Goal: Task Accomplishment & Management: Use online tool/utility

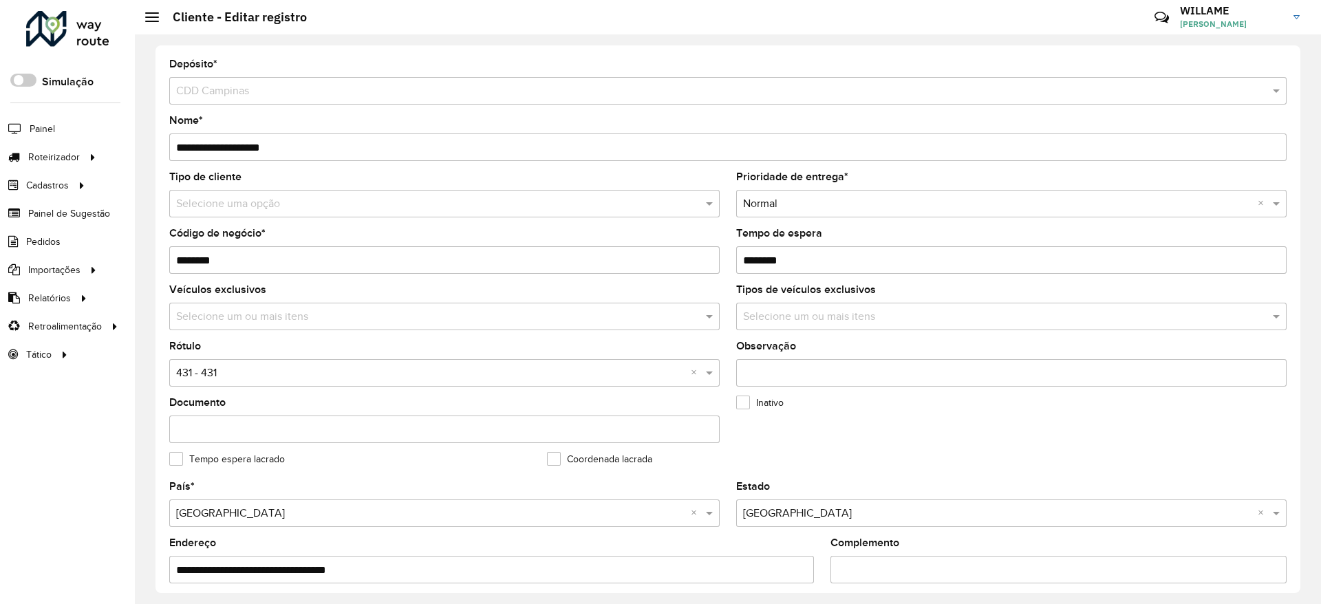
scroll to position [420, 0]
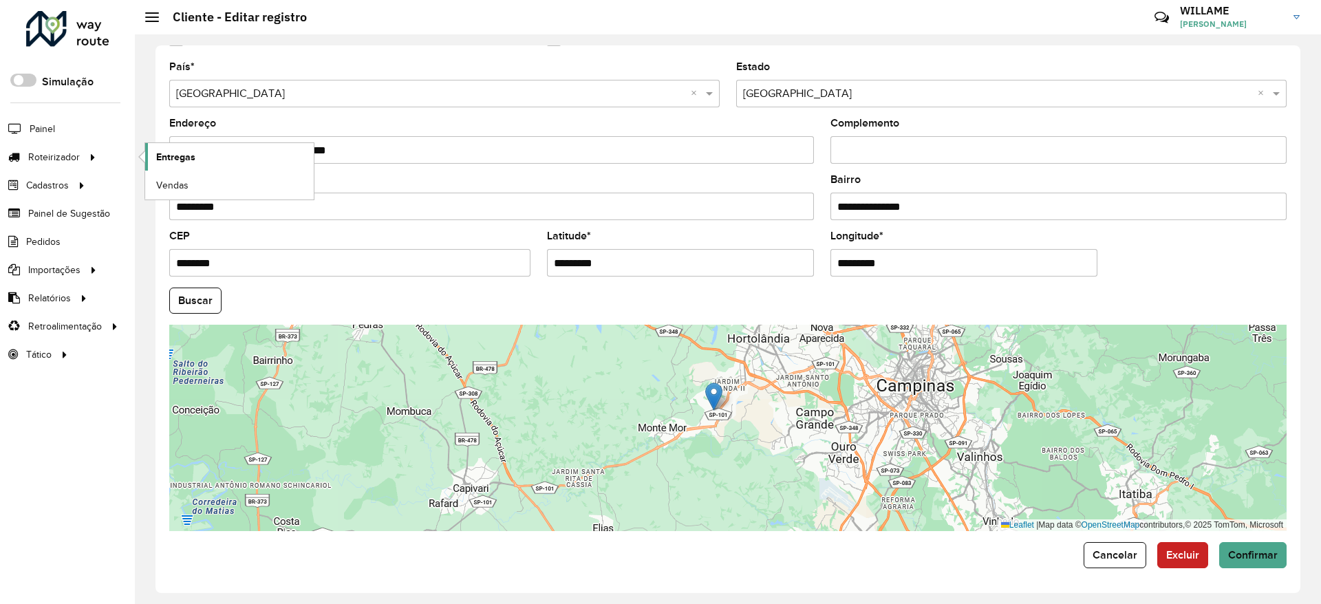
click at [168, 154] on span "Entregas" at bounding box center [175, 157] width 39 height 14
click at [172, 152] on span "Entregas" at bounding box center [175, 157] width 39 height 14
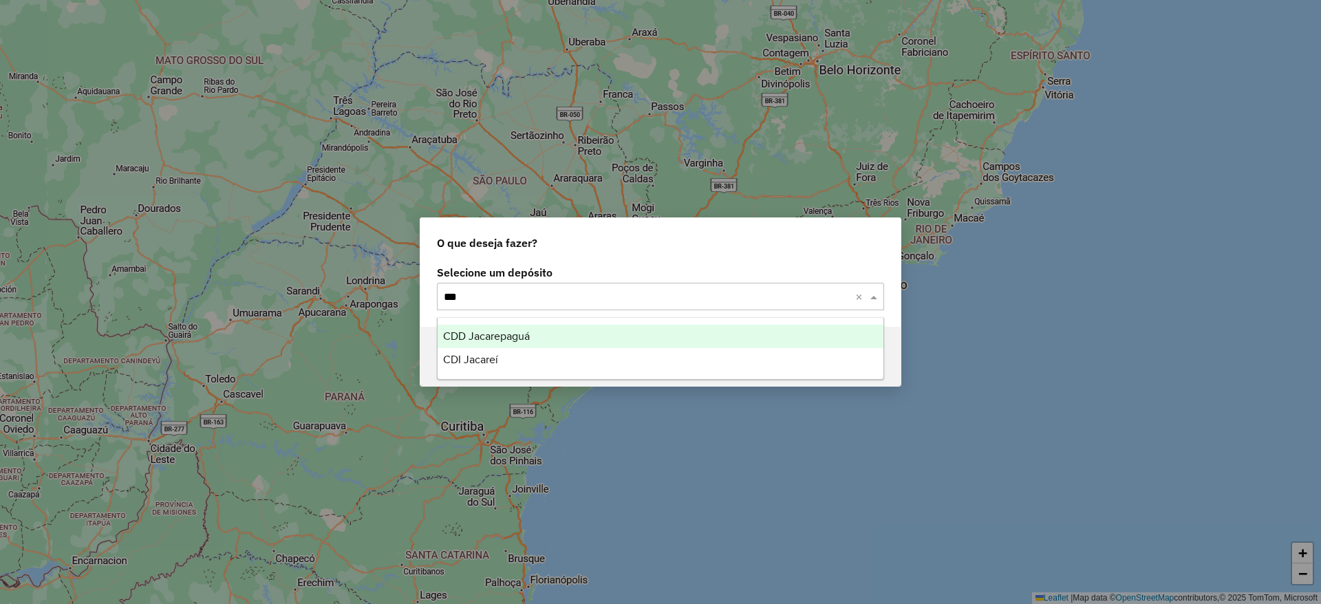
type input "****"
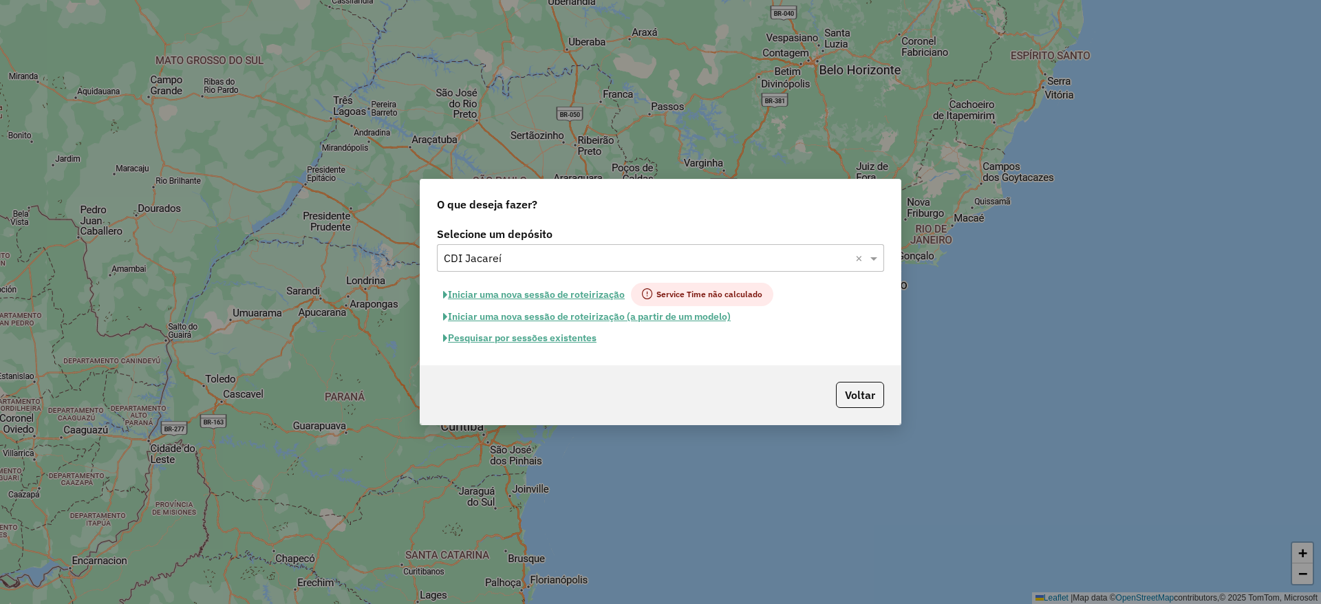
click at [541, 296] on button "Iniciar uma nova sessão de roteirização" at bounding box center [534, 294] width 194 height 23
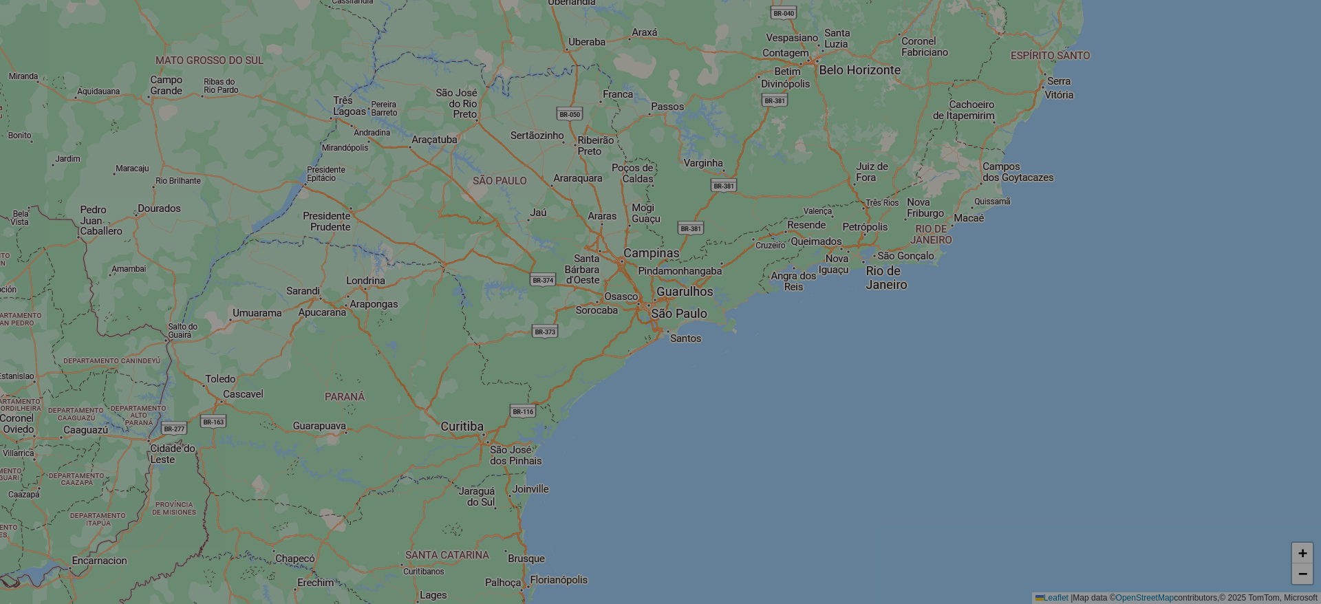
select select "*"
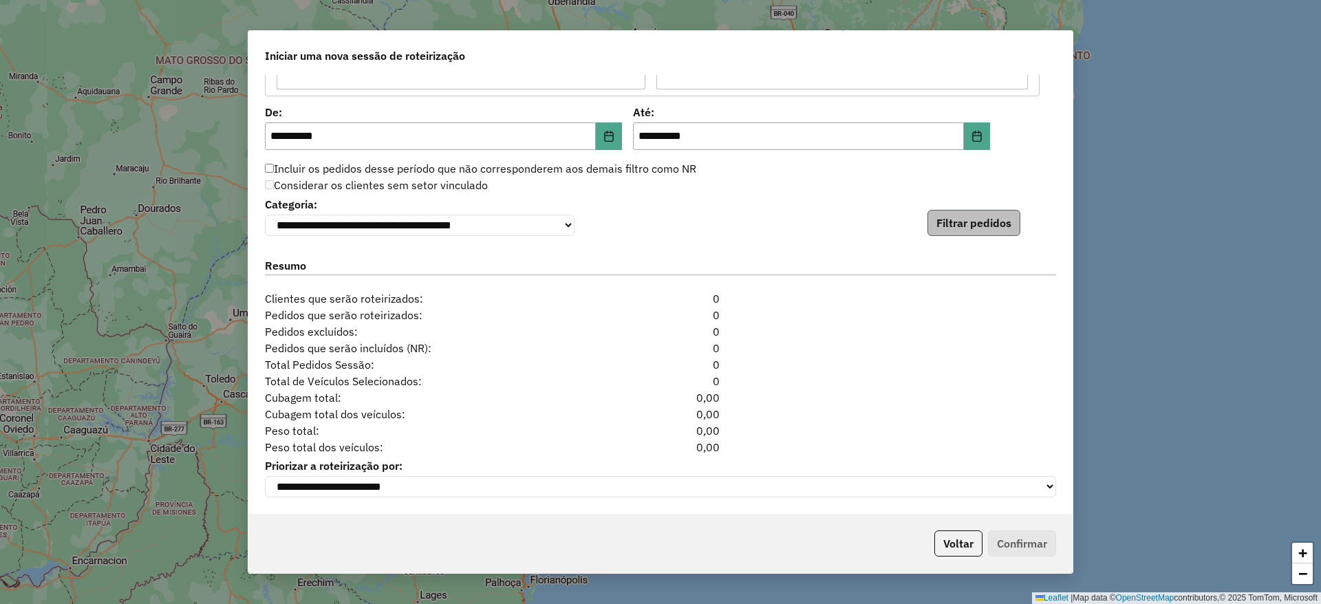
scroll to position [1346, 0]
click at [953, 222] on button "Filtrar pedidos" at bounding box center [973, 223] width 93 height 26
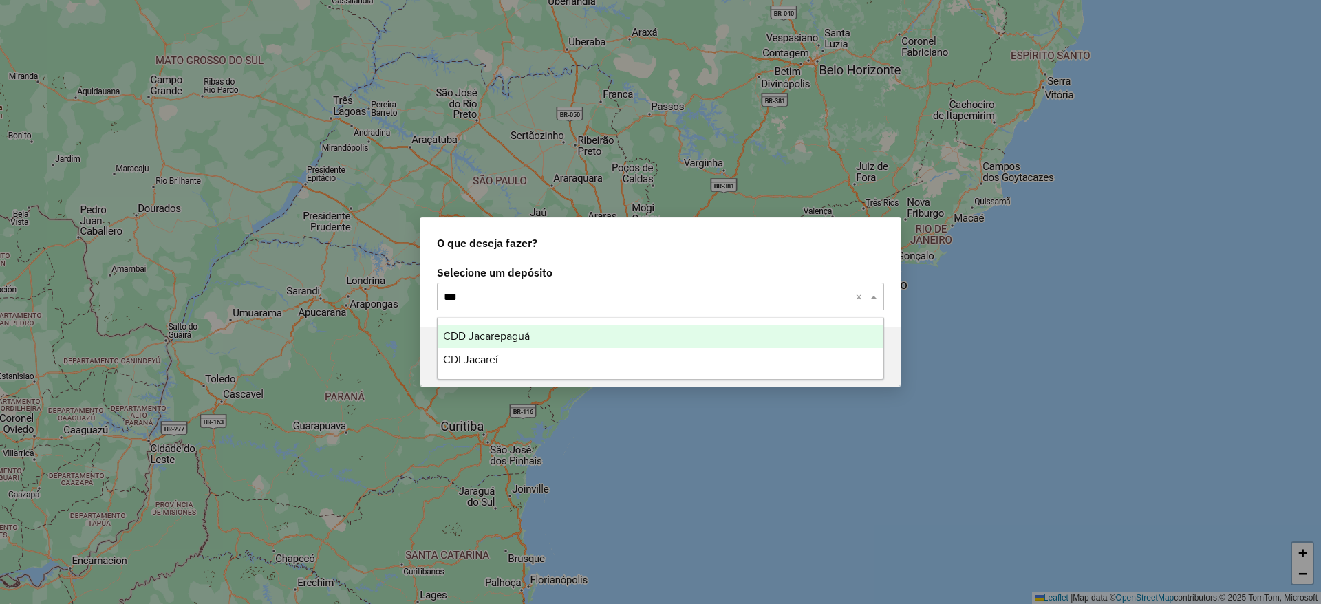
type input "****"
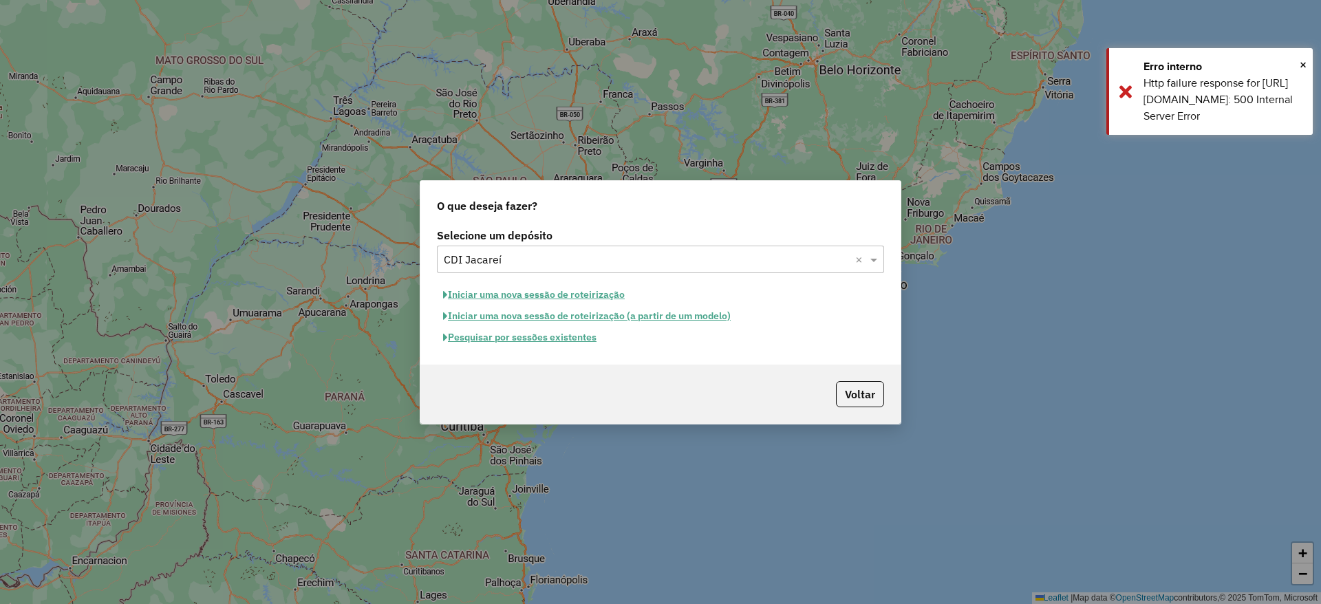
click at [583, 296] on button "Iniciar uma nova sessão de roteirização" at bounding box center [534, 294] width 194 height 21
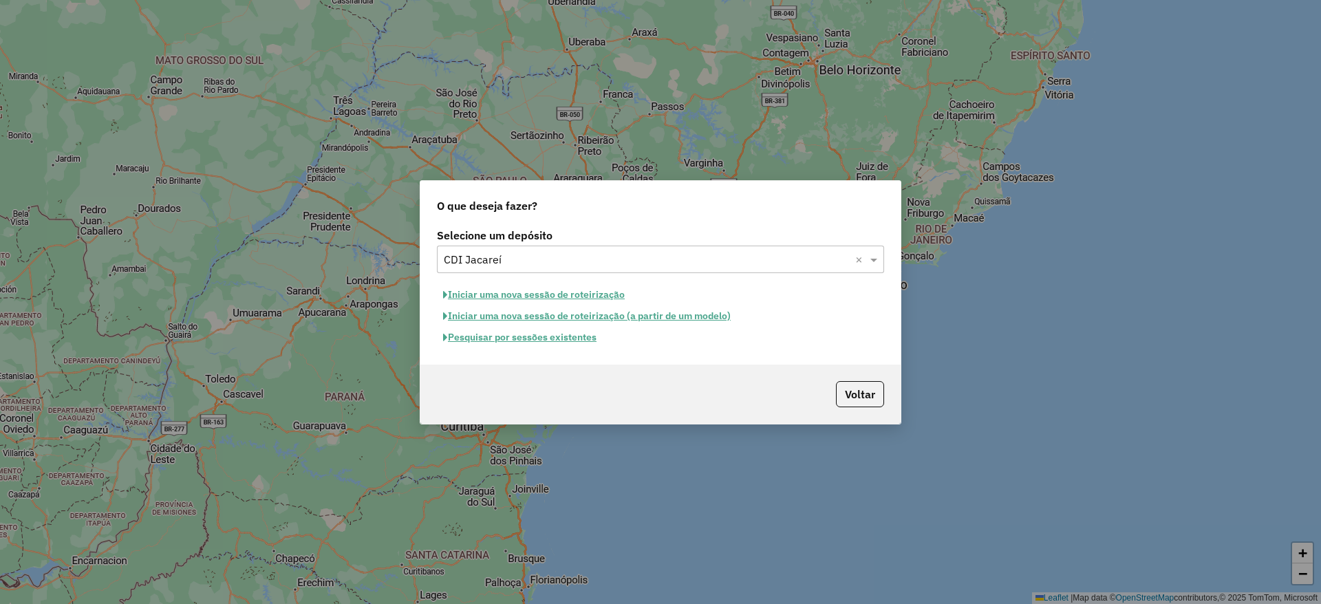
click at [583, 296] on button "Iniciar uma nova sessão de roteirização" at bounding box center [534, 294] width 194 height 21
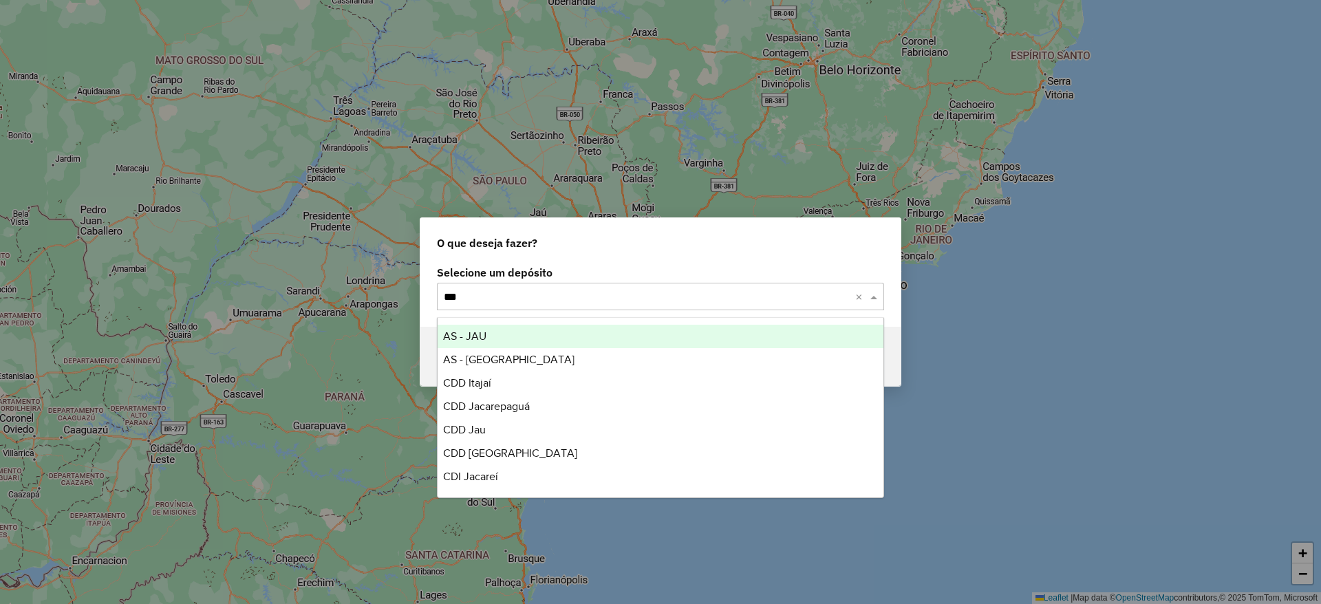
type input "****"
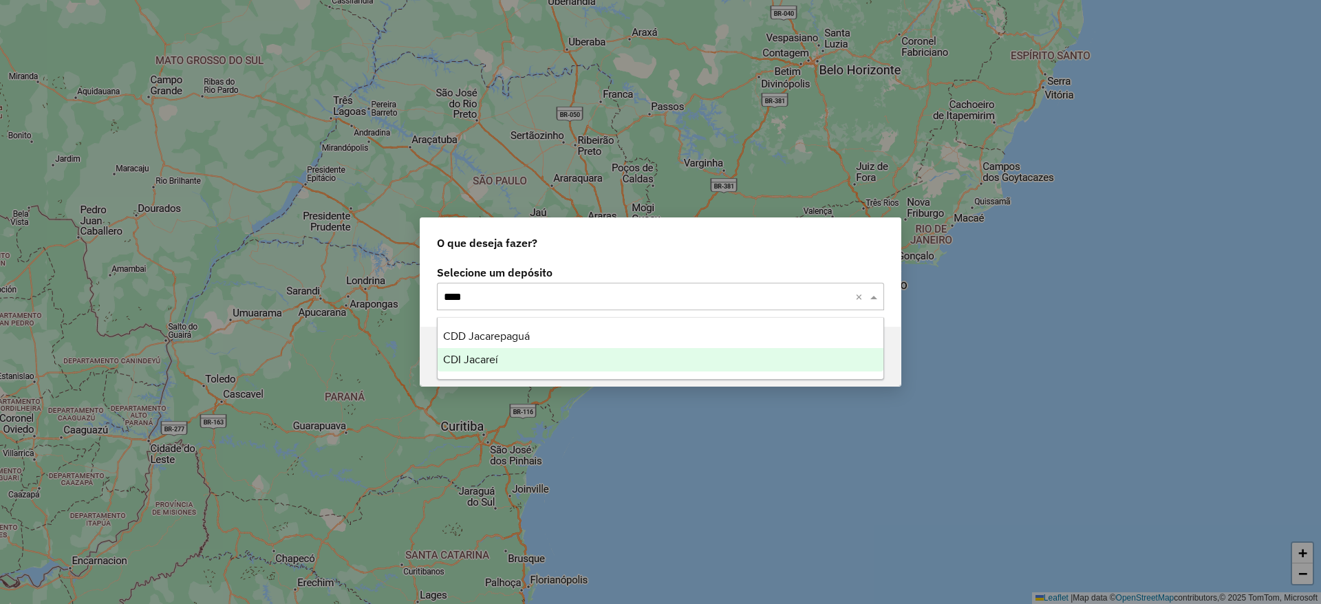
click at [741, 356] on div "CDI Jacareí" at bounding box center [661, 359] width 446 height 23
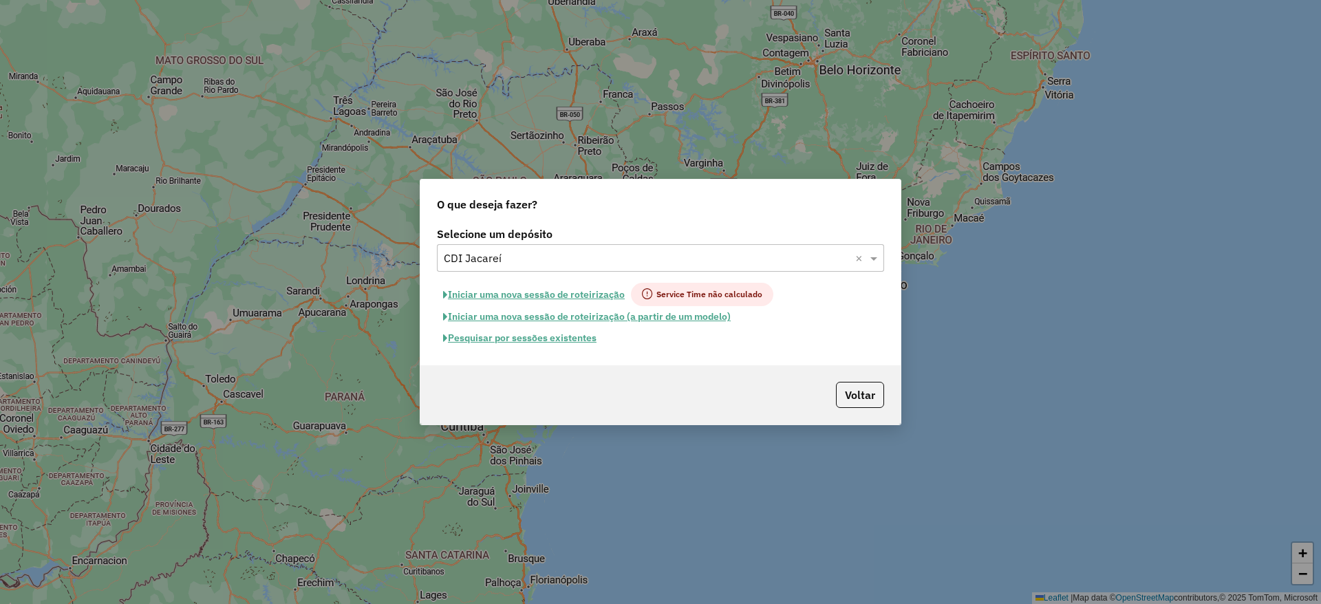
click at [517, 299] on button "Iniciar uma nova sessão de roteirização" at bounding box center [534, 294] width 194 height 23
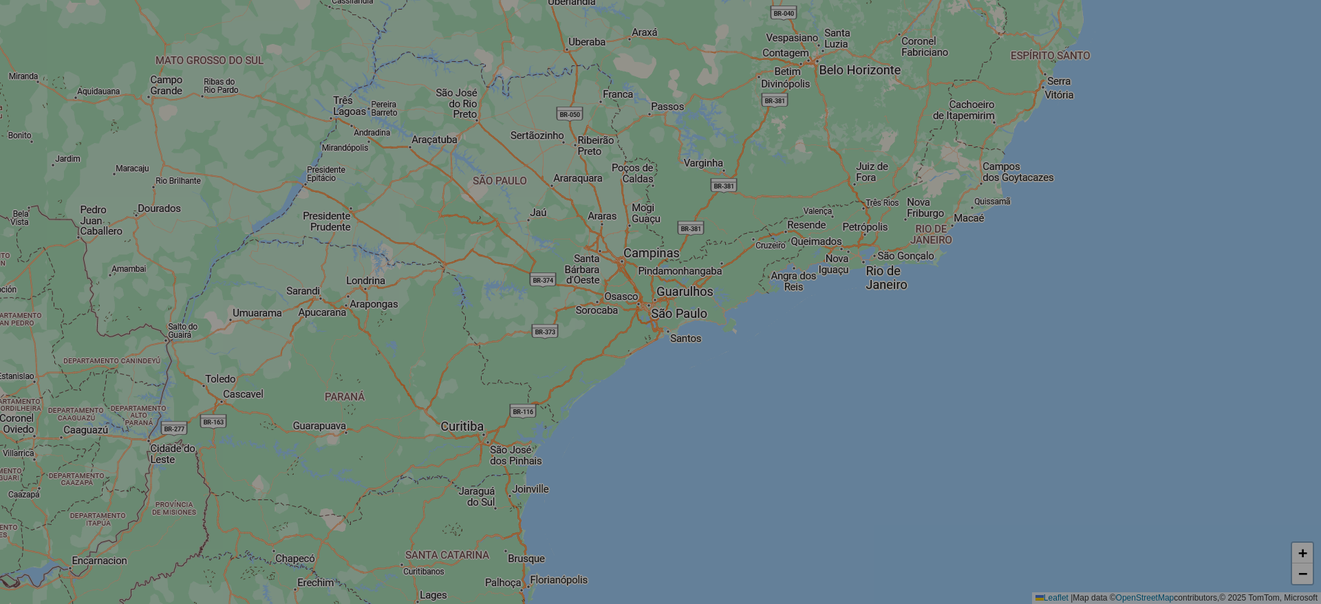
select select "*"
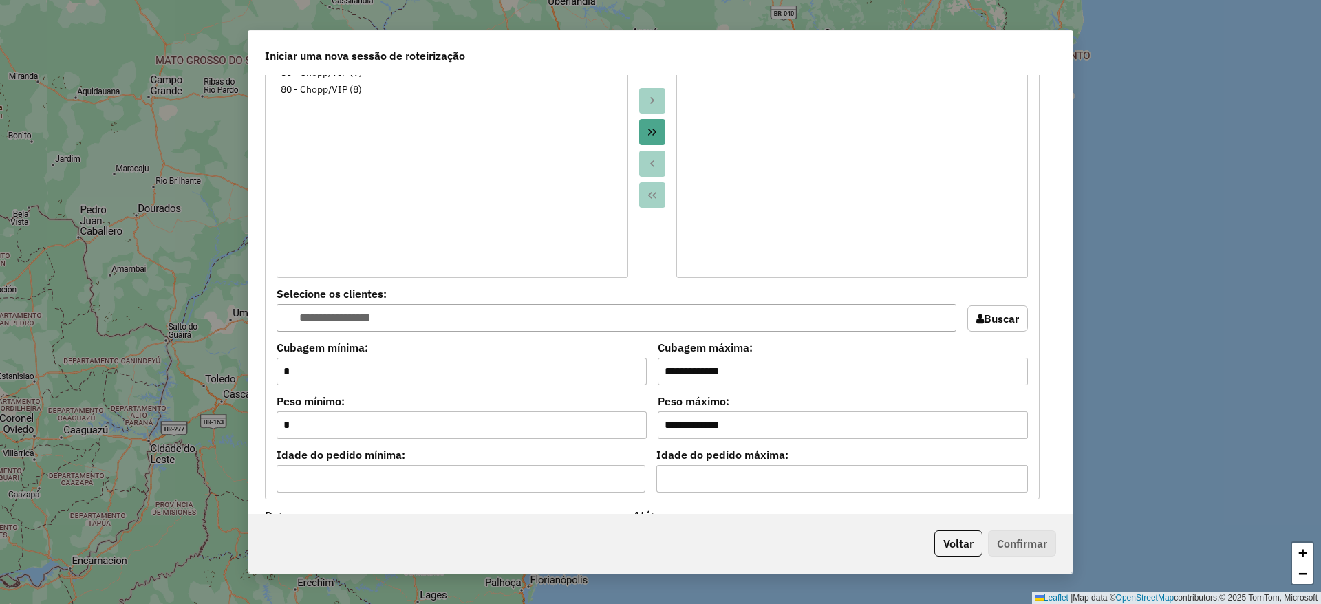
scroll to position [1377, 0]
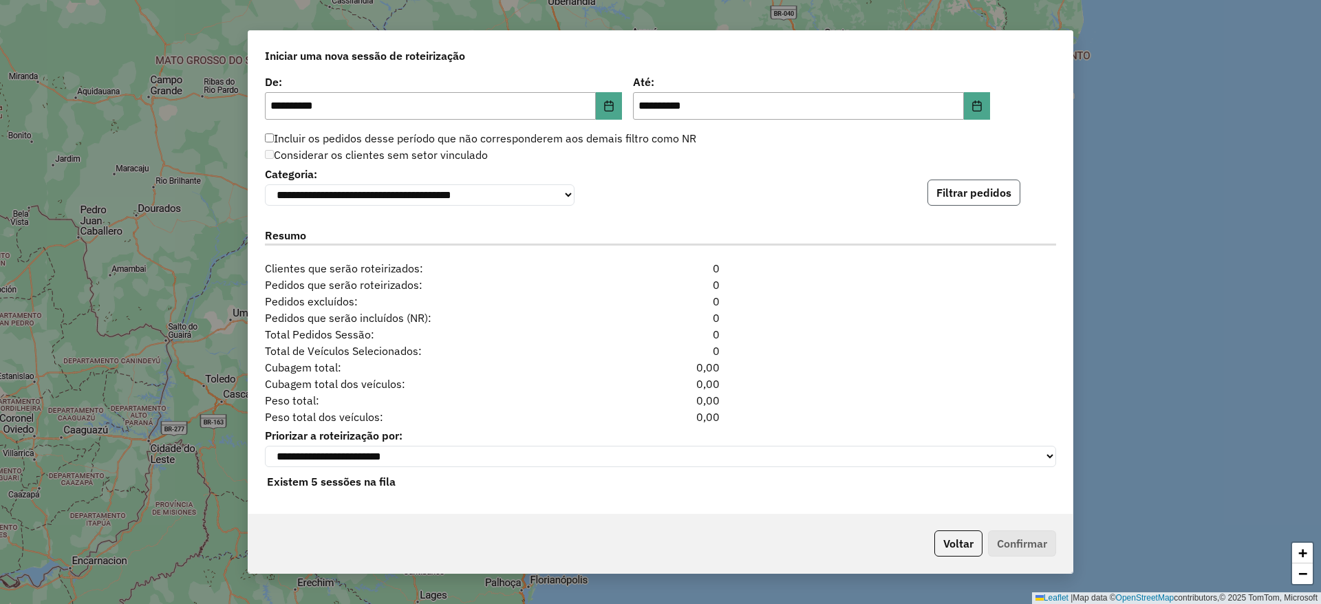
click at [950, 190] on button "Filtrar pedidos" at bounding box center [973, 193] width 93 height 26
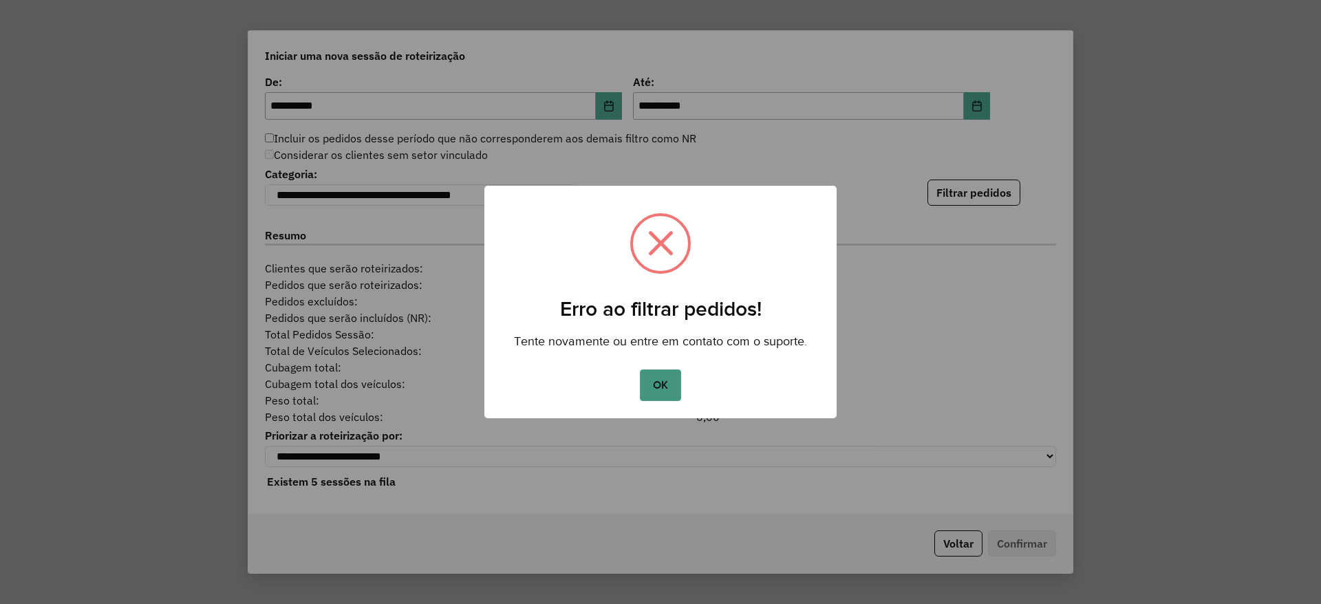
click at [656, 386] on button "OK" at bounding box center [660, 385] width 41 height 32
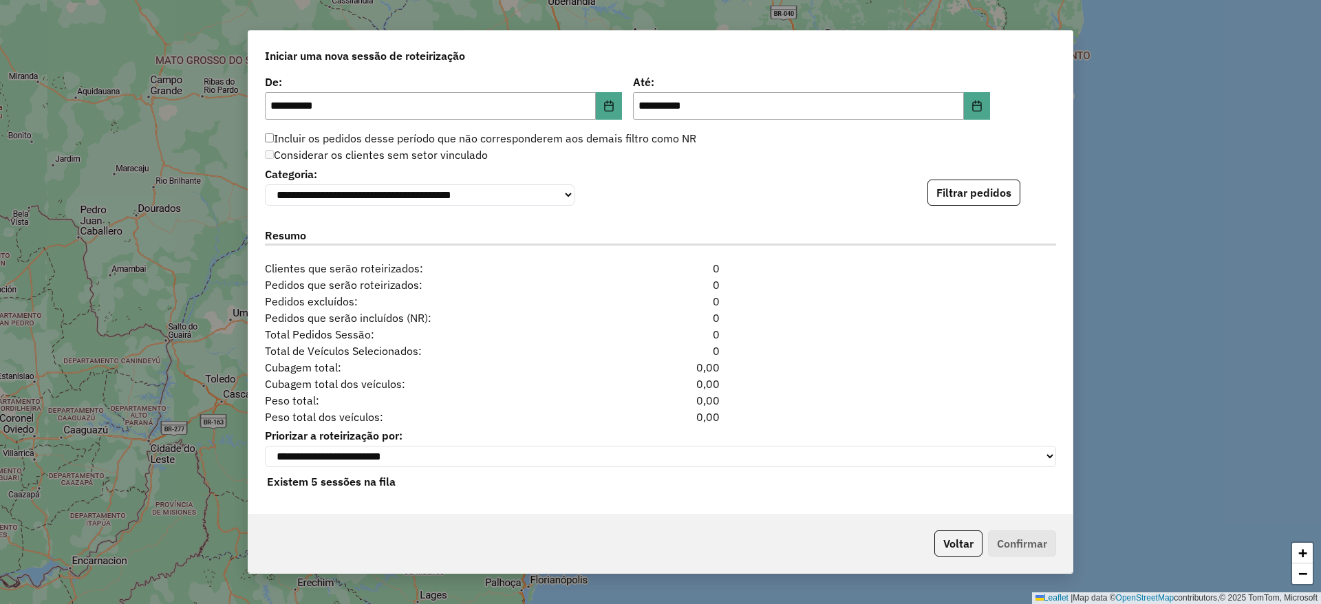
click at [951, 206] on div "**********" at bounding box center [660, 294] width 824 height 439
click at [954, 202] on button "Filtrar pedidos" at bounding box center [973, 193] width 93 height 26
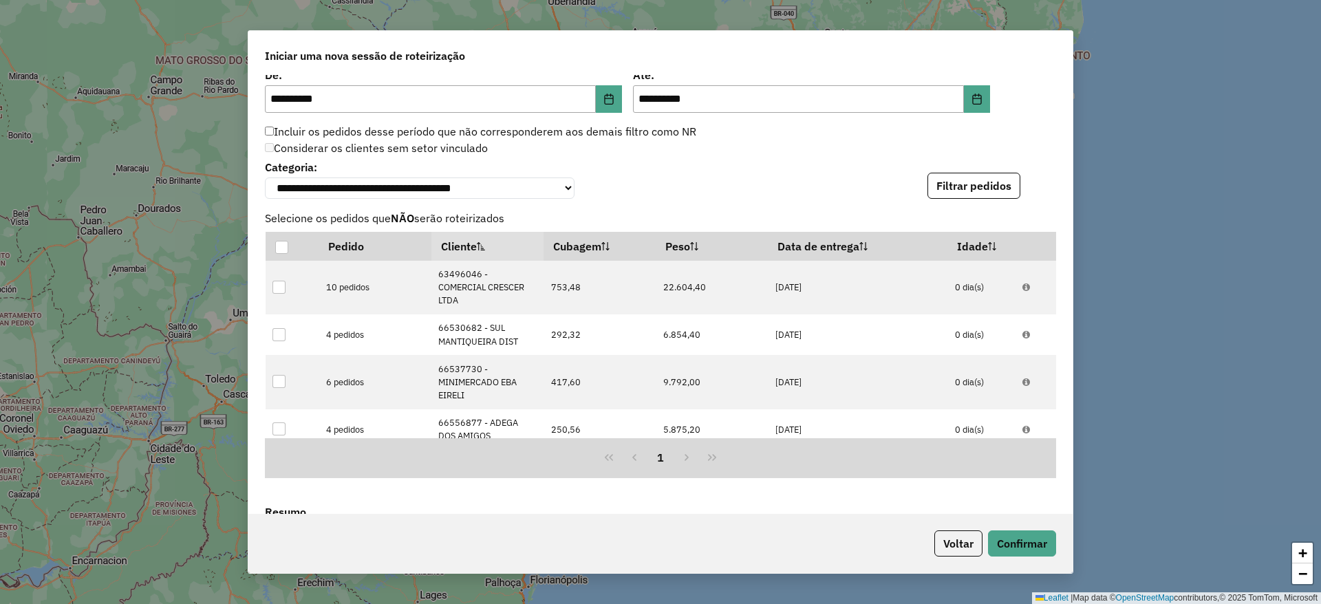
scroll to position [1676, 0]
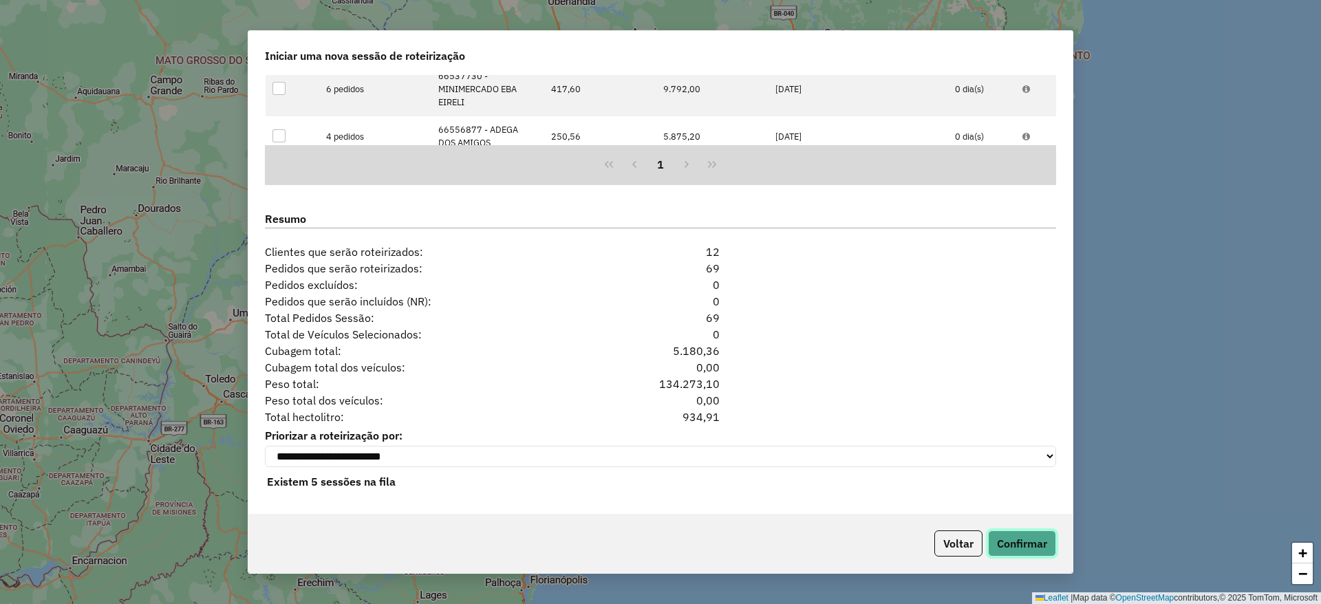
click at [1012, 541] on button "Confirmar" at bounding box center [1022, 543] width 68 height 26
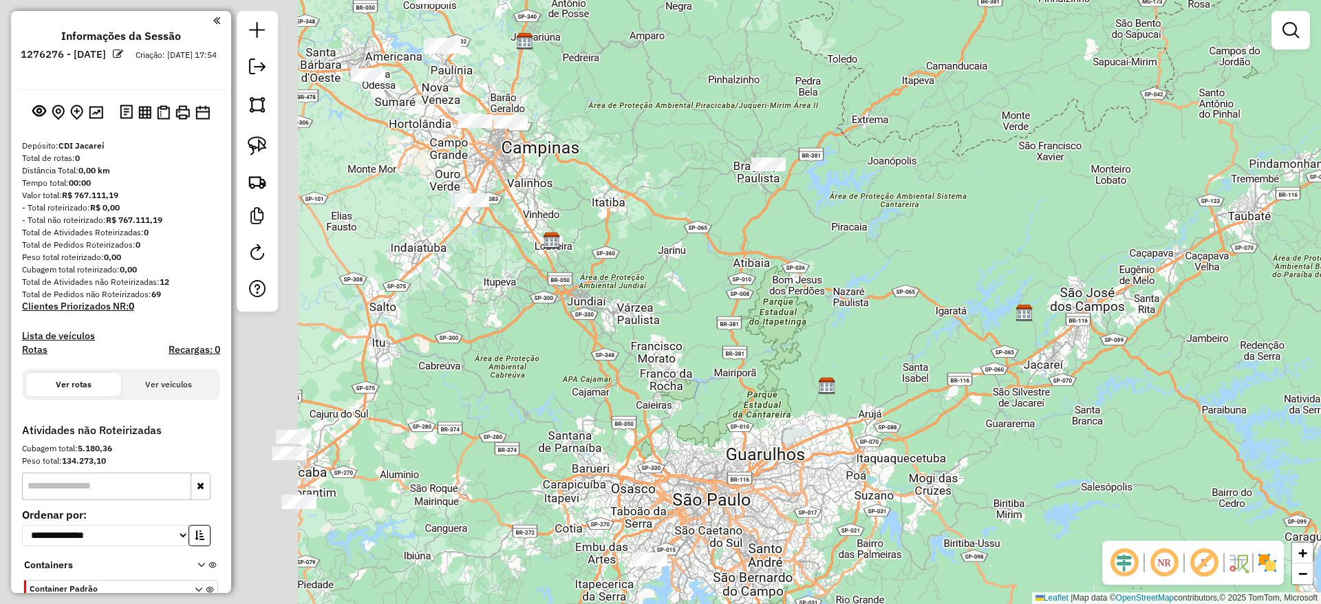
drag, startPoint x: 851, startPoint y: 279, endPoint x: 892, endPoint y: 269, distance: 41.9
click at [892, 269] on div "Janela de atendimento Grade de atendimento Capacidade Transportadoras Veículos …" at bounding box center [660, 302] width 1321 height 604
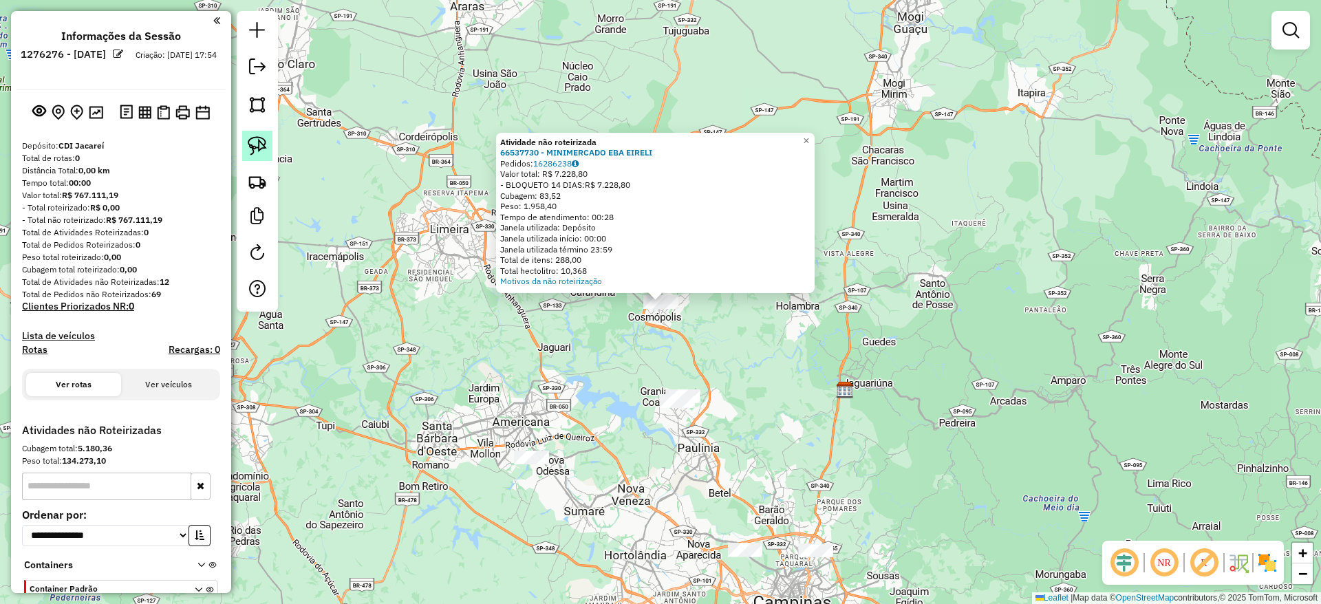
click at [268, 142] on link at bounding box center [257, 146] width 30 height 30
drag, startPoint x: 638, startPoint y: 369, endPoint x: 758, endPoint y: 159, distance: 242.2
click at [758, 159] on div "Atividade não roteirizada 66537730 - MINIMERCADO EBA EIRELI Pedidos: 16286238 V…" at bounding box center [660, 302] width 1321 height 604
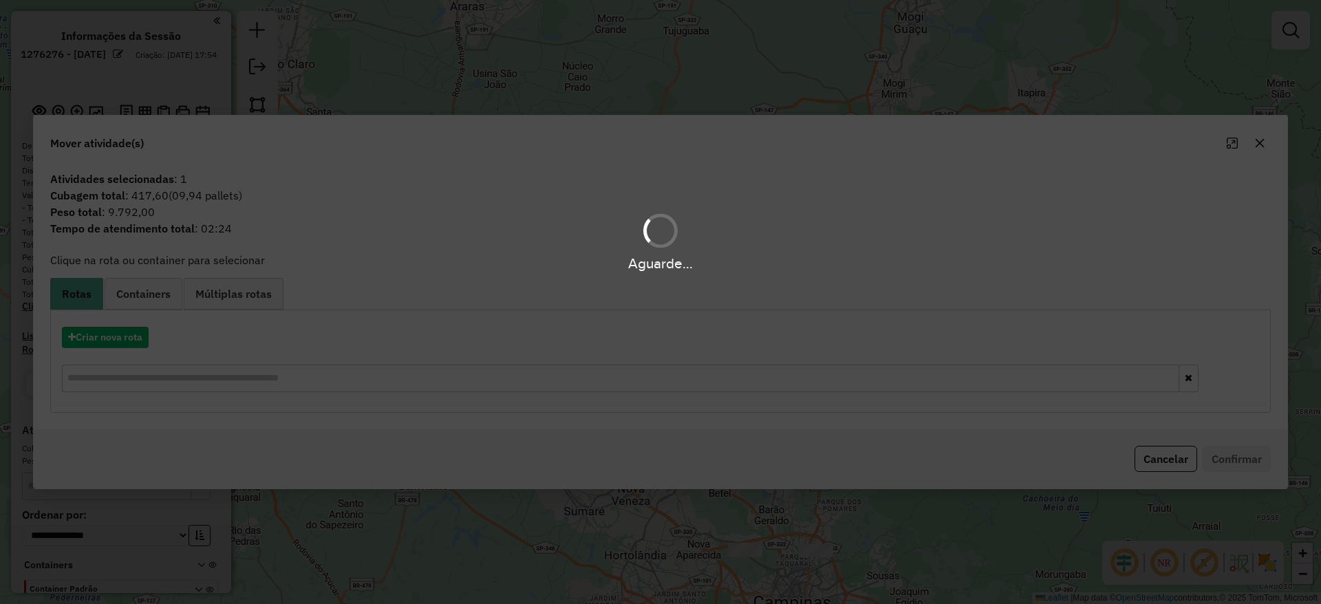
click at [123, 335] on div "Aguarde..." at bounding box center [660, 302] width 1321 height 604
click at [123, 338] on div "Aguarde..." at bounding box center [660, 302] width 1321 height 604
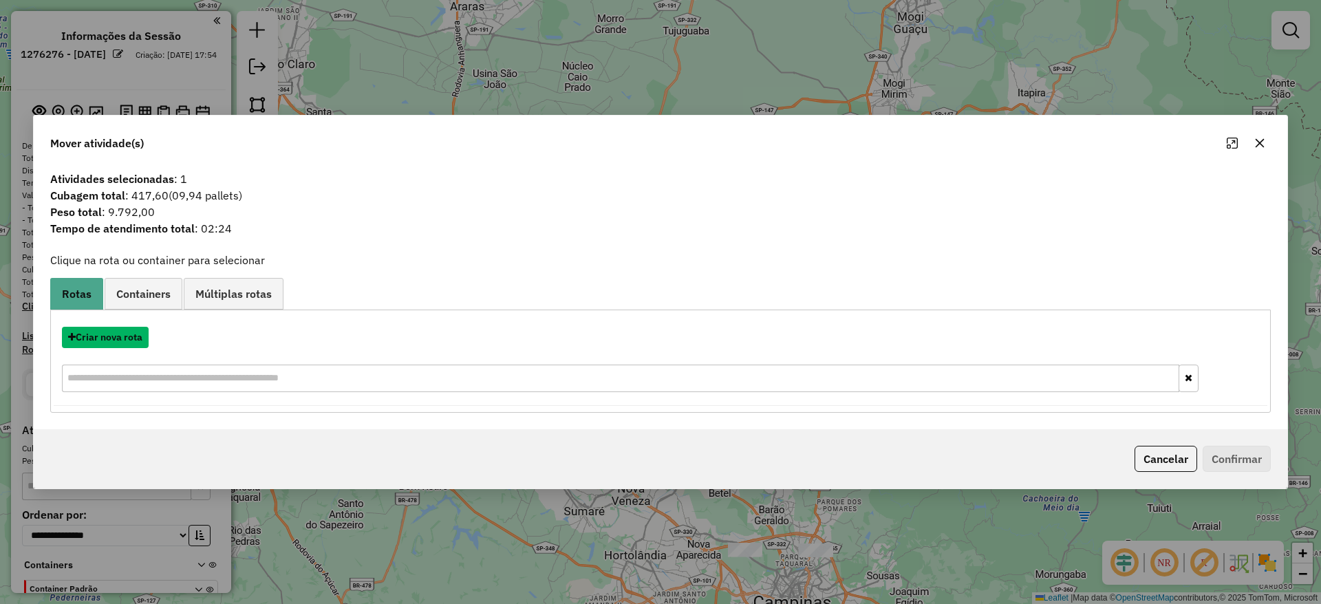
click at [119, 343] on button "Criar nova rota" at bounding box center [105, 337] width 87 height 21
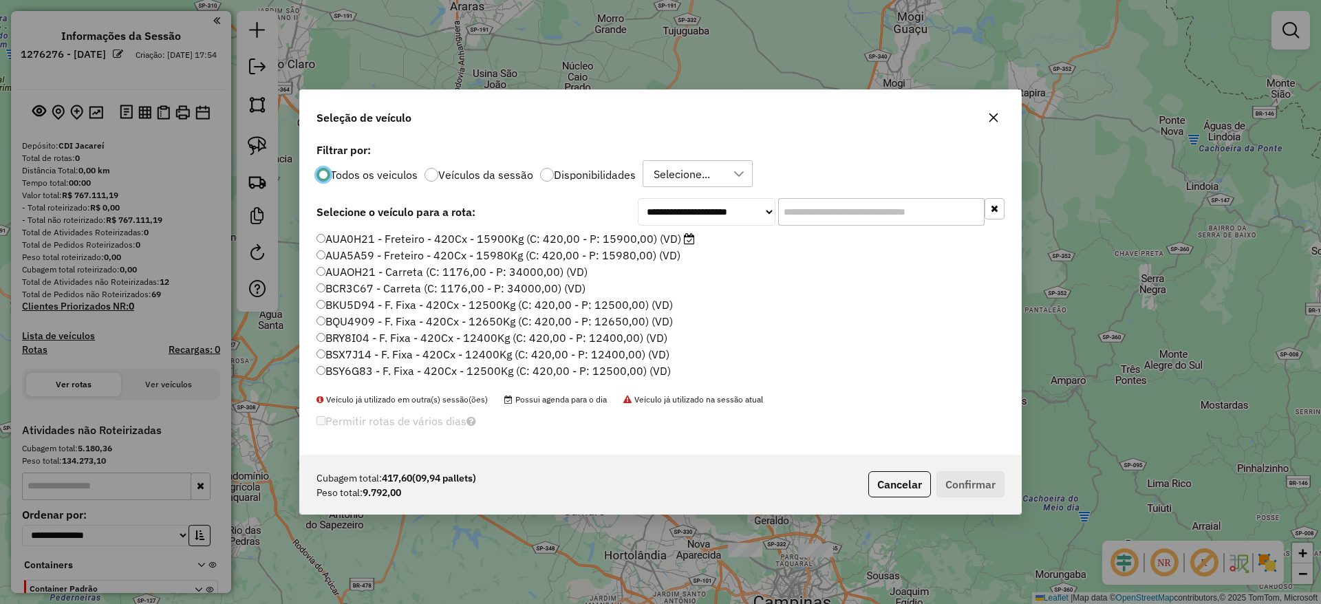
scroll to position [8, 4]
click at [817, 215] on input "text" at bounding box center [881, 212] width 206 height 28
paste input "*******"
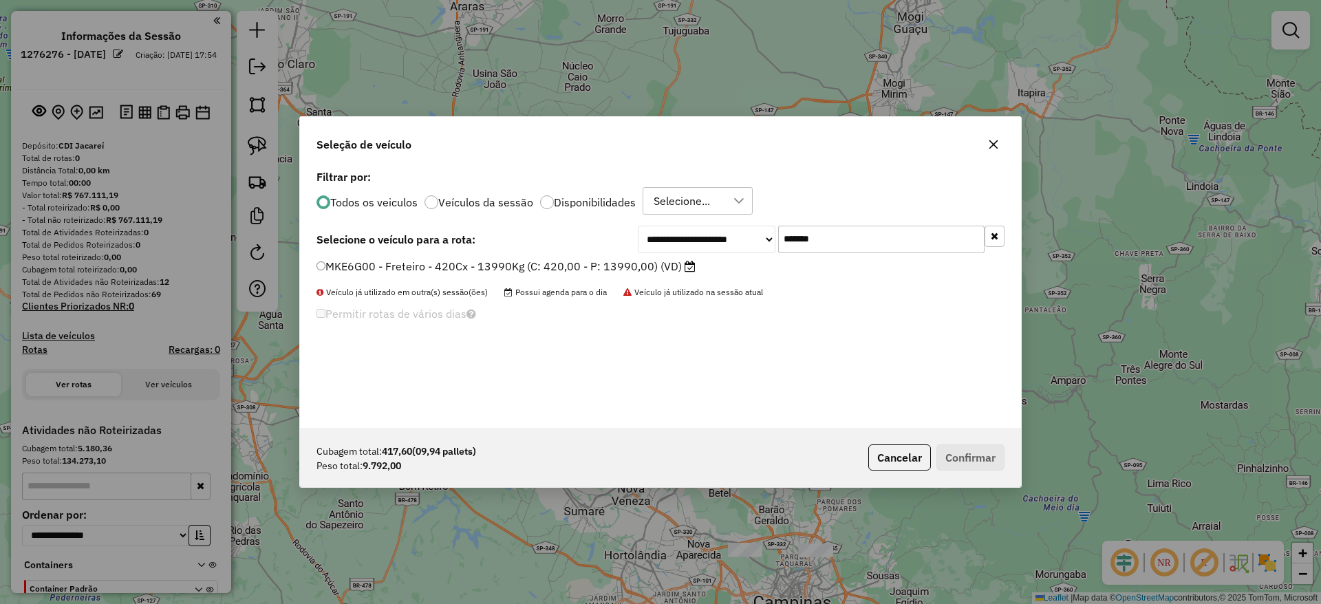
type input "*******"
click at [493, 270] on label "MKE6G00 - Freteiro - 420Cx - 13990Kg (C: 420,00 - P: 13990,00) (VD)" at bounding box center [505, 266] width 379 height 17
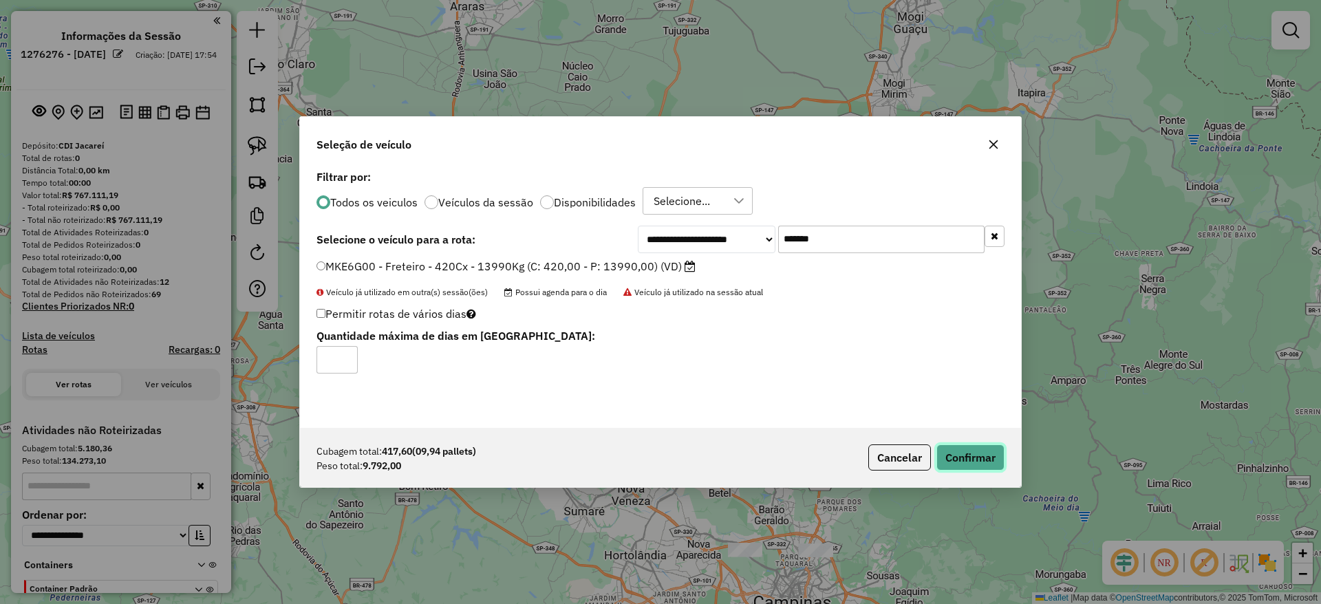
click at [956, 444] on button "Confirmar" at bounding box center [970, 457] width 68 height 26
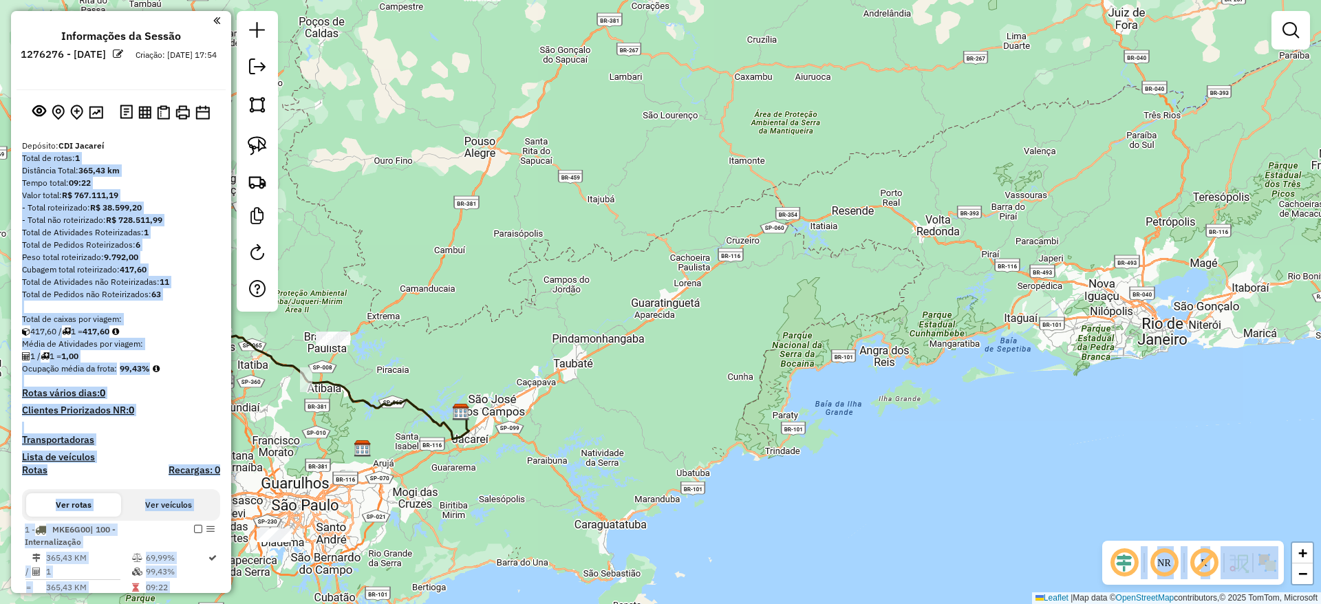
drag, startPoint x: 177, startPoint y: 131, endPoint x: 543, endPoint y: 183, distance: 370.3
click at [543, 183] on hb-router-mapa "**********" at bounding box center [660, 302] width 1321 height 604
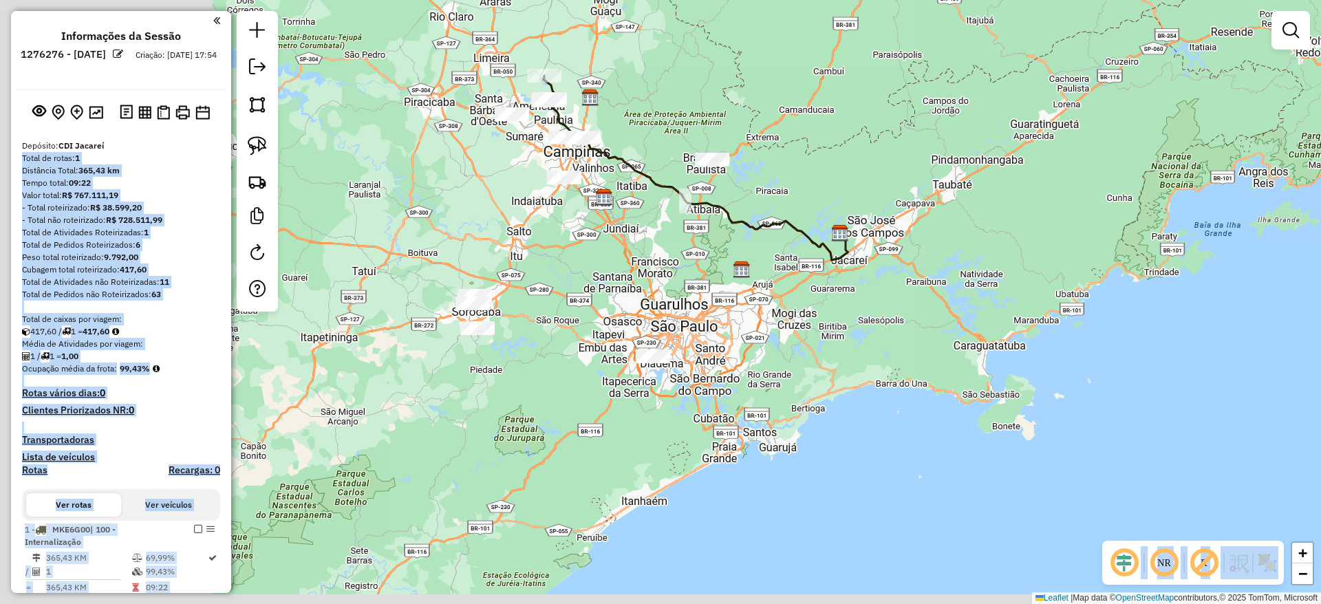
drag, startPoint x: 543, startPoint y: 183, endPoint x: 974, endPoint y: -1, distance: 468.2
click at [974, 0] on div "Janela de atendimento Grade de atendimento Capacidade Transportadoras Veículos …" at bounding box center [660, 302] width 1321 height 604
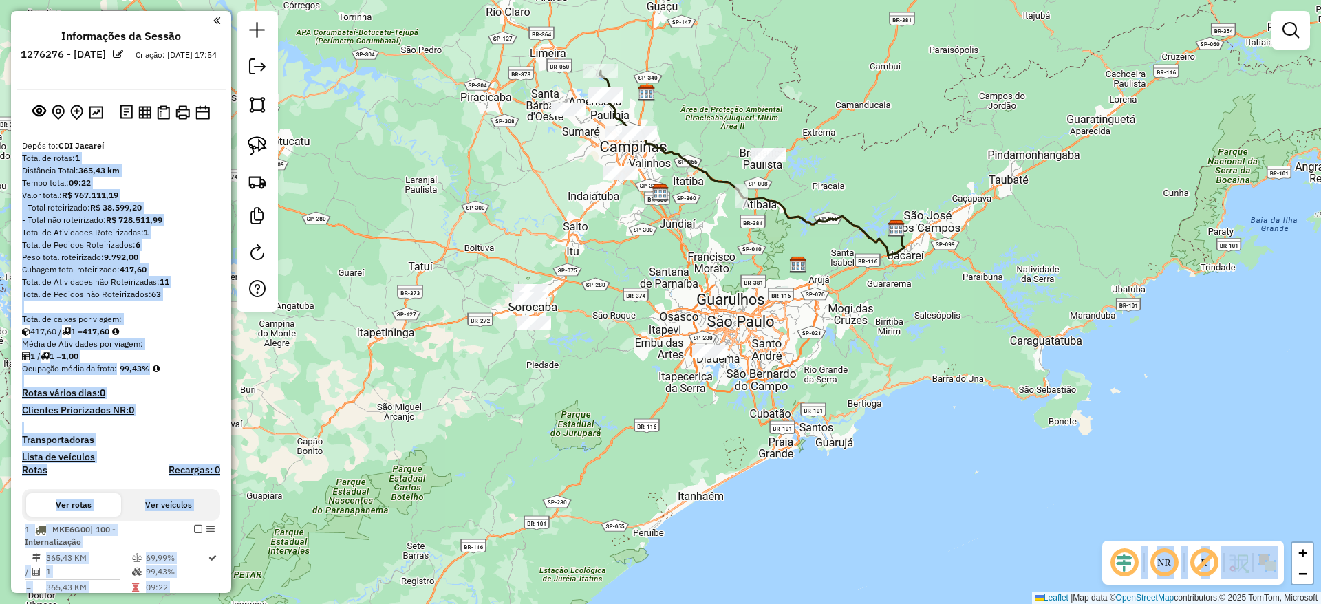
click at [180, 210] on div "- Total roteirizado: R$ 38.599,20" at bounding box center [121, 208] width 198 height 12
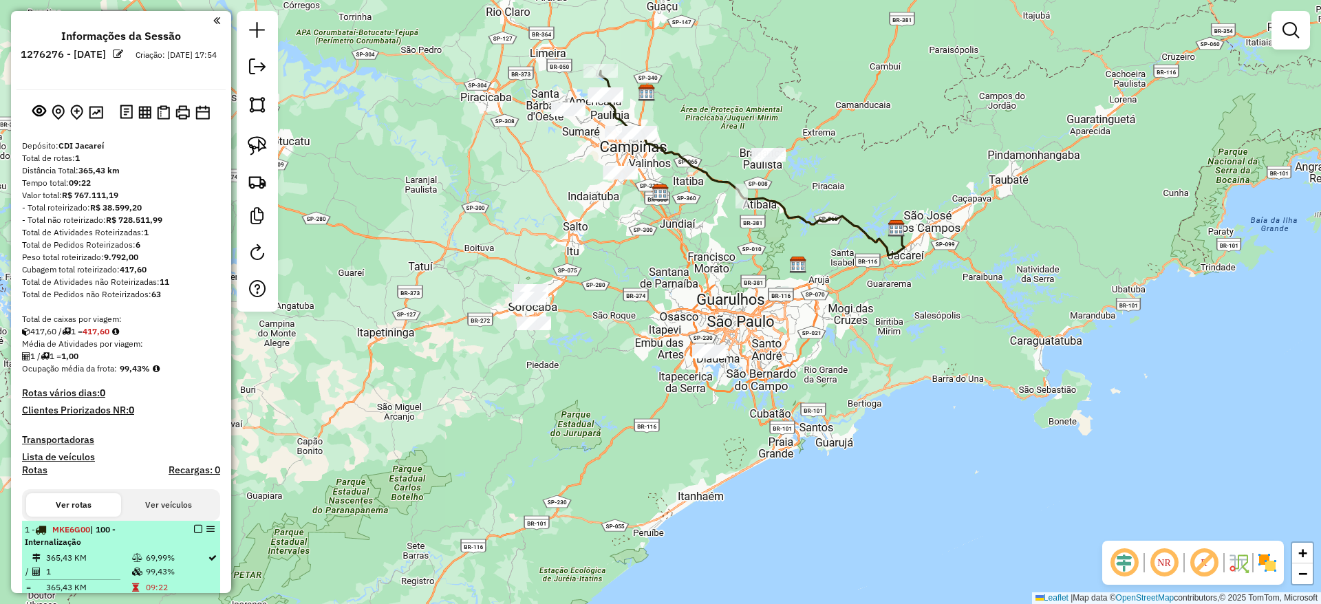
click at [193, 533] on div "1 - MKE6G00 | 100 - Internalização" at bounding box center [121, 536] width 193 height 25
select select "**********"
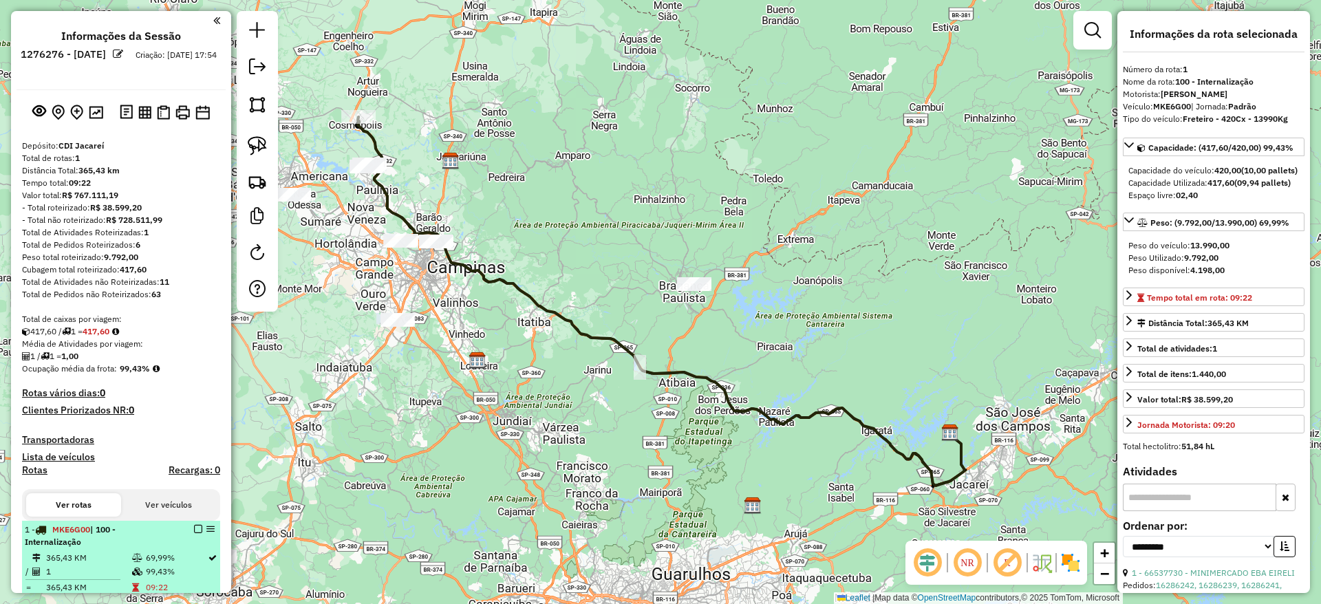
click at [193, 533] on div "1 - MKE6G00 | 100 - Internalização" at bounding box center [121, 536] width 193 height 25
click at [194, 531] on em at bounding box center [198, 529] width 8 height 8
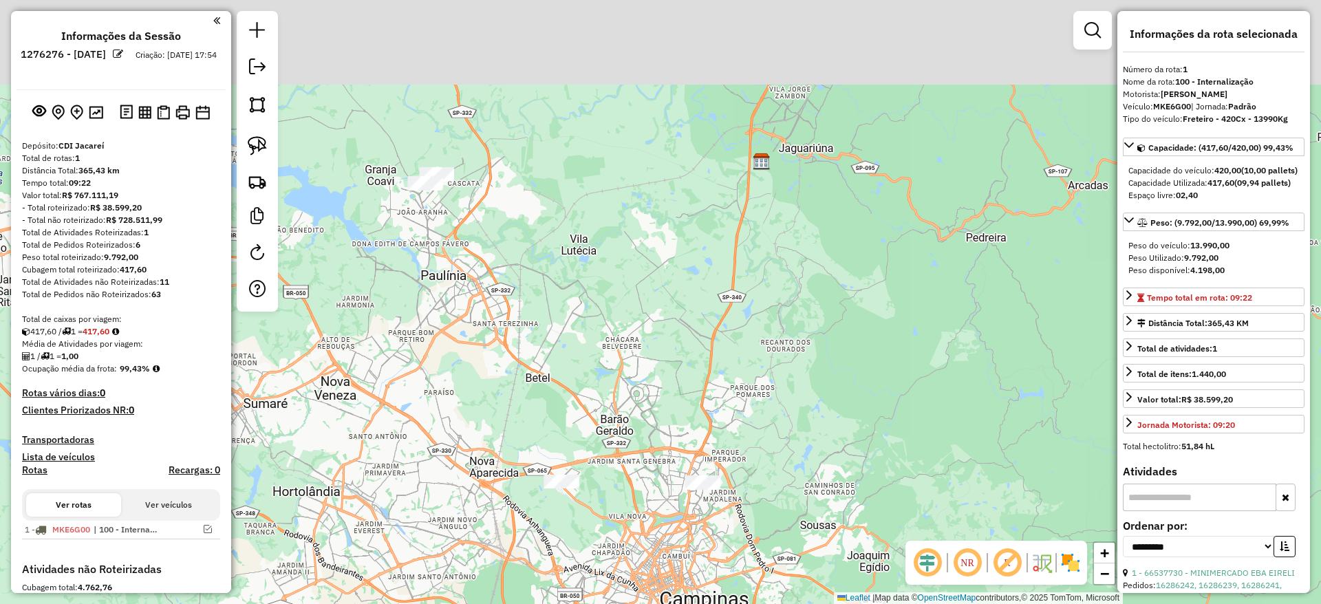
drag, startPoint x: 515, startPoint y: 155, endPoint x: 532, endPoint y: 406, distance: 251.0
click at [532, 406] on div "Janela de atendimento Grade de atendimento Capacidade Transportadoras Veículos …" at bounding box center [660, 302] width 1321 height 604
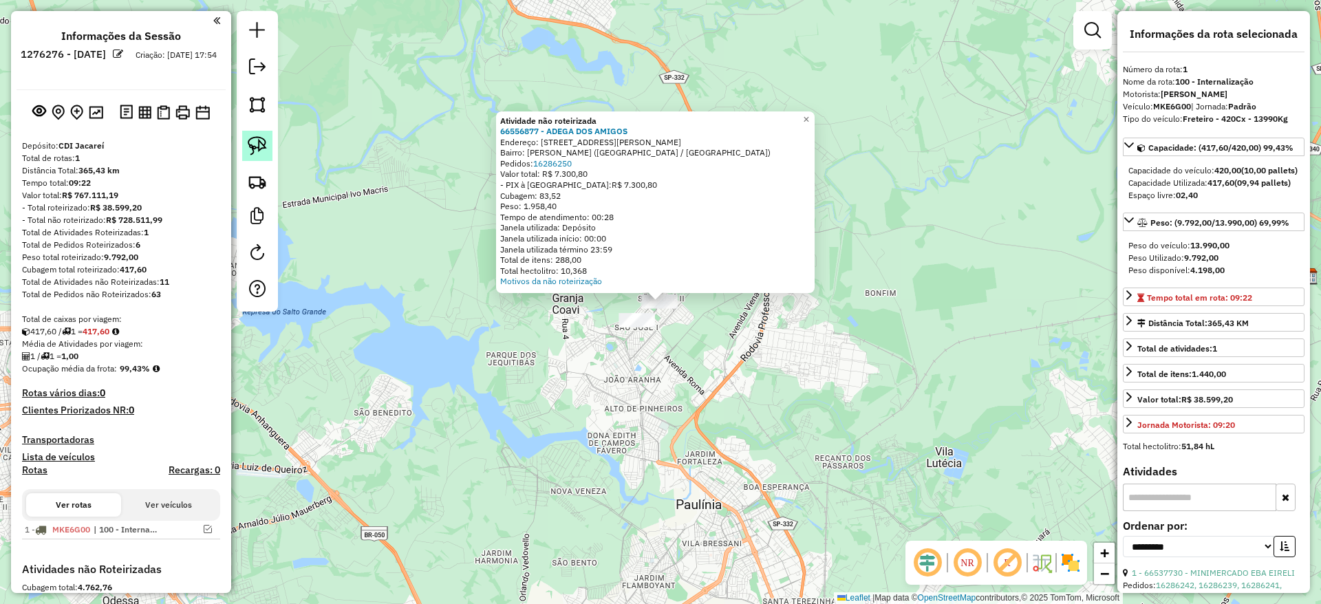
click at [260, 138] on img at bounding box center [257, 145] width 19 height 19
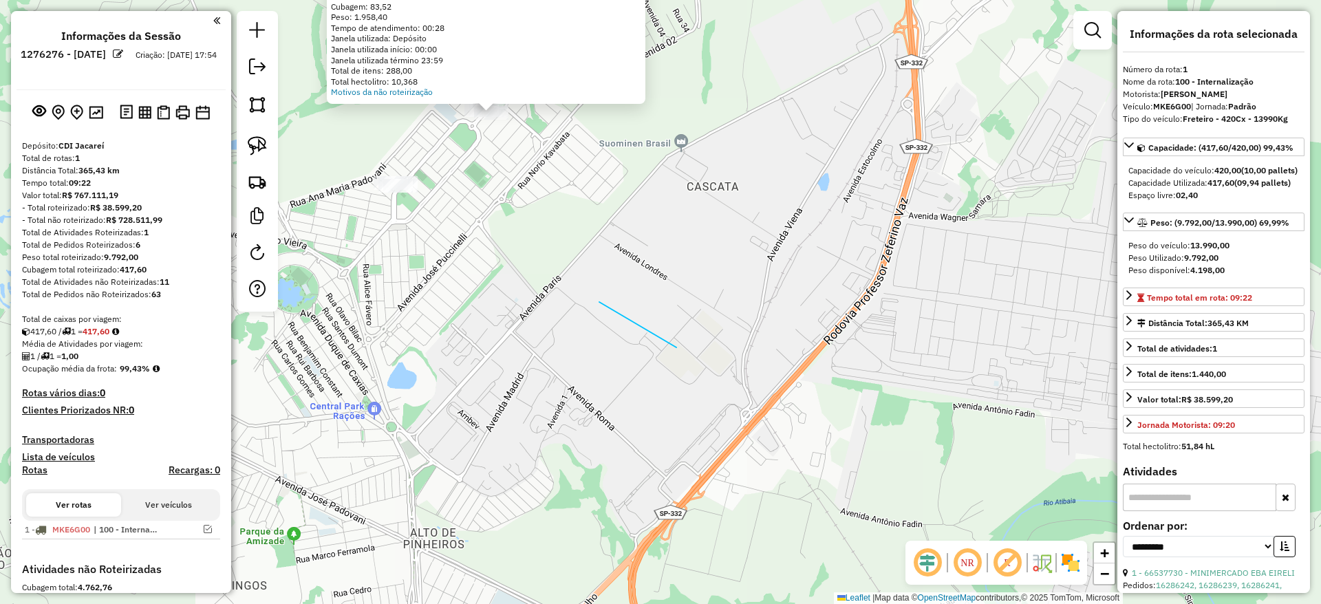
drag, startPoint x: 676, startPoint y: 347, endPoint x: 570, endPoint y: 285, distance: 123.1
drag, startPoint x: 542, startPoint y: 269, endPoint x: 642, endPoint y: 431, distance: 190.0
click at [642, 431] on div "Atividade não roteirizada 66556877 - ADEGA DOS AMIGOS Endereço: [STREET_ADDRESS…" at bounding box center [660, 302] width 1321 height 604
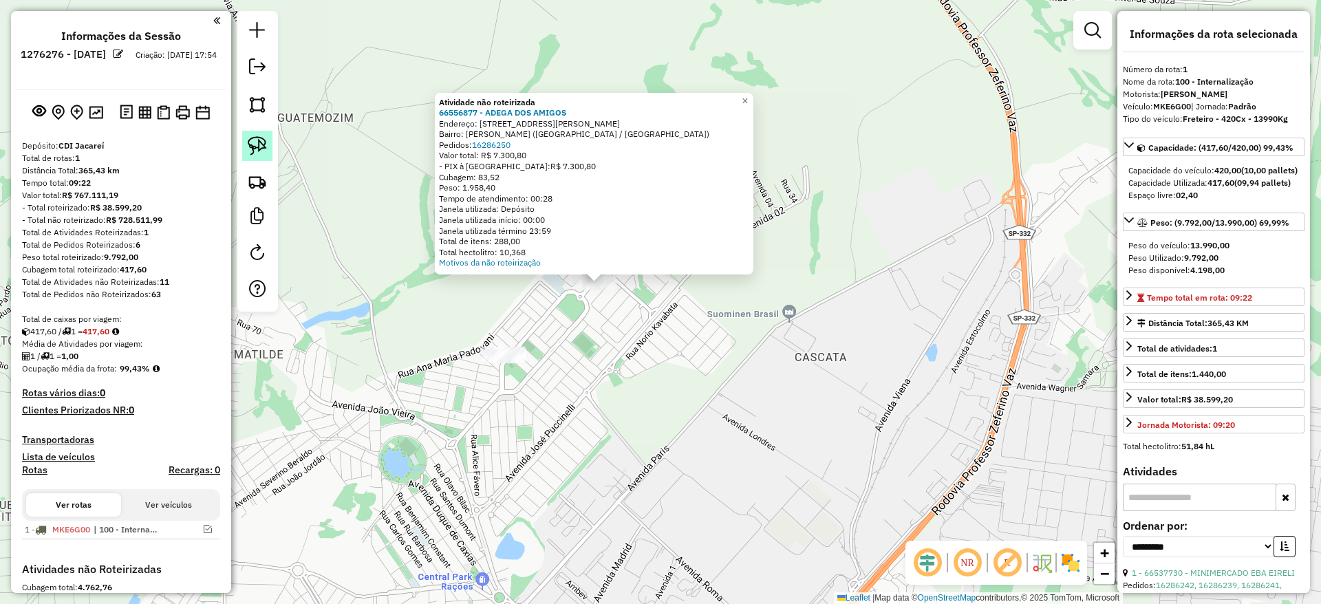
click at [257, 140] on img at bounding box center [257, 145] width 19 height 19
drag, startPoint x: 661, startPoint y: 356, endPoint x: 436, endPoint y: 192, distance: 278.2
click at [436, 192] on div "Atividade não roteirizada 66556877 - ADEGA DOS AMIGOS Endereço: [STREET_ADDRESS…" at bounding box center [660, 302] width 1321 height 604
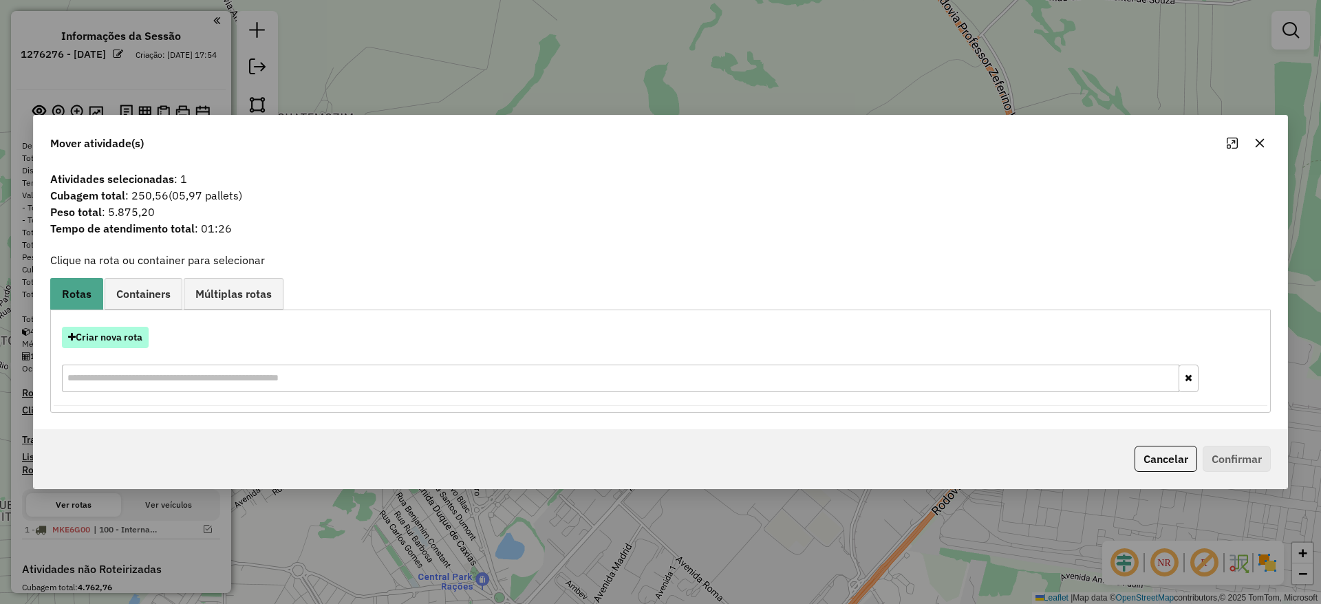
click at [140, 330] on button "Criar nova rota" at bounding box center [105, 337] width 87 height 21
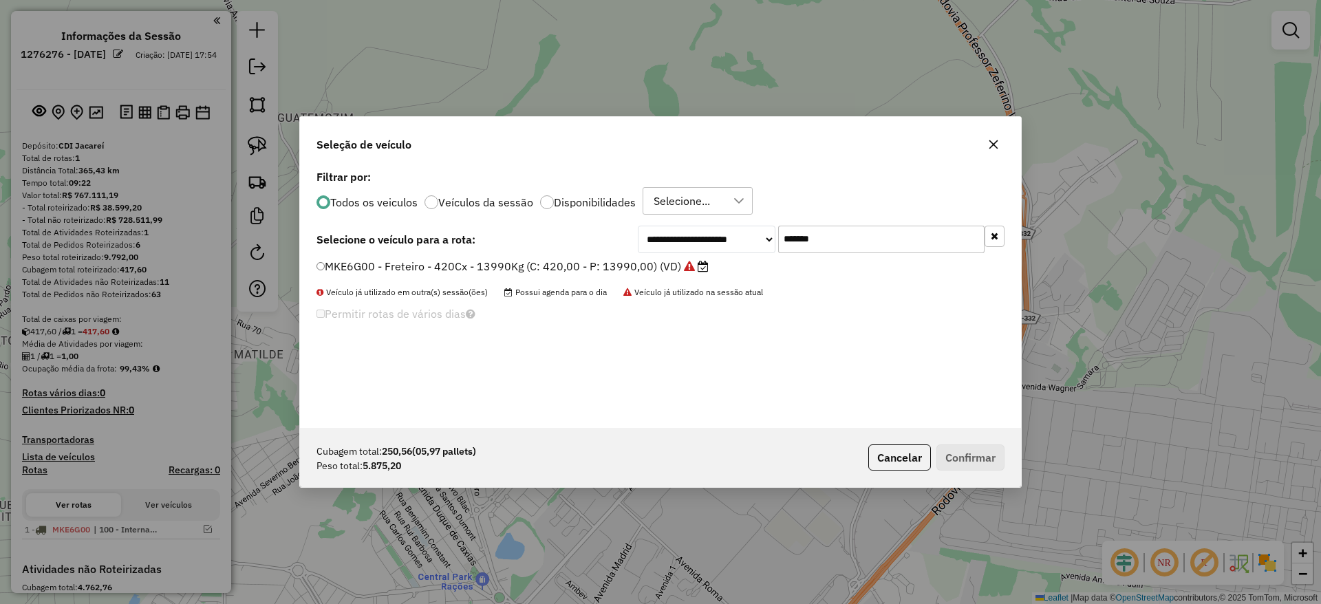
click at [834, 243] on input "*******" at bounding box center [881, 240] width 206 height 28
paste input "text"
click at [834, 243] on input "*******" at bounding box center [881, 240] width 206 height 28
type input "*******"
click at [513, 264] on label "CYN8H64 - Freteiro - 420Cx - 13700Kg (C: 420,00 - P: 13700,00) (VD)" at bounding box center [505, 266] width 378 height 17
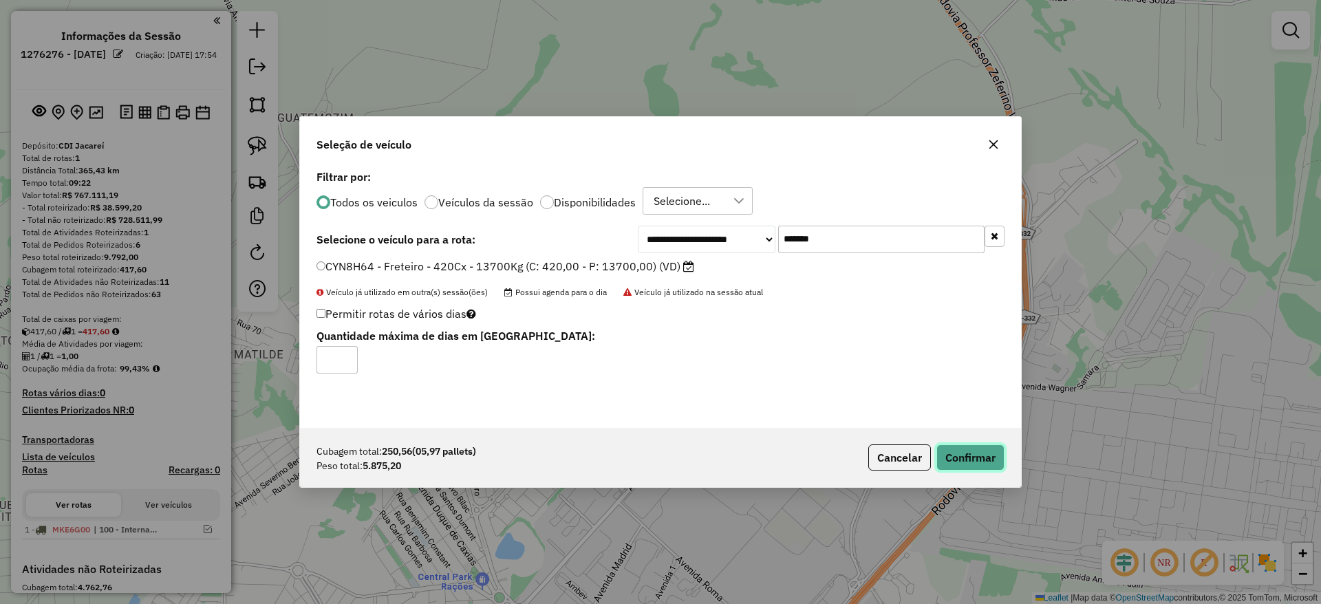
click at [991, 453] on button "Confirmar" at bounding box center [970, 457] width 68 height 26
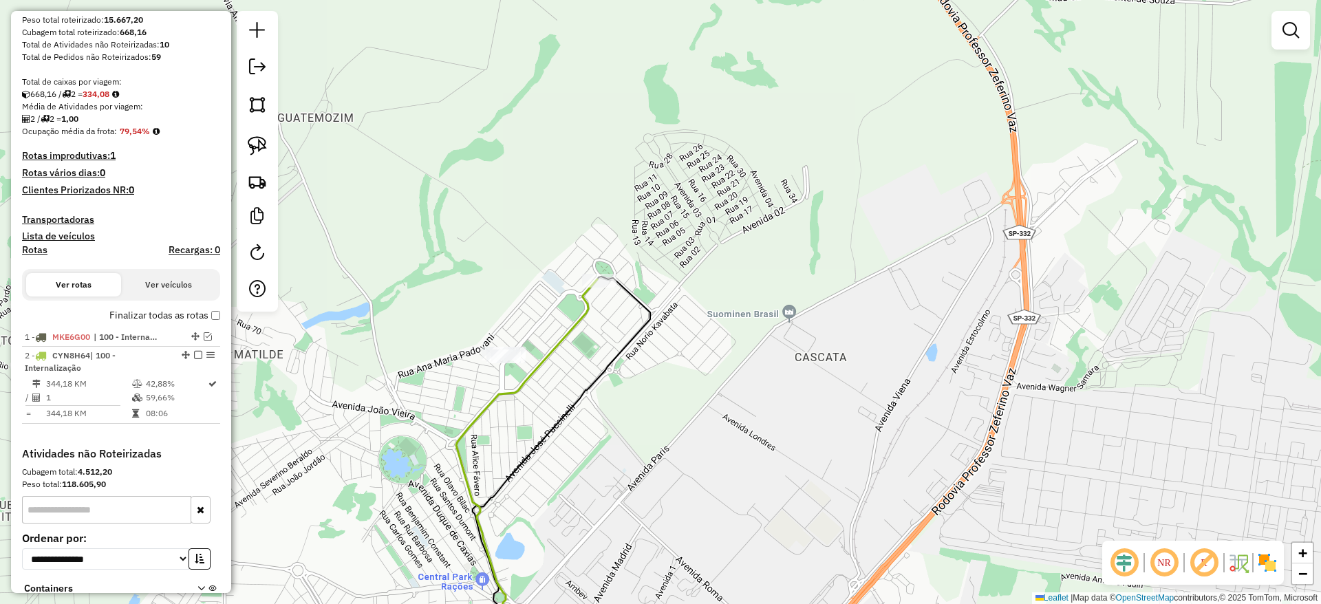
scroll to position [249, 0]
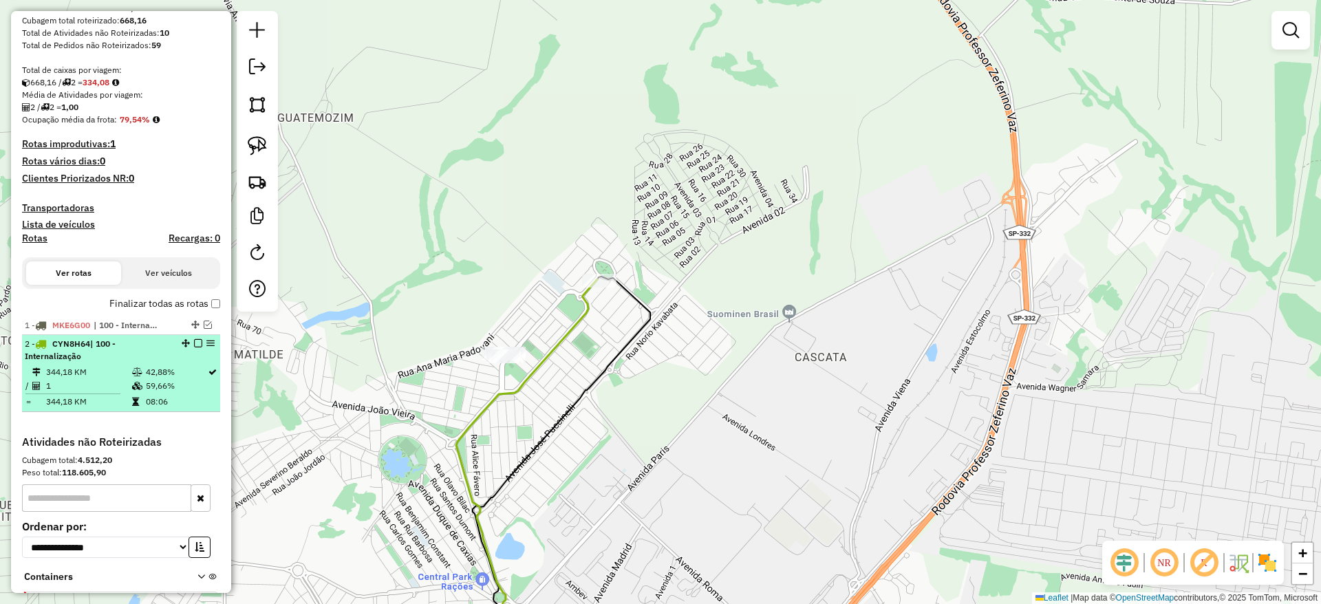
click at [196, 345] on em at bounding box center [198, 343] width 8 height 8
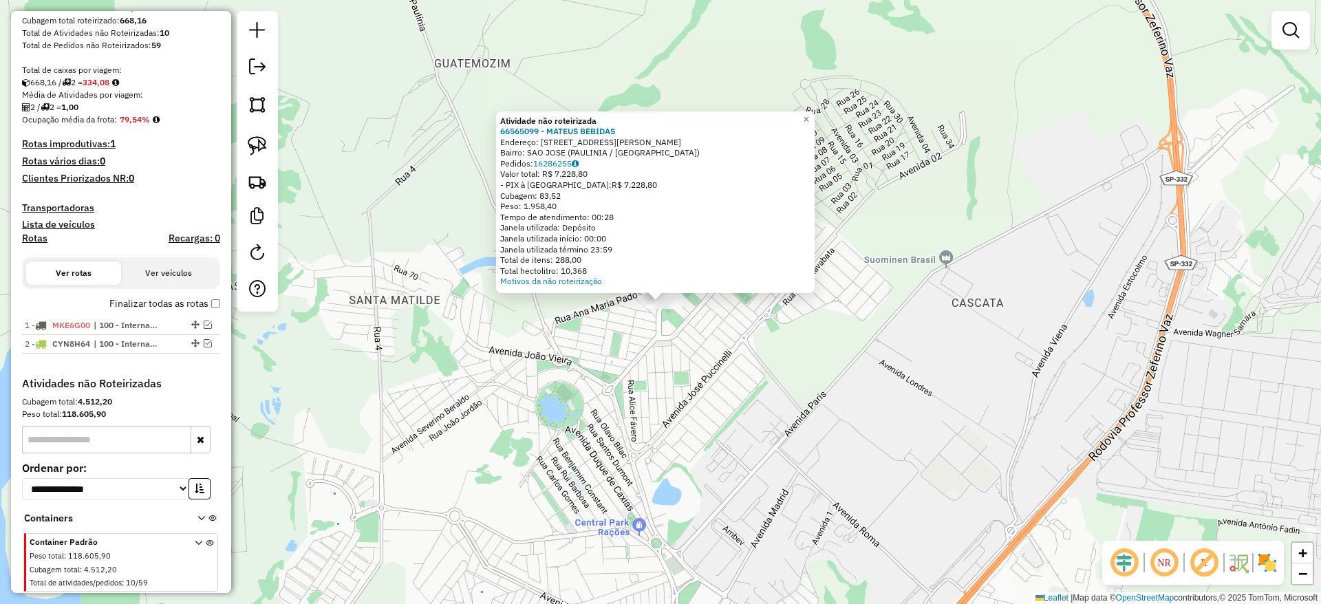
click at [431, 272] on div "Atividade não roteirizada 66565099 - MATEUS BEBIDAS Endereço: [STREET_ADDRESS][…" at bounding box center [660, 302] width 1321 height 604
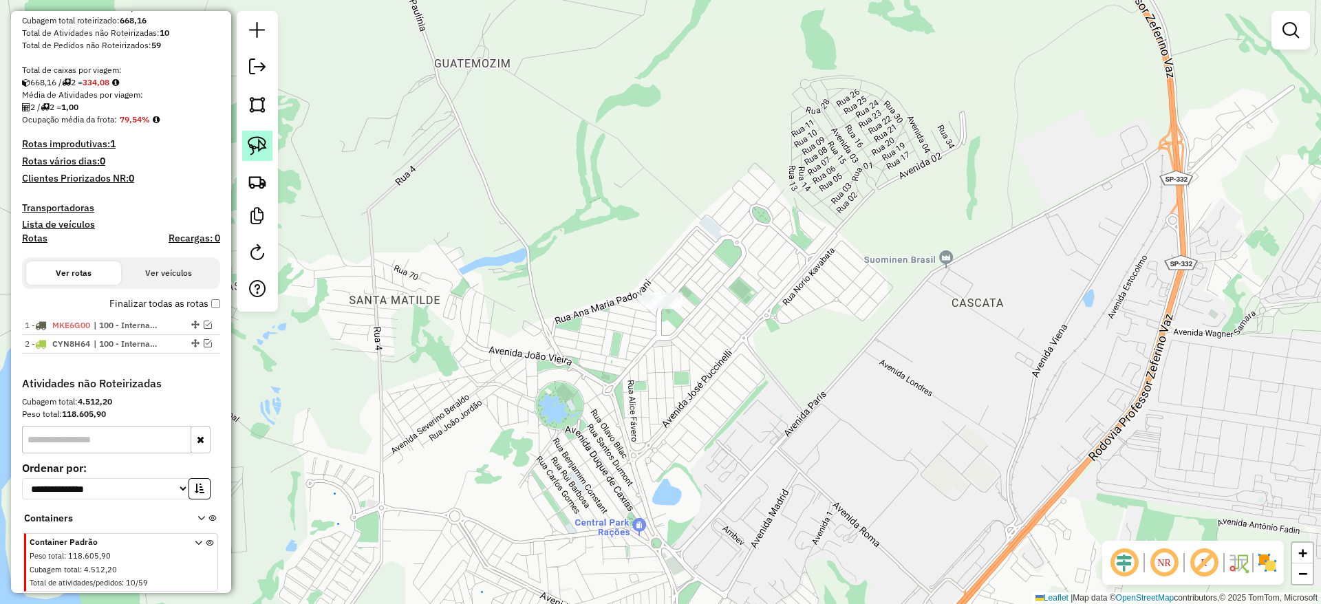
click at [270, 140] on link at bounding box center [257, 146] width 30 height 30
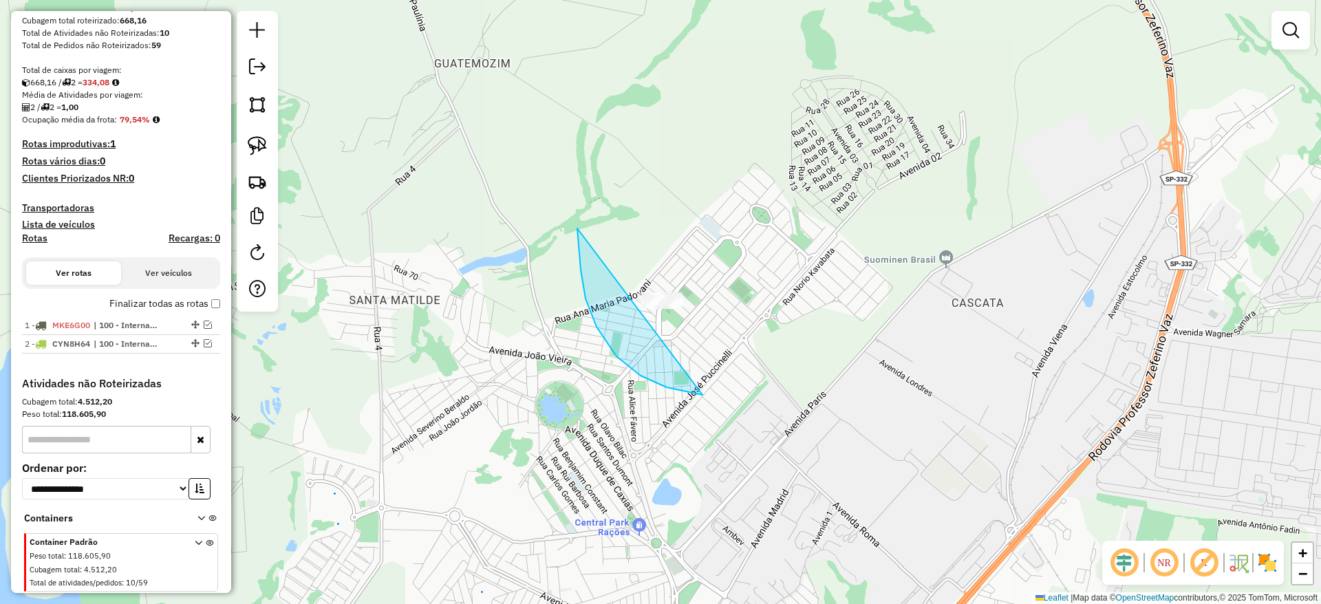
drag, startPoint x: 577, startPoint y: 228, endPoint x: 843, endPoint y: 232, distance: 266.2
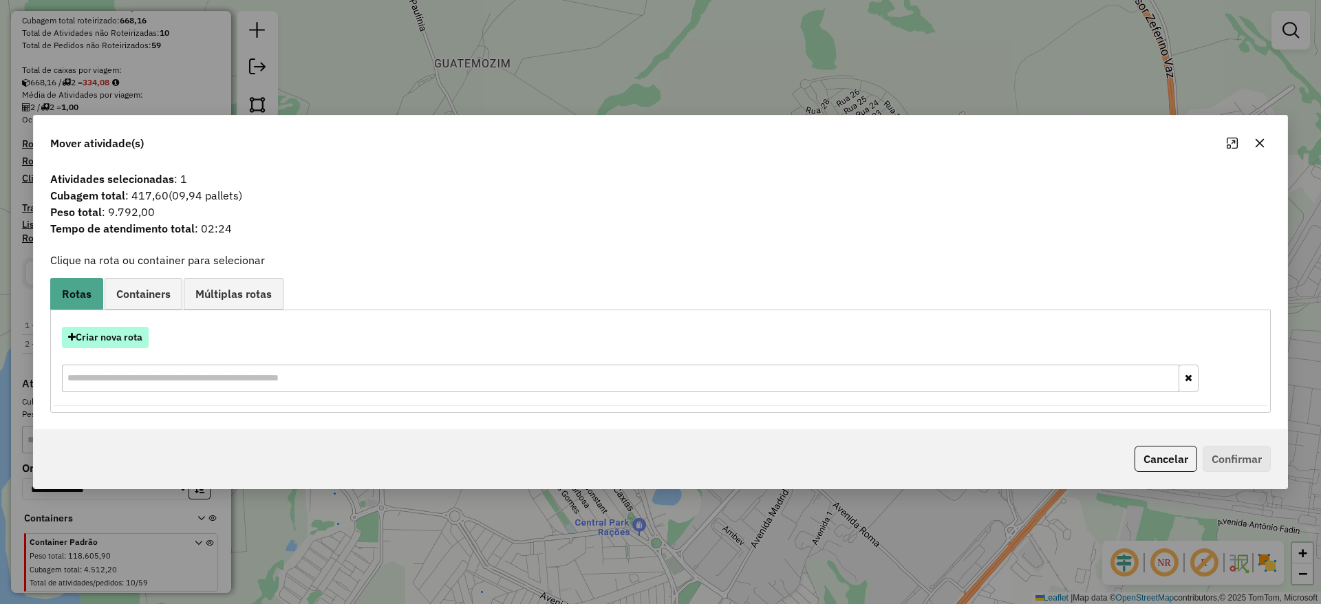
click at [127, 331] on button "Criar nova rota" at bounding box center [105, 337] width 87 height 21
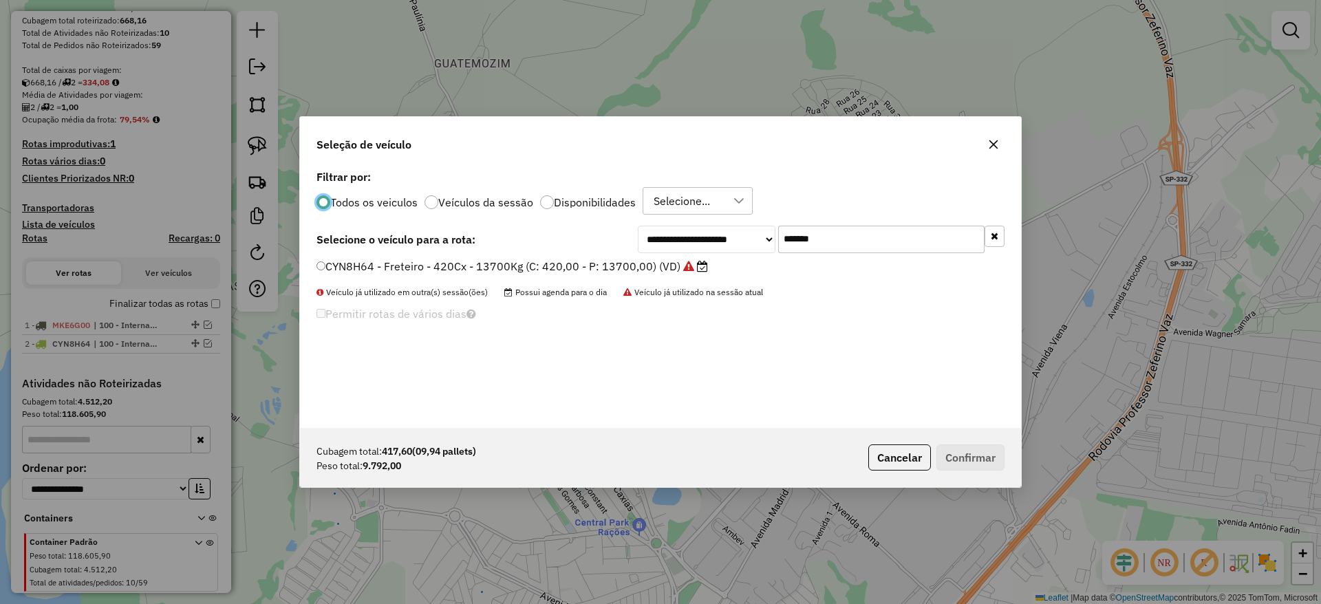
scroll to position [8, 4]
click at [865, 249] on input "*******" at bounding box center [881, 240] width 206 height 28
paste input "text"
type input "*******"
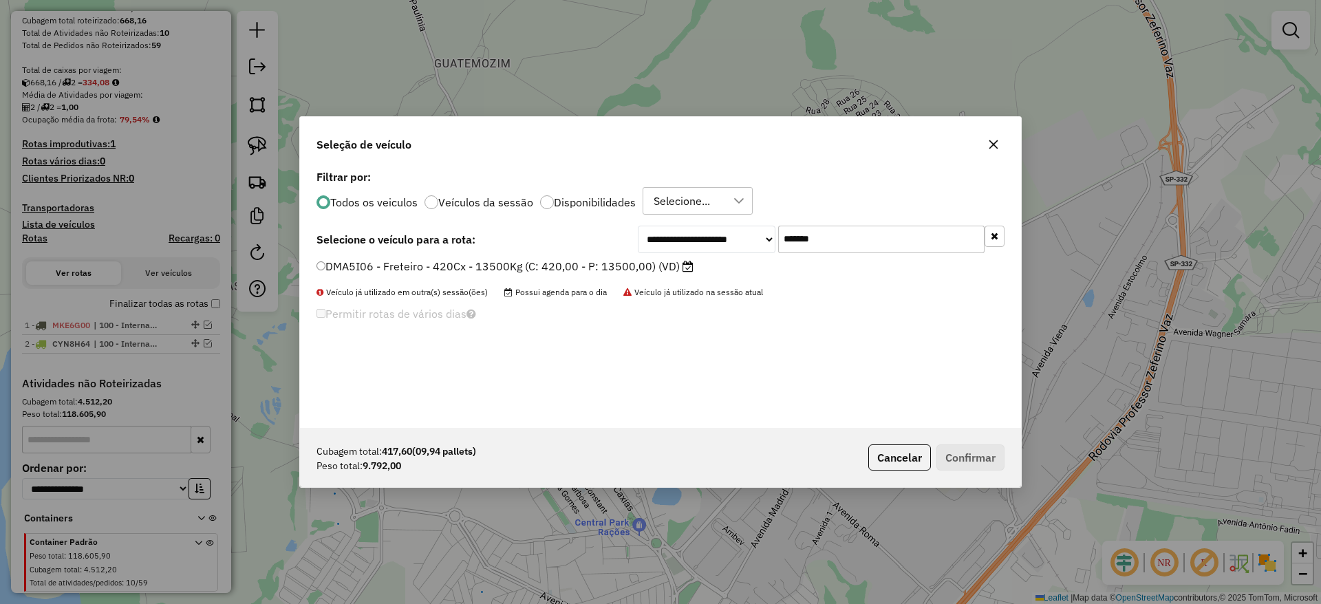
click at [532, 259] on label "DMA5I06 - Freteiro - 420Cx - 13500Kg (C: 420,00 - P: 13500,00) (VD)" at bounding box center [504, 266] width 377 height 17
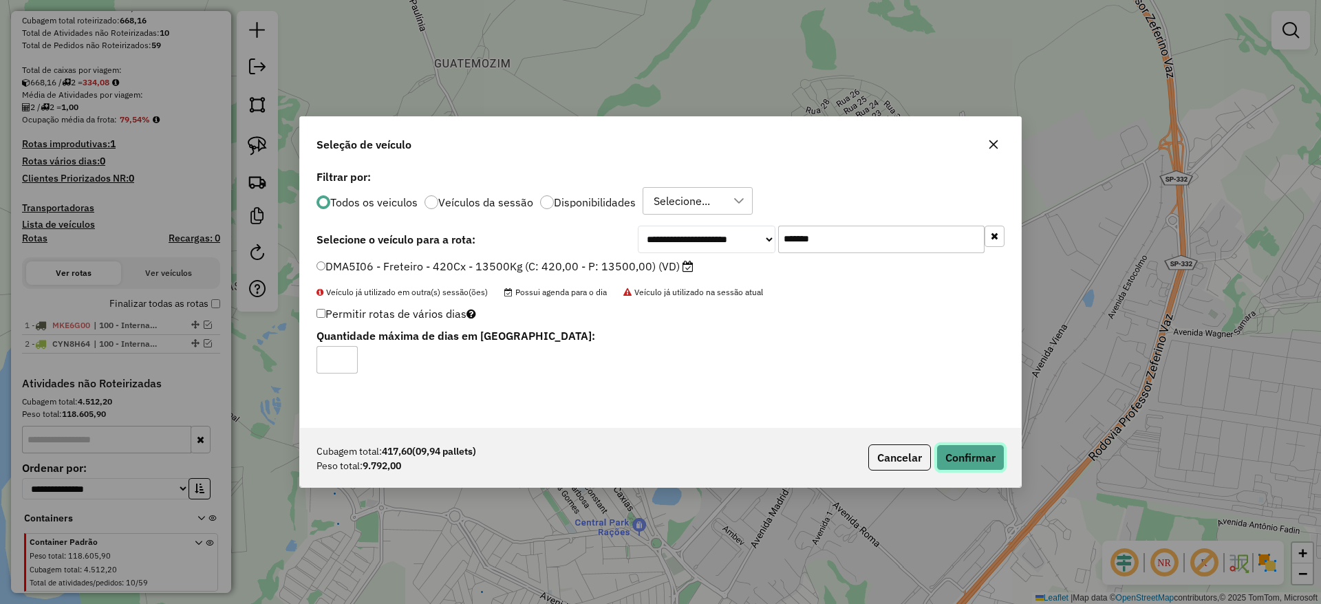
click at [964, 464] on button "Confirmar" at bounding box center [970, 457] width 68 height 26
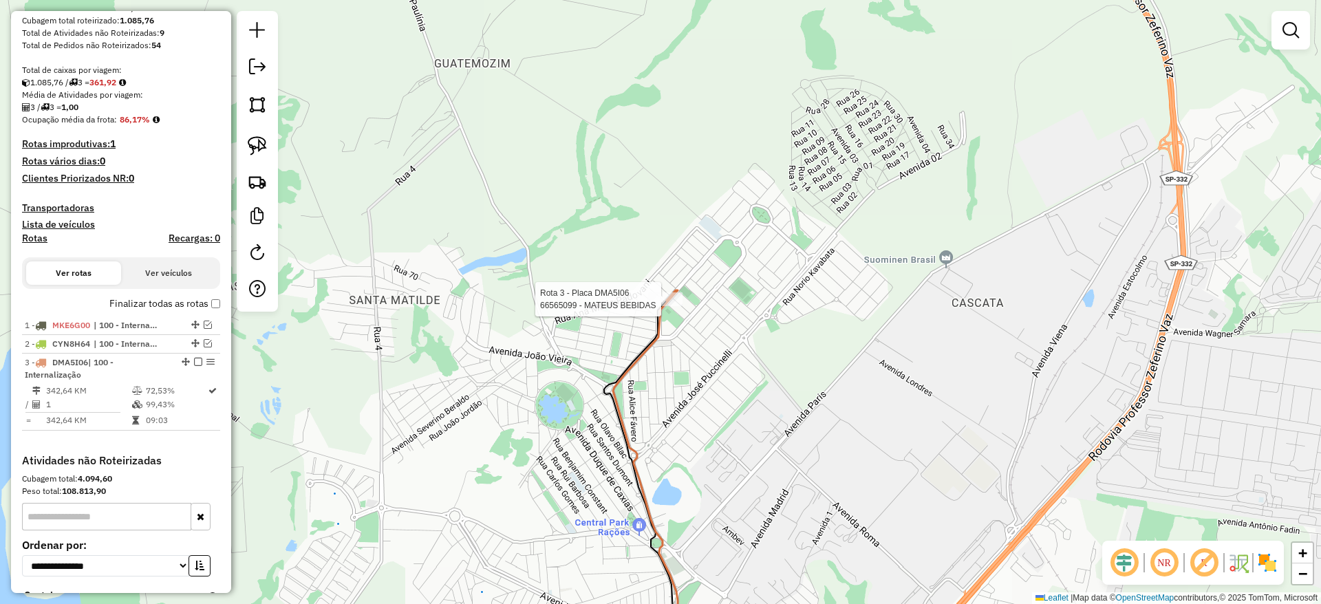
select select "**********"
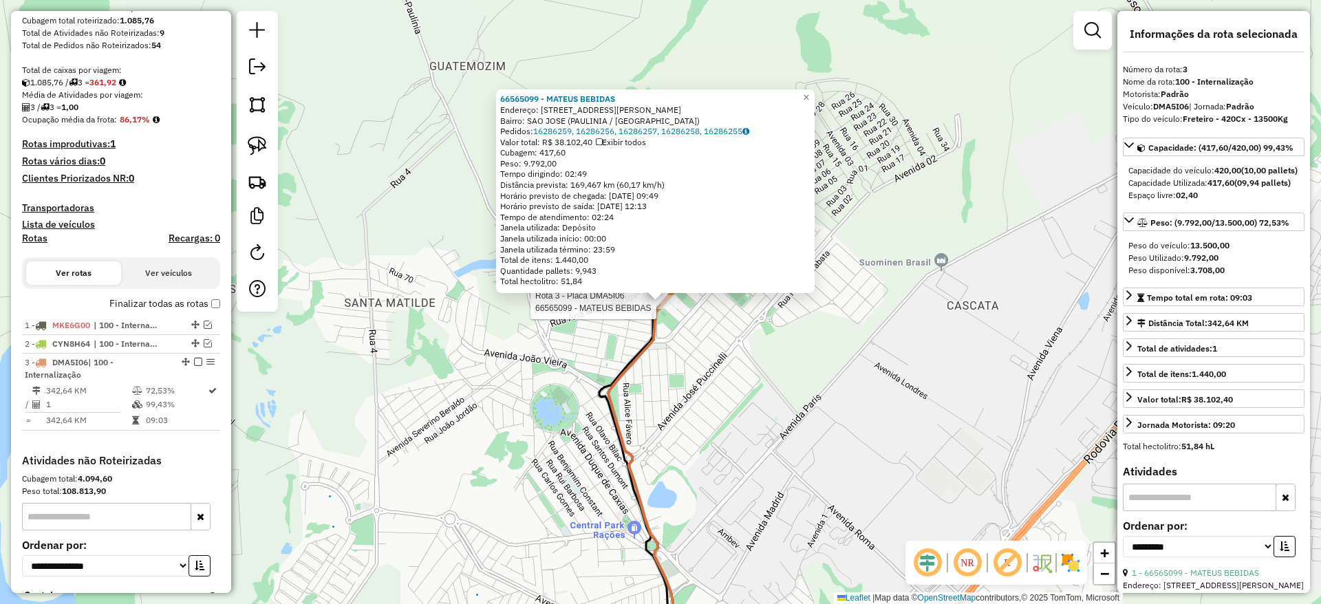
scroll to position [395, 0]
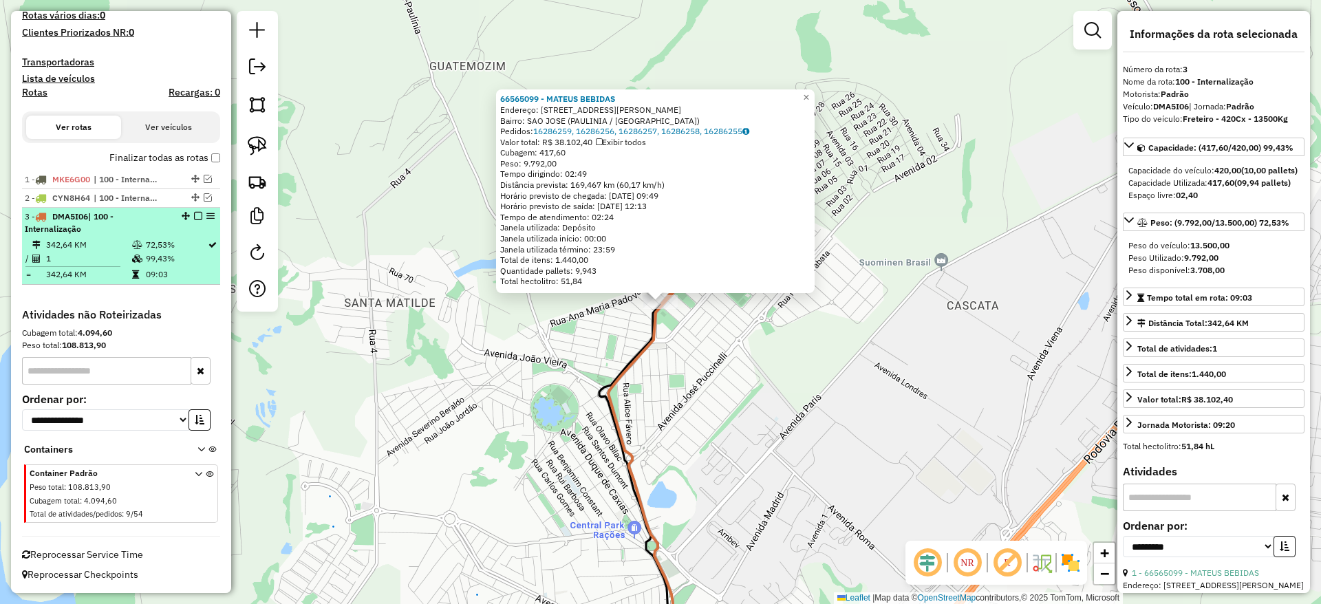
click at [194, 217] on em at bounding box center [198, 216] width 8 height 8
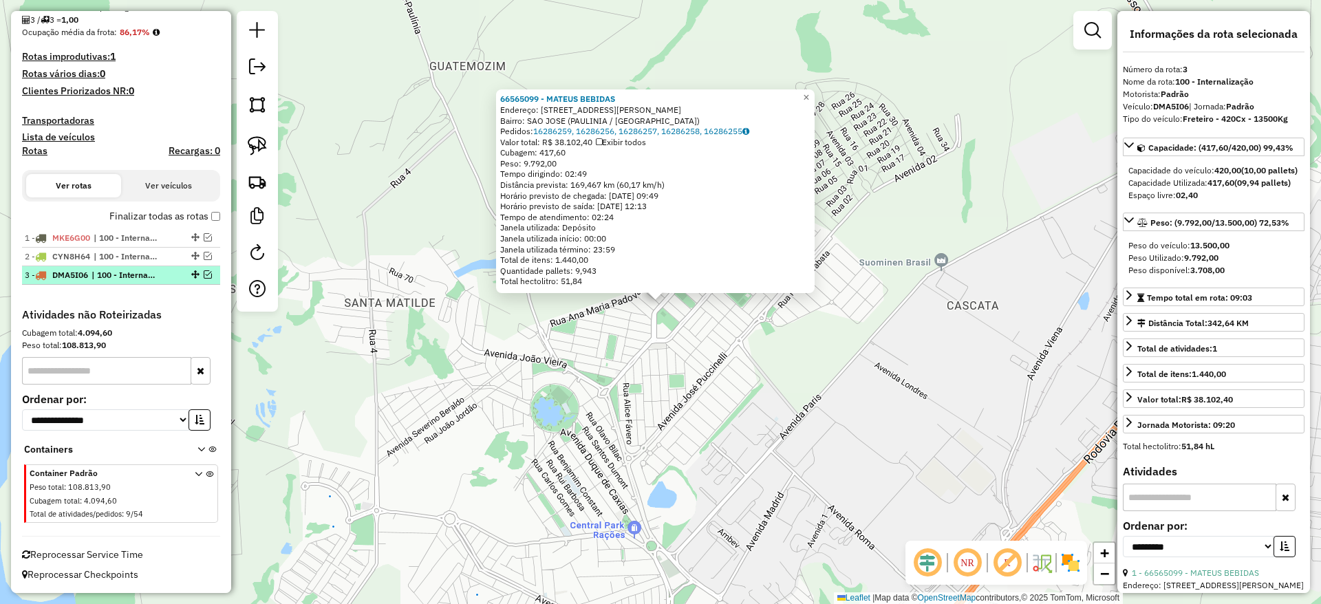
scroll to position [336, 0]
click at [482, 387] on div "66565099 - MATEUS BEBIDAS Endereço: [STREET_ADDRESS][PERSON_NAME] Pedidos: 1628…" at bounding box center [660, 302] width 1321 height 604
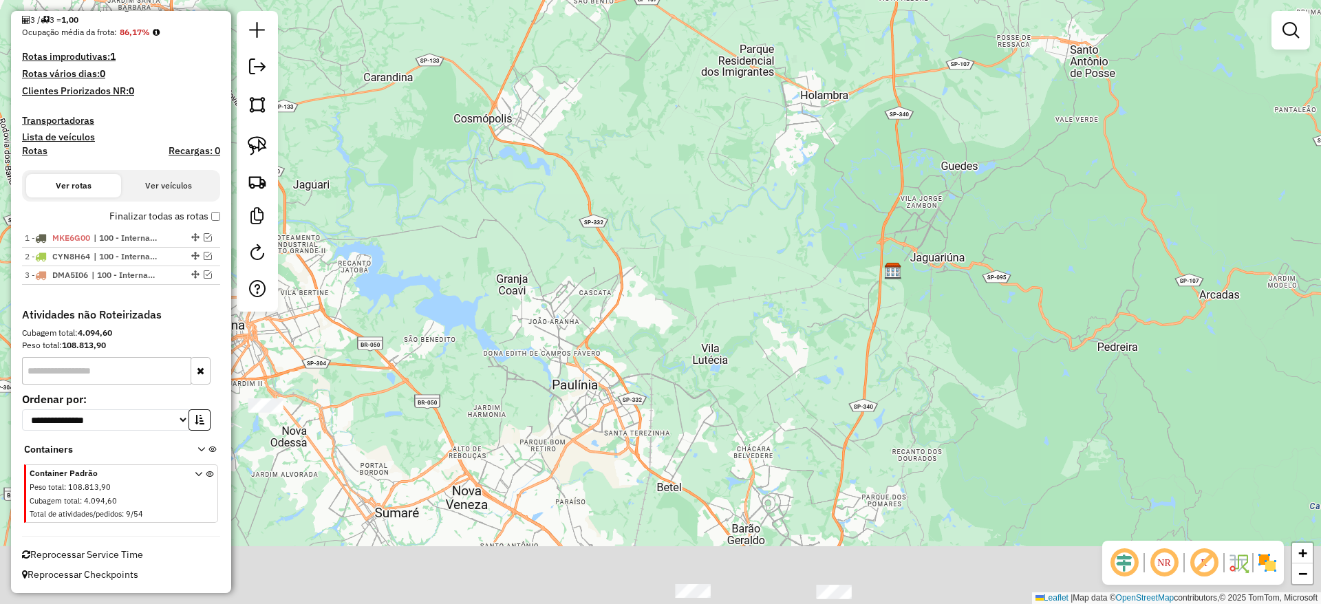
drag, startPoint x: 482, startPoint y: 387, endPoint x: 621, endPoint y: 193, distance: 238.6
click at [621, 193] on div "Janela de atendimento Grade de atendimento Capacidade Transportadoras Veículos …" at bounding box center [660, 302] width 1321 height 604
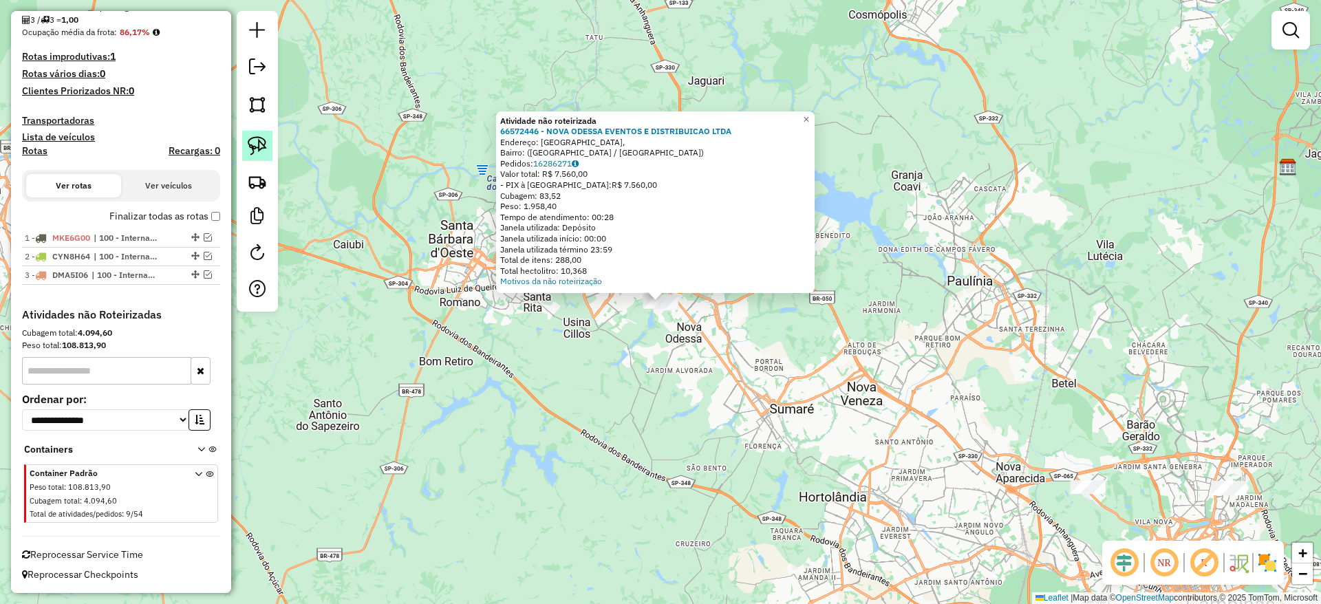
drag, startPoint x: 250, startPoint y: 161, endPoint x: 265, endPoint y: 140, distance: 26.1
click at [265, 140] on div at bounding box center [257, 161] width 41 height 301
click at [265, 140] on img at bounding box center [257, 145] width 19 height 19
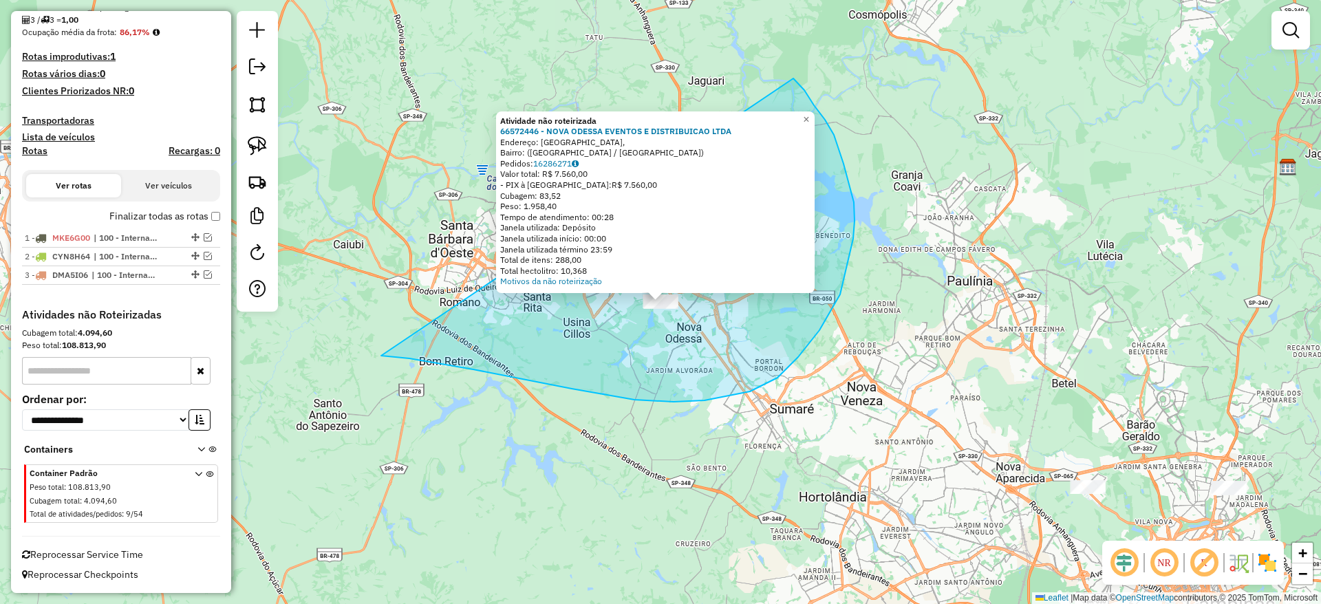
drag, startPoint x: 381, startPoint y: 356, endPoint x: 789, endPoint y: 78, distance: 493.6
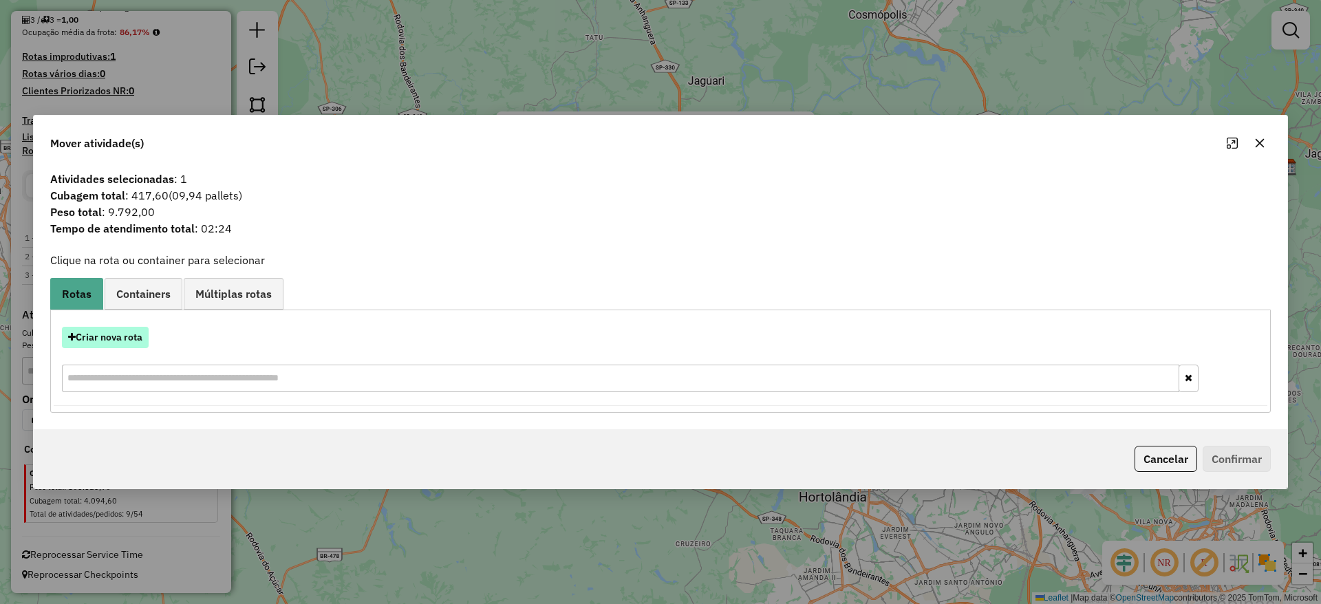
click at [125, 327] on button "Criar nova rota" at bounding box center [105, 337] width 87 height 21
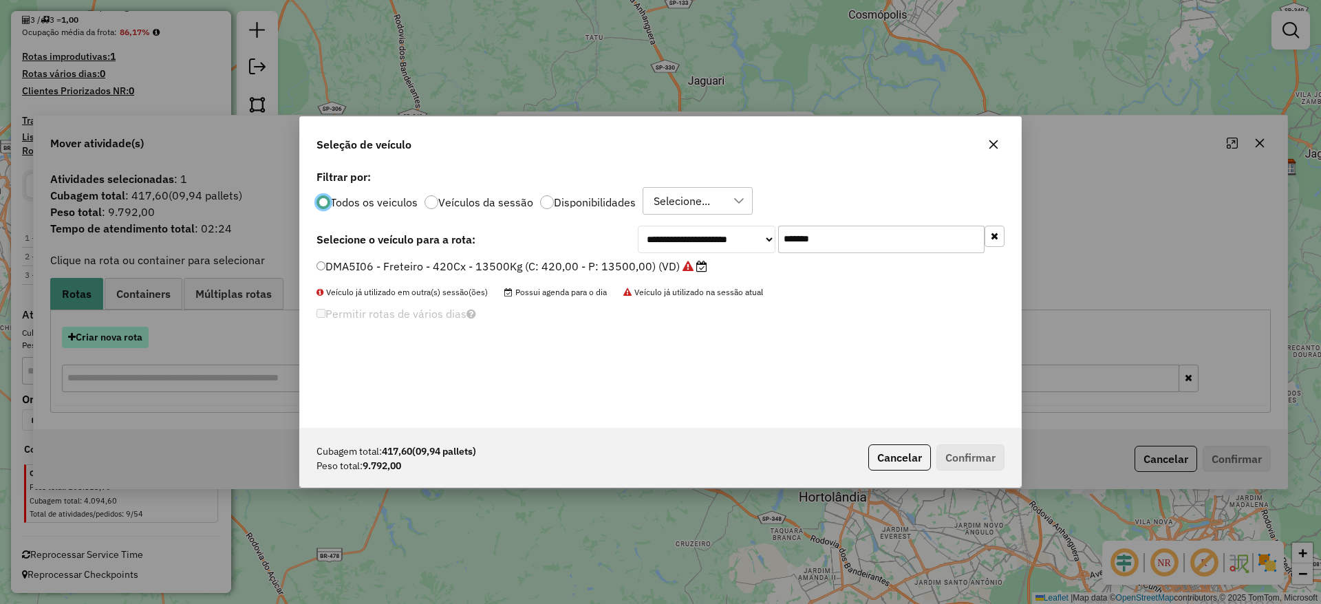
scroll to position [8, 4]
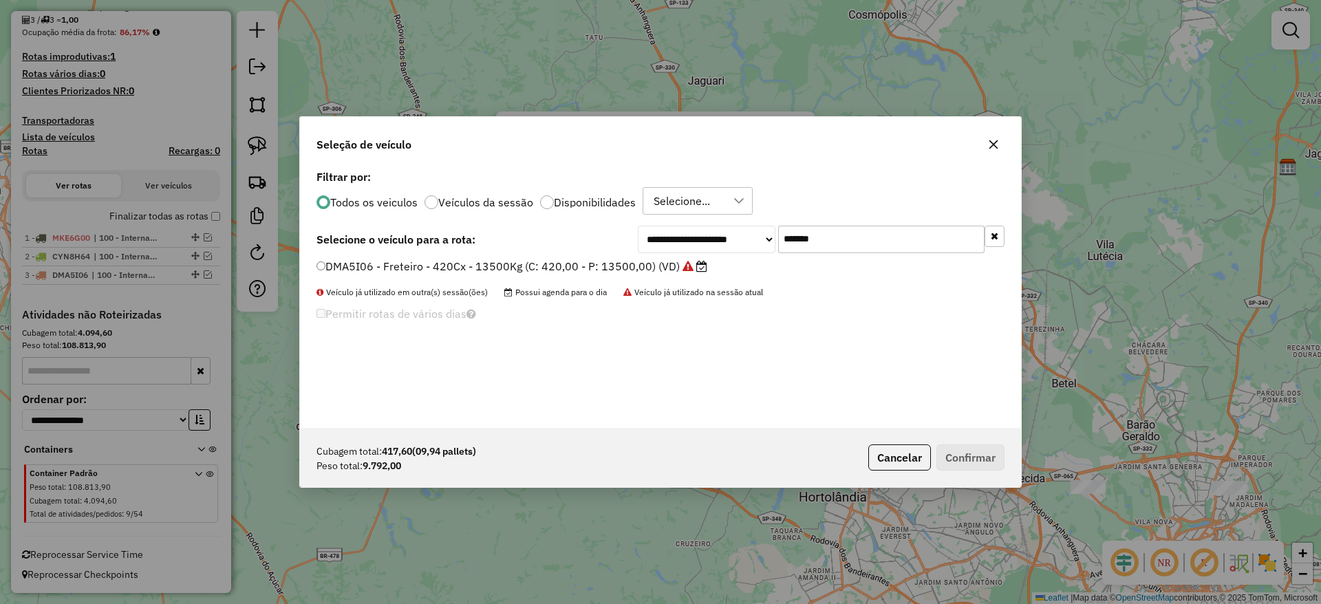
click at [852, 239] on input "*******" at bounding box center [881, 240] width 206 height 28
paste input "text"
click at [852, 239] on input "*******" at bounding box center [881, 240] width 206 height 28
type input "*******"
click at [559, 265] on label "EWU5F57 - Freteiro - 420Cx - 13500Kg (C: 420,00 - P: 13500,00) (VD)" at bounding box center [505, 266] width 379 height 17
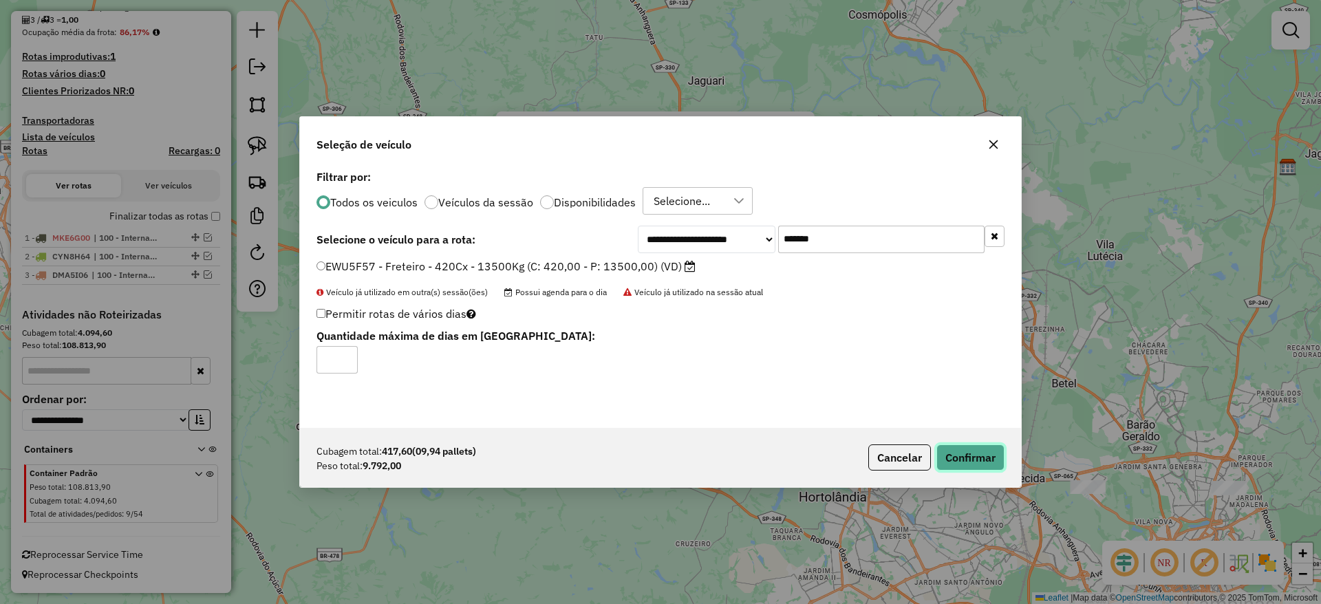
click at [979, 462] on button "Confirmar" at bounding box center [970, 457] width 68 height 26
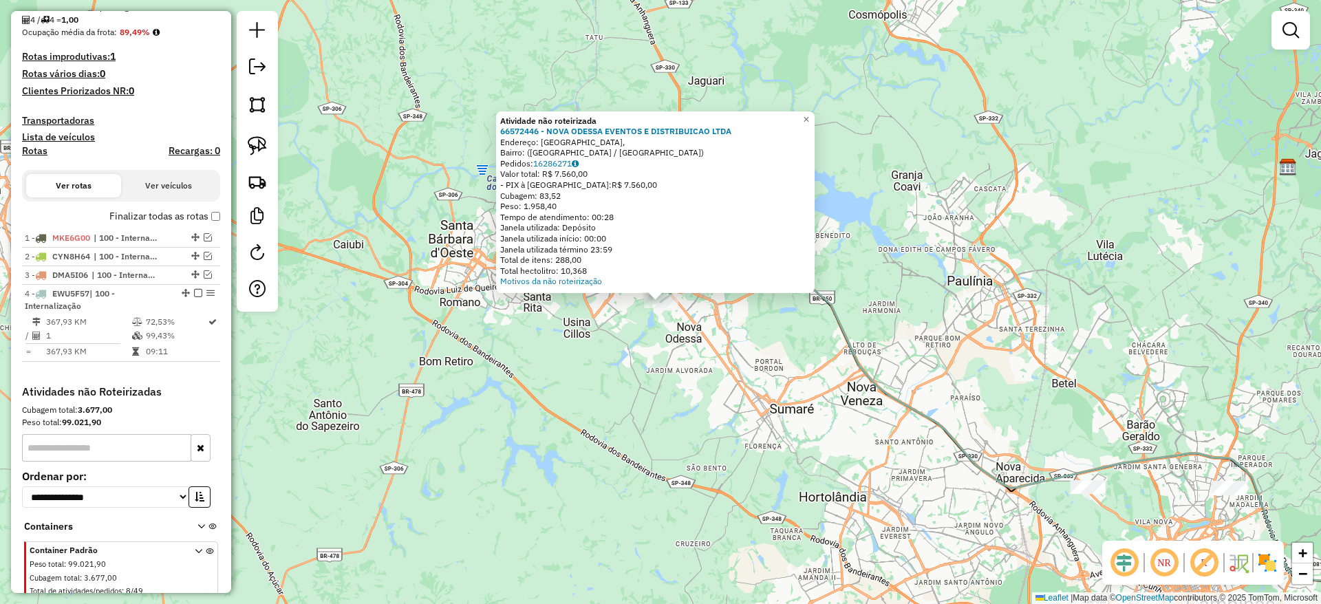
scroll to position [395, 0]
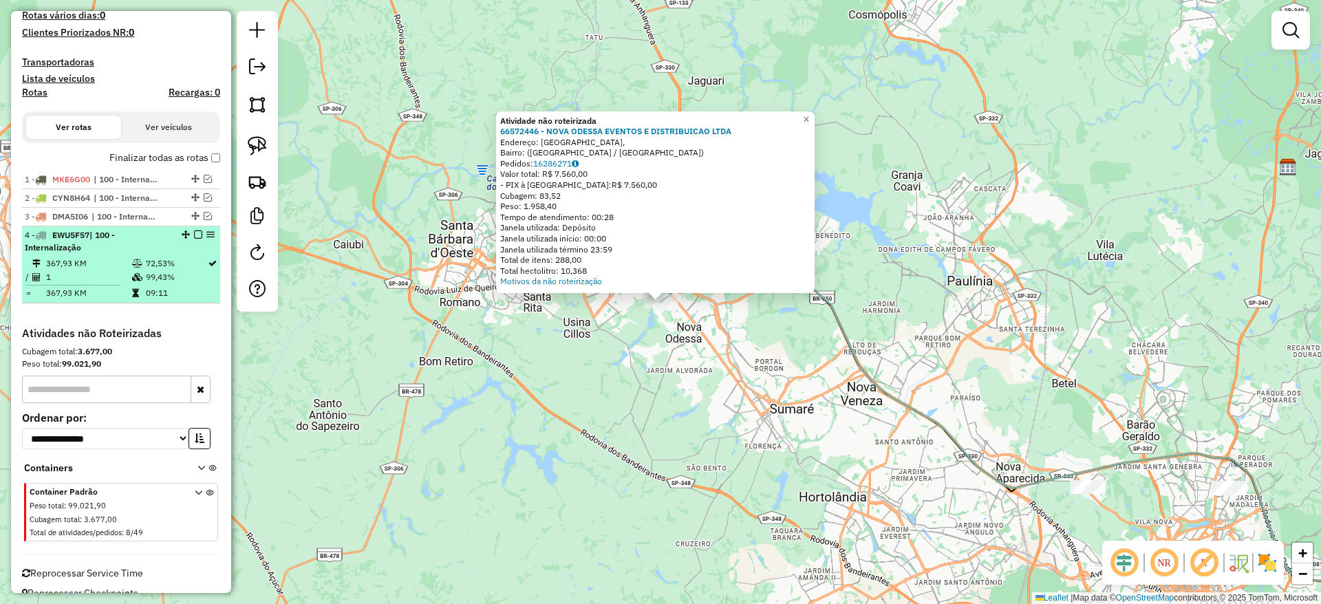
click at [195, 235] on em at bounding box center [198, 234] width 8 height 8
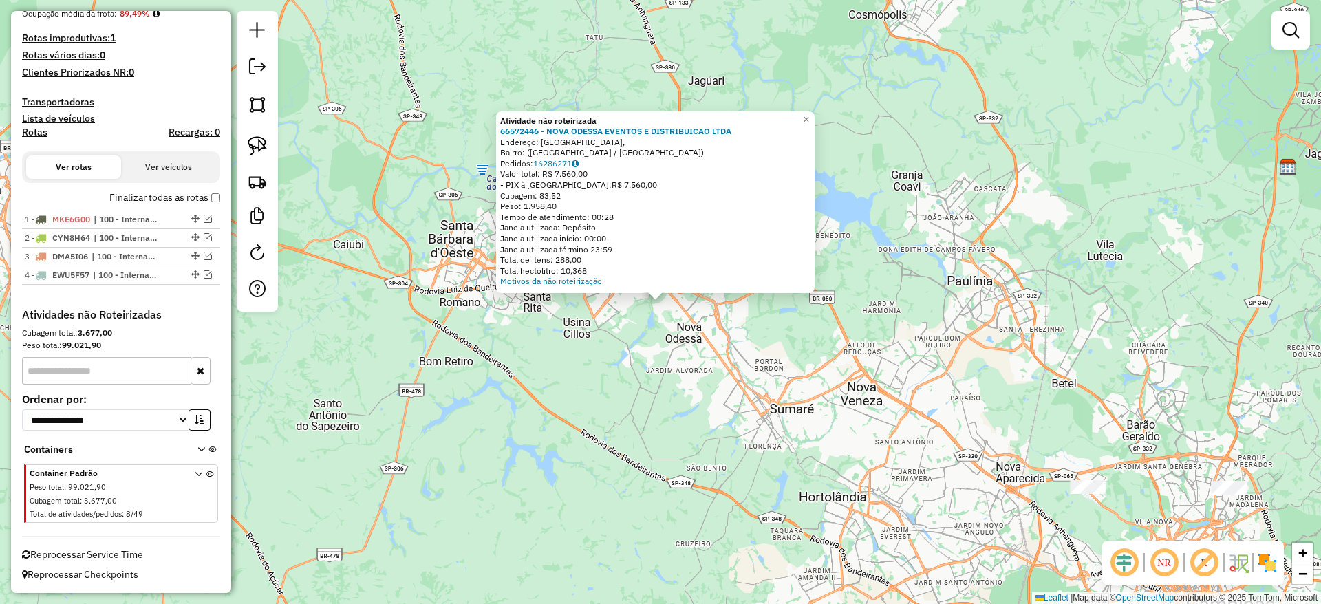
drag, startPoint x: 660, startPoint y: 404, endPoint x: 562, endPoint y: 294, distance: 147.2
click at [562, 294] on div "Atividade não roteirizada 66572446 - NOVA ODESSA EVENTOS E DISTRIBUICAO LTDA En…" at bounding box center [660, 302] width 1321 height 604
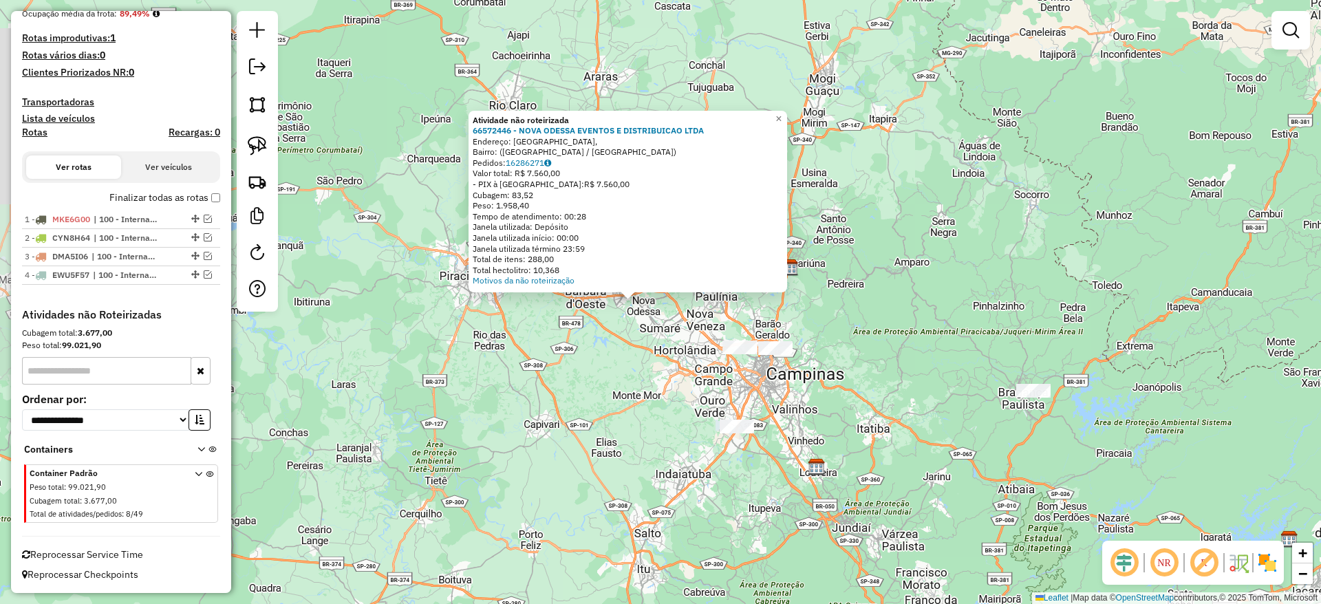
click at [657, 338] on div "Atividade não roteirizada 66572446 - NOVA ODESSA EVENTOS E DISTRIBUICAO LTDA En…" at bounding box center [660, 302] width 1321 height 604
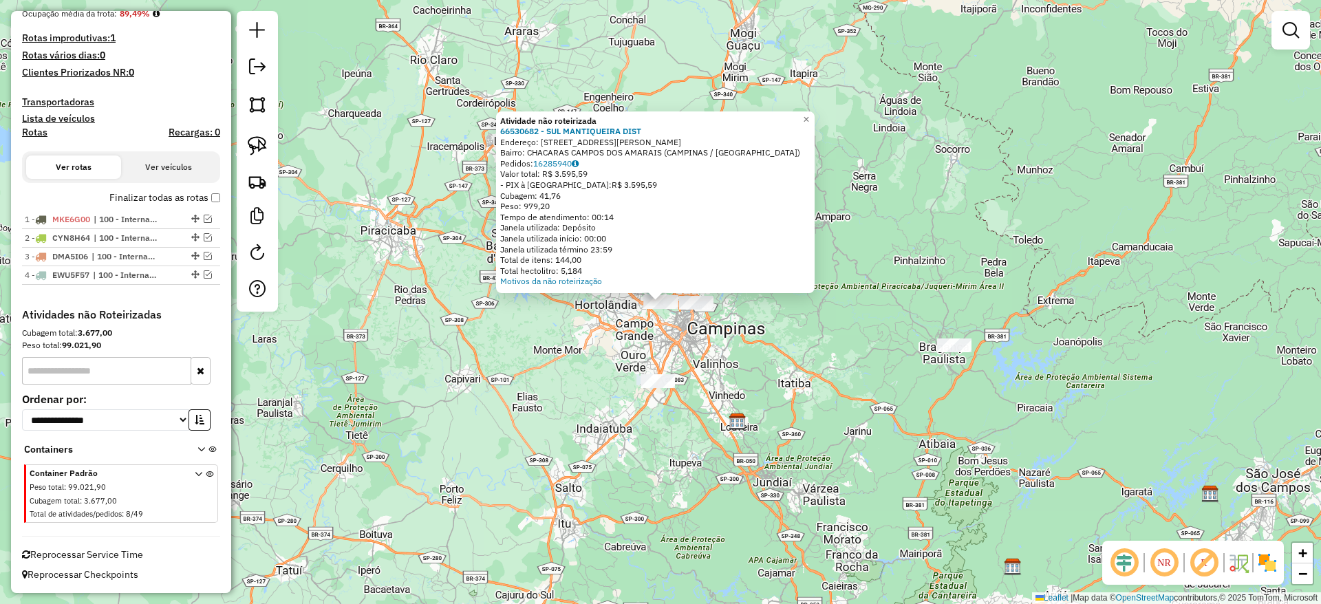
click at [651, 393] on div "Atividade não roteirizada 66530682 - SUL MANTIQUEIRA DIST Endereço: [STREET_ADD…" at bounding box center [660, 302] width 1321 height 604
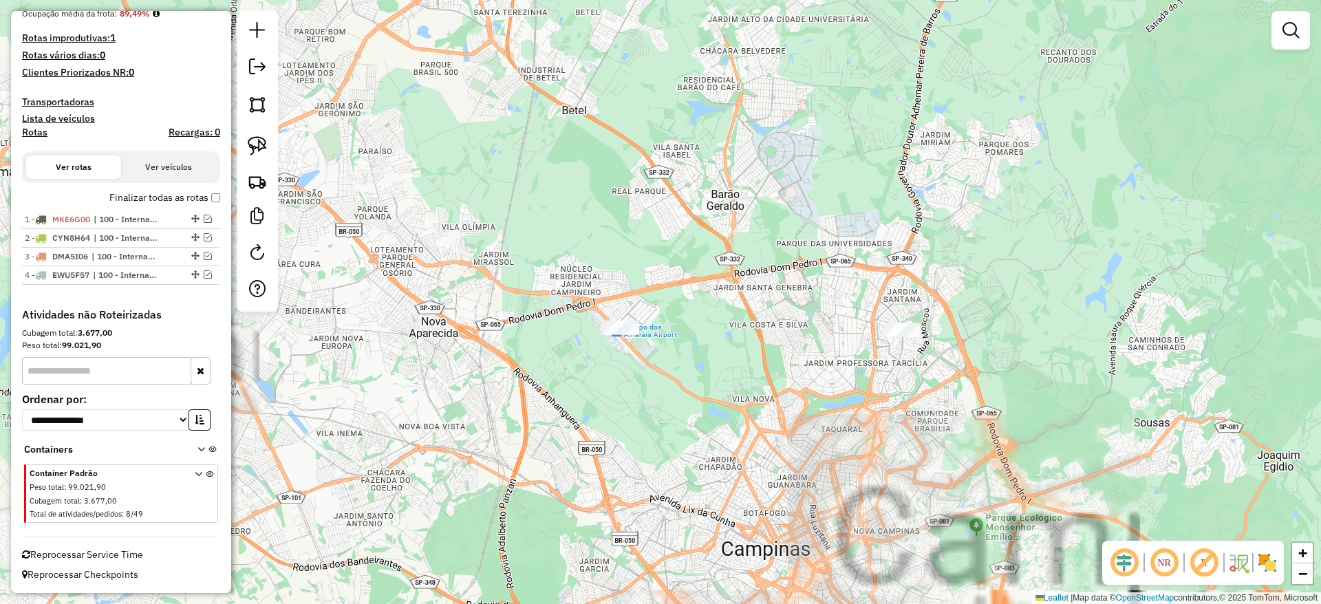
click at [273, 144] on div at bounding box center [257, 161] width 41 height 301
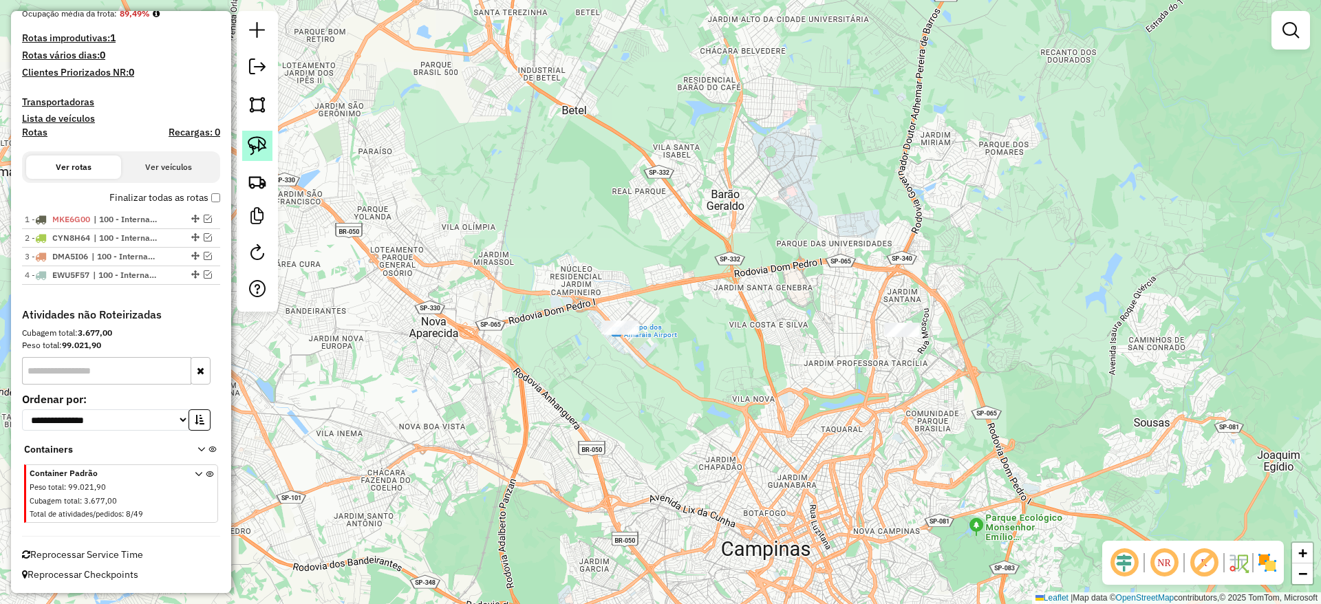
click at [244, 142] on link at bounding box center [257, 146] width 30 height 30
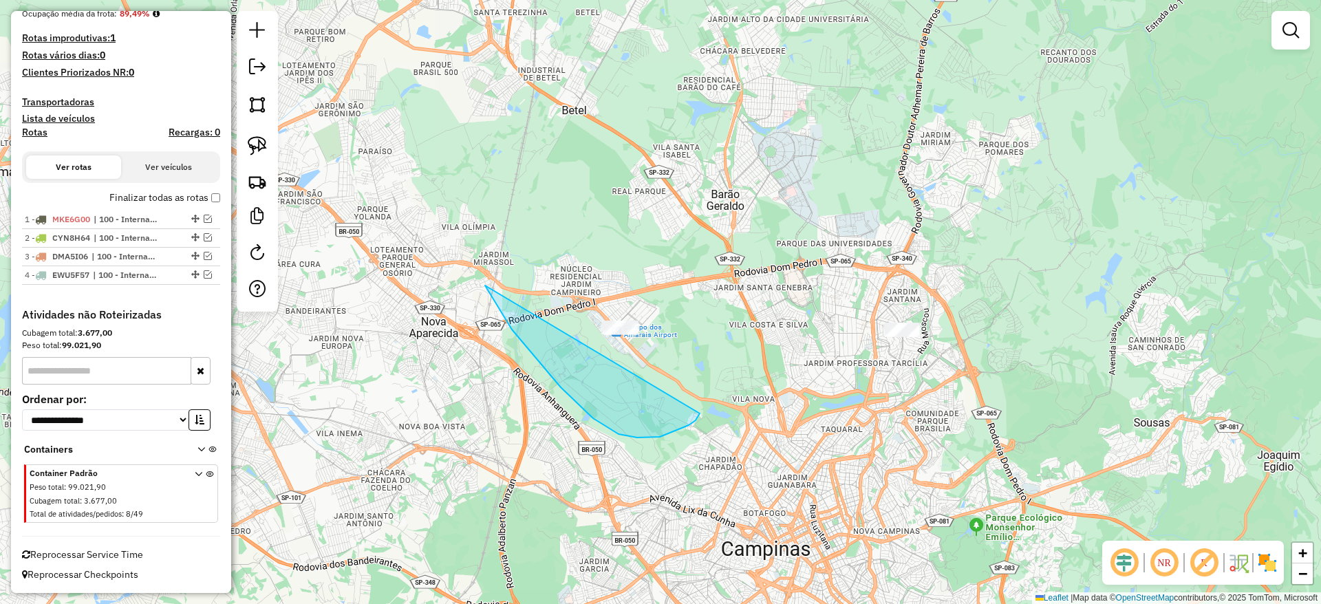
drag, startPoint x: 485, startPoint y: 285, endPoint x: 695, endPoint y: 271, distance: 210.3
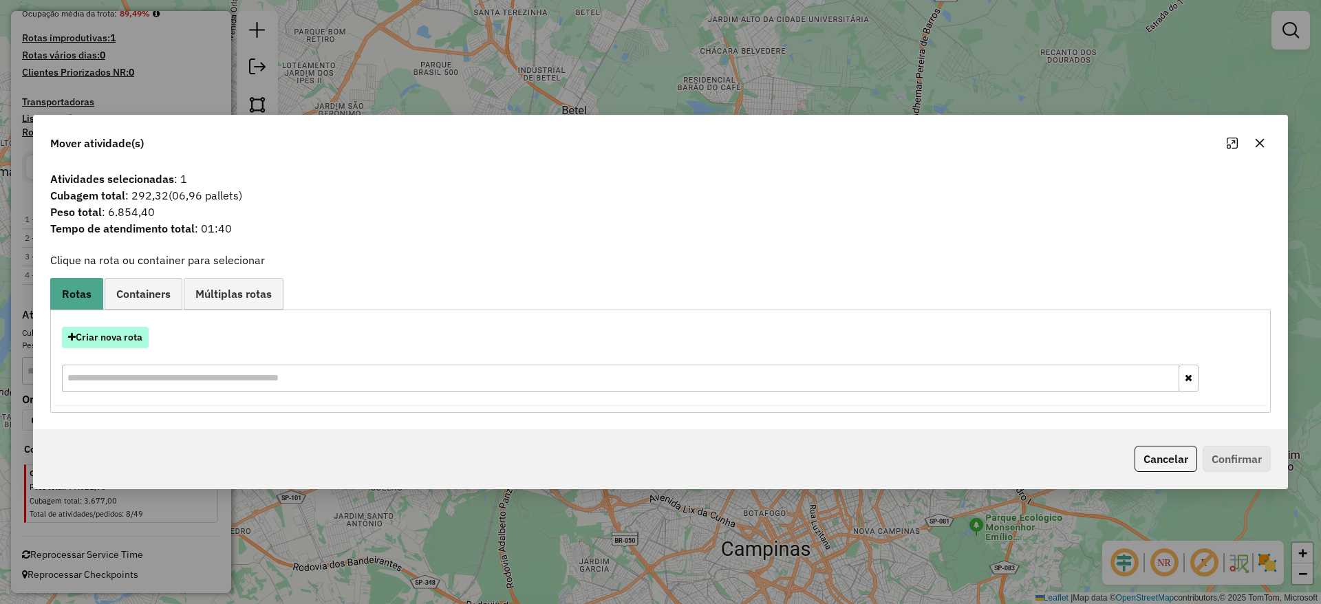
click at [80, 336] on button "Criar nova rota" at bounding box center [105, 337] width 87 height 21
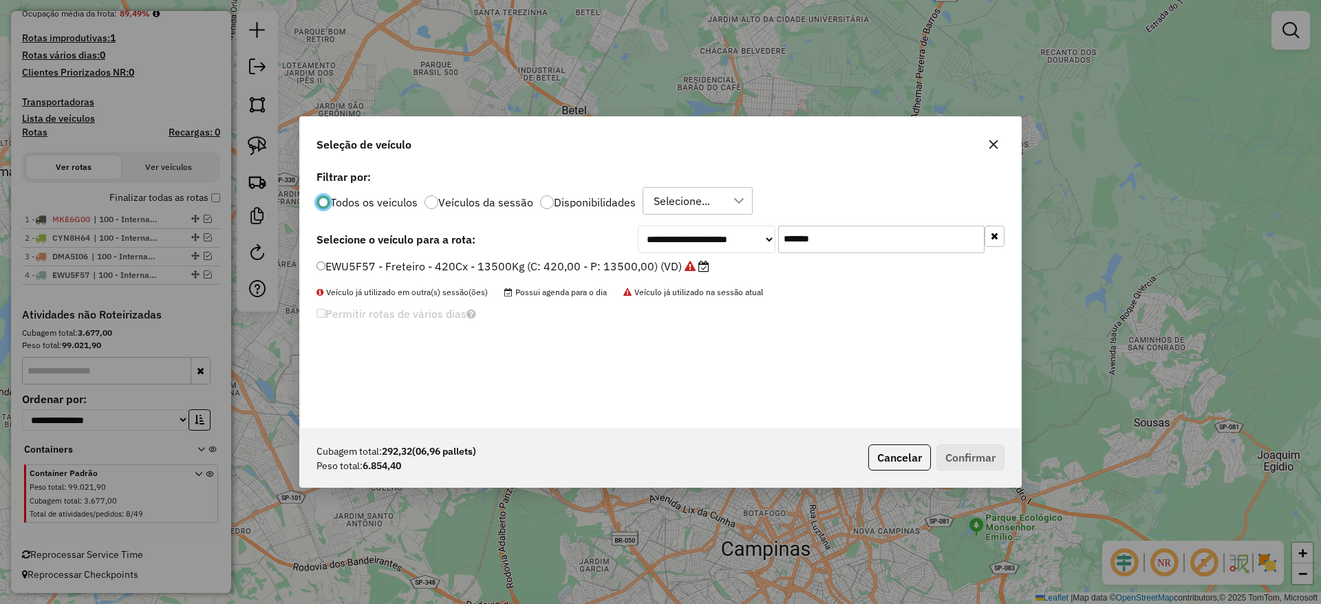
scroll to position [8, 4]
click at [850, 244] on input "*******" at bounding box center [881, 240] width 206 height 28
paste input "text"
type input "*******"
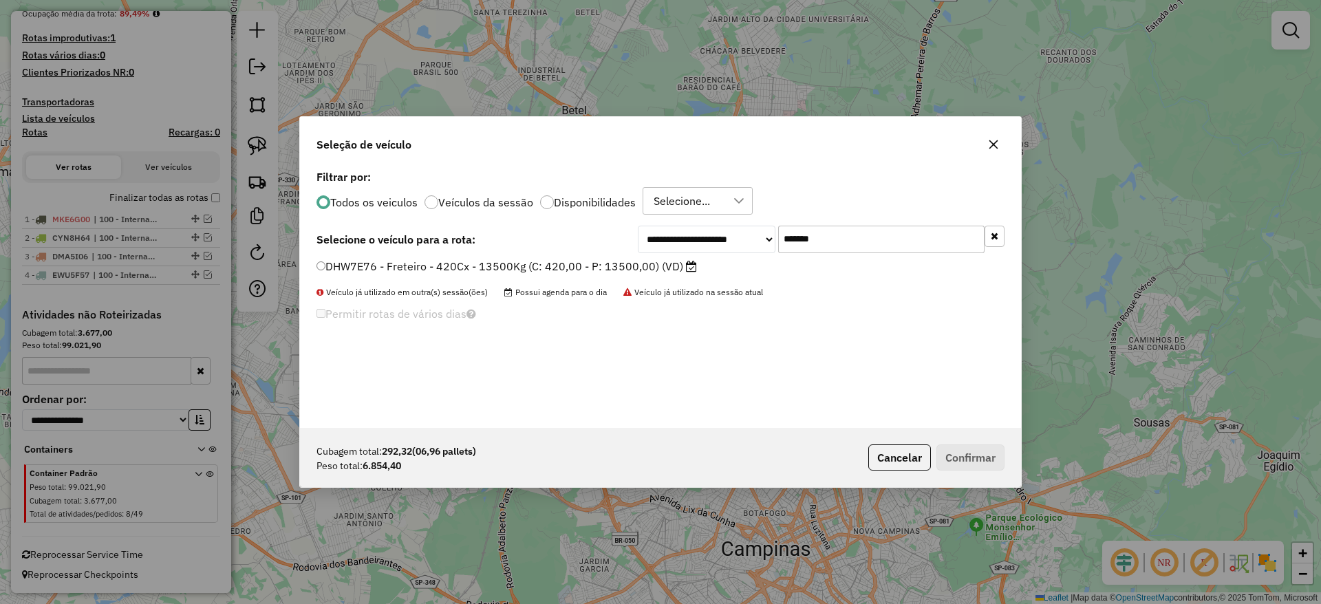
click at [500, 270] on label "DHW7E76 - Freteiro - 420Cx - 13500Kg (C: 420,00 - P: 13500,00) (VD)" at bounding box center [506, 266] width 380 height 17
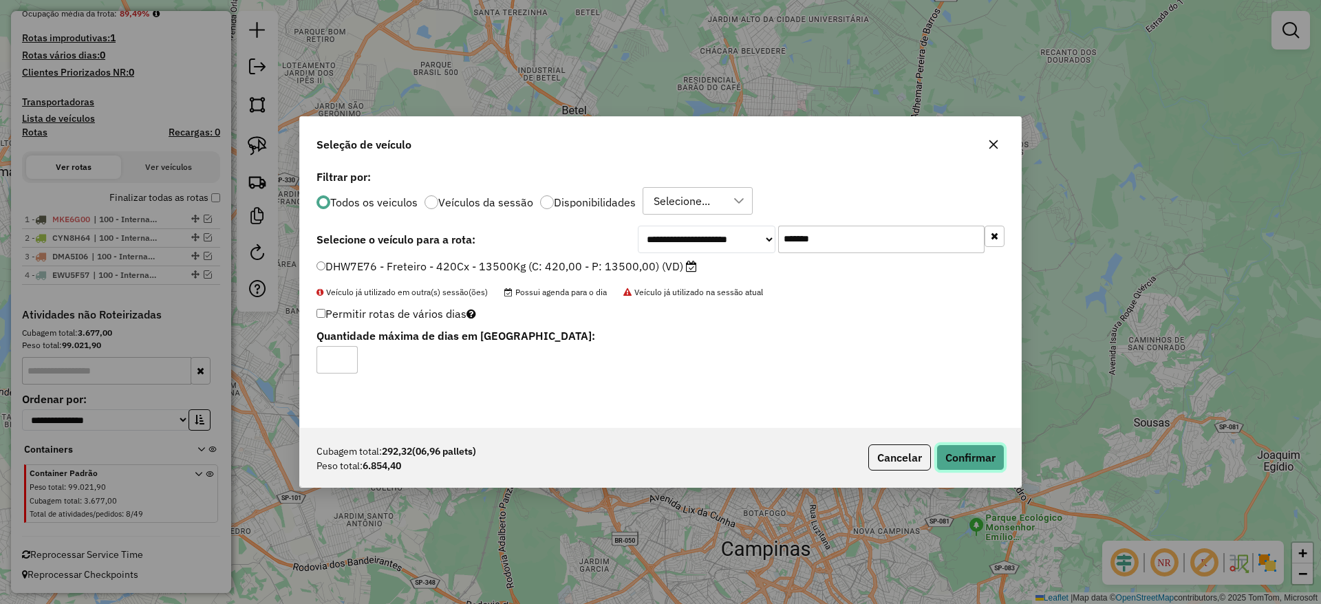
click at [968, 453] on button "Confirmar" at bounding box center [970, 457] width 68 height 26
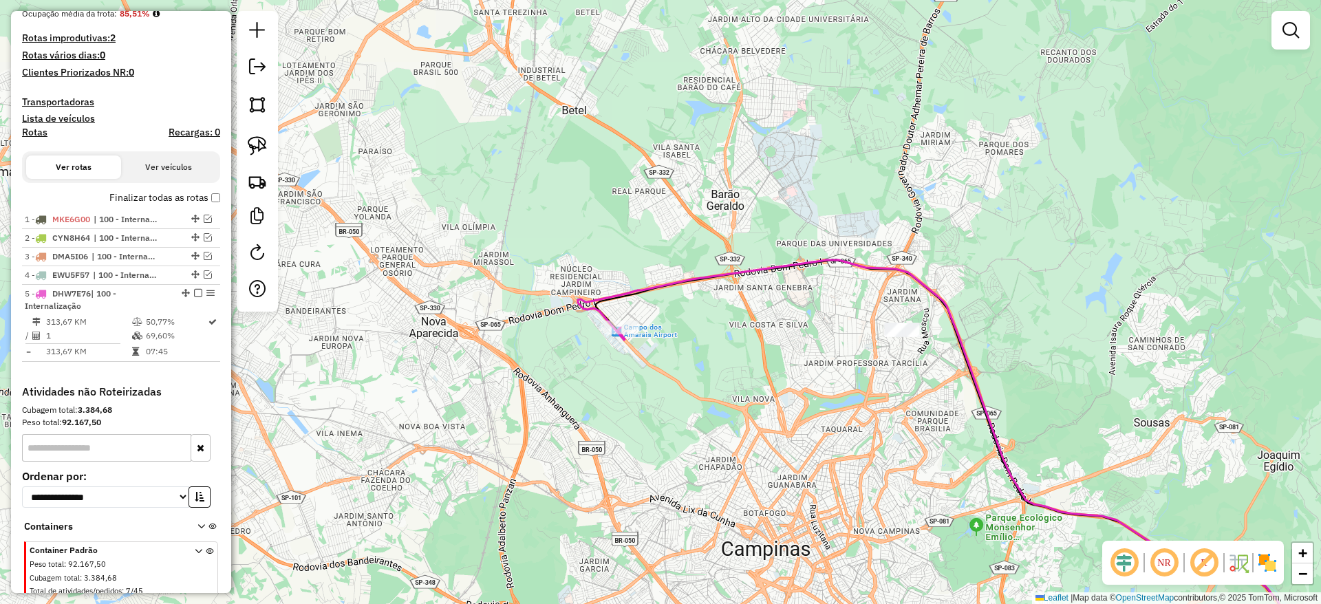
scroll to position [395, 0]
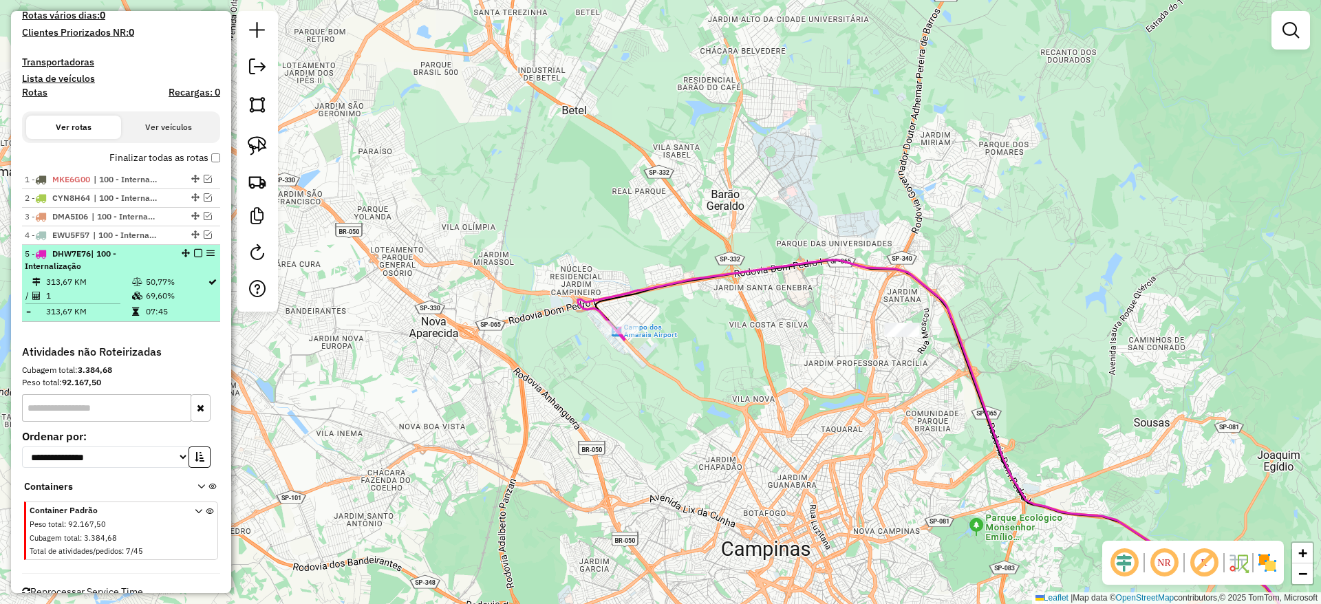
click at [199, 250] on div at bounding box center [193, 253] width 41 height 8
select select "**********"
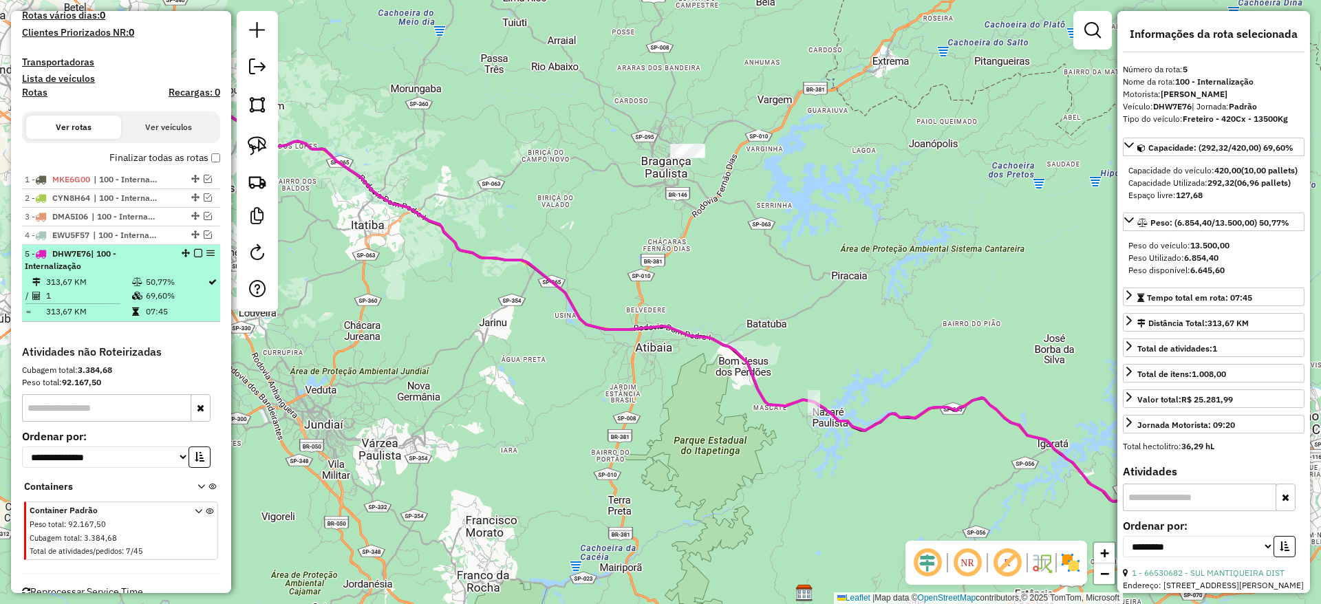
click at [196, 255] on em at bounding box center [198, 253] width 8 height 8
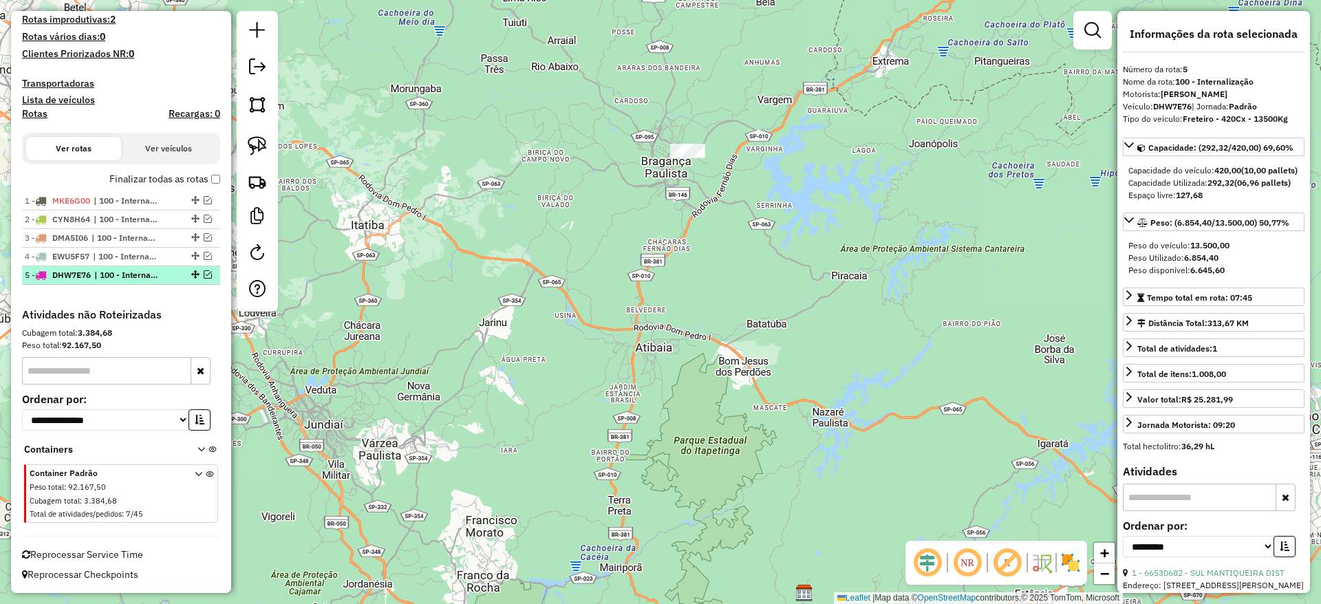
scroll to position [374, 0]
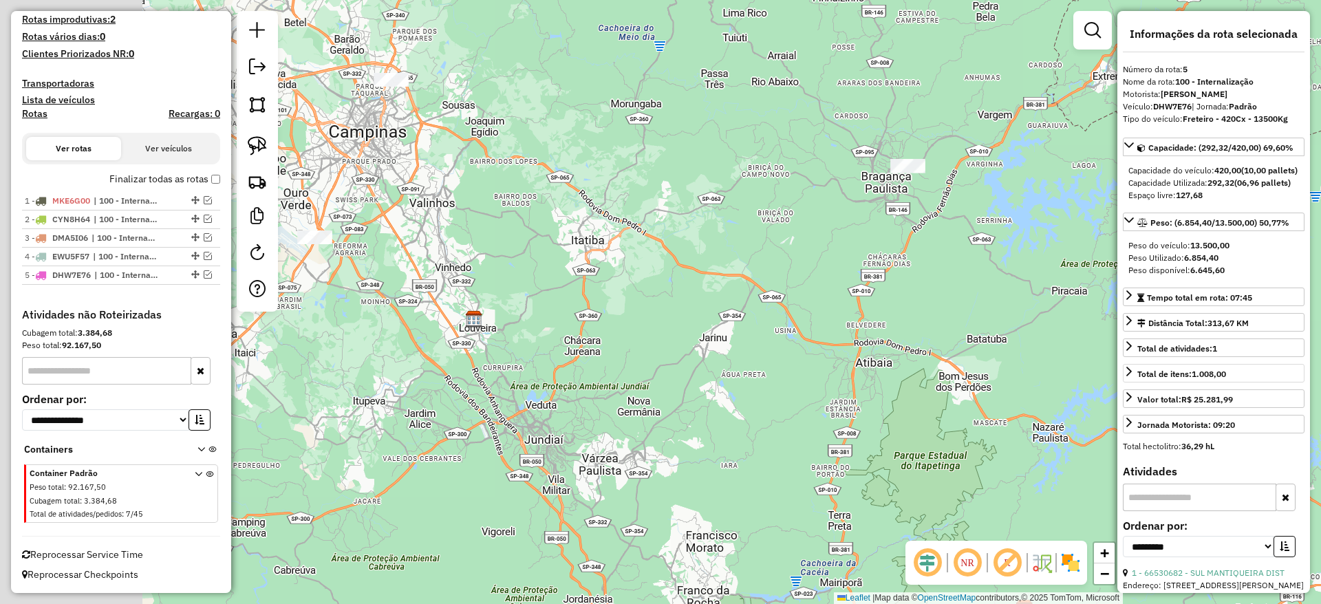
drag, startPoint x: 508, startPoint y: 287, endPoint x: 1131, endPoint y: 405, distance: 633.7
click at [1131, 405] on hb-router-mapa "Informações da Sessão 1276276 - [DATE] Criação: [DATE] 17:54 Depósito: CDI Jaca…" at bounding box center [660, 302] width 1321 height 604
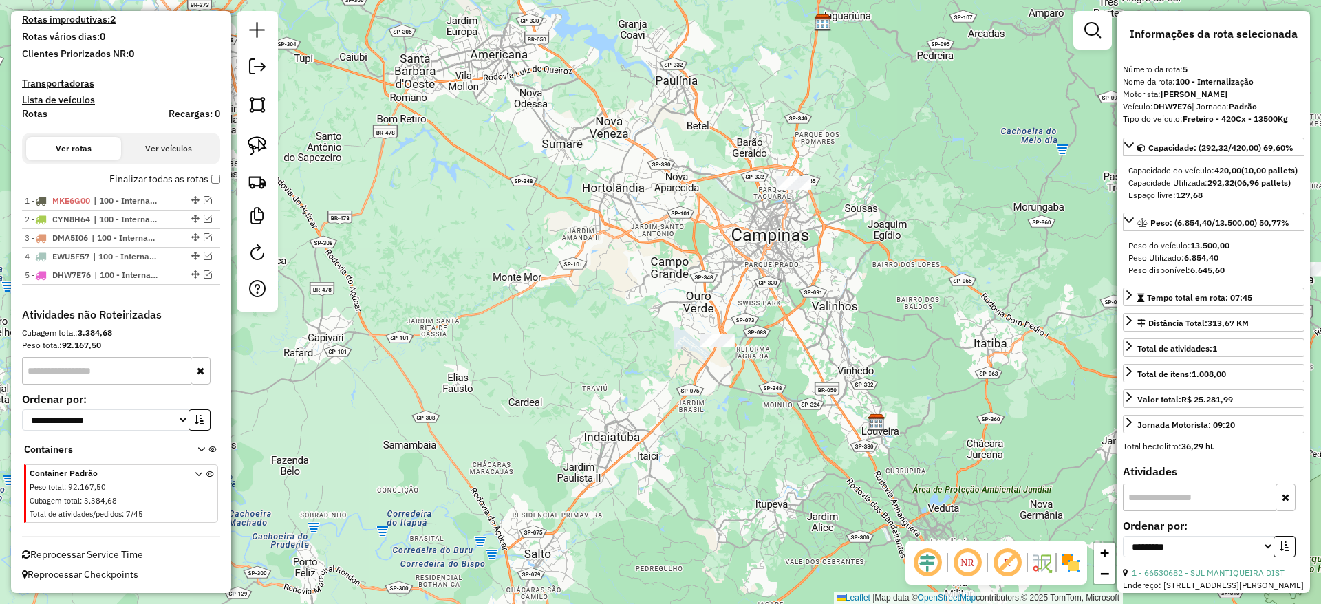
click at [786, 190] on div at bounding box center [794, 183] width 34 height 14
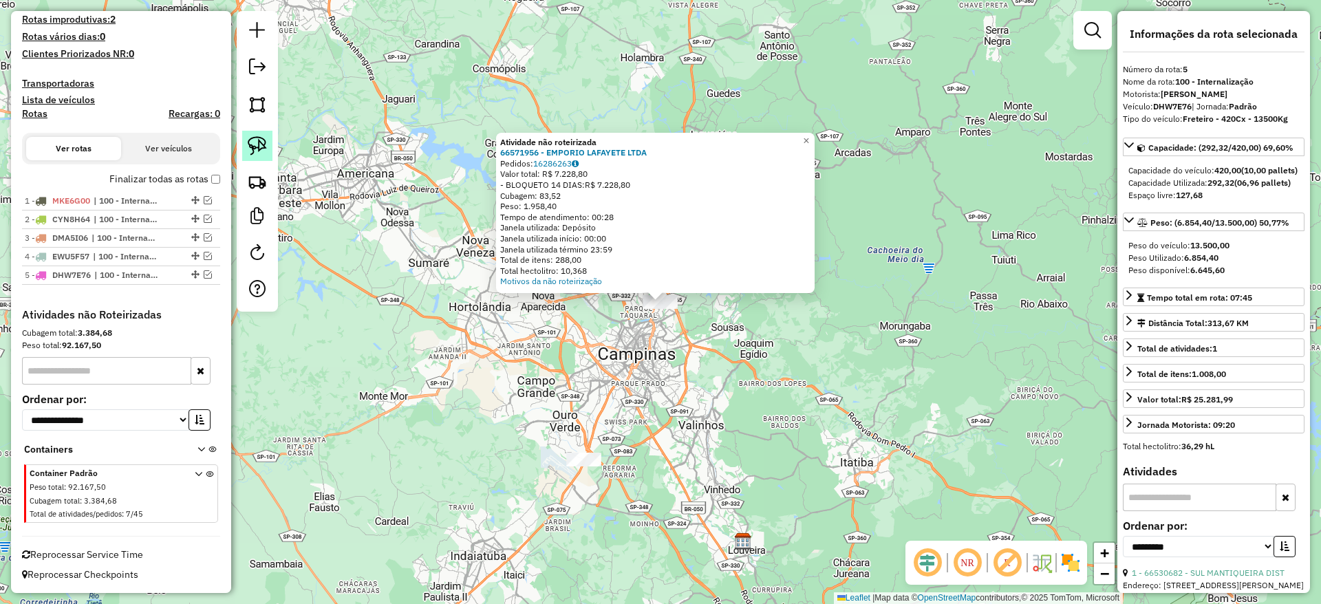
click at [259, 153] on img at bounding box center [257, 145] width 19 height 19
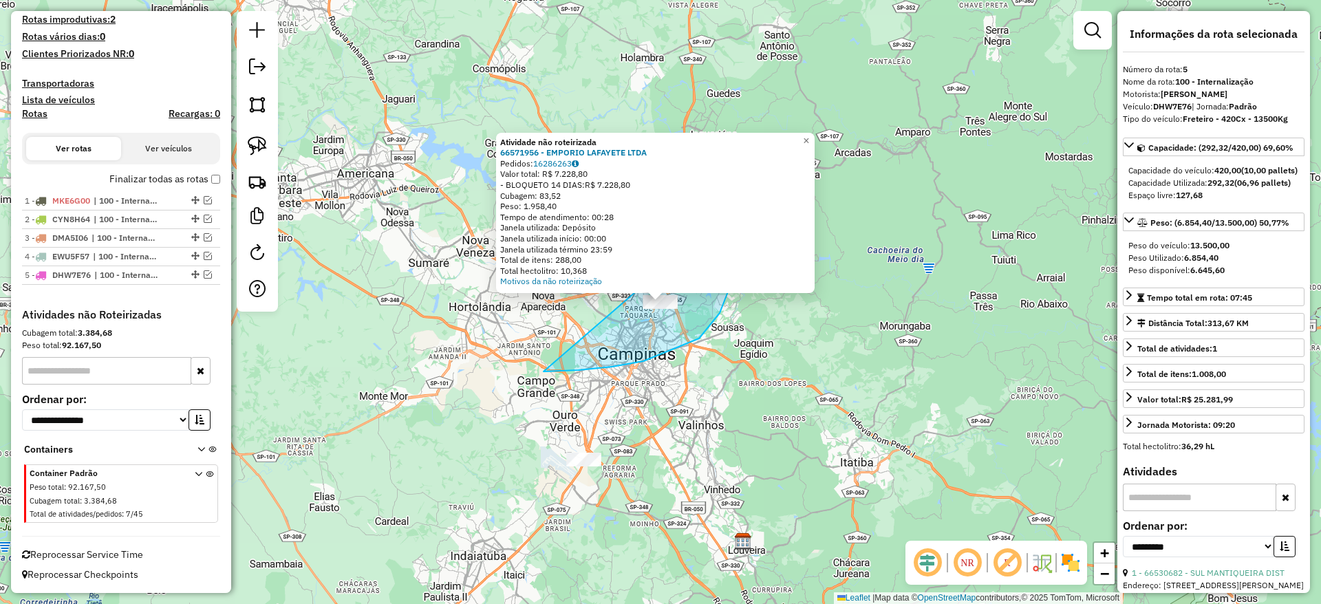
drag, startPoint x: 543, startPoint y: 371, endPoint x: 667, endPoint y: 147, distance: 256.4
click at [667, 147] on div "Atividade não roteirizada 66571956 - EMPORIO LAFAYETE LTDA Pedidos: 16286263 Va…" at bounding box center [660, 302] width 1321 height 604
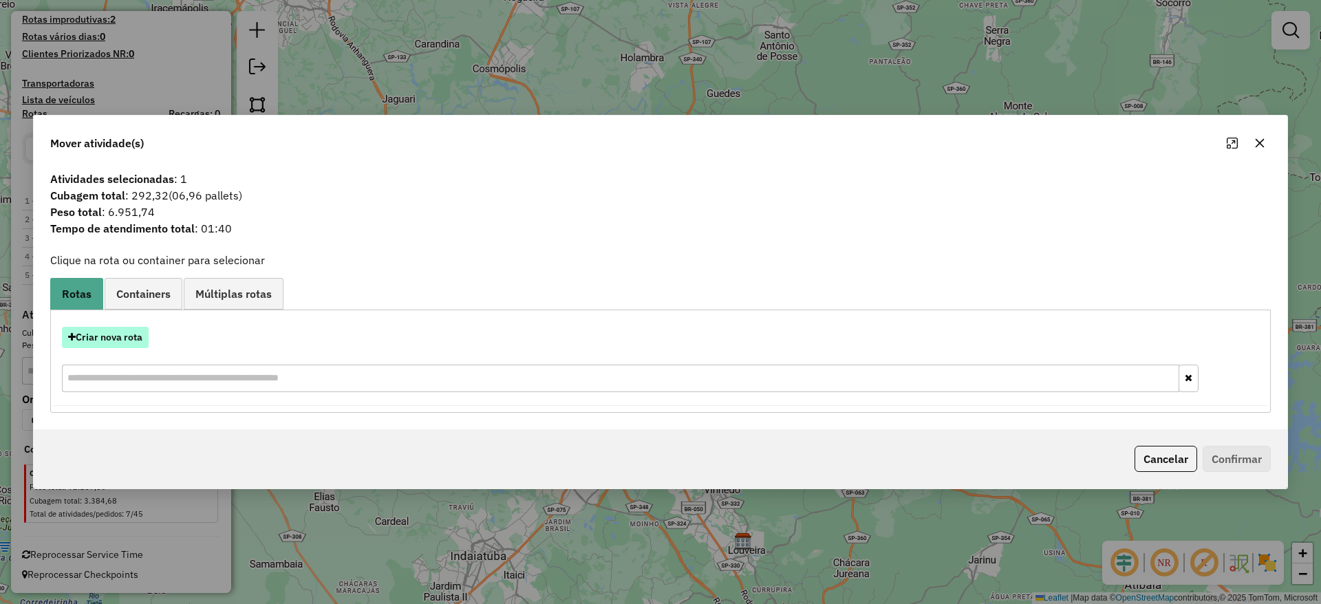
click at [125, 330] on button "Criar nova rota" at bounding box center [105, 337] width 87 height 21
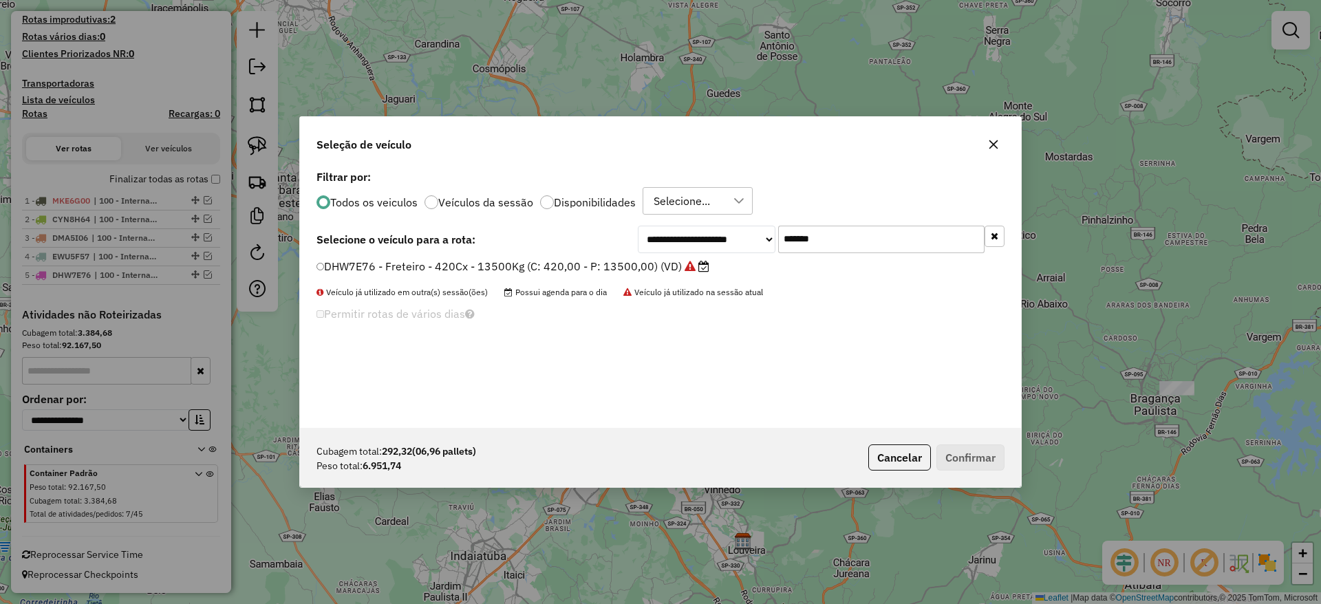
scroll to position [8, 4]
click at [847, 237] on input "*******" at bounding box center [881, 240] width 206 height 28
paste input "text"
type input "*******"
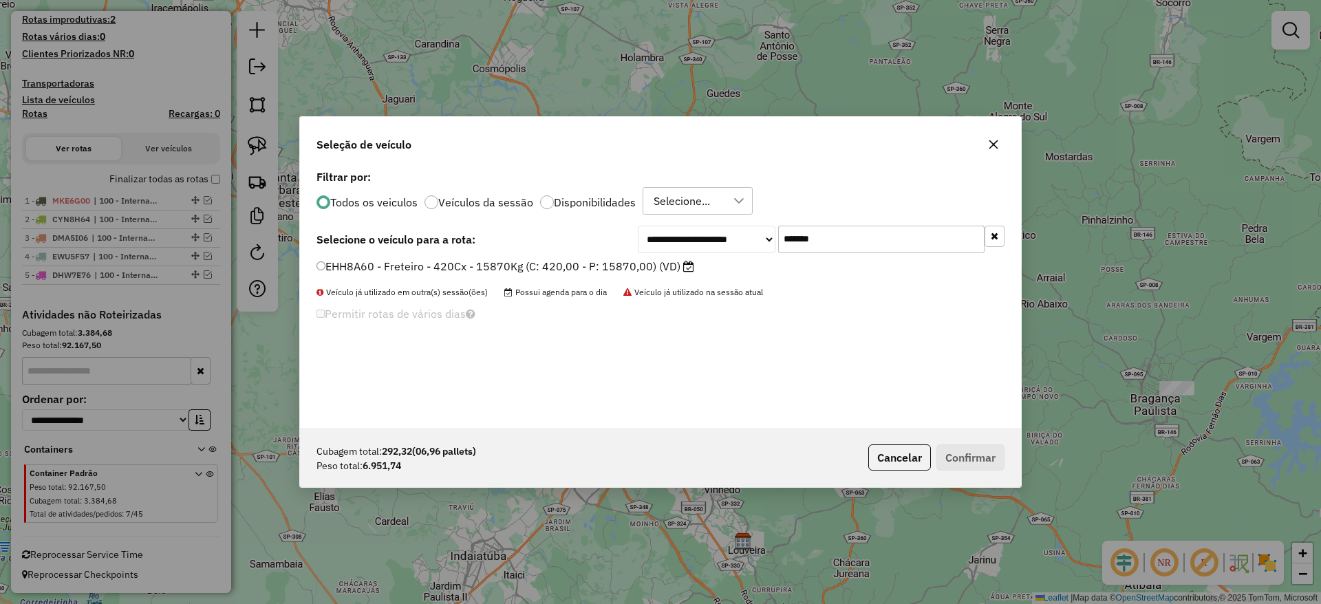
click at [521, 266] on label "EHH8A60 - Freteiro - 420Cx - 15870Kg (C: 420,00 - P: 15870,00) (VD)" at bounding box center [505, 266] width 378 height 17
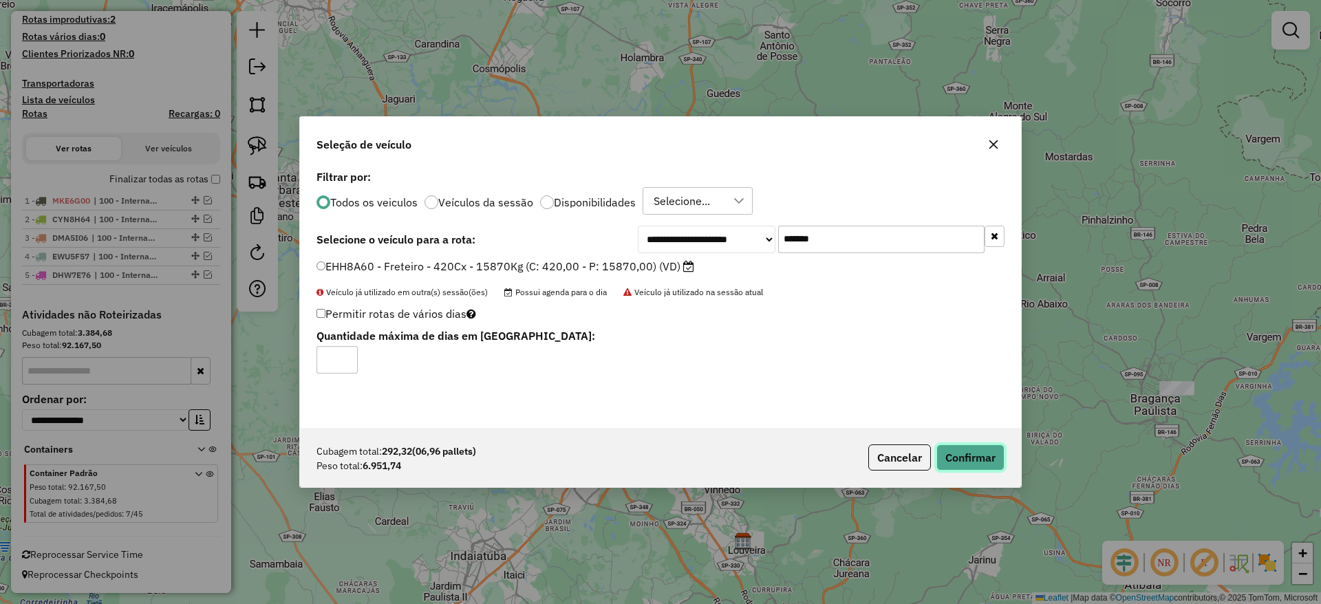
click at [953, 466] on button "Confirmar" at bounding box center [970, 457] width 68 height 26
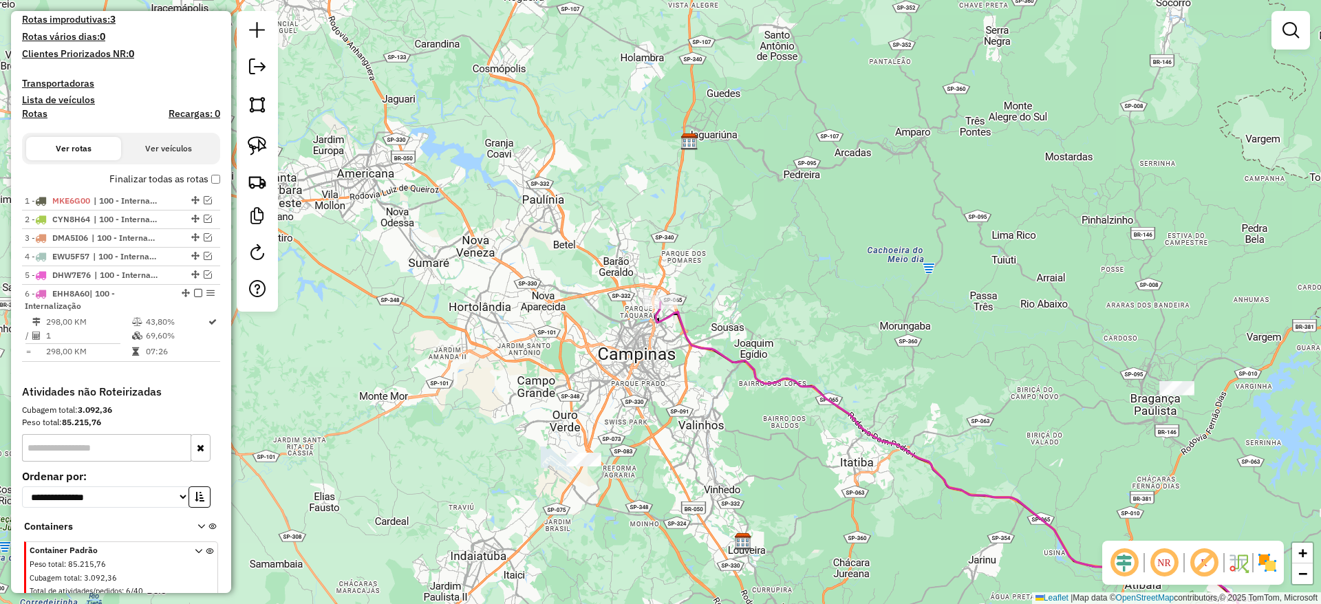
scroll to position [395, 0]
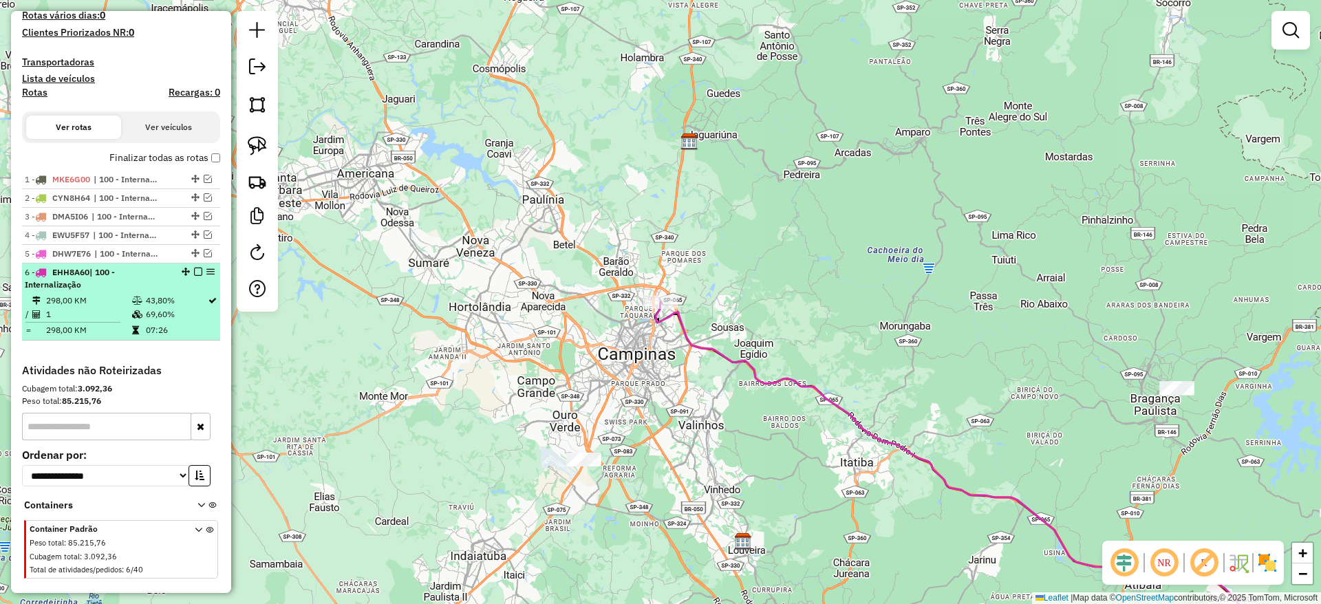
click at [194, 271] on em at bounding box center [198, 272] width 8 height 8
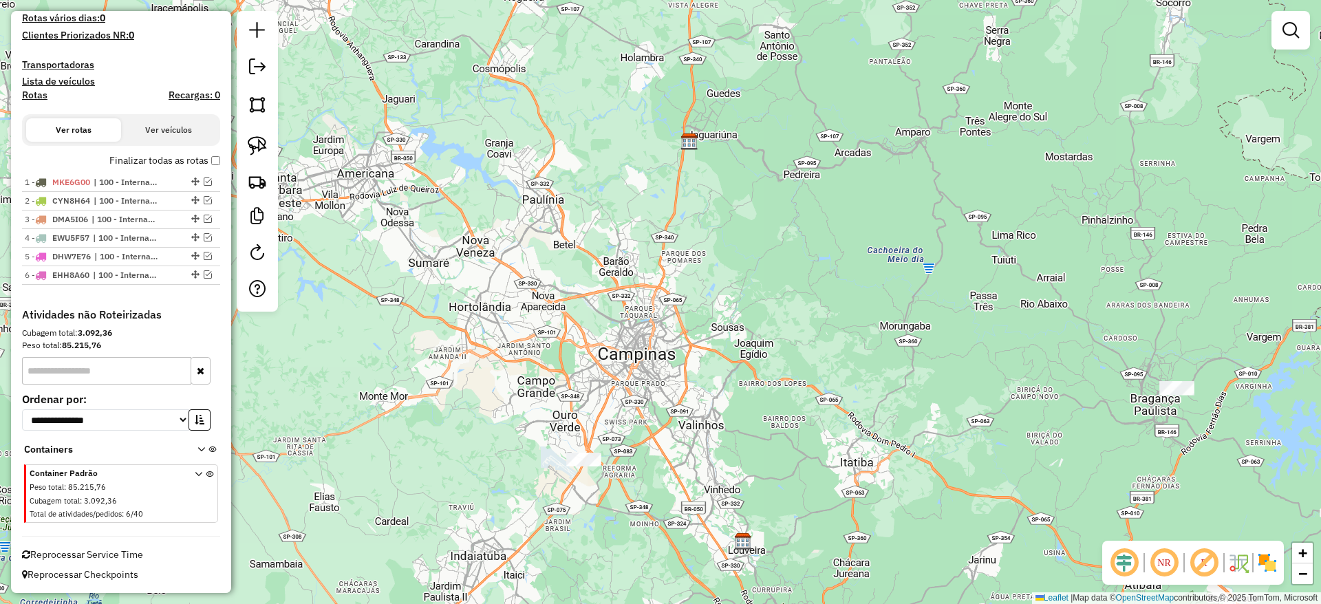
click at [570, 466] on div at bounding box center [583, 460] width 34 height 14
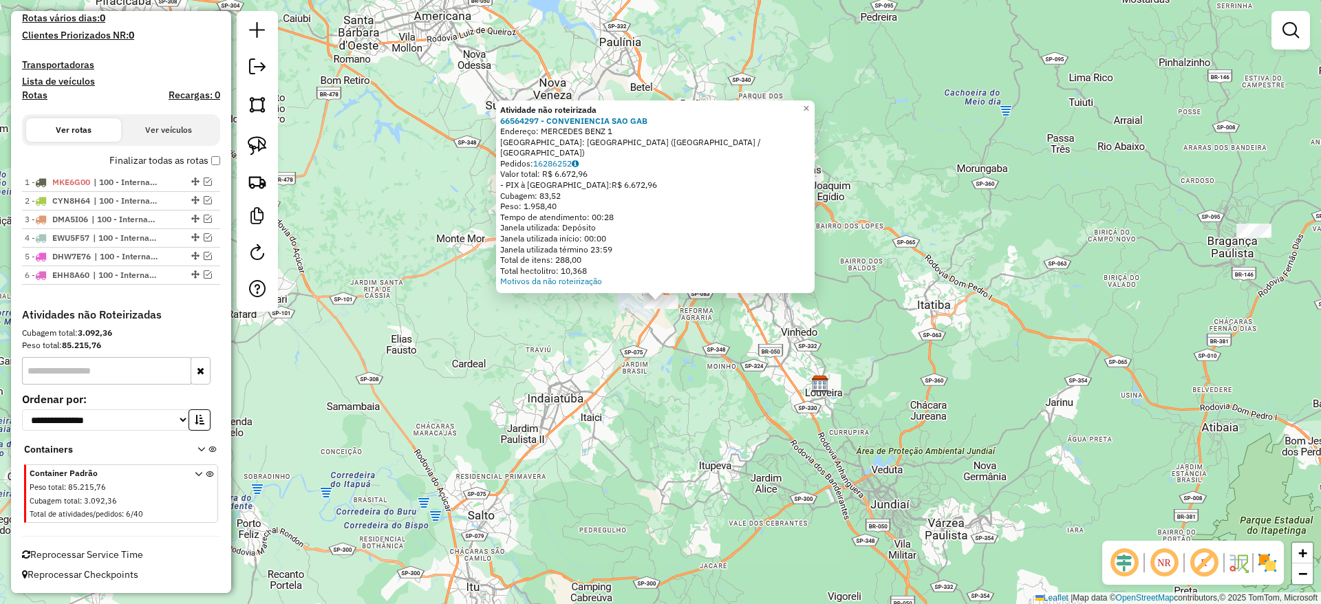
click at [617, 433] on div "Atividade não roteirizada 66564297 - CONVENIENCIA SAO GAB Endereço: MERCEDES BE…" at bounding box center [660, 302] width 1321 height 604
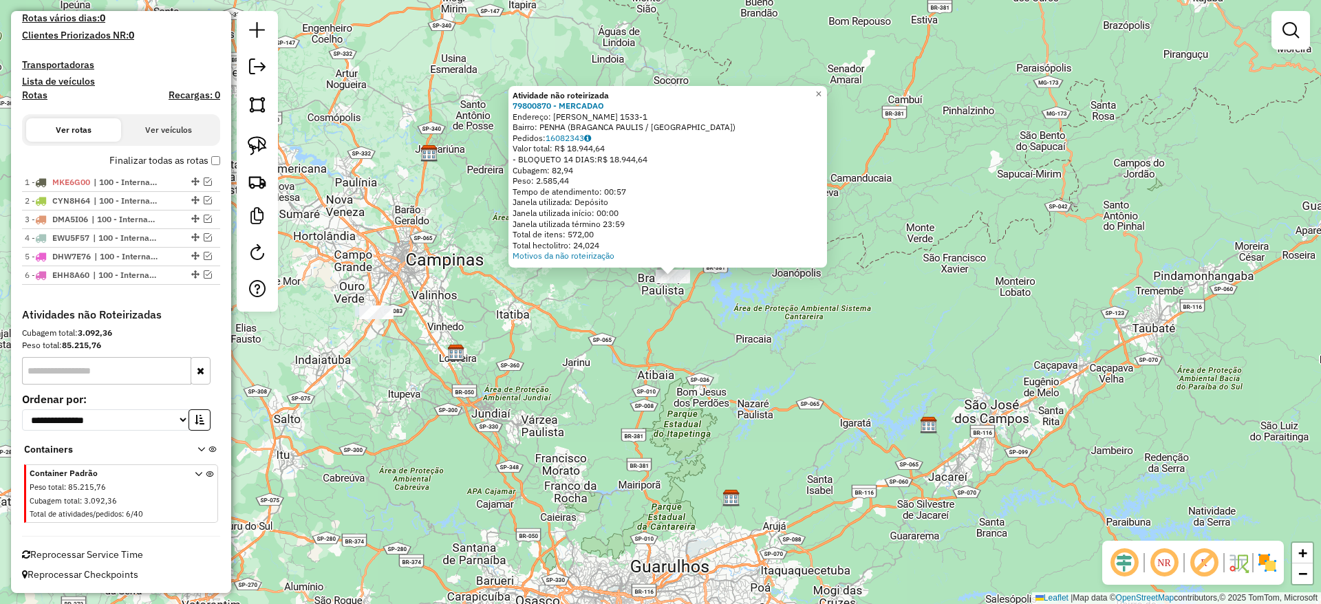
click at [603, 293] on div "Atividade não roteirizada 79800870 - [PERSON_NAME]: [PERSON_NAME] 1533-1 Bairro…" at bounding box center [660, 302] width 1321 height 604
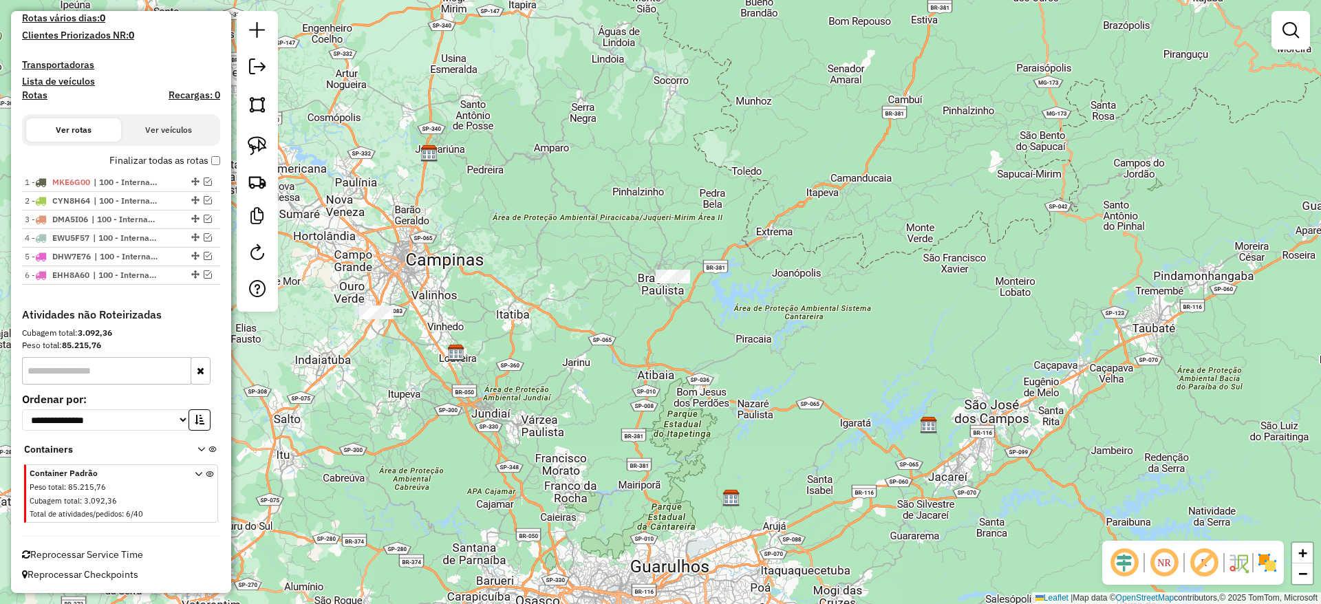
click at [603, 293] on div "Atividade não roteirizada 79800870 - [PERSON_NAME]: [PERSON_NAME] 1533-1 Bairro…" at bounding box center [660, 302] width 1321 height 604
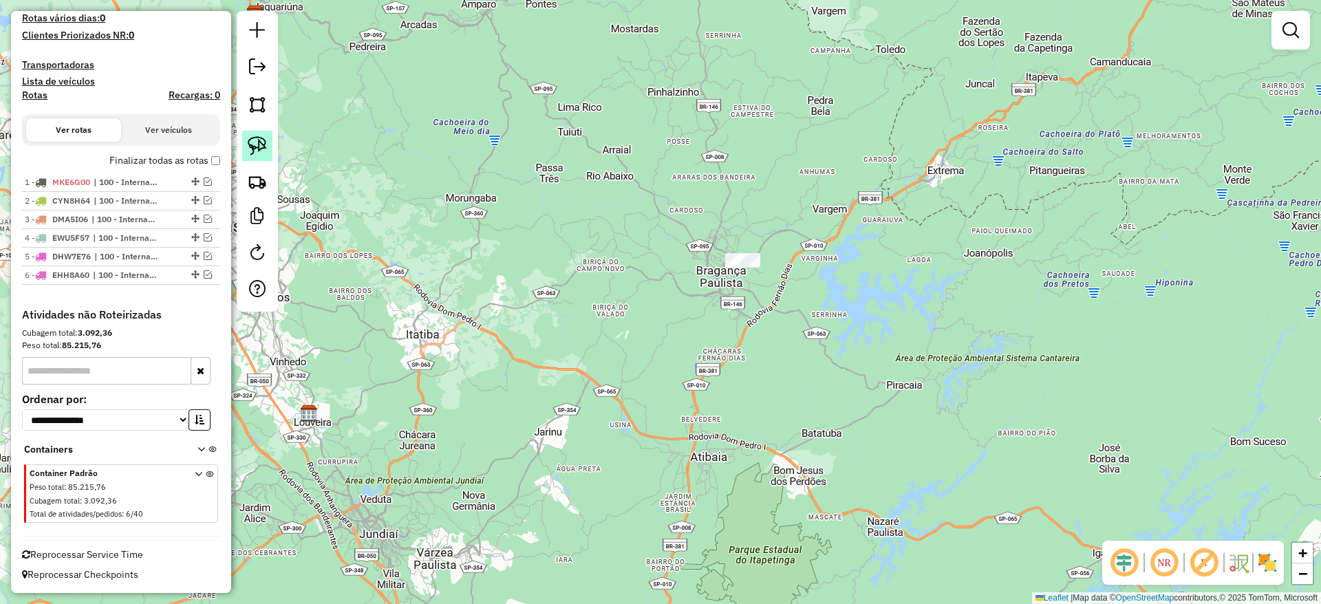
click at [243, 138] on link at bounding box center [257, 146] width 30 height 30
click at [244, 140] on link at bounding box center [257, 146] width 30 height 30
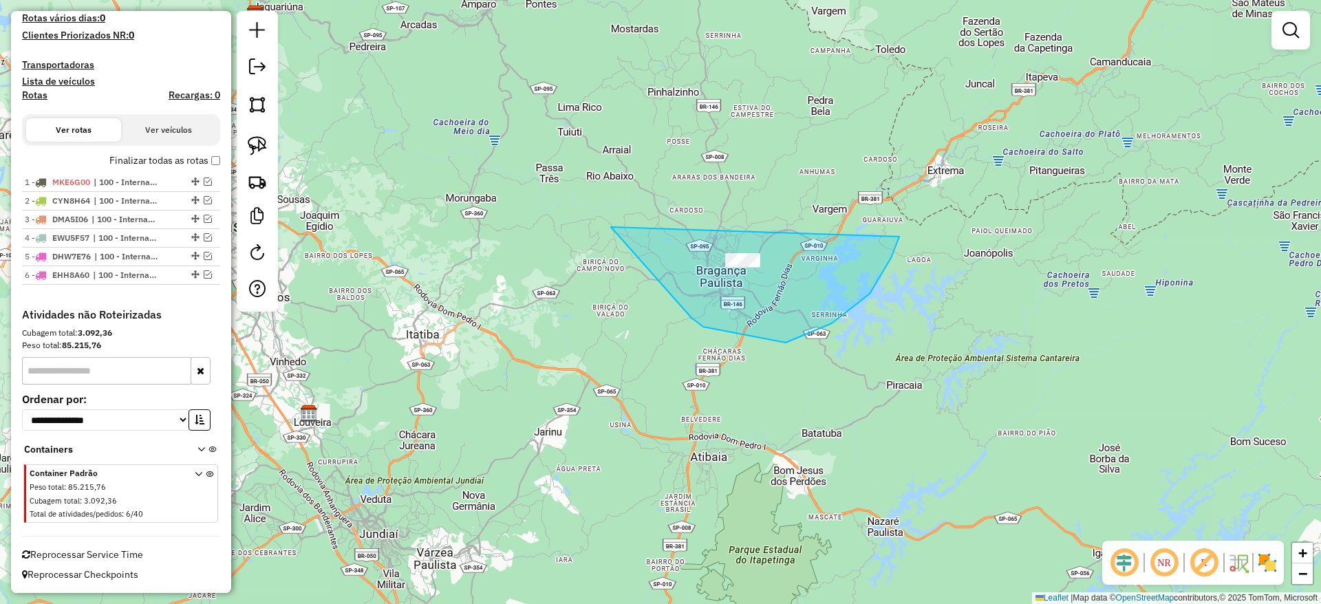
drag, startPoint x: 611, startPoint y: 227, endPoint x: 859, endPoint y: 131, distance: 265.7
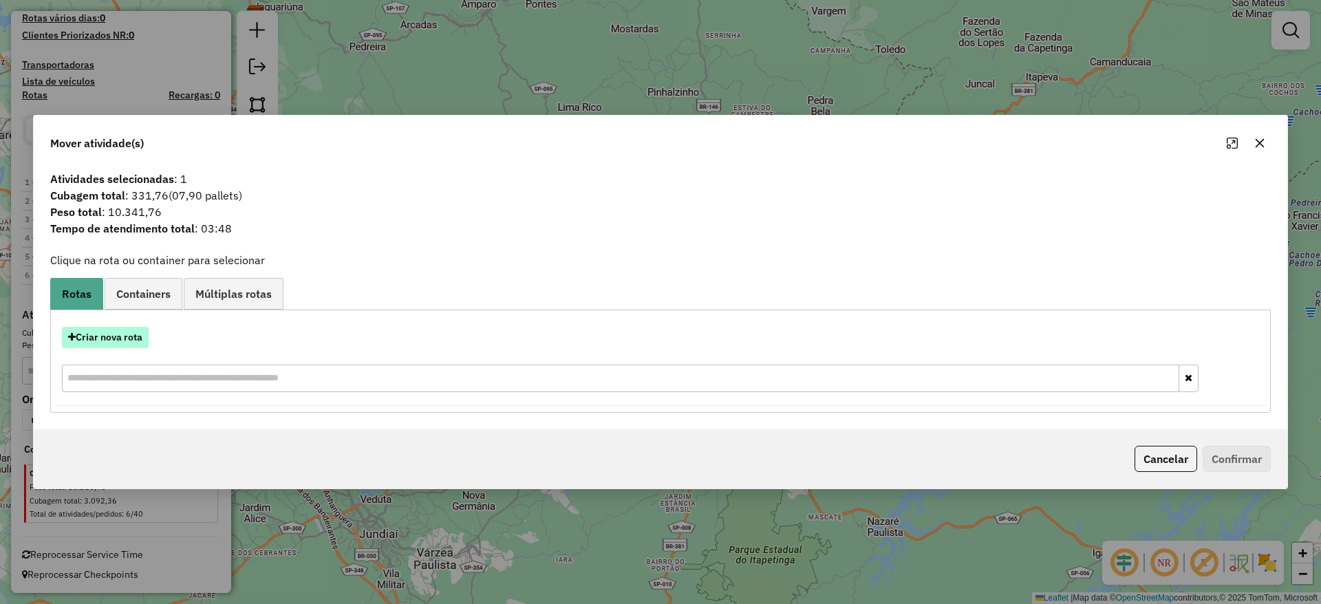
click at [102, 345] on button "Criar nova rota" at bounding box center [105, 337] width 87 height 21
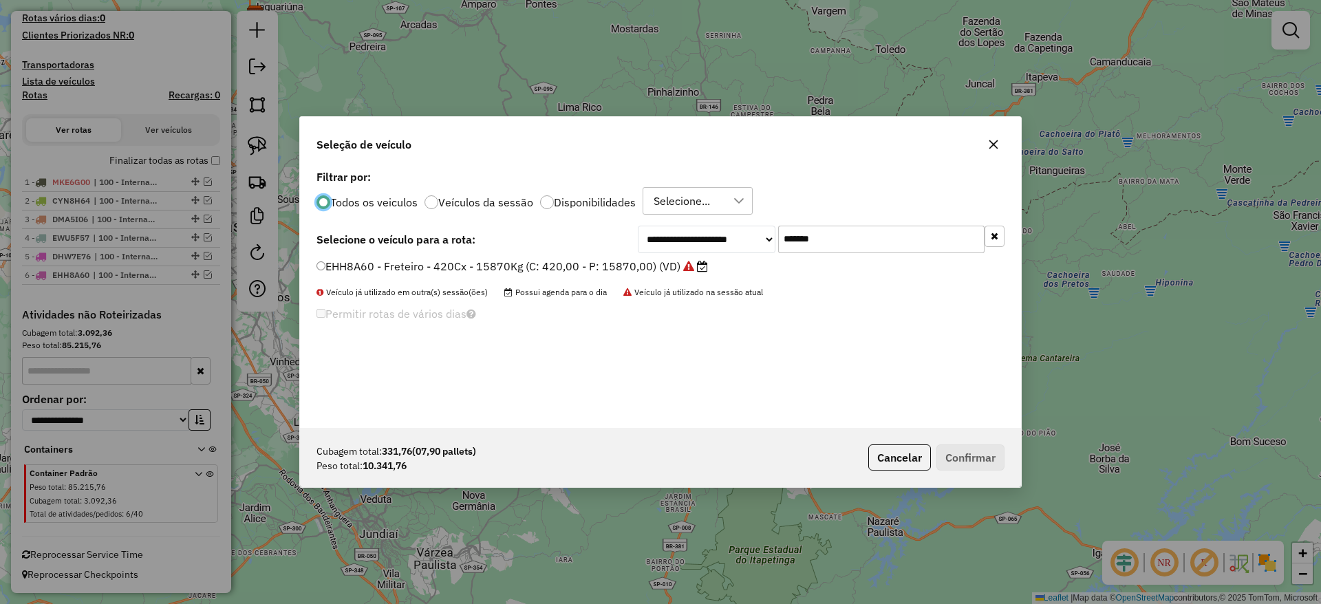
scroll to position [8, 4]
click at [806, 239] on input "*******" at bounding box center [881, 240] width 206 height 28
paste input "text"
click at [806, 239] on input "*******" at bounding box center [881, 240] width 206 height 28
type input "*******"
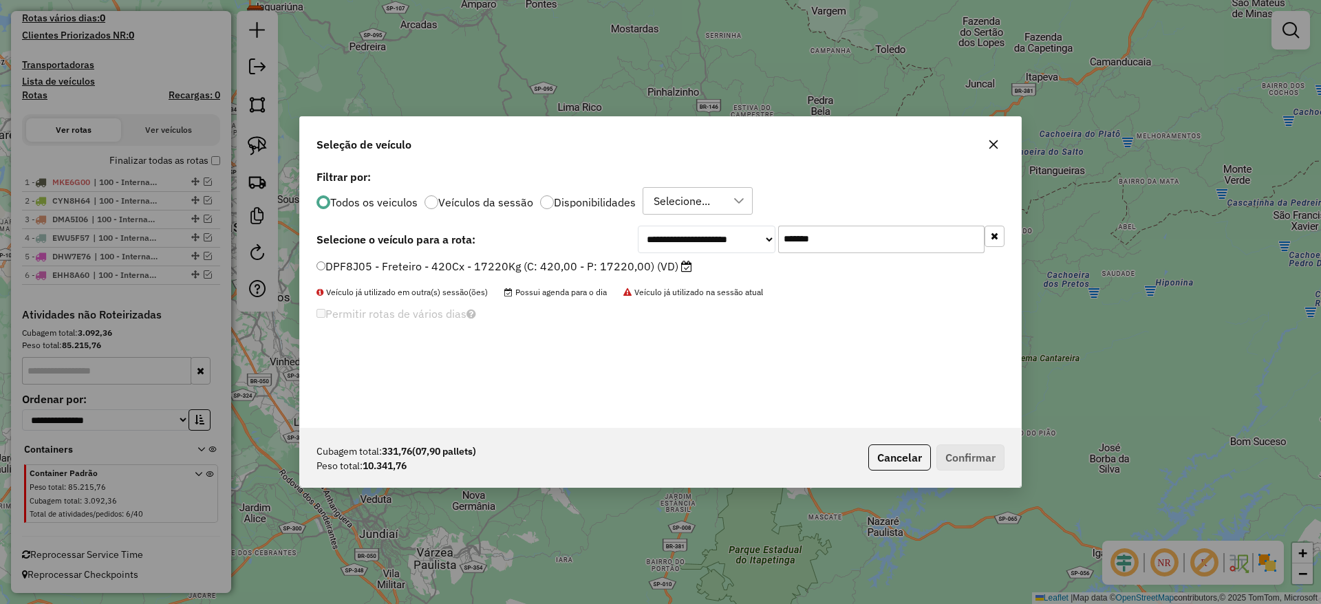
click at [559, 259] on label "DPF8J05 - Freteiro - 420Cx - 17220Kg (C: 420,00 - P: 17220,00) (VD)" at bounding box center [504, 266] width 376 height 17
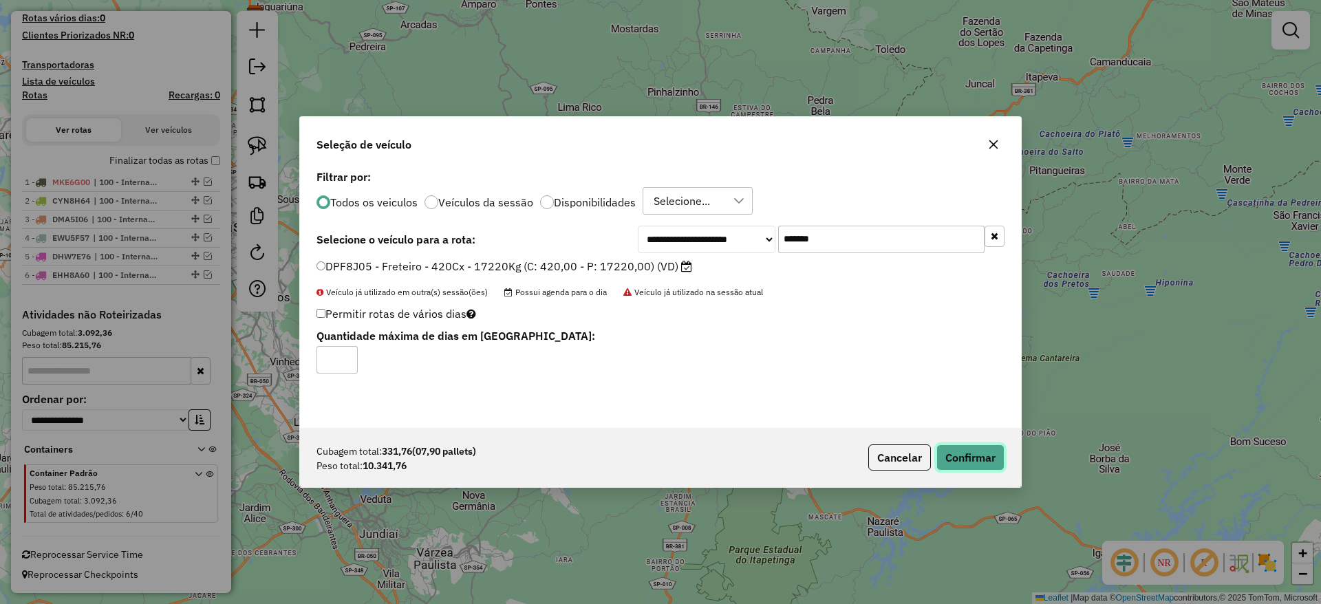
click at [976, 462] on button "Confirmar" at bounding box center [970, 457] width 68 height 26
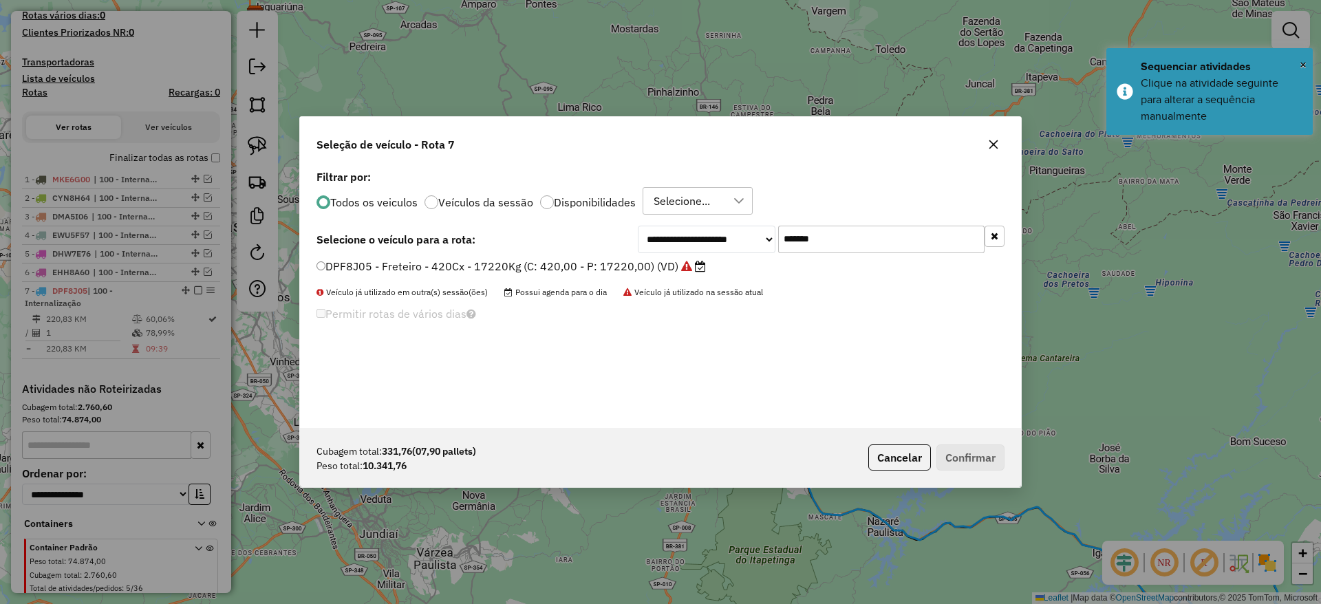
drag, startPoint x: 866, startPoint y: 258, endPoint x: 870, endPoint y: 250, distance: 8.9
click at [870, 250] on div "**********" at bounding box center [660, 296] width 721 height 261
click at [870, 250] on input "*******" at bounding box center [881, 240] width 206 height 28
paste input "text"
click at [870, 250] on input "*******" at bounding box center [881, 240] width 206 height 28
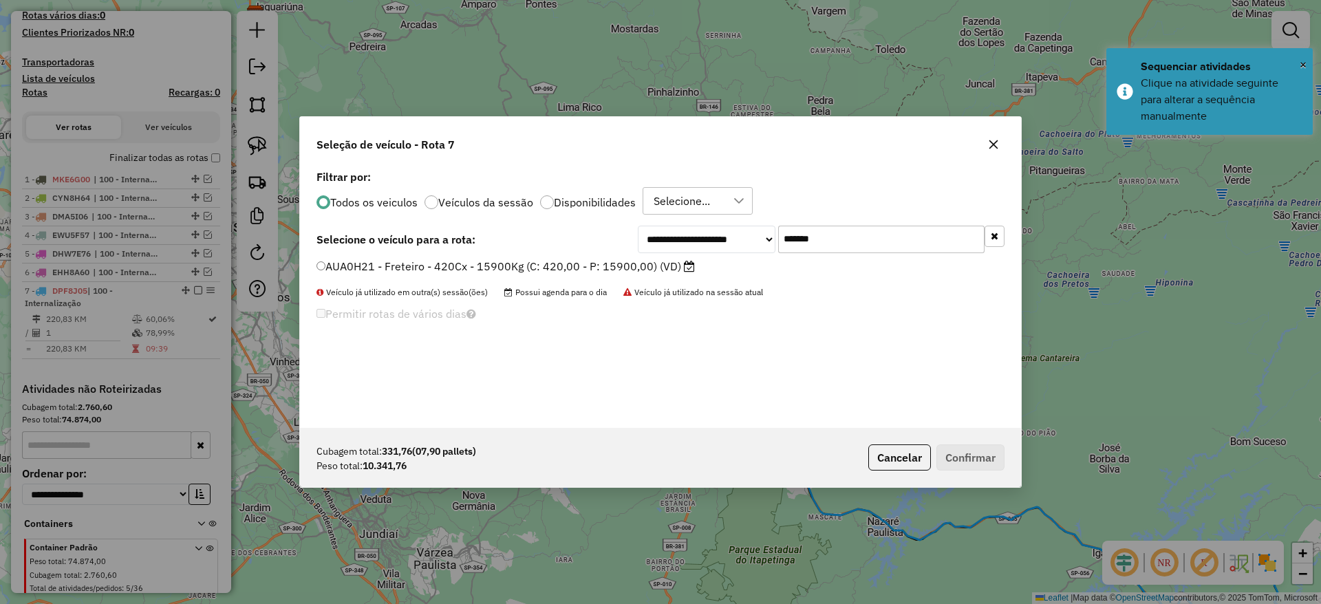
type input "*******"
click at [471, 258] on label "AUA0H21 - Freteiro - 420Cx - 15900Kg (C: 420,00 - P: 15900,00) (VD)" at bounding box center [505, 266] width 378 height 17
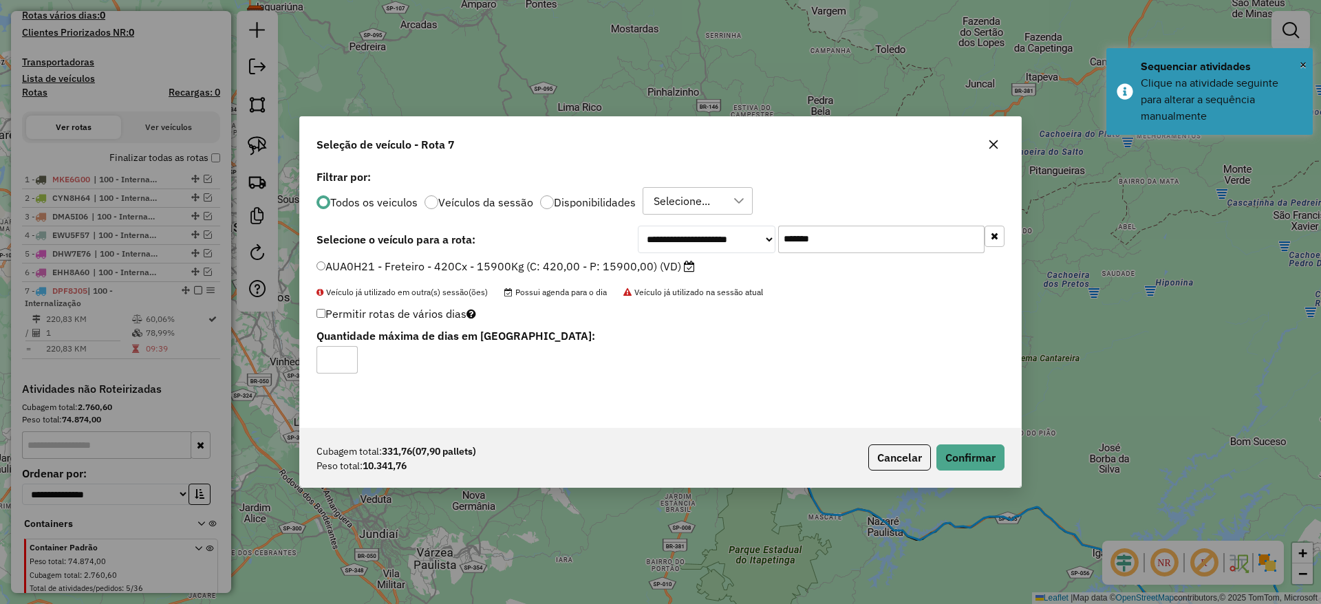
drag, startPoint x: 1008, startPoint y: 462, endPoint x: 936, endPoint y: 444, distance: 75.1
click at [936, 444] on div "Cubagem total: 331,76 (07,90 pallets) Peso total: 10.341,76 Cancelar Confirmar" at bounding box center [660, 457] width 721 height 59
click at [936, 444] on p-footer "Cubagem total: 331,76 (07,90 pallets) Peso total: 10.341,76 Cancelar Confirmar" at bounding box center [934, 457] width 142 height 26
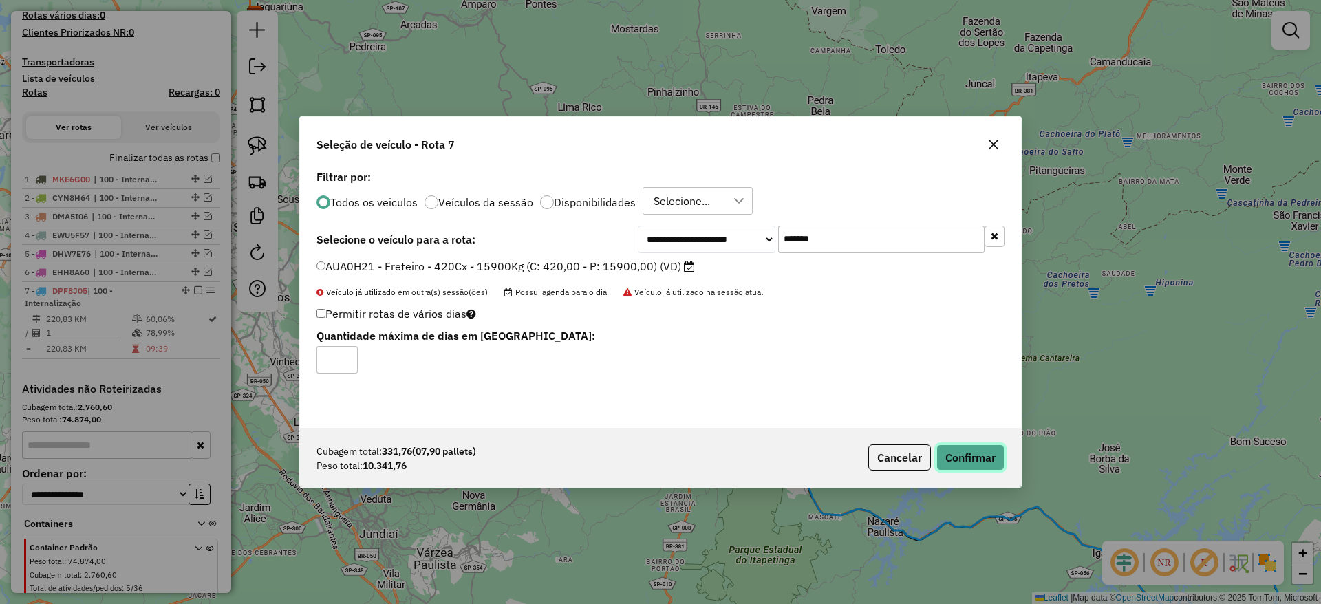
click at [940, 446] on button "Confirmar" at bounding box center [970, 457] width 68 height 26
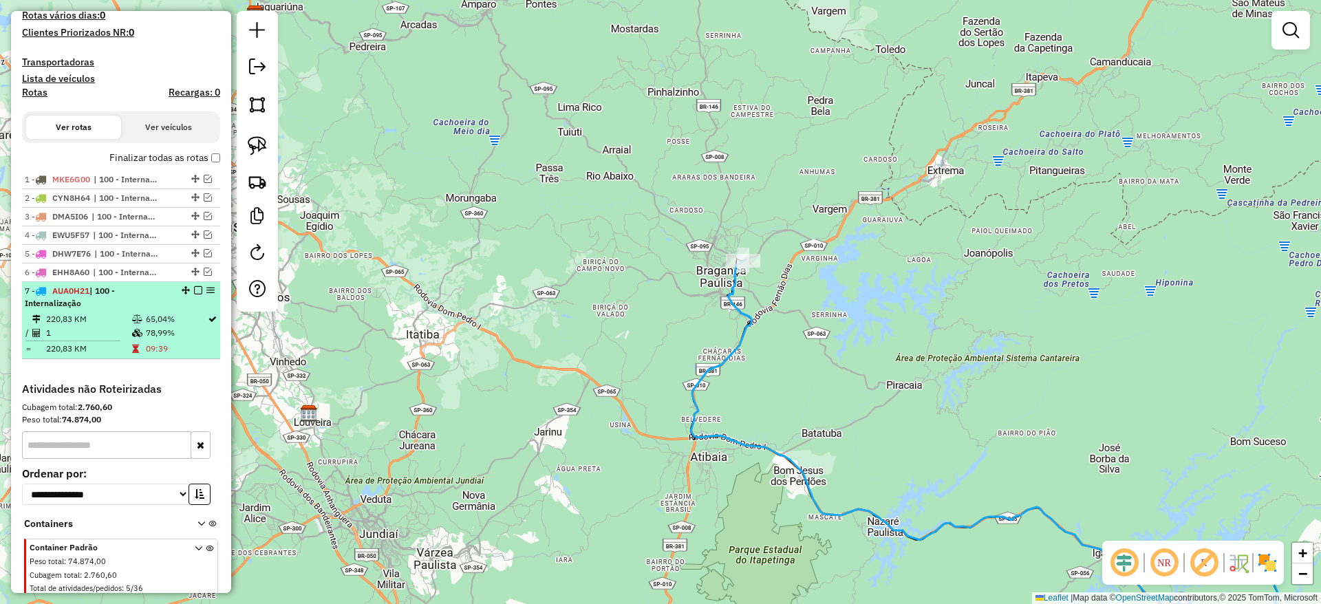
click at [193, 298] on div "7 - AUA0H21 | 100 - Internalização" at bounding box center [121, 297] width 193 height 25
select select "**********"
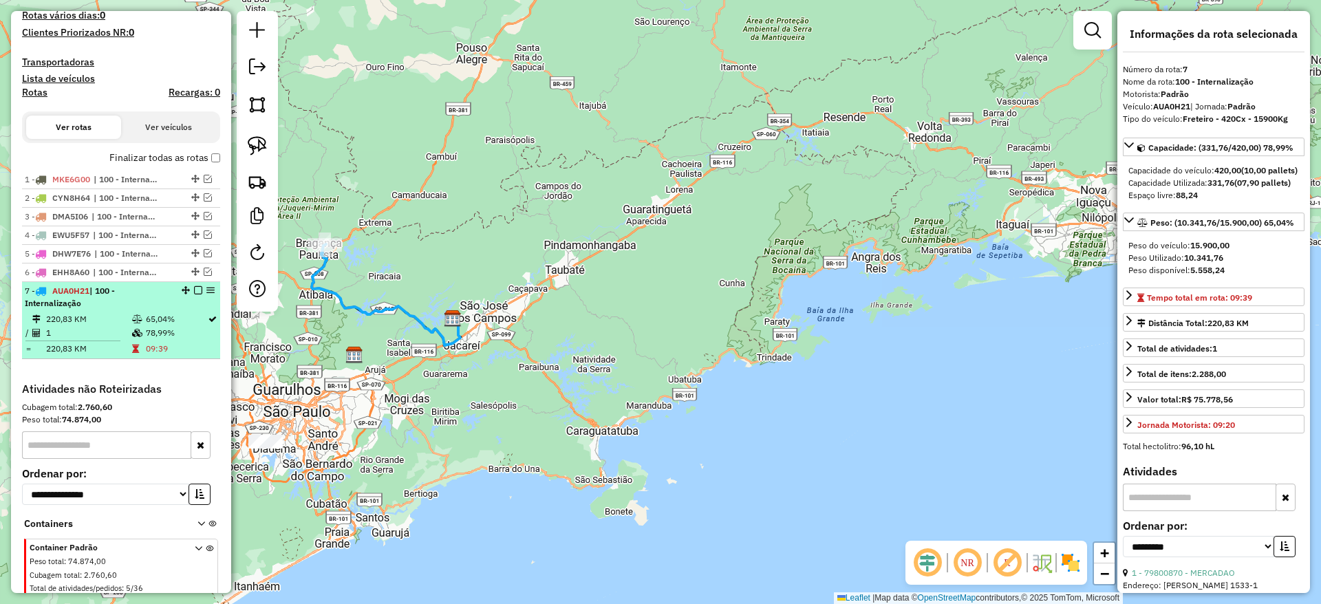
click at [198, 292] on div at bounding box center [193, 290] width 41 height 8
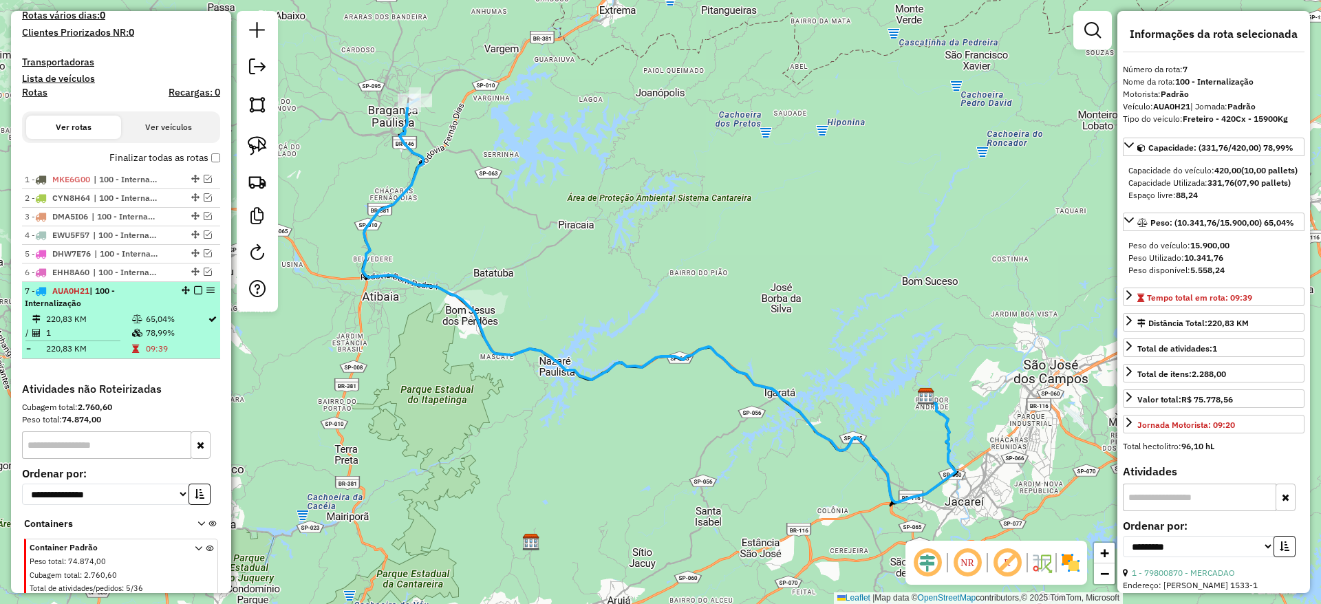
click at [194, 291] on em at bounding box center [198, 290] width 8 height 8
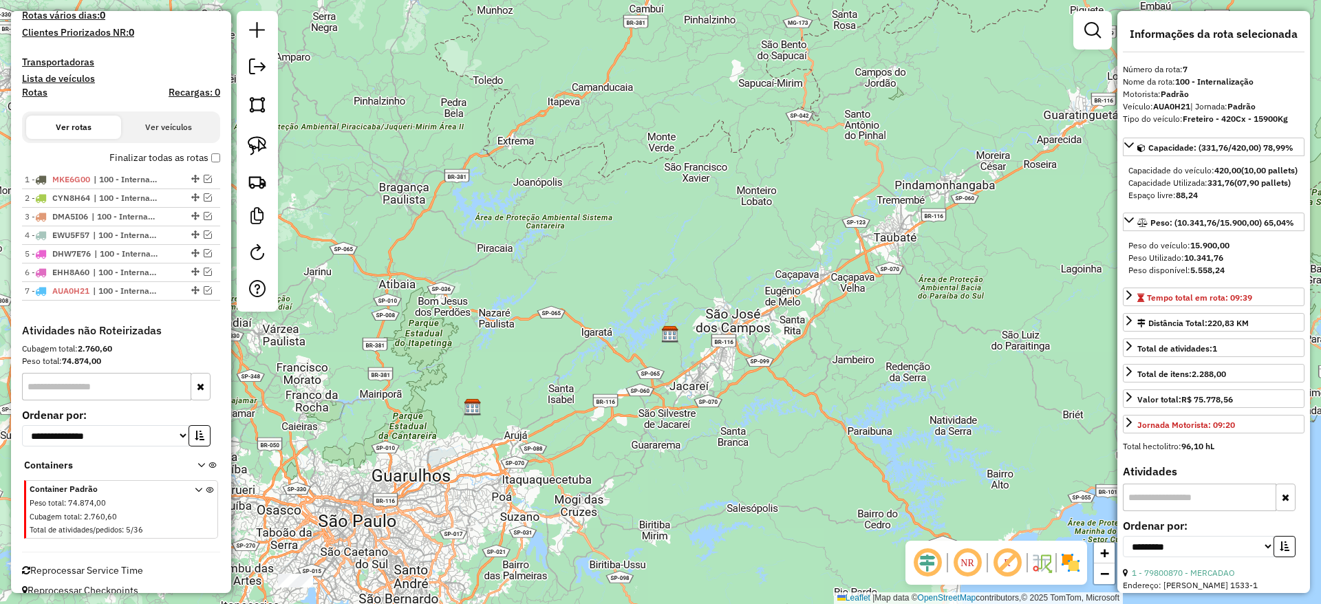
drag, startPoint x: 415, startPoint y: 272, endPoint x: 778, endPoint y: 96, distance: 404.0
click at [778, 96] on div "Janela de atendimento Grade de atendimento Capacidade Transportadoras Veículos …" at bounding box center [660, 302] width 1321 height 604
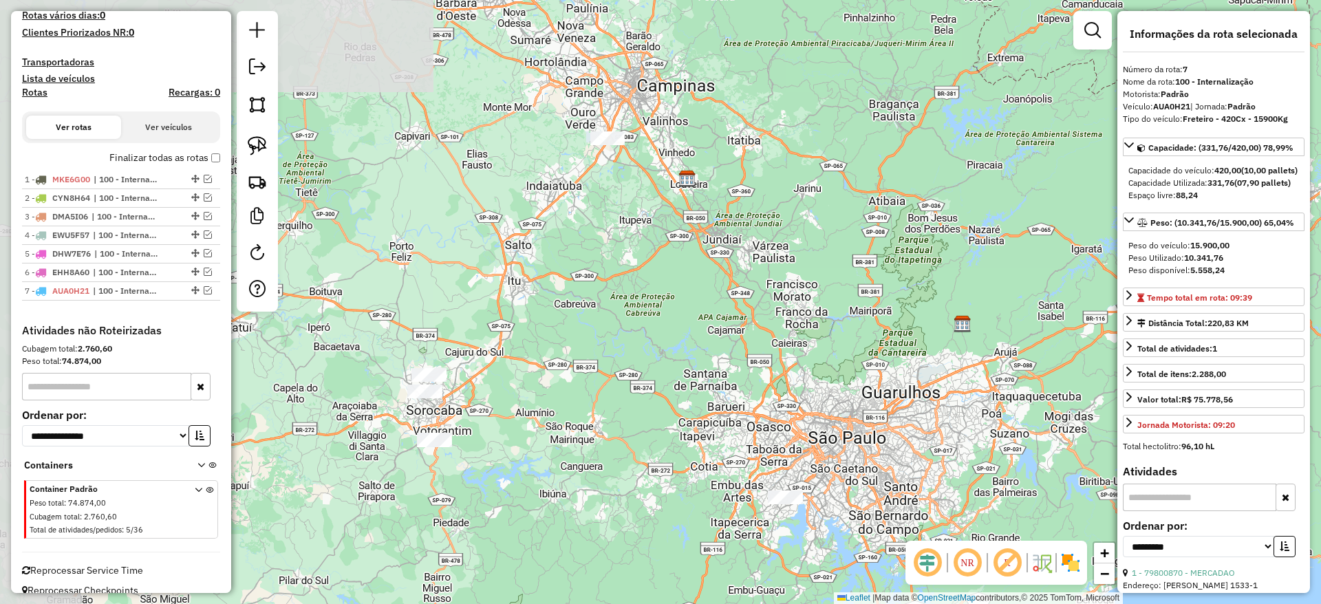
drag, startPoint x: 704, startPoint y: 255, endPoint x: 832, endPoint y: 352, distance: 160.1
click at [832, 352] on div "Janela de atendimento Grade de atendimento Capacidade Transportadoras Veículos …" at bounding box center [660, 302] width 1321 height 604
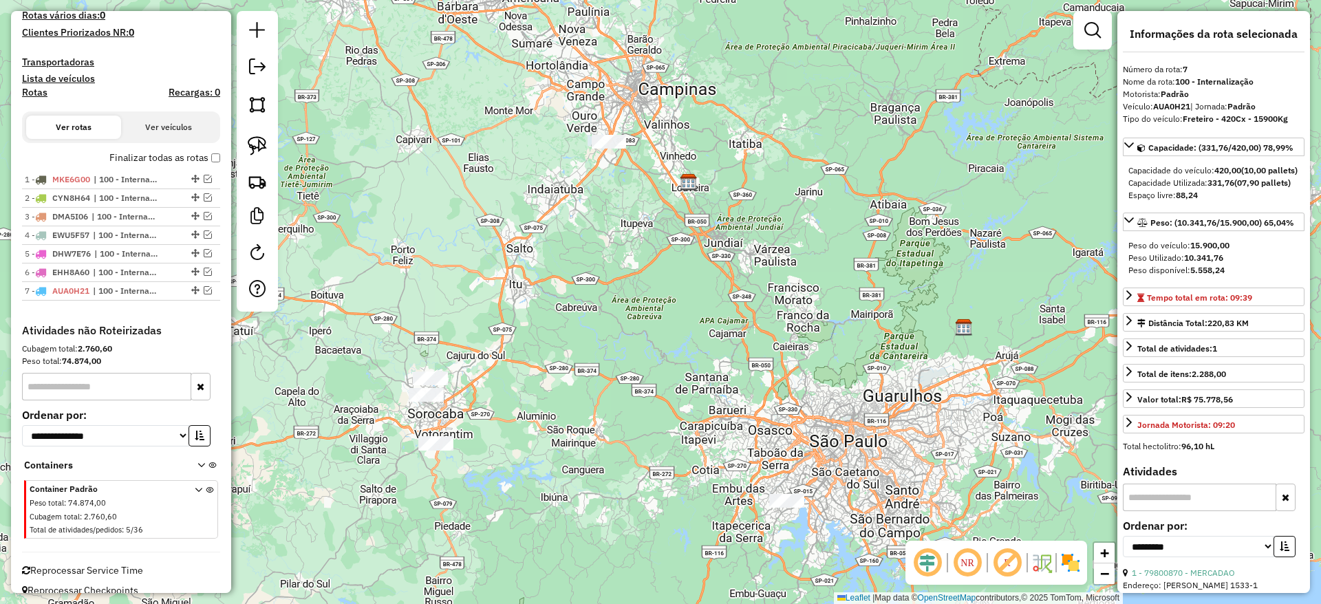
click at [612, 149] on div at bounding box center [609, 142] width 34 height 14
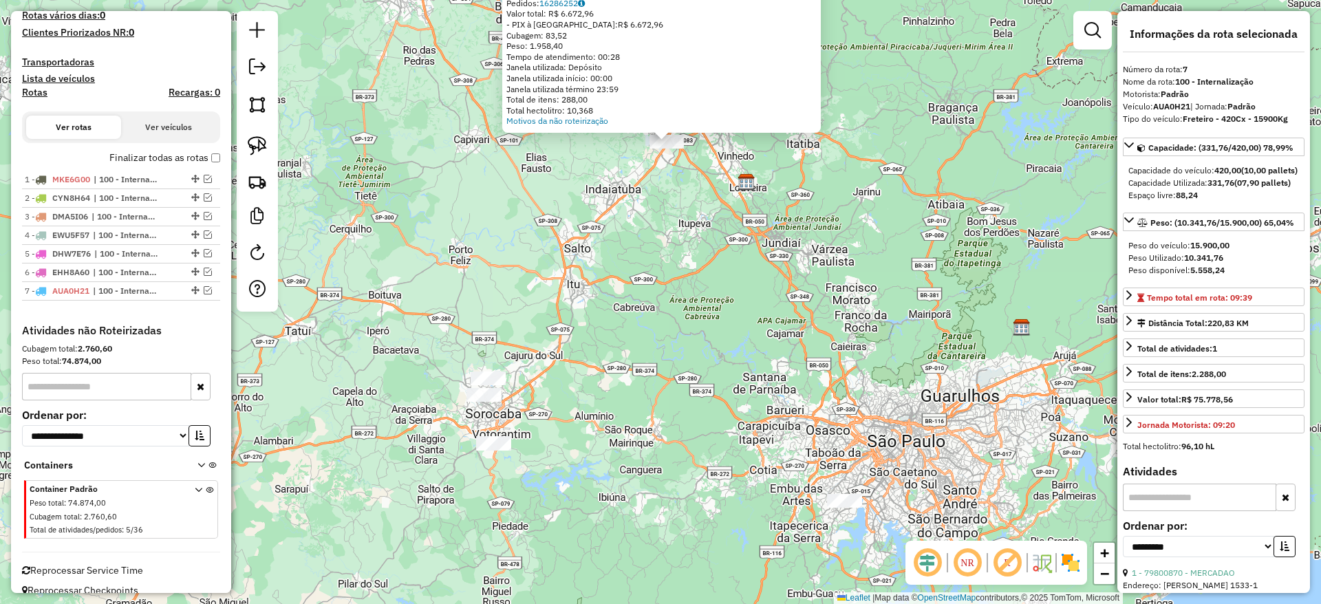
drag, startPoint x: 509, startPoint y: 407, endPoint x: 515, endPoint y: 241, distance: 165.2
click at [515, 241] on div "Atividade não roteirizada 66564297 - CONVENIENCIA SAO GAB Endereço: MERCEDES BE…" at bounding box center [660, 302] width 1321 height 604
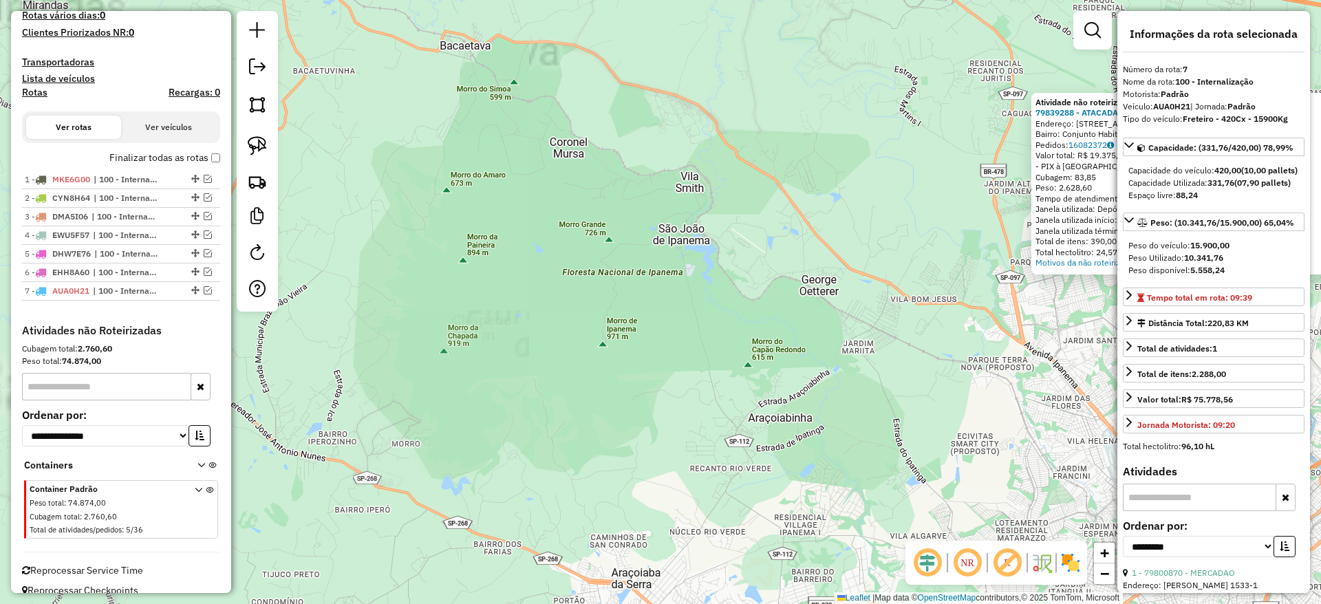
drag, startPoint x: 584, startPoint y: 305, endPoint x: 347, endPoint y: 296, distance: 237.5
click at [347, 296] on div "Atividade não roteirizada 79839288 - ATACADAO DA CERVEJA Endereço: [STREET_ADDR…" at bounding box center [660, 302] width 1321 height 604
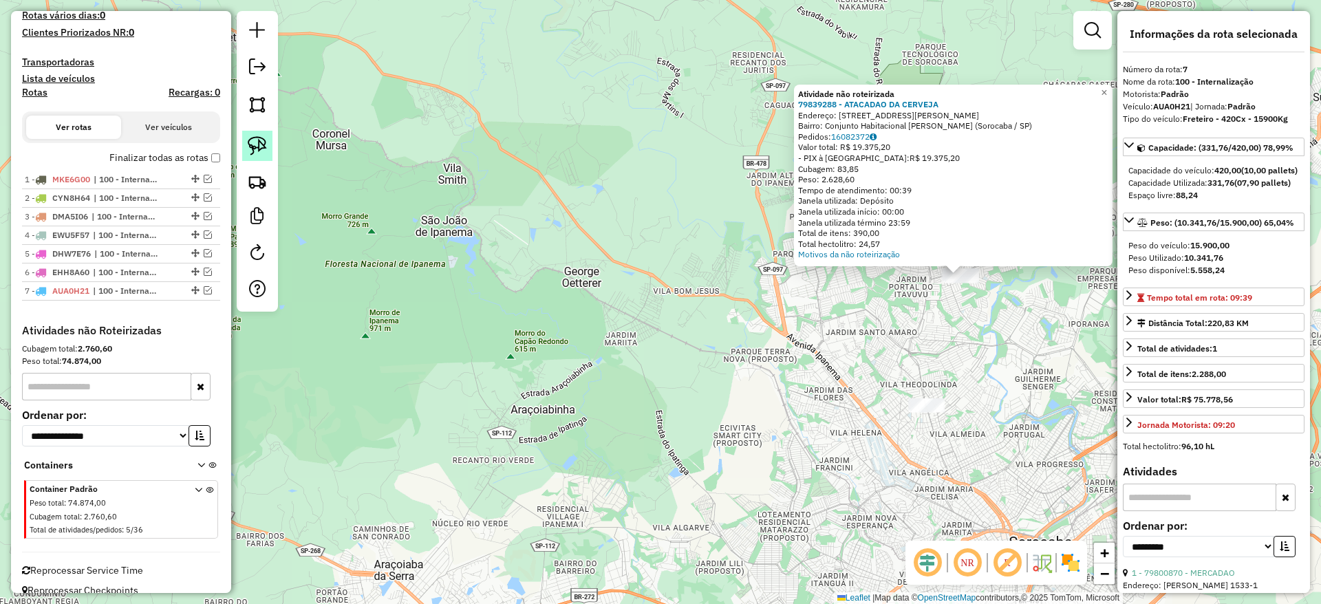
click at [255, 131] on link at bounding box center [257, 146] width 30 height 30
drag, startPoint x: 891, startPoint y: 326, endPoint x: 817, endPoint y: 39, distance: 296.2
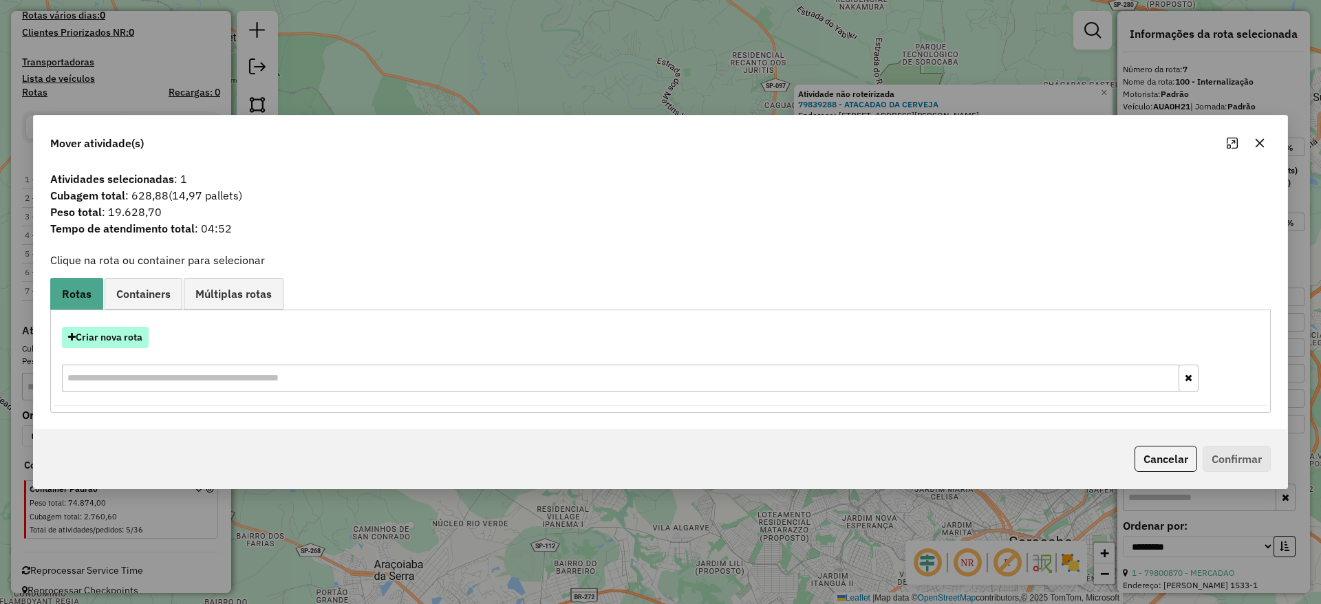
click at [126, 341] on button "Criar nova rota" at bounding box center [105, 337] width 87 height 21
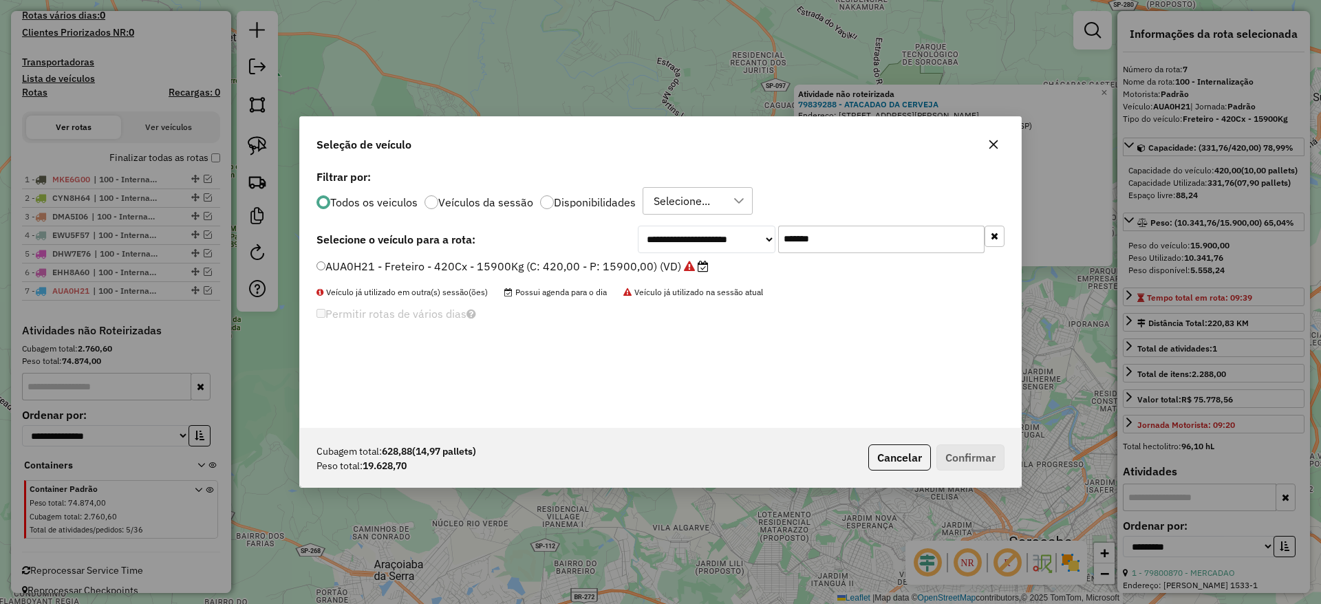
click at [855, 229] on input "*******" at bounding box center [881, 240] width 206 height 28
paste input "text"
click at [855, 229] on input "*******" at bounding box center [881, 240] width 206 height 28
type input "*******"
click at [611, 261] on label "JSQ4B90 - Freteiro - 840Cx - 26700Kg (C: 840,00 - P: 26700,00) (VD)" at bounding box center [504, 266] width 376 height 17
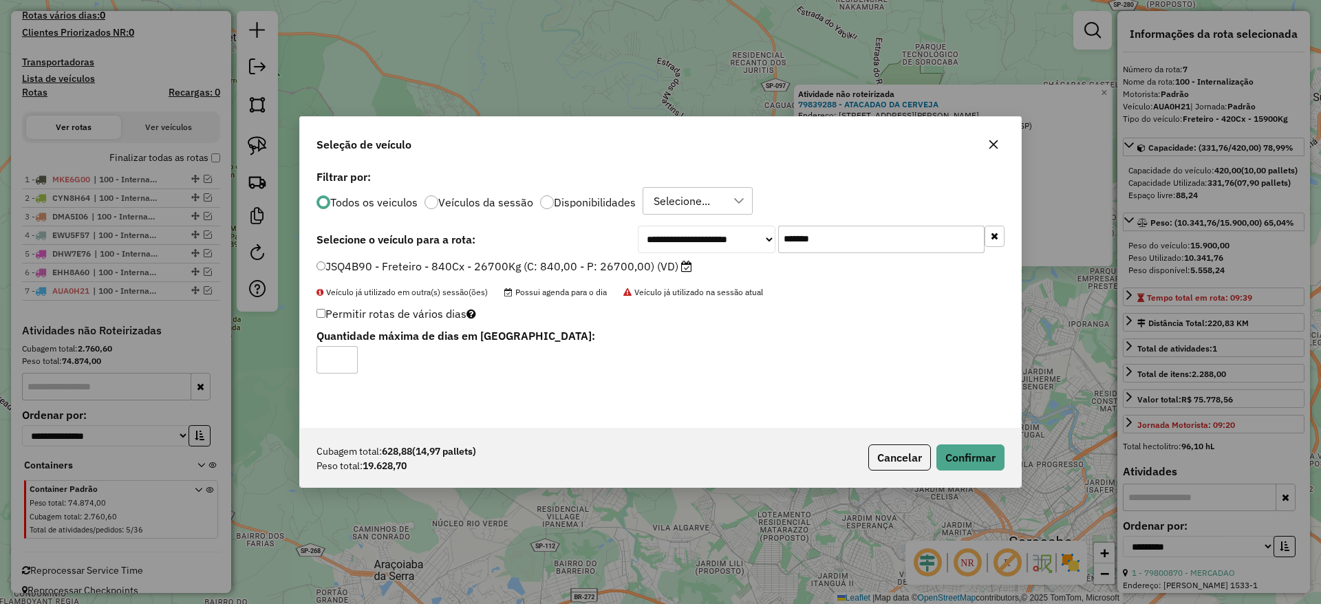
click at [1006, 464] on div "Cubagem total: 628,88 (14,97 pallets) Peso total: 19.628,70 Cancelar Confirmar" at bounding box center [660, 457] width 721 height 59
click at [979, 457] on button "Confirmar" at bounding box center [970, 457] width 68 height 26
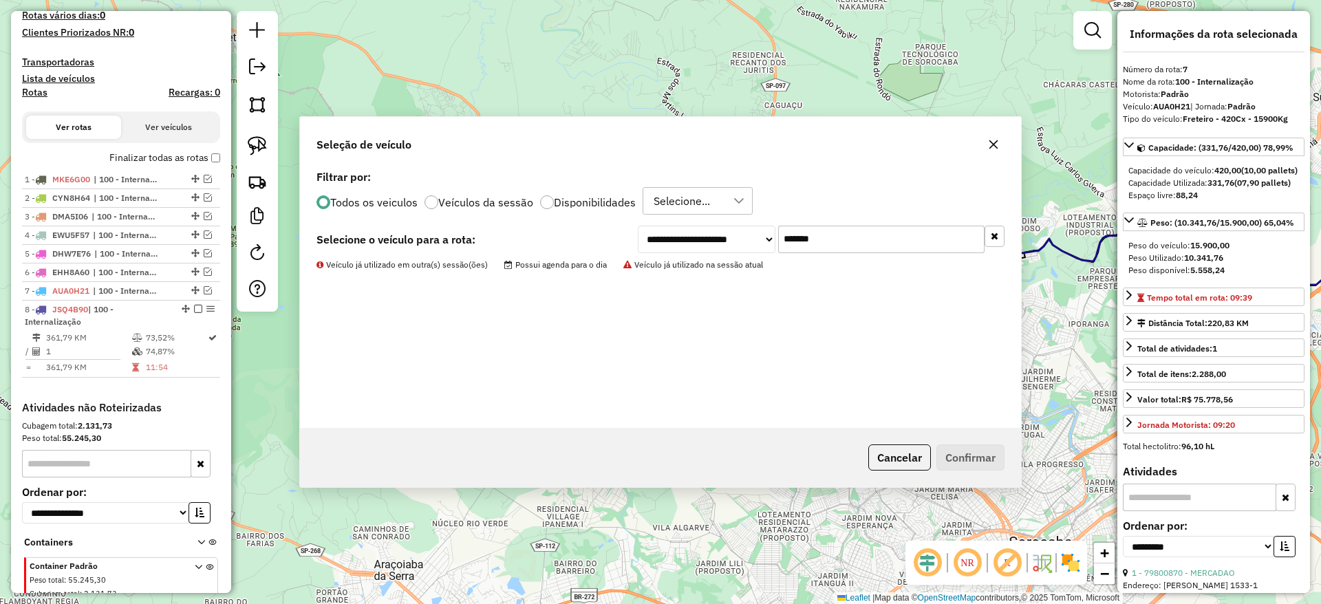
scroll to position [488, 0]
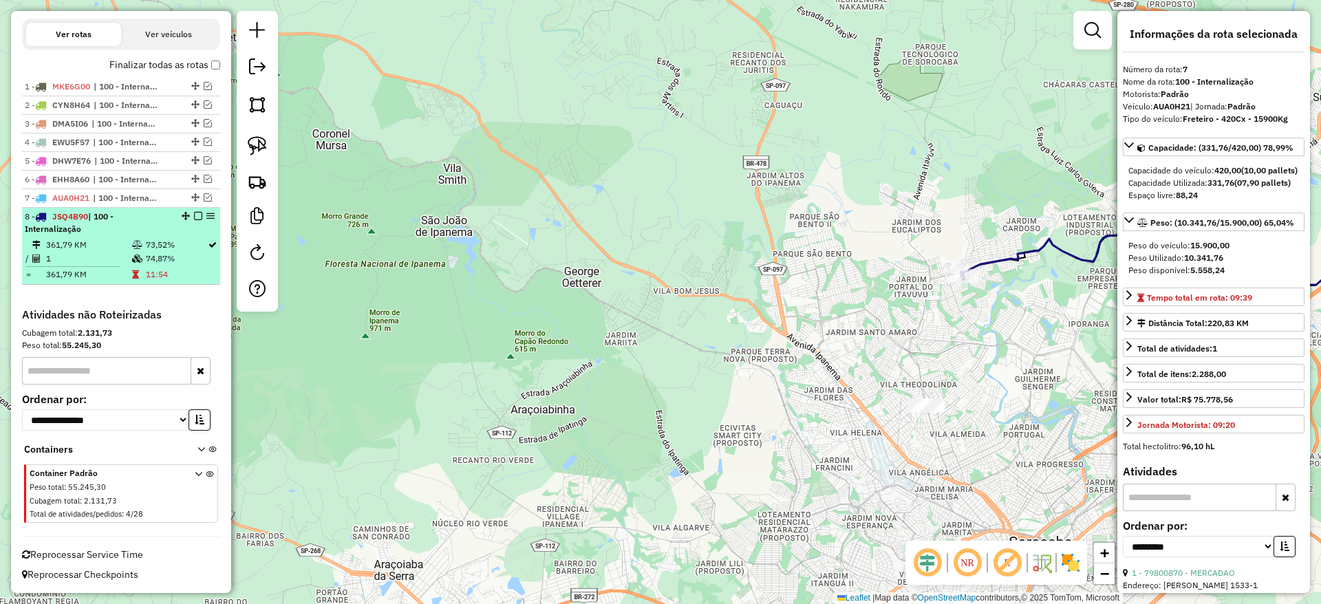
click at [194, 217] on em at bounding box center [198, 216] width 8 height 8
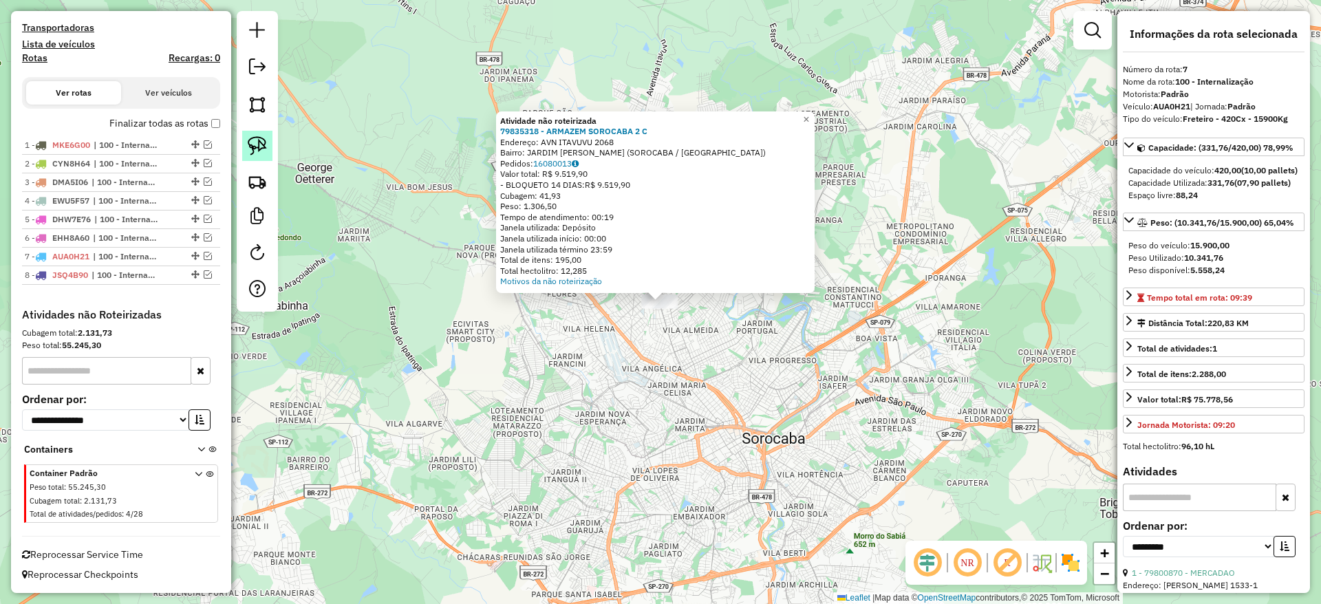
click at [261, 135] on link at bounding box center [257, 146] width 30 height 30
drag, startPoint x: 568, startPoint y: 380, endPoint x: 636, endPoint y: 155, distance: 235.9
click at [636, 155] on div "Atividade não roteirizada 79835318 - ARMAZEM SOROCABA 2 C Endereço: AVN ITAVUVU…" at bounding box center [660, 302] width 1321 height 604
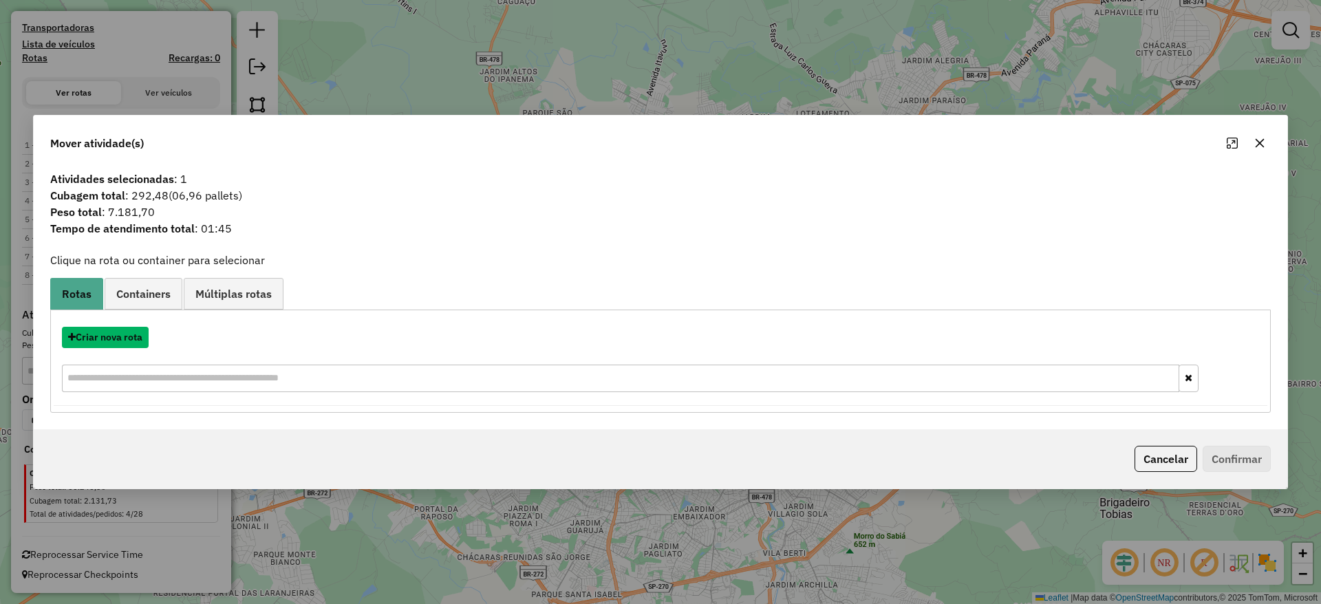
click at [125, 340] on button "Criar nova rota" at bounding box center [105, 337] width 87 height 21
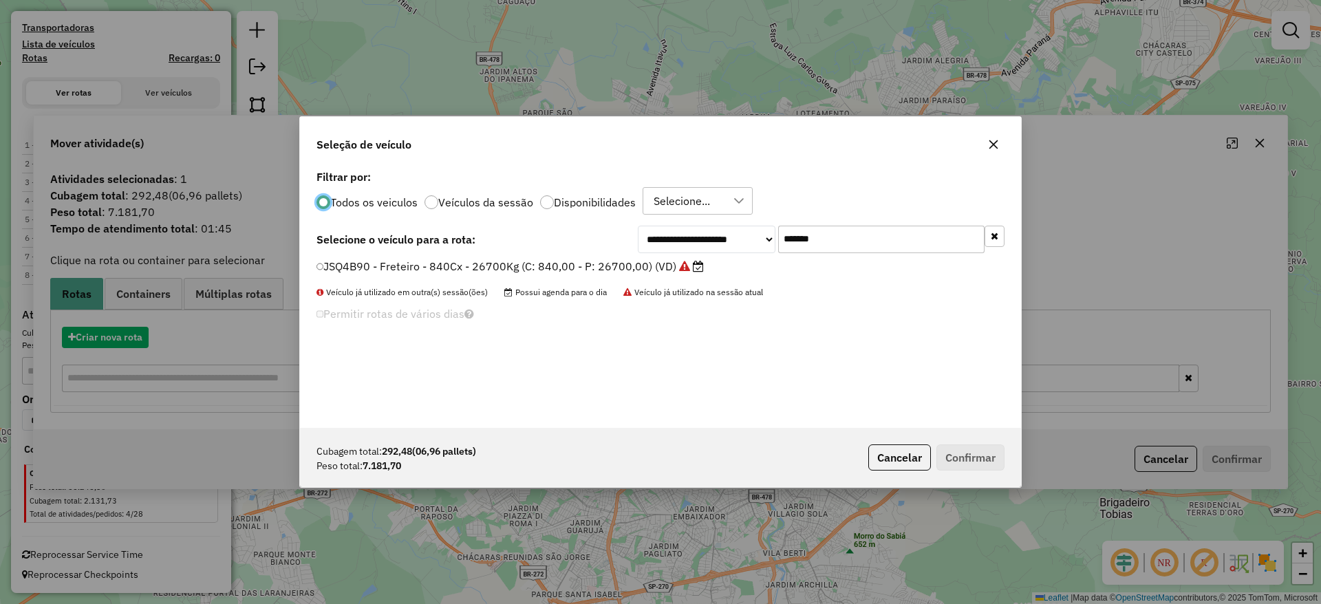
scroll to position [8, 4]
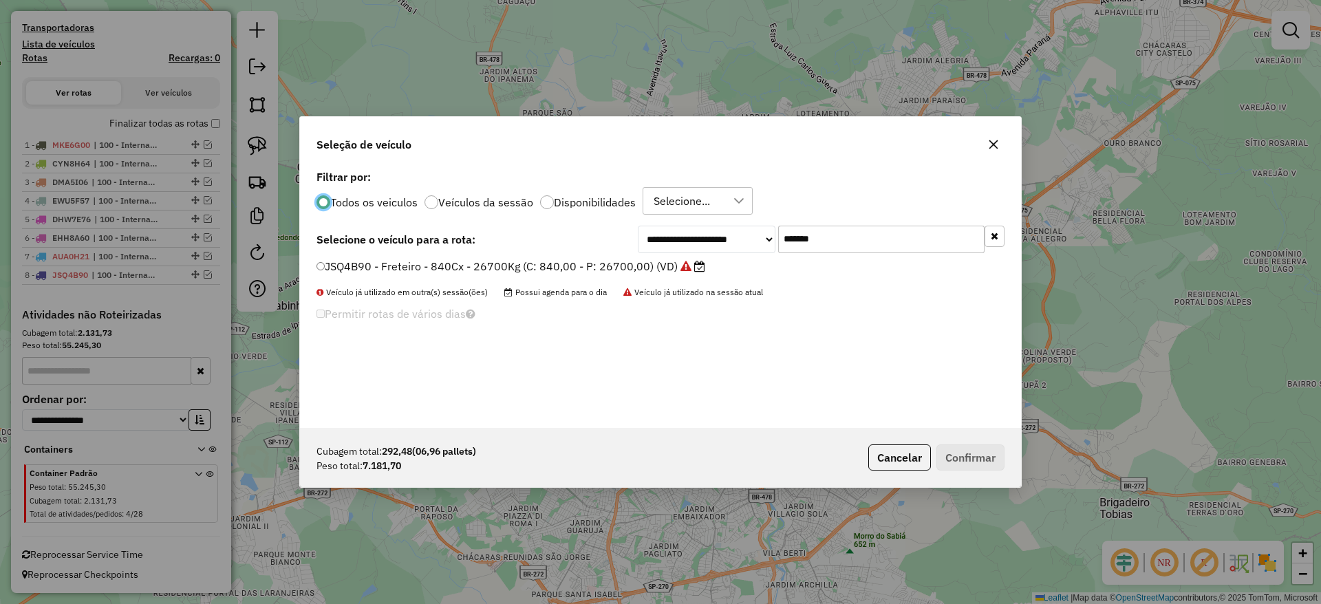
click at [821, 233] on input "*******" at bounding box center [881, 240] width 206 height 28
paste input "text"
click at [821, 233] on input "*******" at bounding box center [881, 240] width 206 height 28
type input "*******"
click at [586, 263] on label "DBC9B45 - Freteiro - 420Cx - 24000Kg (C: 420,00 - P: 24000,00) (VD)" at bounding box center [505, 266] width 378 height 17
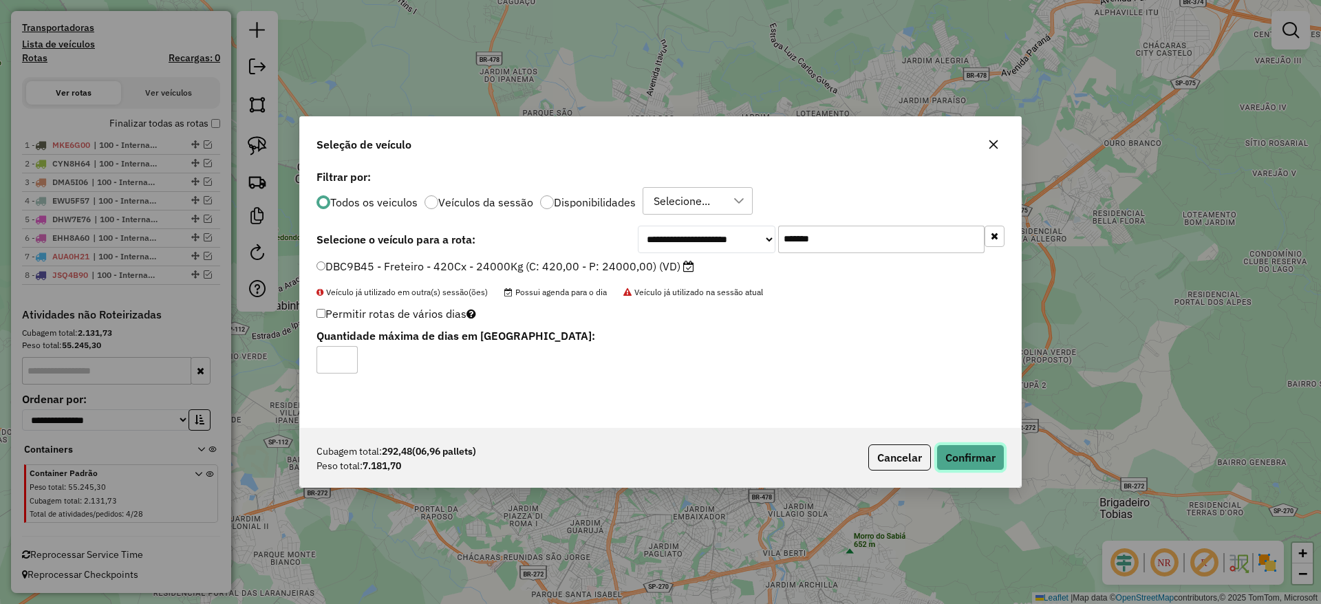
click at [964, 456] on button "Confirmar" at bounding box center [970, 457] width 68 height 26
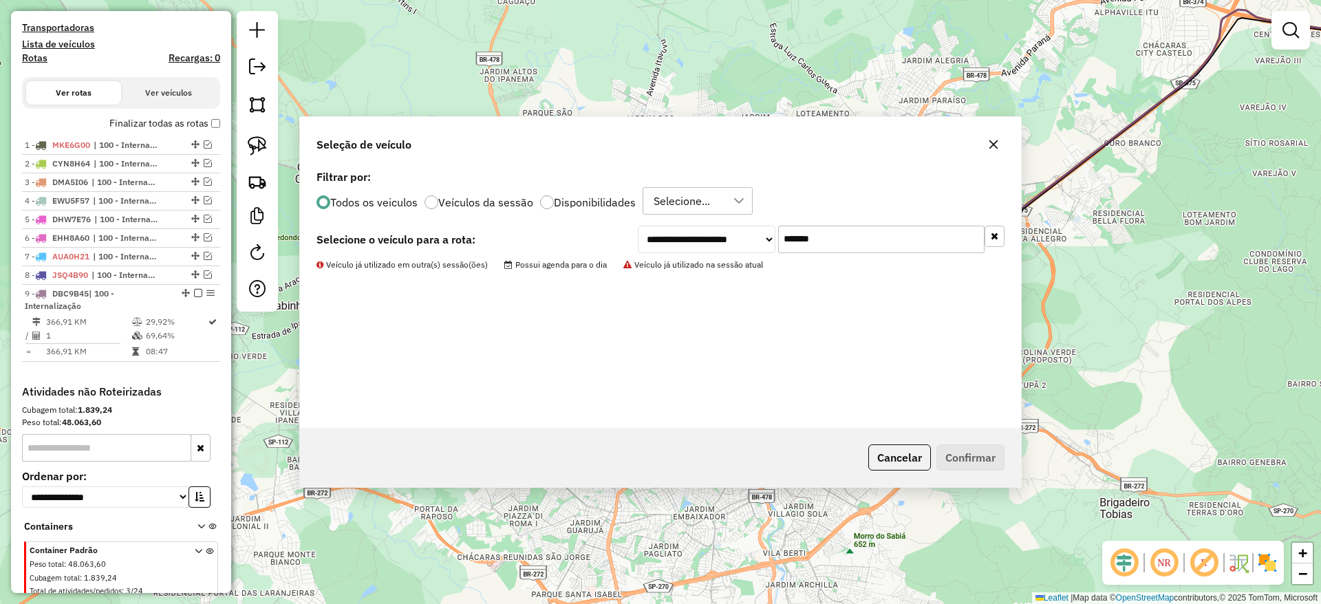
scroll to position [488, 0]
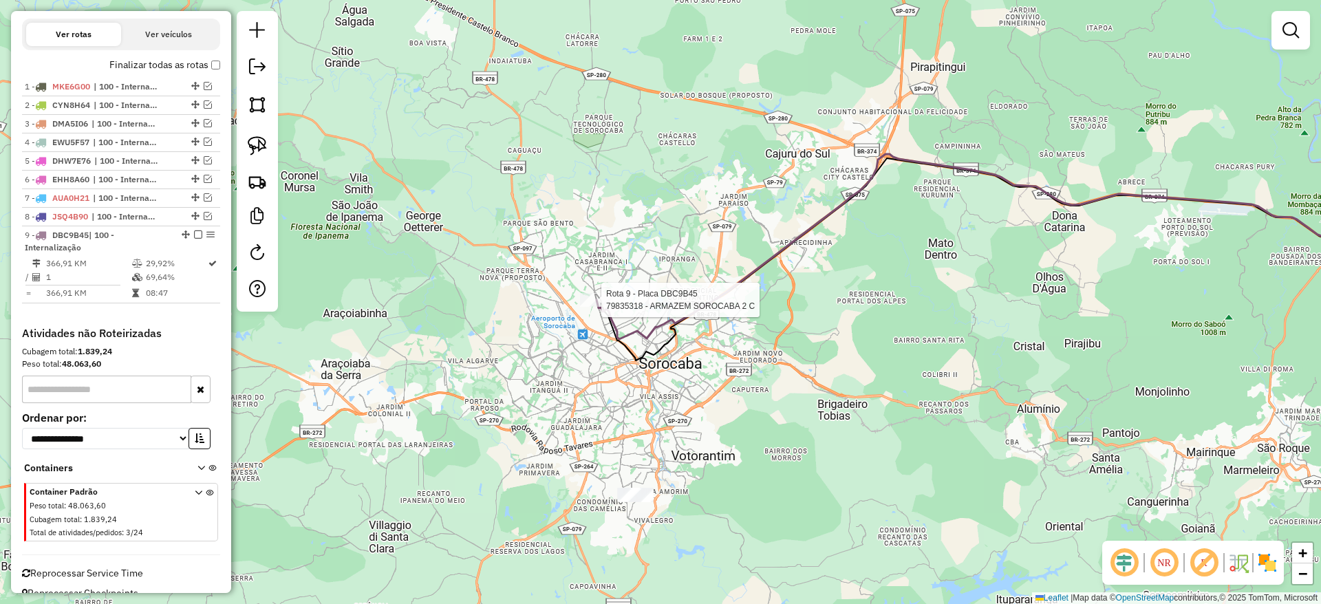
select select "**********"
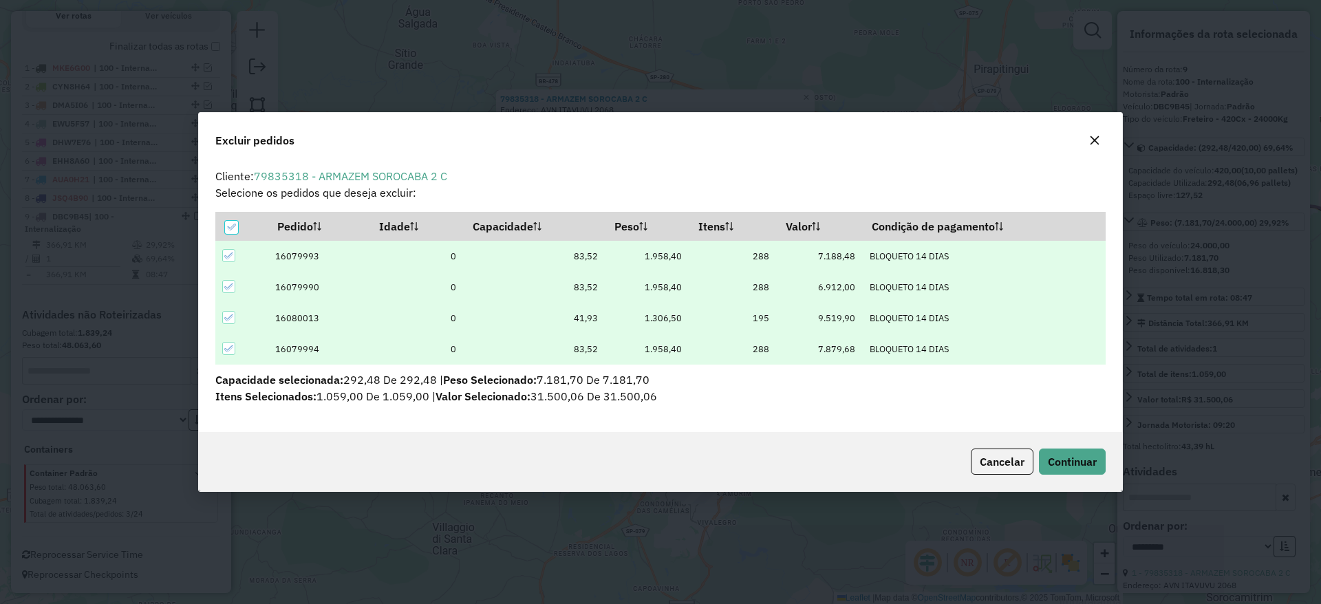
scroll to position [8, 4]
click at [1099, 131] on button "button" at bounding box center [1094, 140] width 22 height 22
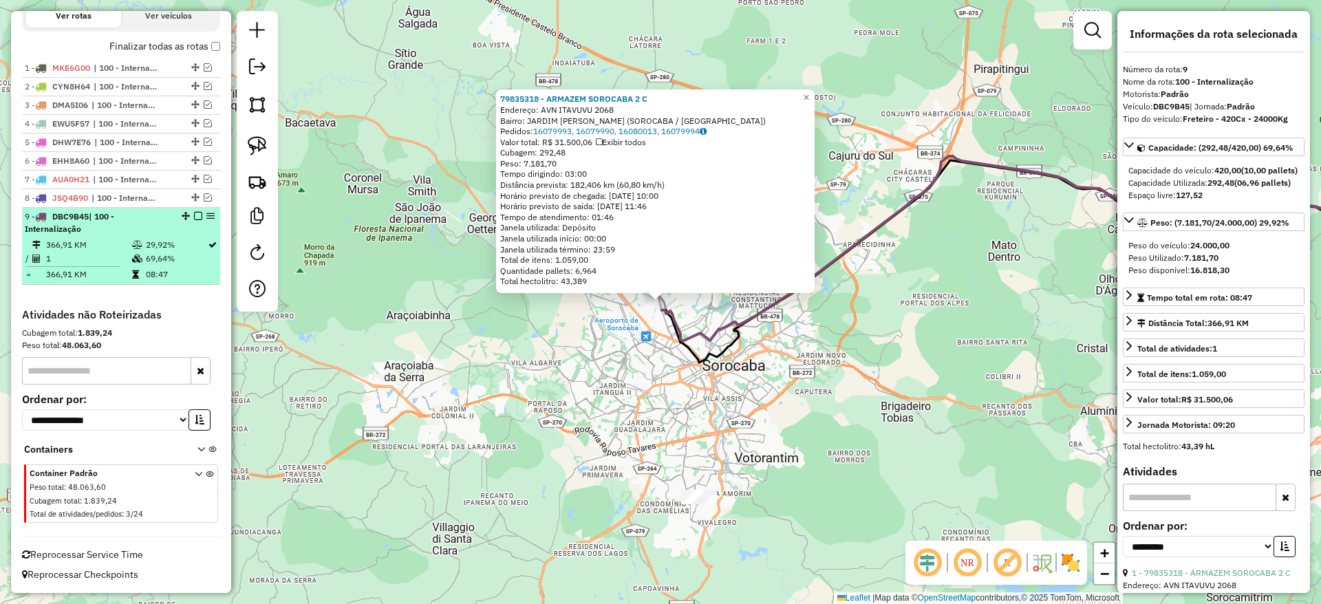
click at [195, 213] on em at bounding box center [198, 216] width 8 height 8
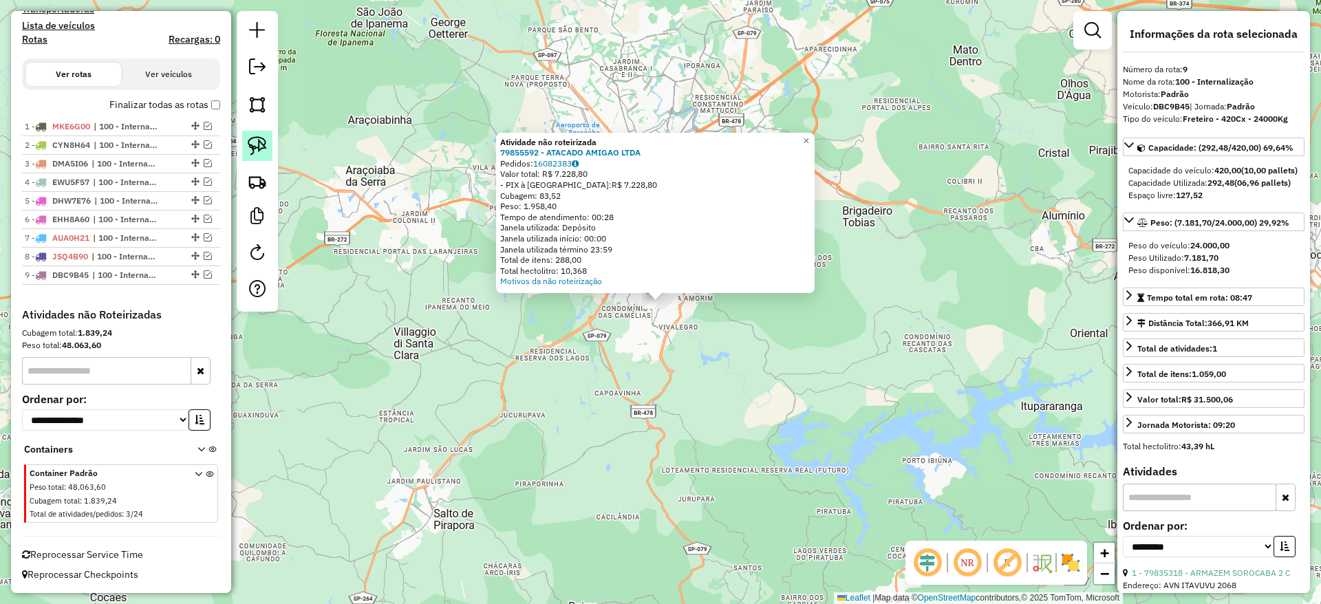
click at [264, 131] on link at bounding box center [257, 146] width 30 height 30
drag, startPoint x: 526, startPoint y: 360, endPoint x: 691, endPoint y: 149, distance: 267.1
click at [691, 149] on div "Atividade não roteirizada 79855592 - ATACADO AMIGAO LTDA Pedidos: 16082383 Valo…" at bounding box center [660, 302] width 1321 height 604
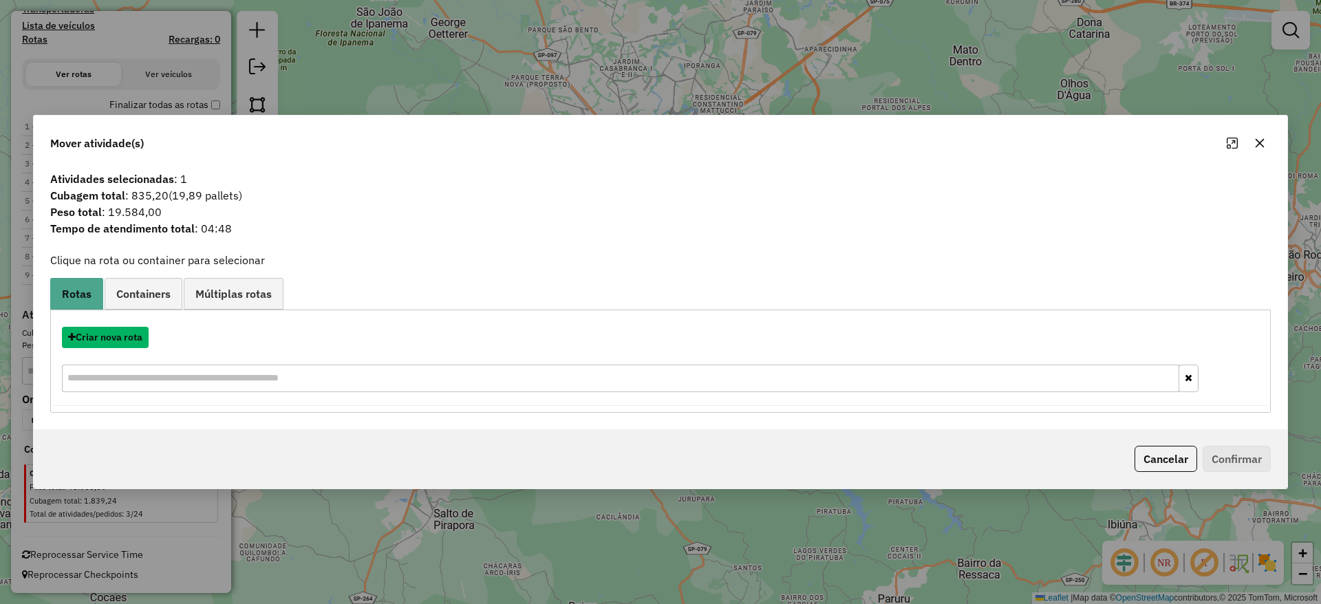
click at [133, 341] on button "Criar nova rota" at bounding box center [105, 337] width 87 height 21
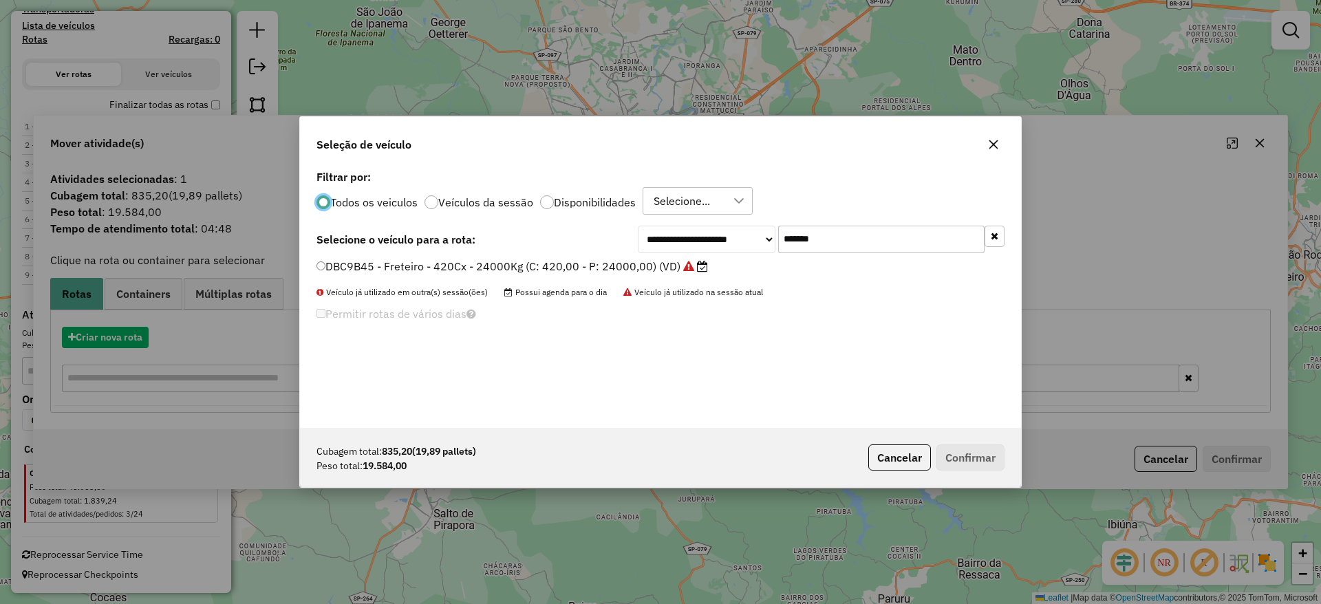
scroll to position [8, 4]
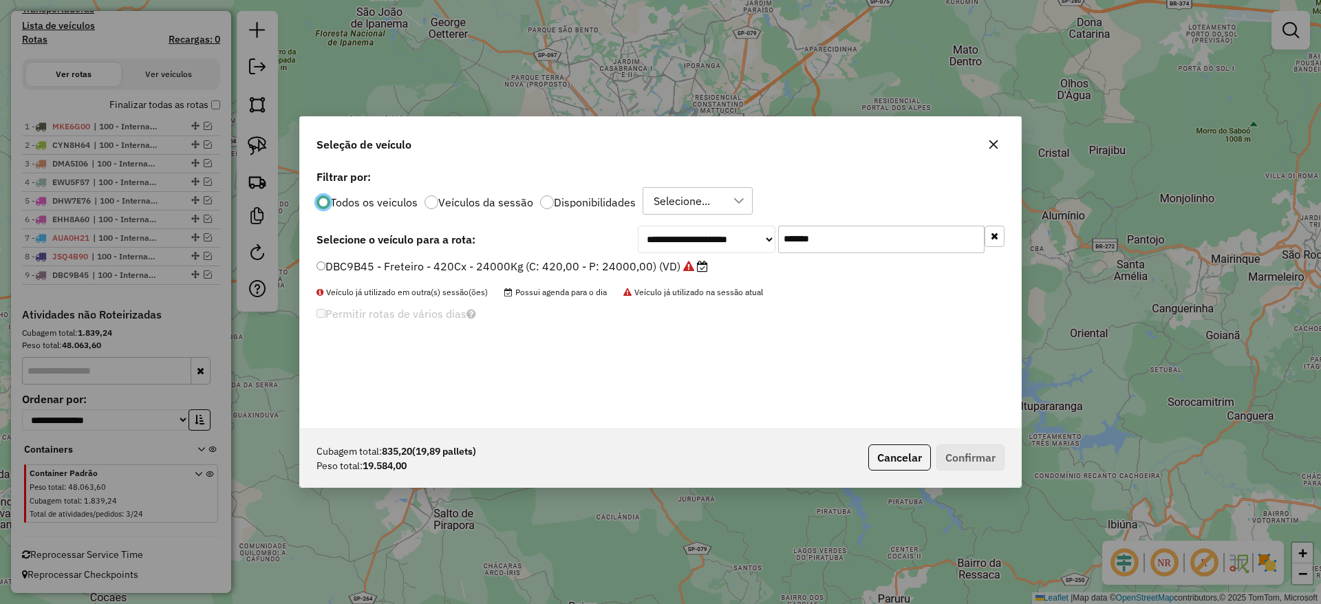
click at [847, 245] on input "*******" at bounding box center [881, 240] width 206 height 28
paste input "text"
click at [847, 245] on input "*******" at bounding box center [881, 240] width 206 height 28
type input "*******"
click at [627, 257] on div "**********" at bounding box center [660, 296] width 721 height 261
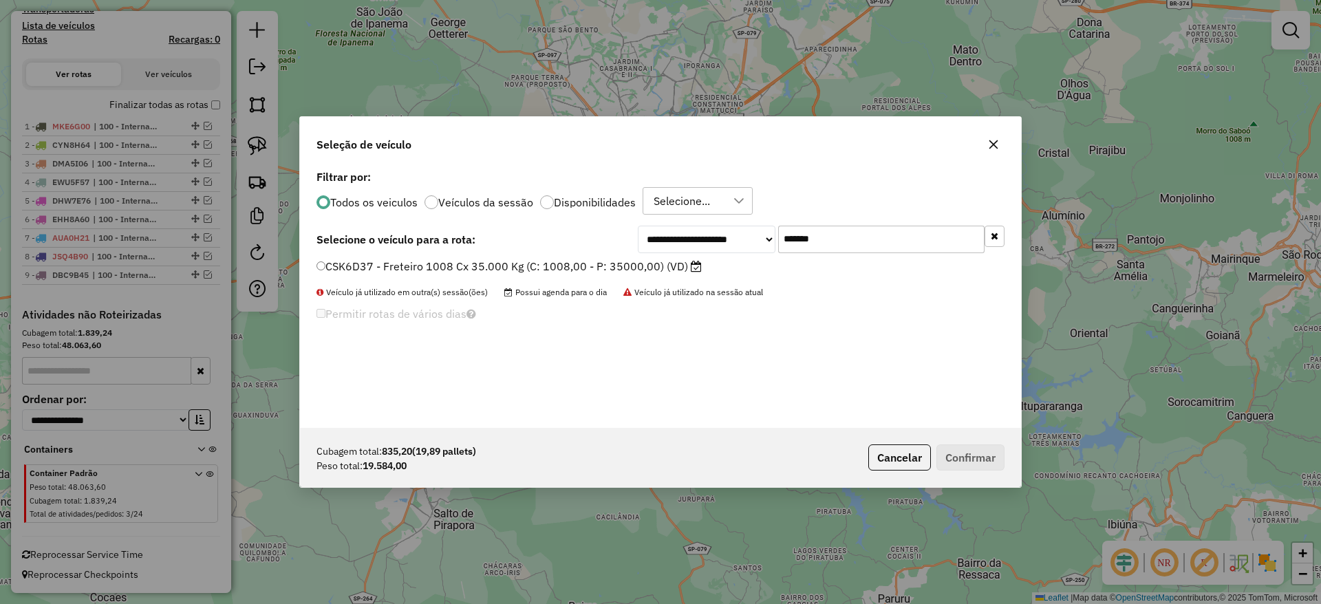
click at [615, 259] on label "CSK6D37 - Freteiro 1008 Cx 35.000 Kg (C: 1008,00 - P: 35000,00) (VD)" at bounding box center [508, 266] width 385 height 17
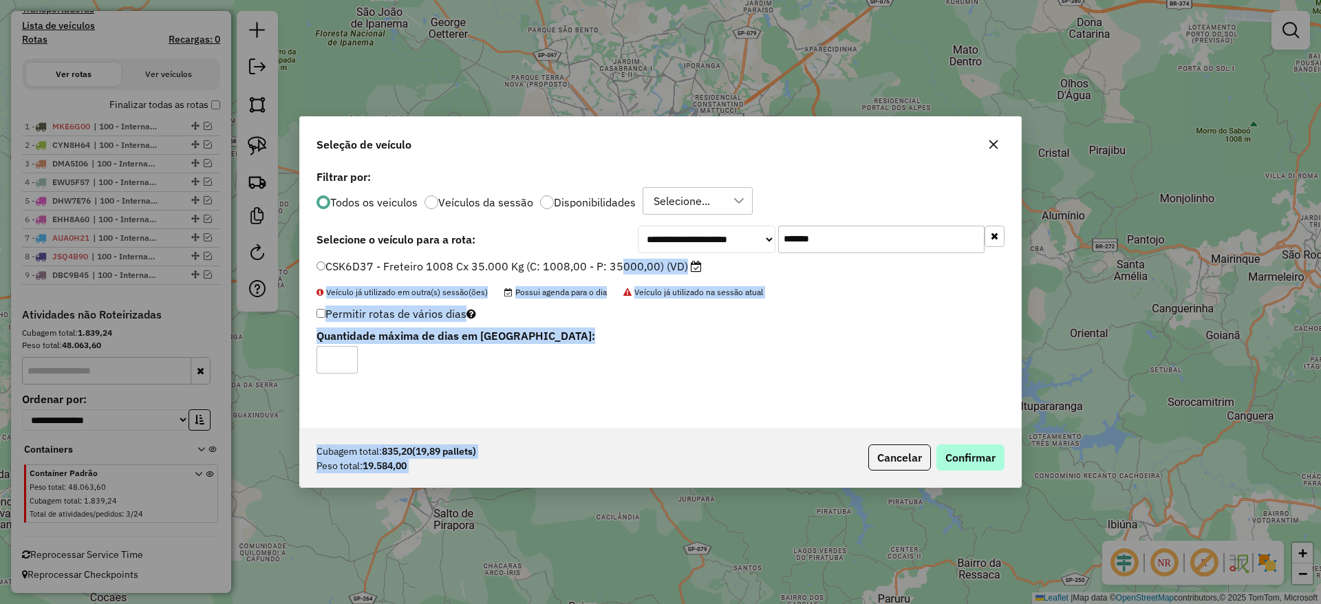
drag, startPoint x: 615, startPoint y: 259, endPoint x: 992, endPoint y: 451, distance: 423.0
click at [992, 451] on div "**********" at bounding box center [660, 301] width 722 height 371
click at [992, 451] on button "Confirmar" at bounding box center [970, 457] width 68 height 26
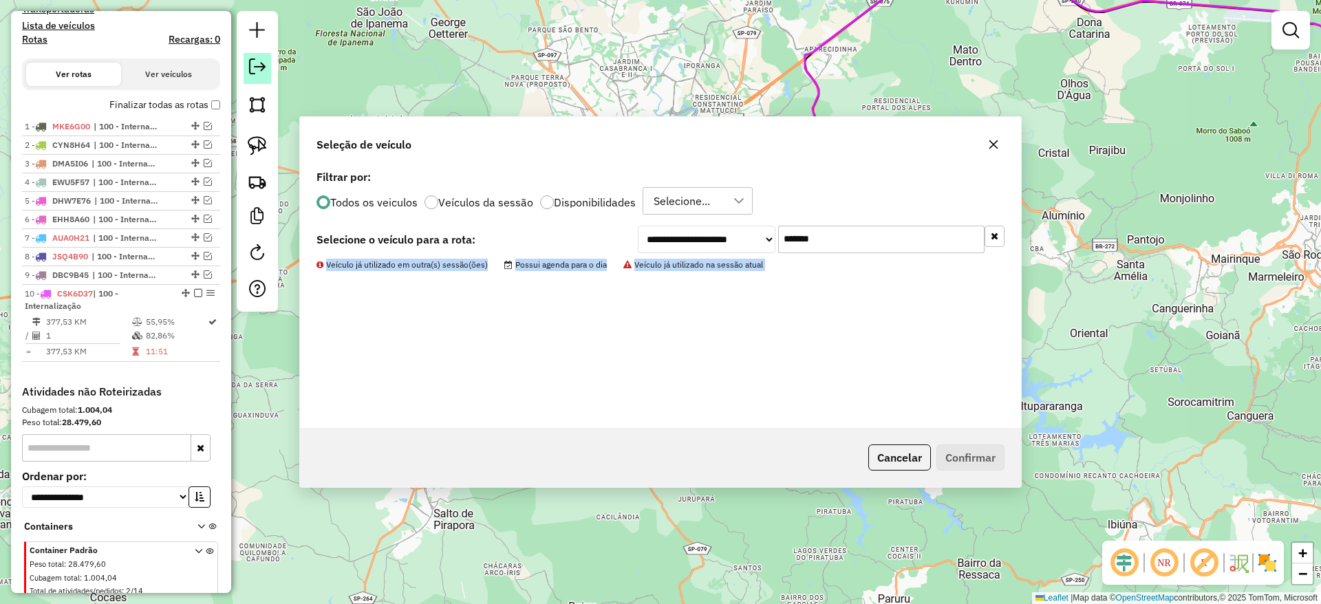
scroll to position [506, 0]
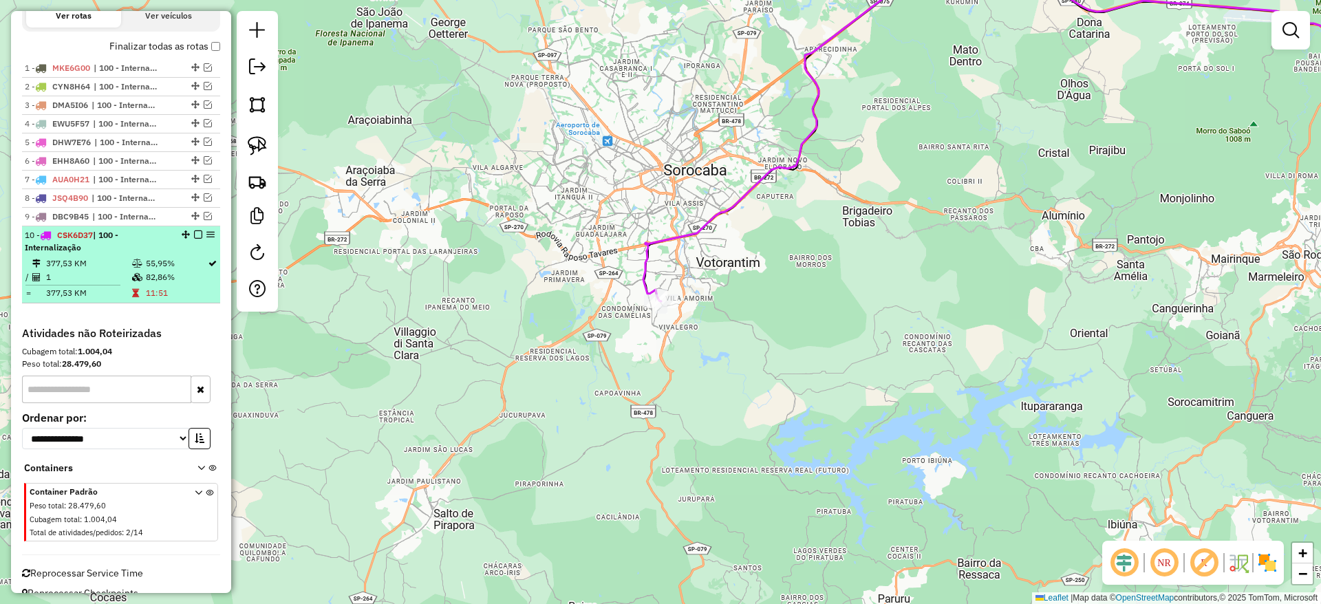
click at [195, 232] on em at bounding box center [198, 234] width 8 height 8
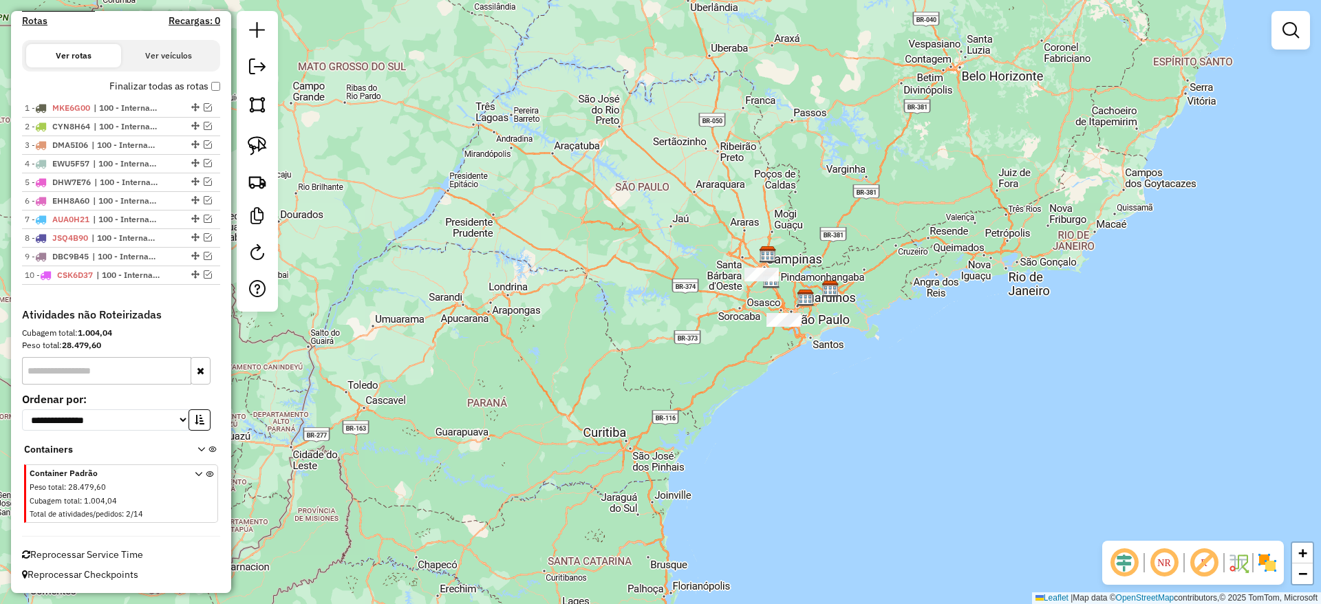
click at [799, 327] on div at bounding box center [783, 320] width 34 height 14
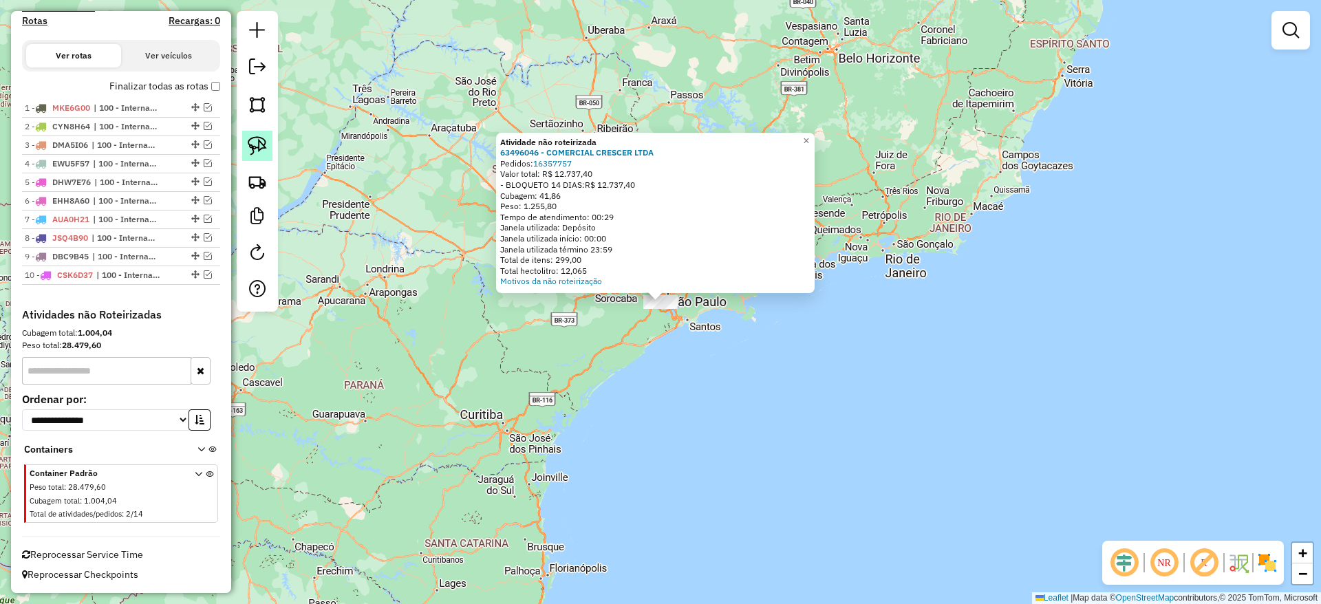
click at [249, 155] on link at bounding box center [257, 146] width 30 height 30
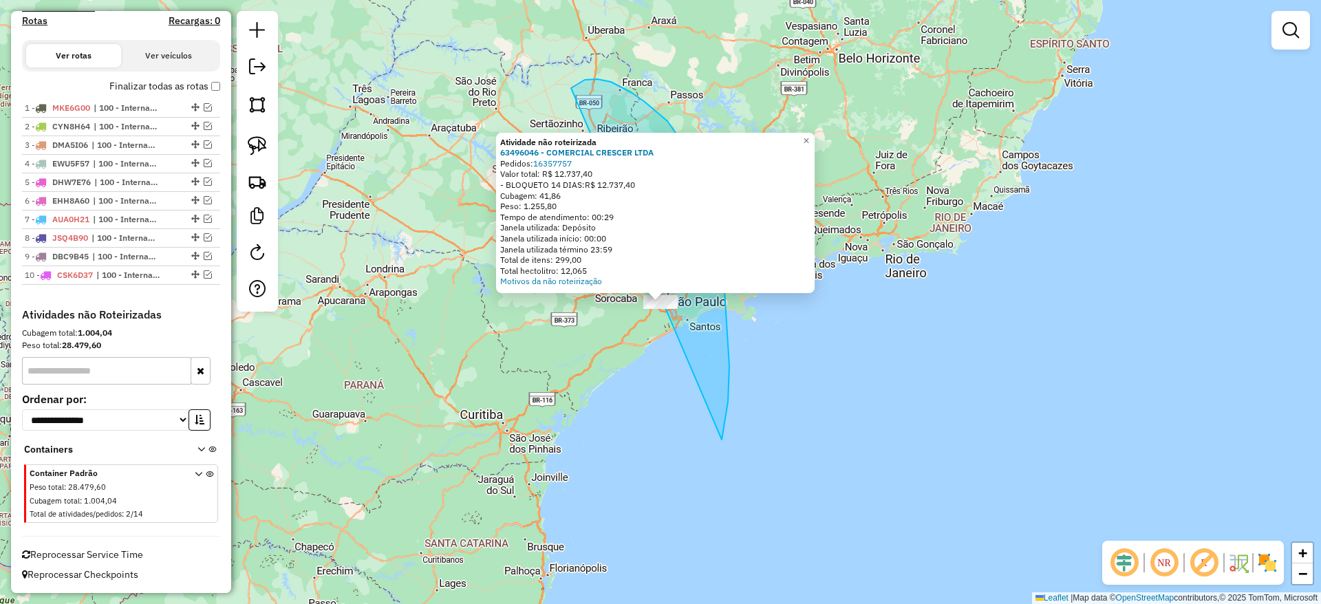
drag, startPoint x: 722, startPoint y: 440, endPoint x: 497, endPoint y: 165, distance: 354.4
click at [497, 165] on div "Atividade não roteirizada 63496046 - COMERCIAL CRESCER LTDA Pedidos: 16357757 V…" at bounding box center [660, 302] width 1321 height 604
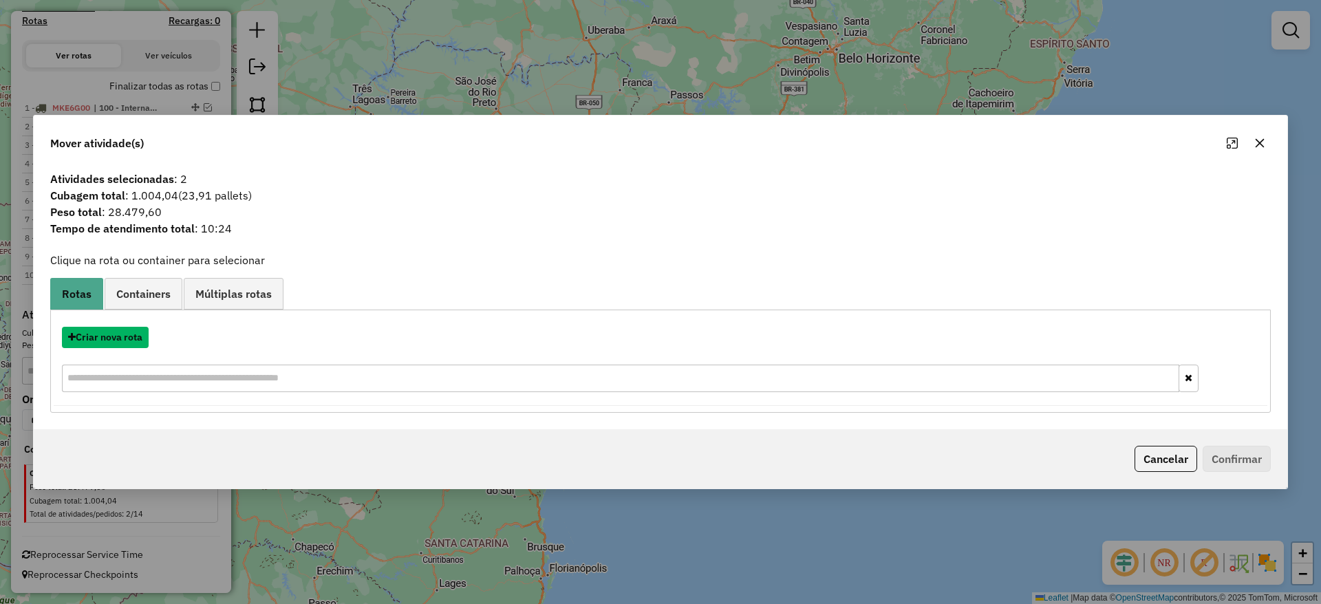
click at [133, 342] on button "Criar nova rota" at bounding box center [105, 337] width 87 height 21
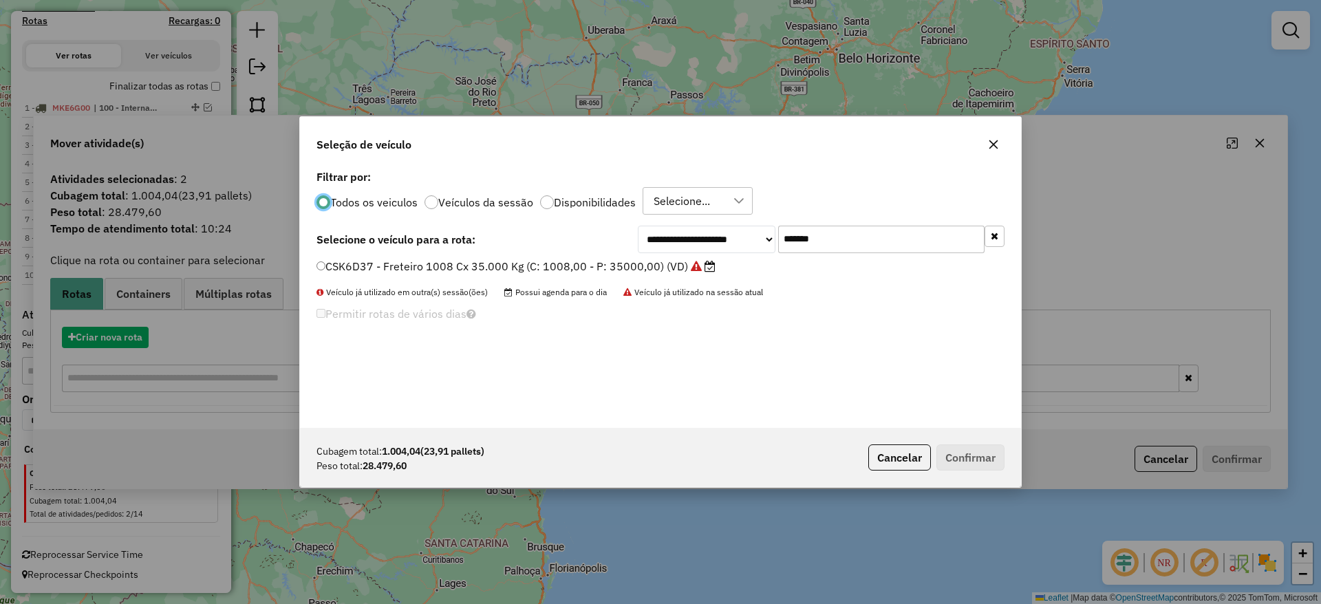
scroll to position [8, 4]
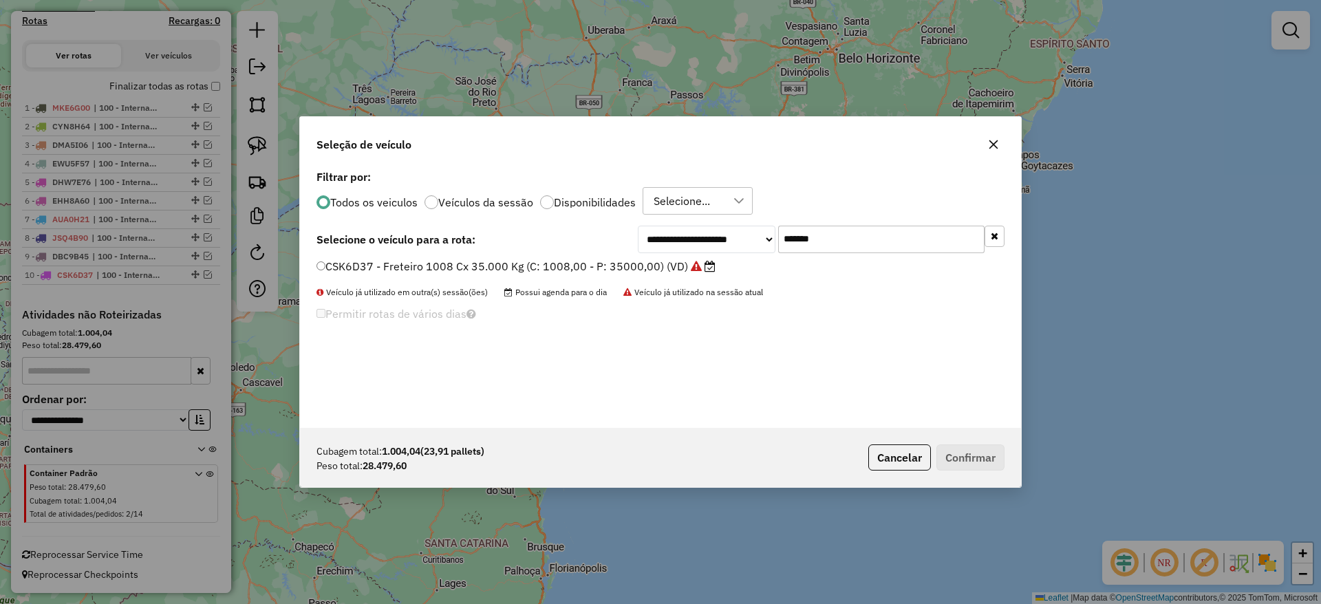
click at [880, 239] on input "*******" at bounding box center [881, 240] width 206 height 28
paste input "text"
click at [880, 239] on input "*******" at bounding box center [881, 240] width 206 height 28
type input "*******"
click at [576, 275] on div "DPF2H60 - Freteiro - 840Cx - 32000Kg (C: 840,00 - P: 32000,00) (VD)" at bounding box center [660, 273] width 704 height 28
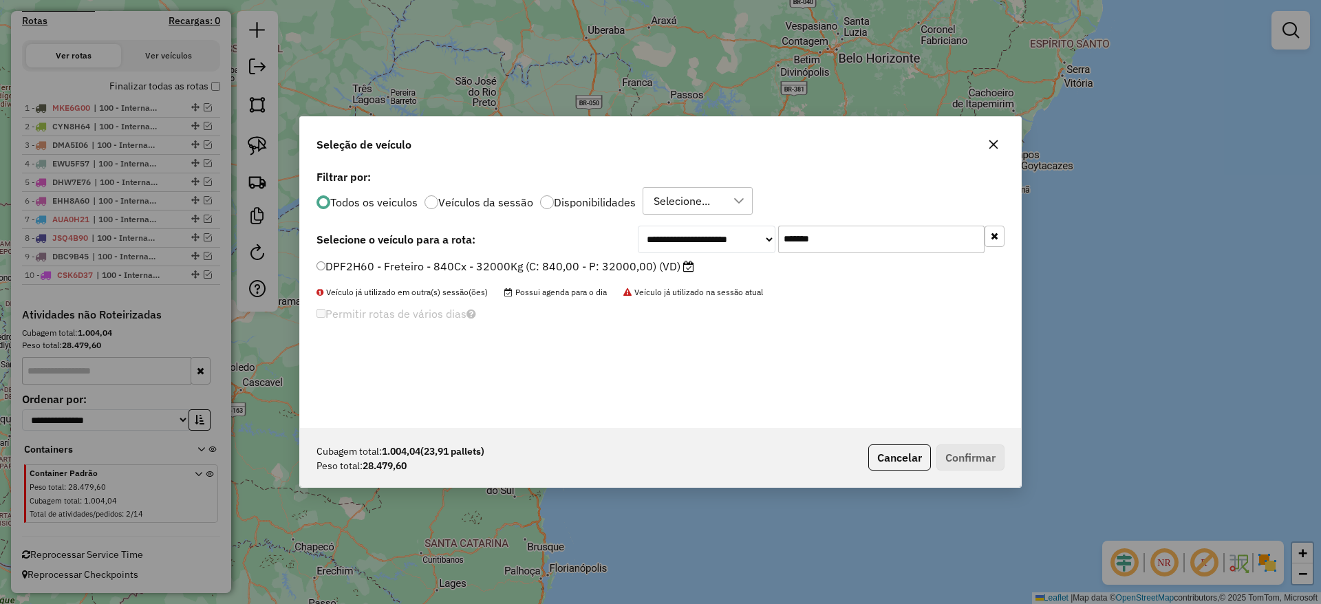
click at [541, 271] on label "DPF2H60 - Freteiro - 840Cx - 32000Kg (C: 840,00 - P: 32000,00) (VD)" at bounding box center [505, 266] width 378 height 17
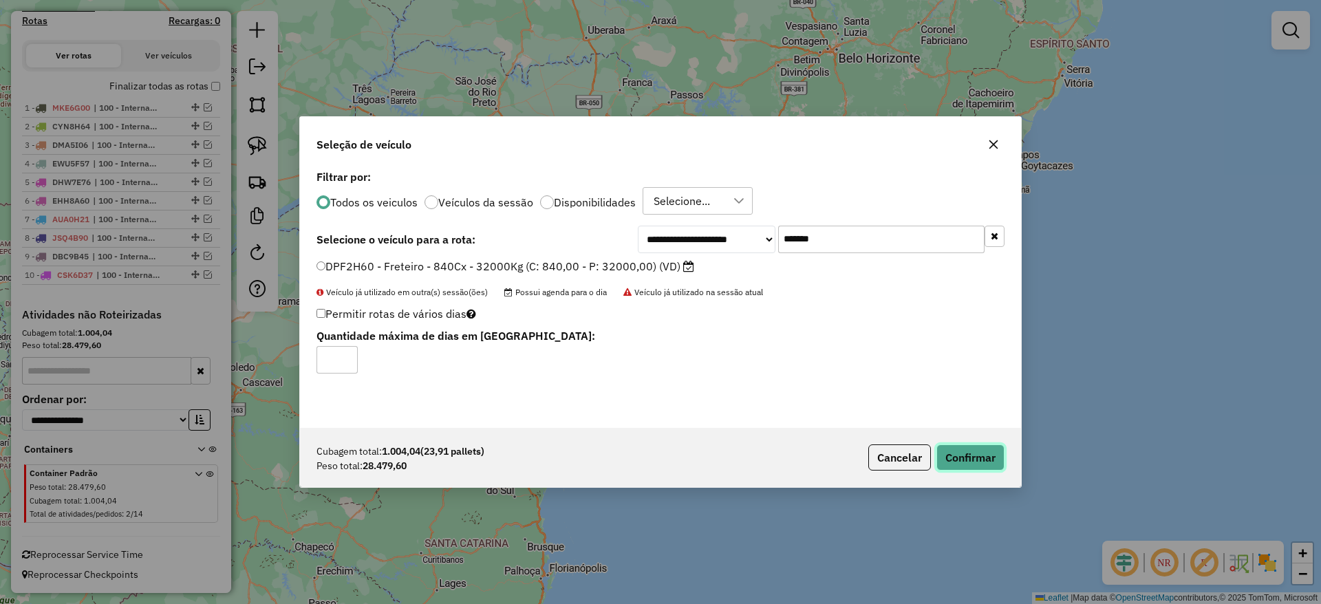
click at [972, 458] on button "Confirmar" at bounding box center [970, 457] width 68 height 26
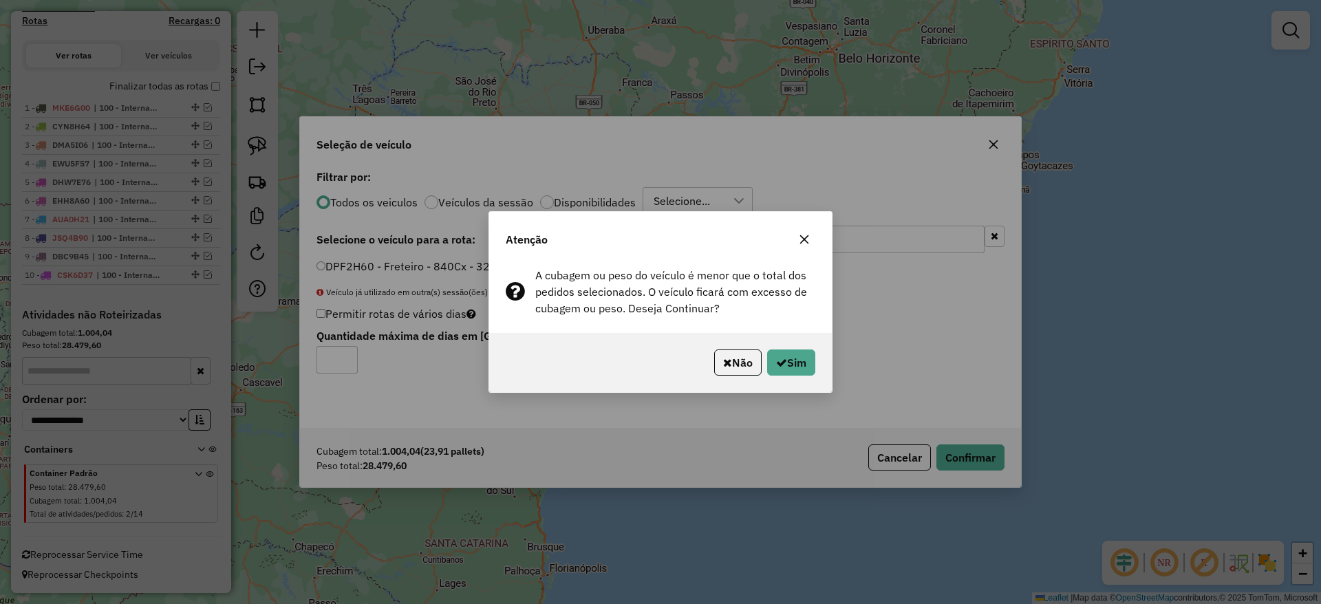
click at [798, 377] on div "Não Sim" at bounding box center [660, 362] width 343 height 59
click at [807, 241] on icon "button" at bounding box center [804, 239] width 9 height 9
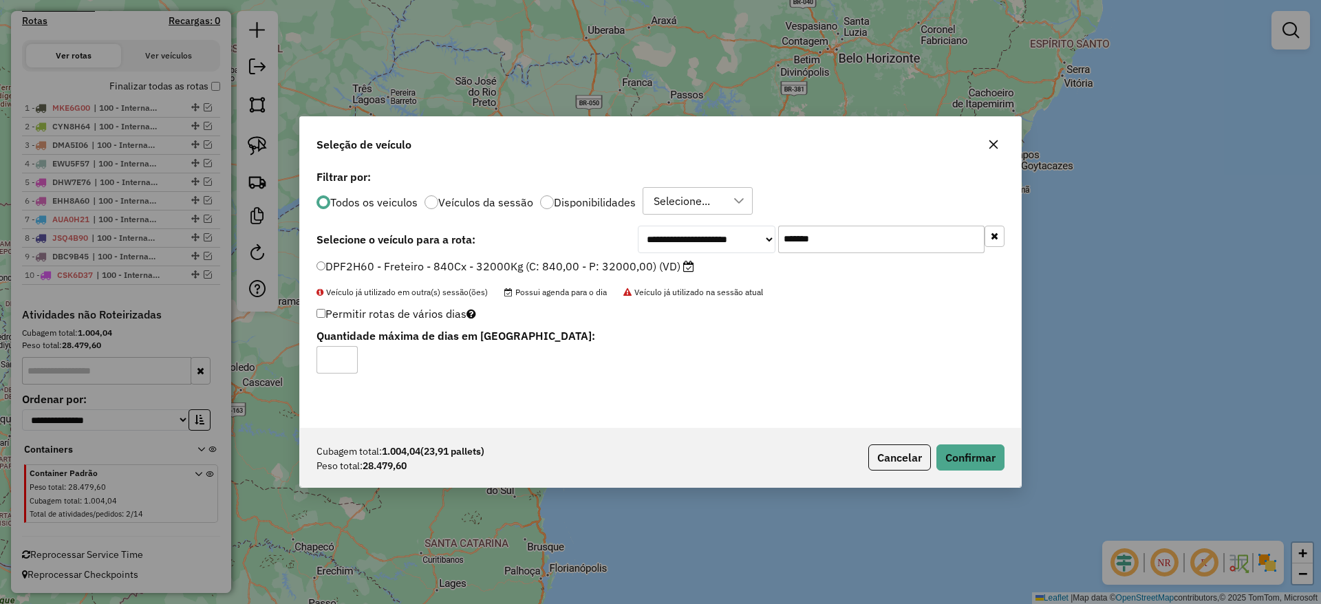
click at [985, 149] on button "button" at bounding box center [993, 144] width 22 height 22
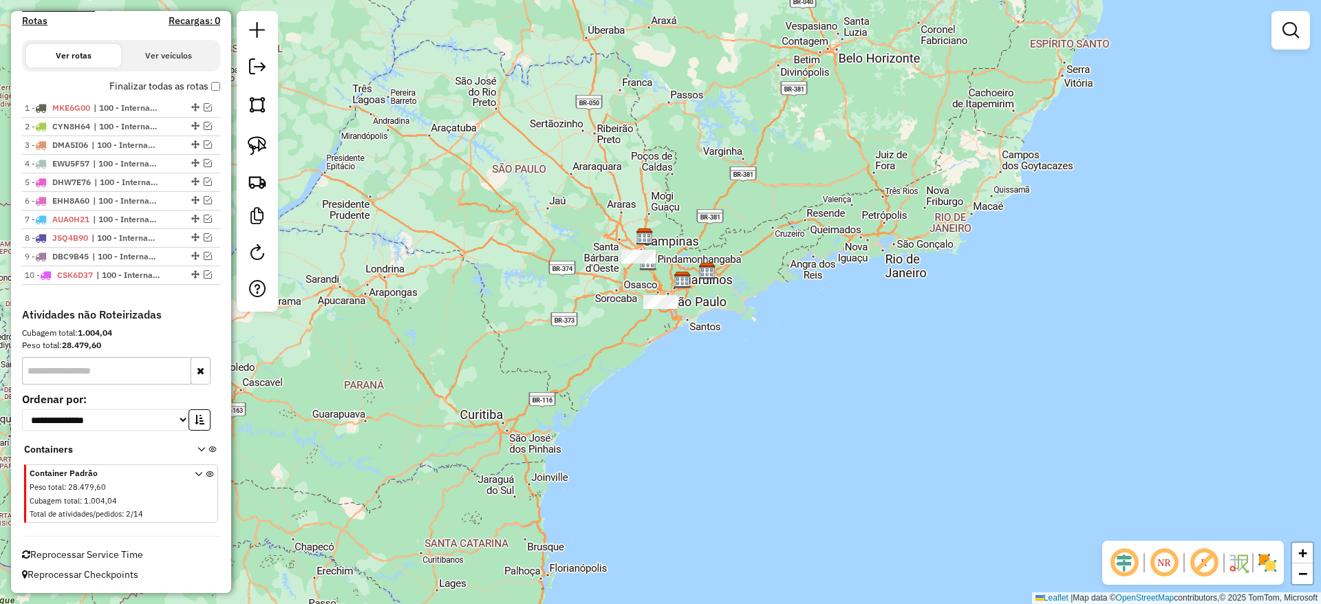
click at [659, 314] on div "Janela de atendimento Grade de atendimento Capacidade Transportadoras Veículos …" at bounding box center [660, 302] width 1321 height 604
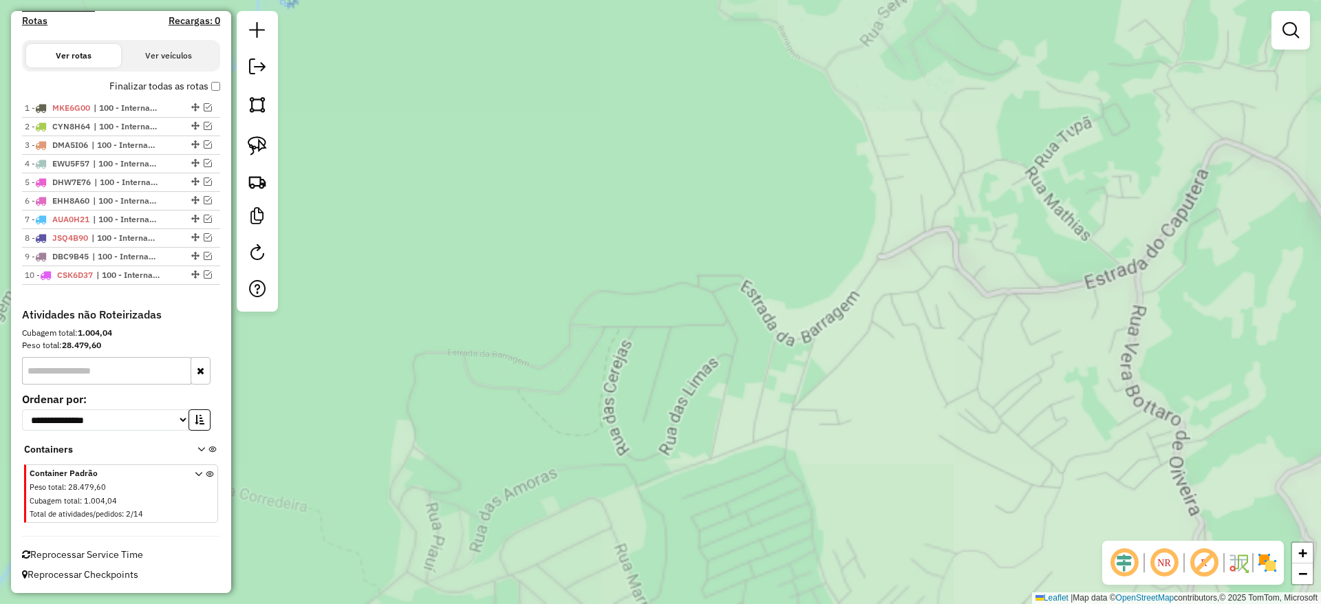
click at [299, 202] on div "Atividade não roteirizada 63496046 - COMERCIAL CRESCER LTDA Pedidos: 16357757 V…" at bounding box center [660, 302] width 1321 height 604
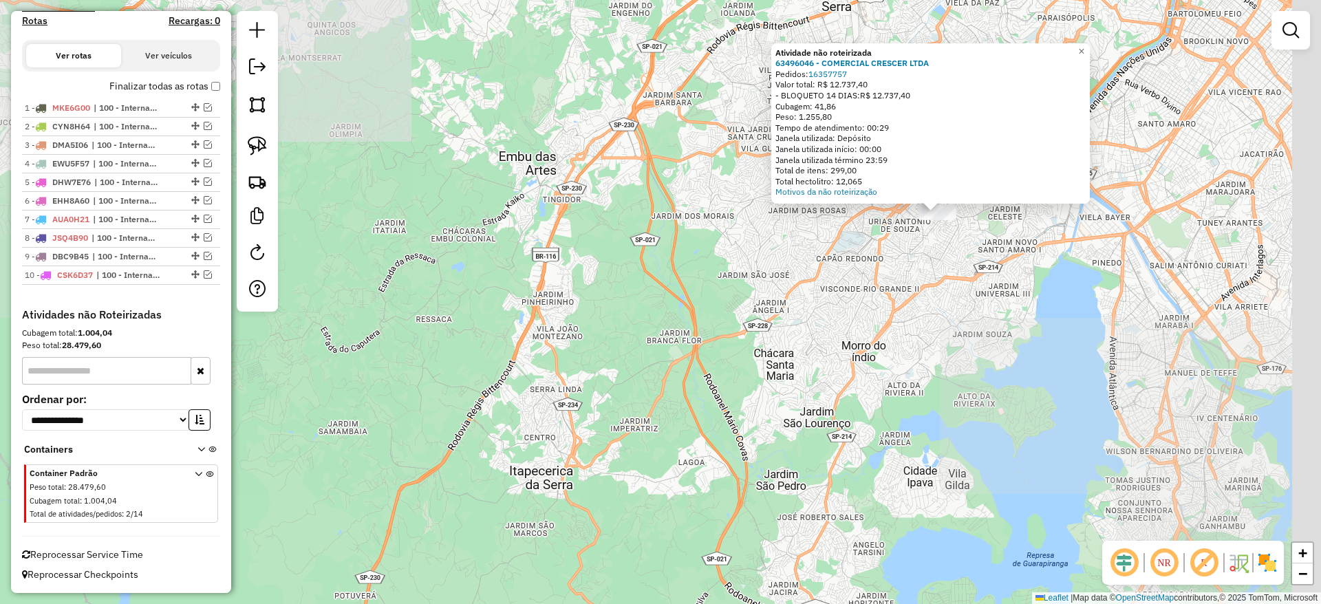
drag, startPoint x: 521, startPoint y: 172, endPoint x: 350, endPoint y: 391, distance: 278.0
click at [350, 391] on div "Atividade não roteirizada 63496046 - COMERCIAL CRESCER LTDA Pedidos: 16357757 V…" at bounding box center [660, 302] width 1321 height 604
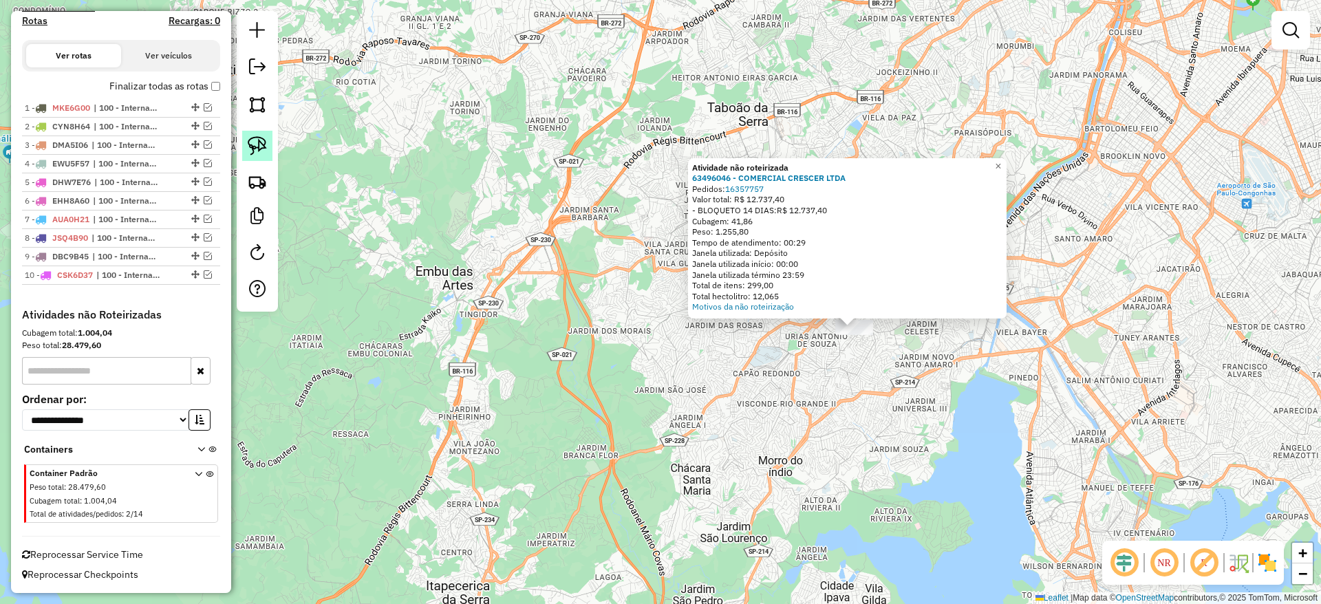
click at [257, 143] on img at bounding box center [257, 145] width 19 height 19
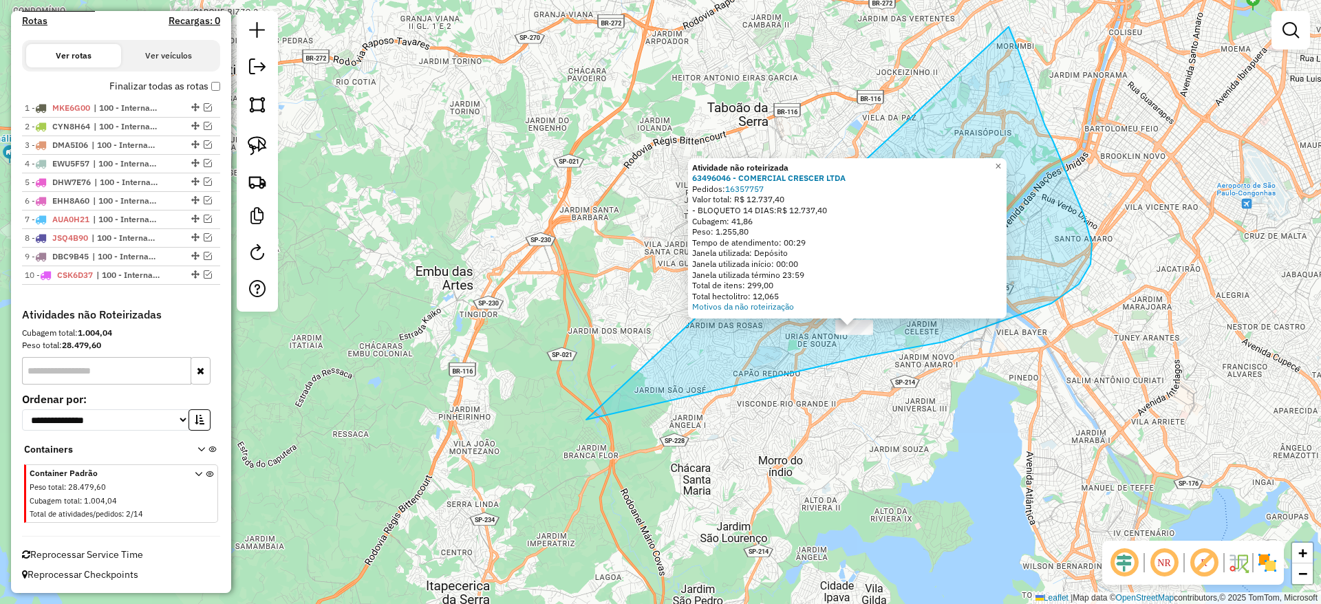
drag, startPoint x: 586, startPoint y: 420, endPoint x: 984, endPoint y: -6, distance: 582.6
click at [984, 0] on html "Aguarde... Pop-up bloqueado! Seu navegador bloqueou automáticamente a abertura …" at bounding box center [660, 302] width 1321 height 604
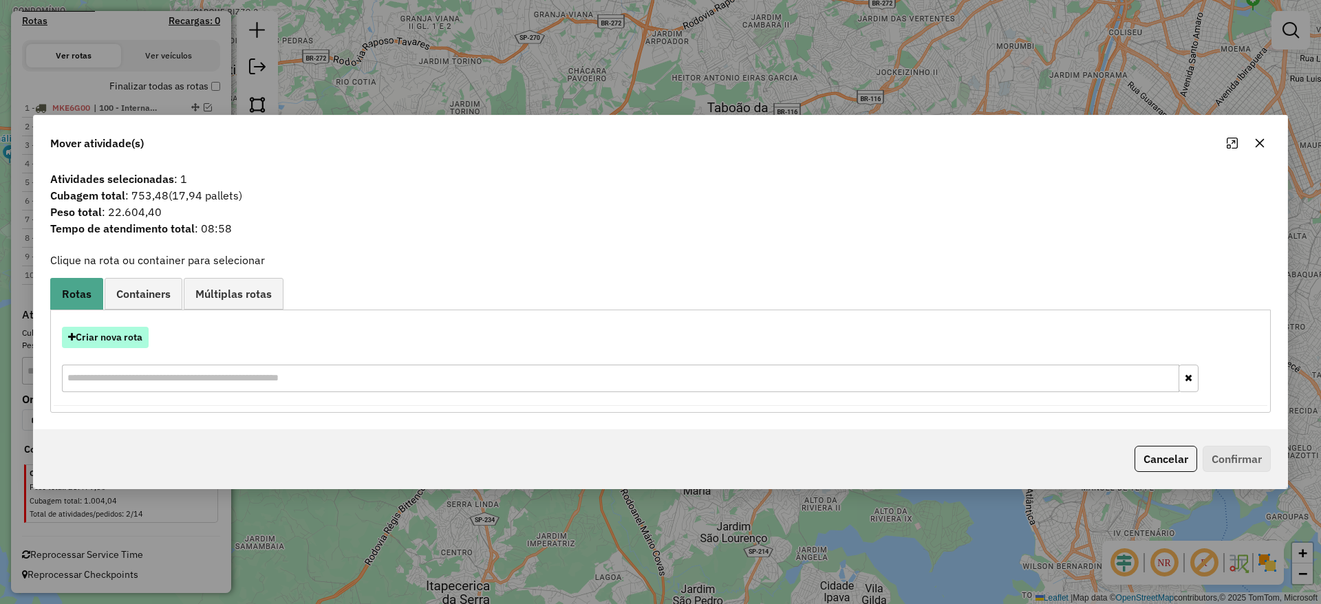
click at [123, 332] on button "Criar nova rota" at bounding box center [105, 337] width 87 height 21
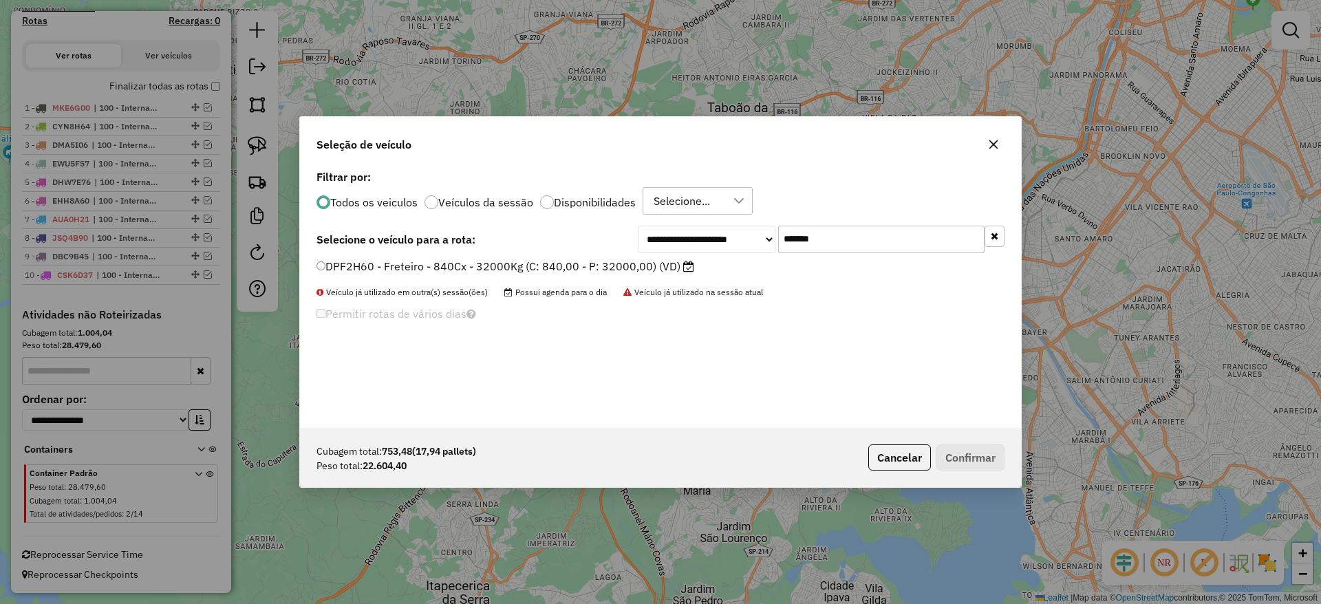
click at [854, 236] on input "*******" at bounding box center [881, 240] width 206 height 28
click at [443, 272] on label "DPF2H60 - Freteiro - 840Cx - 32000Kg (C: 840,00 - P: 32000,00) (VD)" at bounding box center [505, 266] width 378 height 17
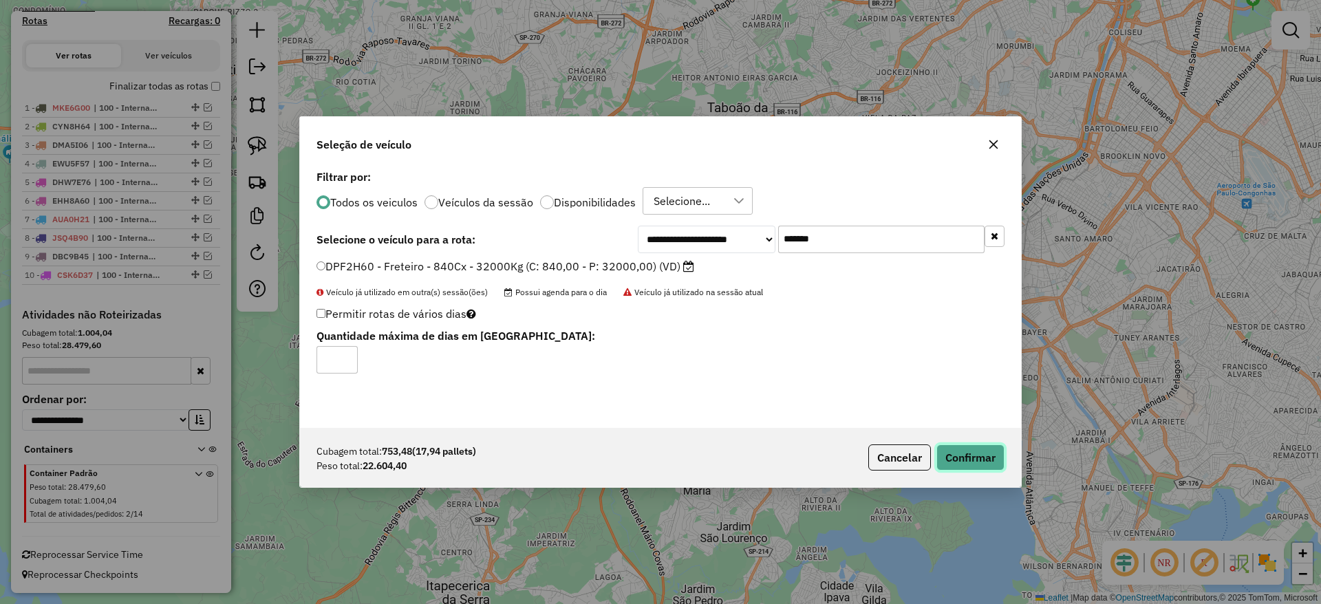
click at [970, 454] on button "Confirmar" at bounding box center [970, 457] width 68 height 26
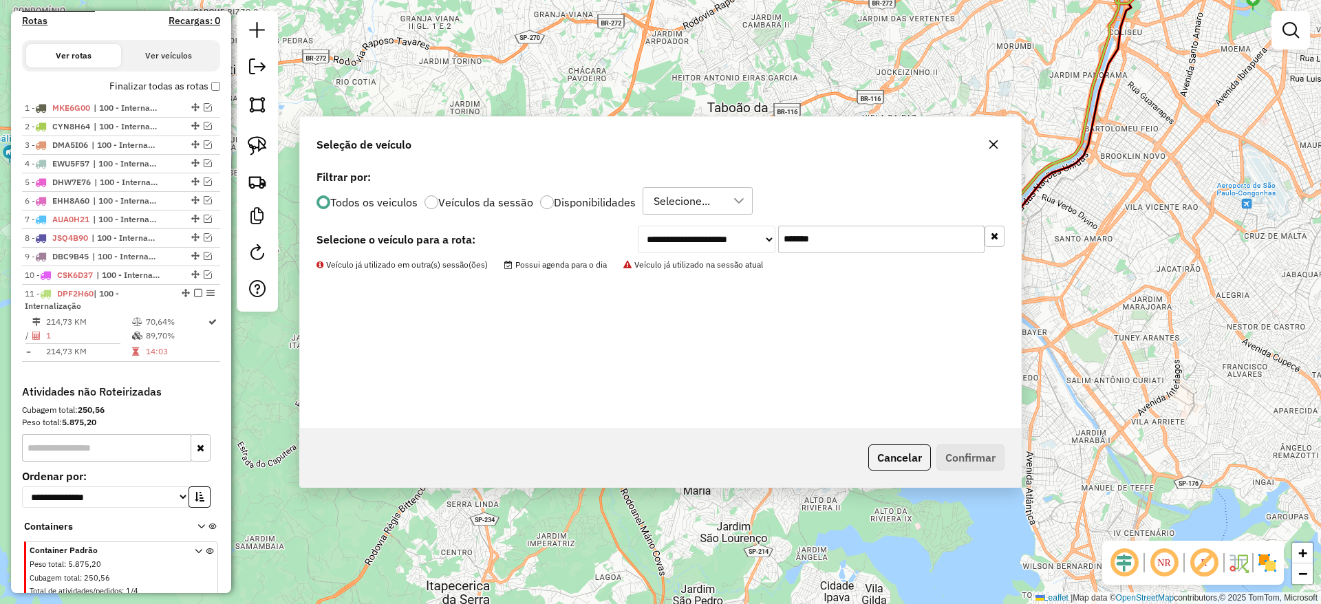
scroll to position [506, 0]
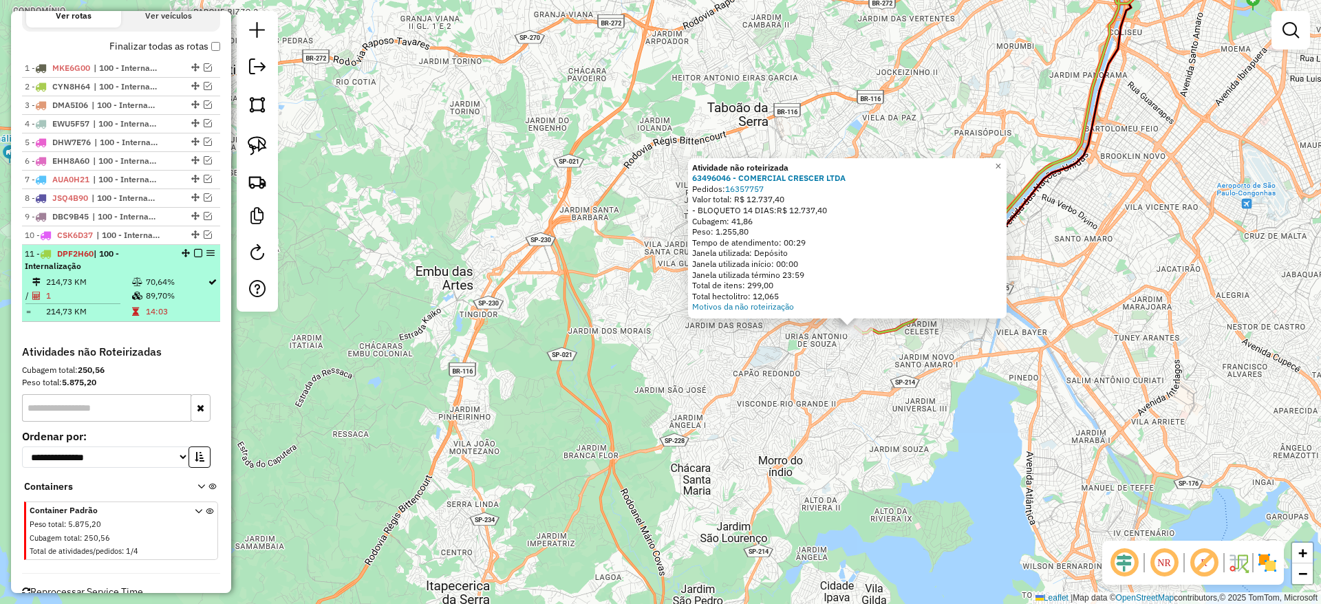
click at [192, 257] on div "11 - DPF2H60 | 100 - Internalização" at bounding box center [121, 260] width 193 height 25
select select "**********"
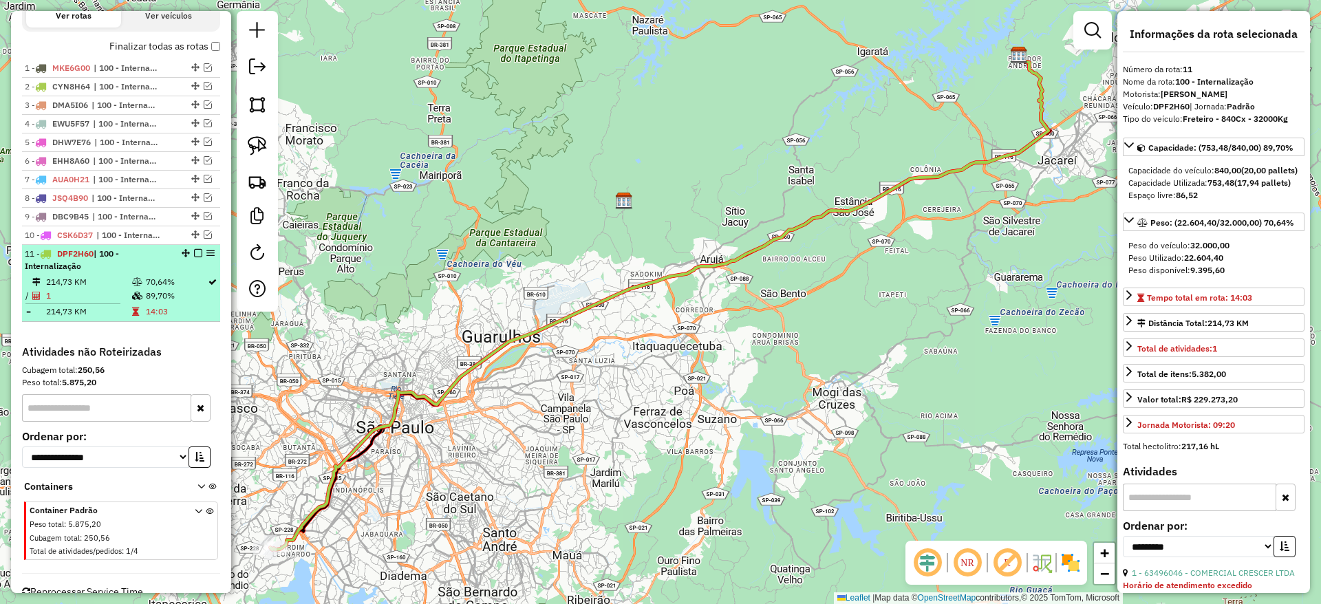
click at [196, 250] on em at bounding box center [198, 253] width 8 height 8
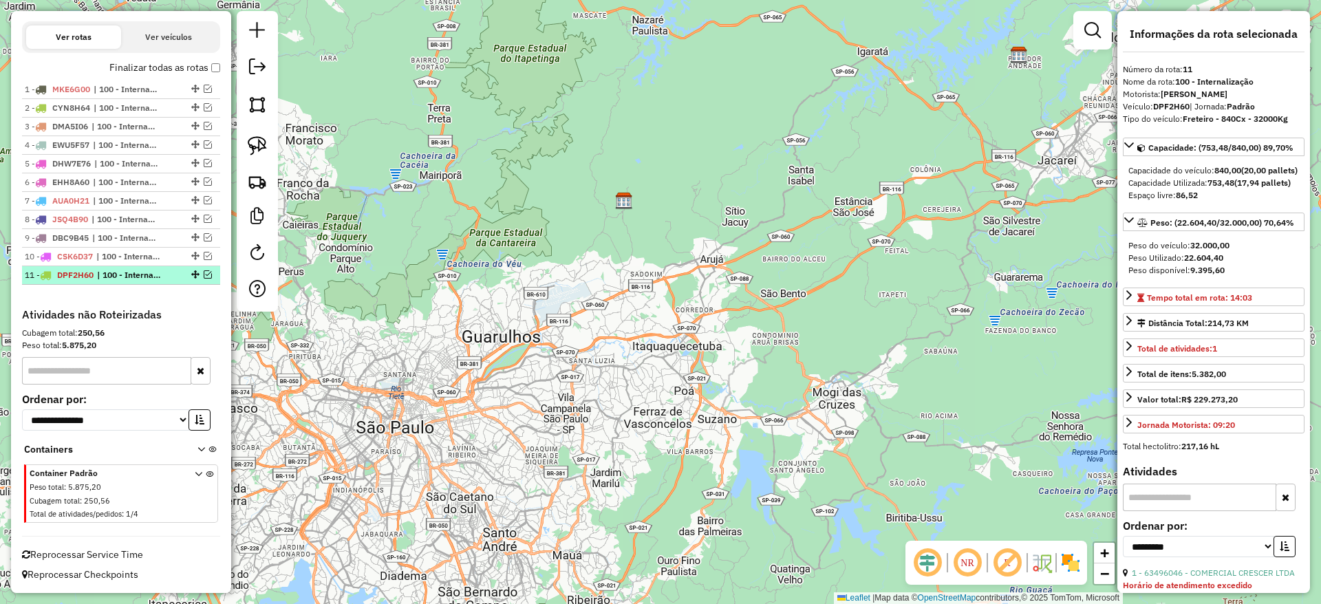
scroll to position [485, 0]
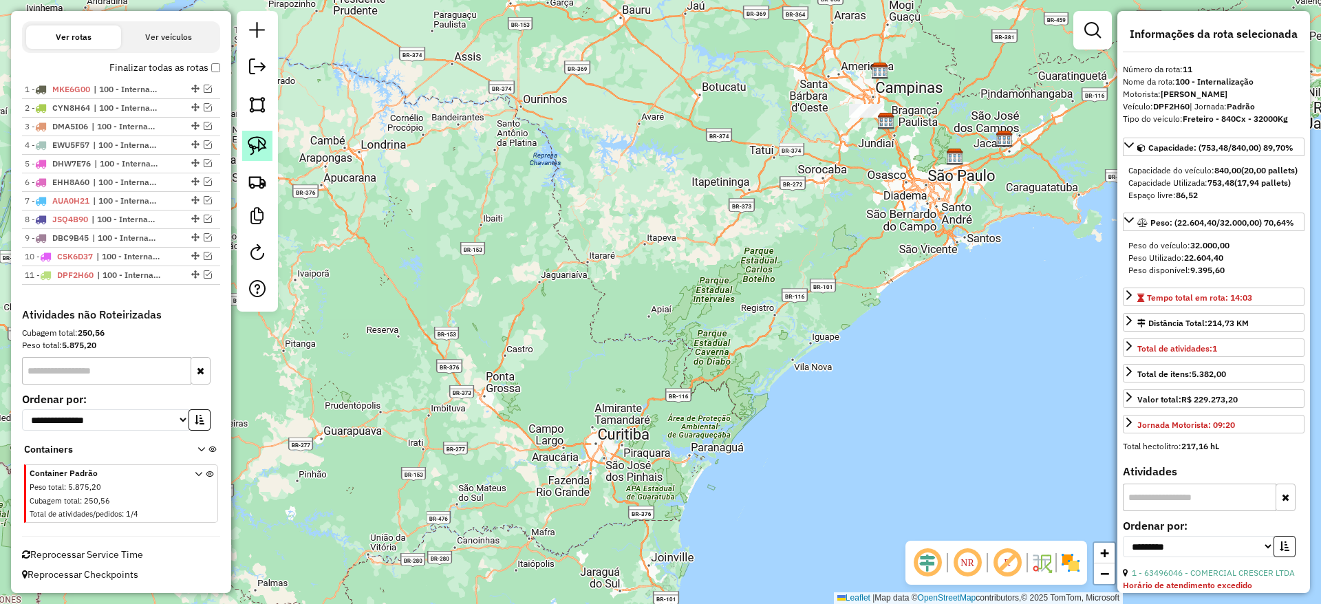
click at [250, 151] on img at bounding box center [257, 145] width 19 height 19
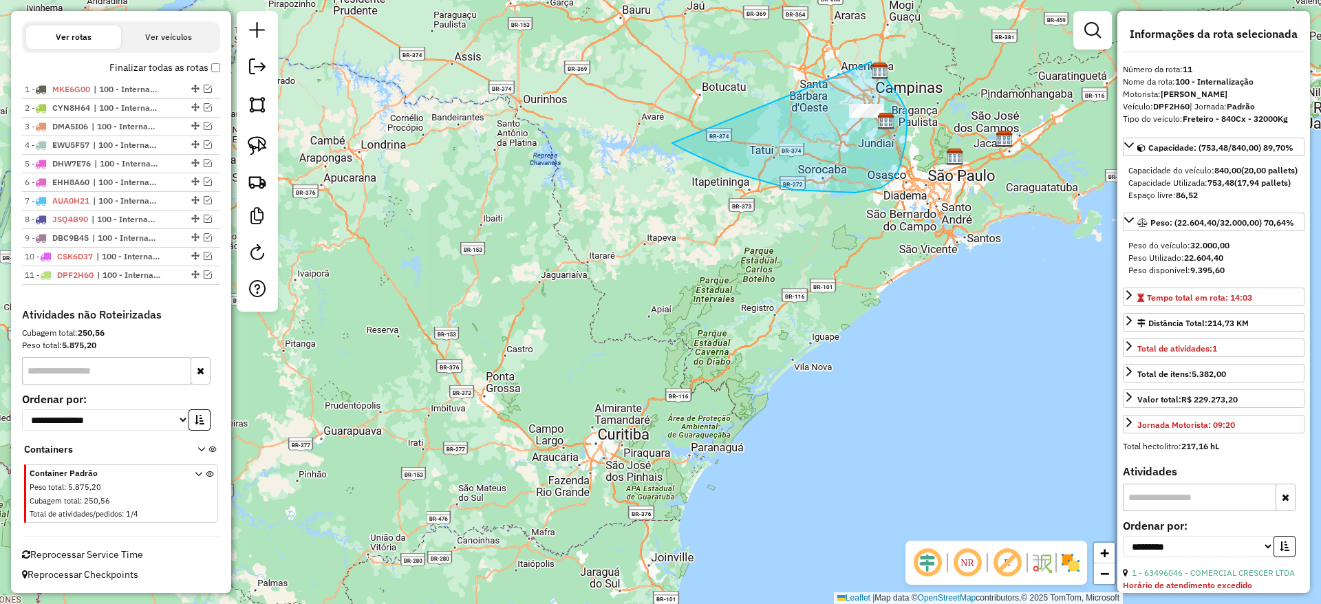
drag, startPoint x: 672, startPoint y: 143, endPoint x: 867, endPoint y: 59, distance: 212.0
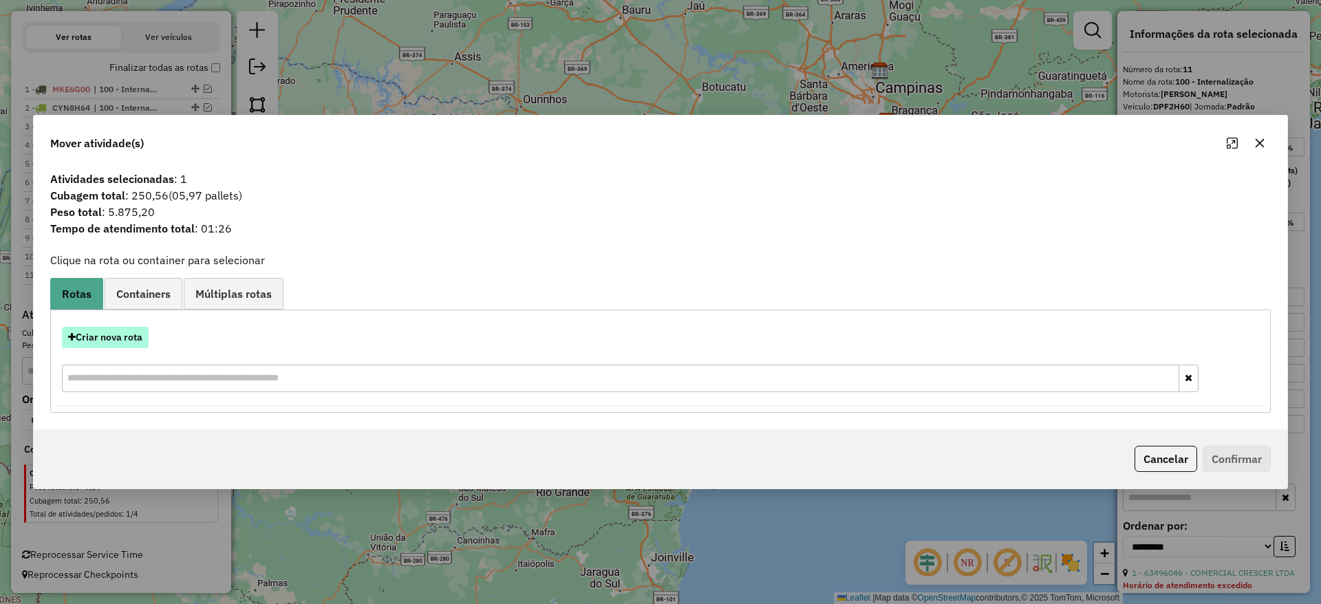
click at [145, 328] on button "Criar nova rota" at bounding box center [105, 337] width 87 height 21
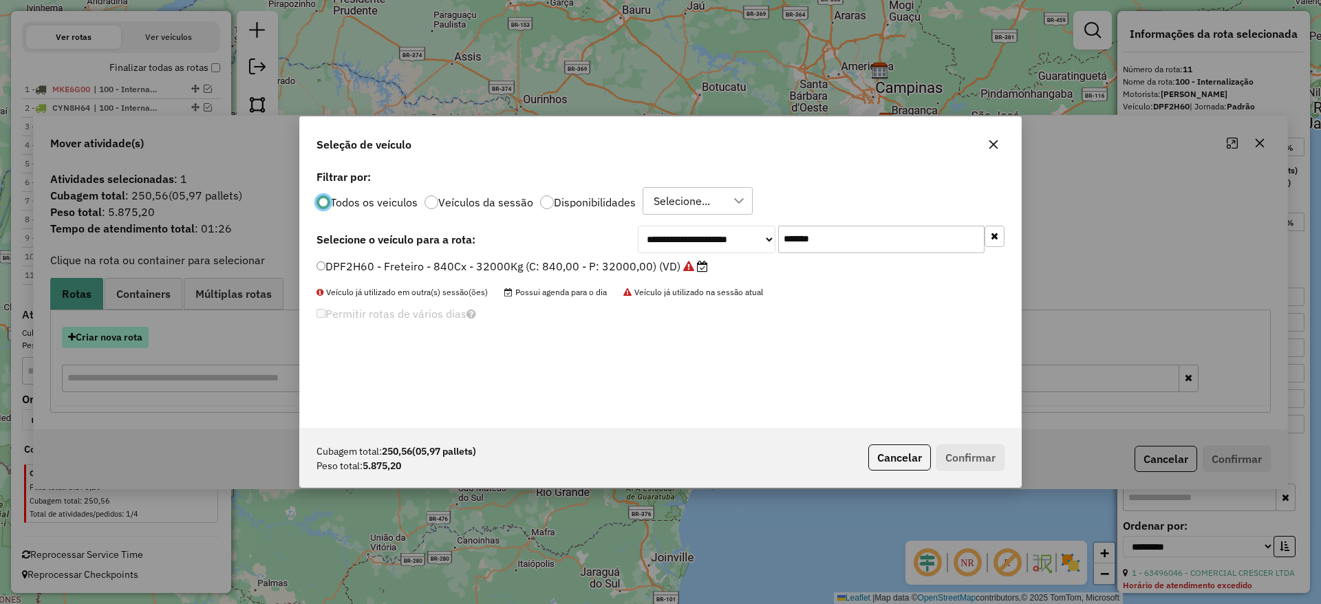
scroll to position [8, 4]
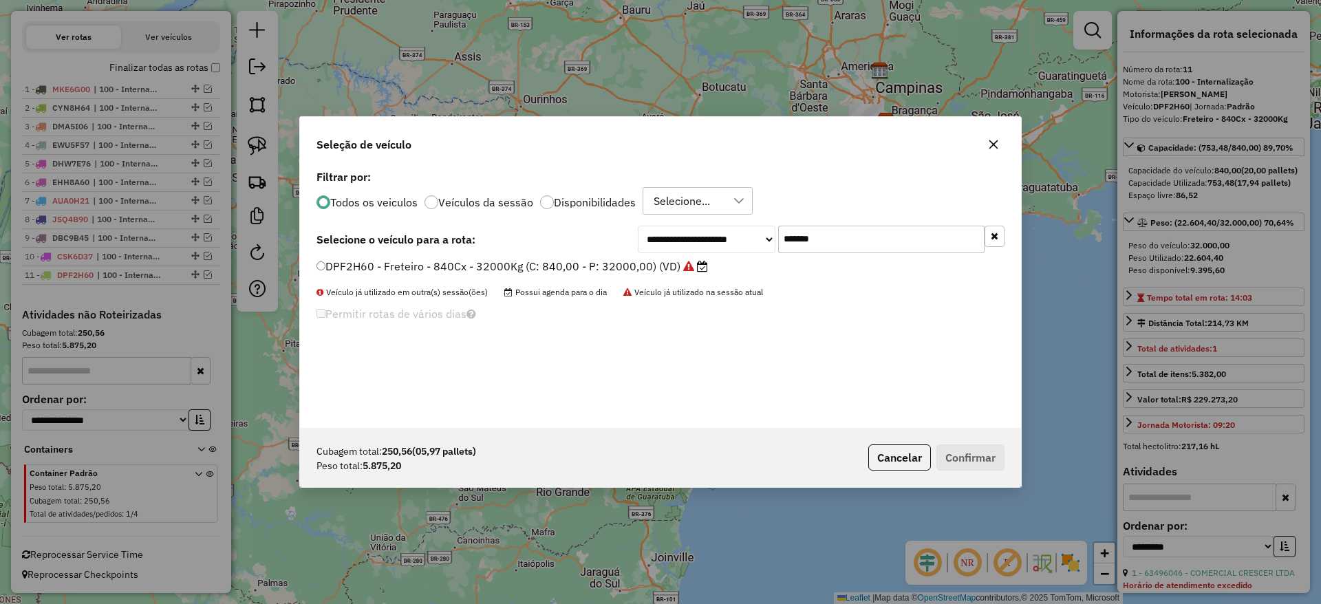
click at [853, 244] on input "*******" at bounding box center [881, 240] width 206 height 28
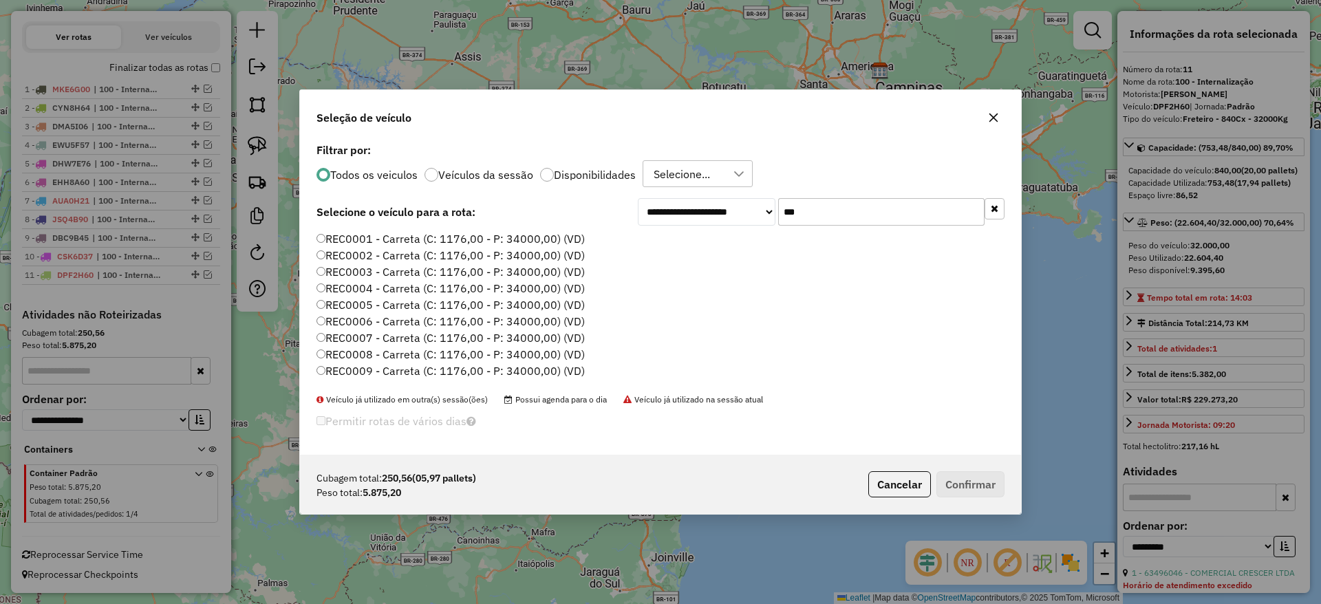
type input "***"
click at [464, 237] on label "REC0001 - Carreta (C: 1176,00 - P: 34000,00) (VD)" at bounding box center [450, 238] width 268 height 17
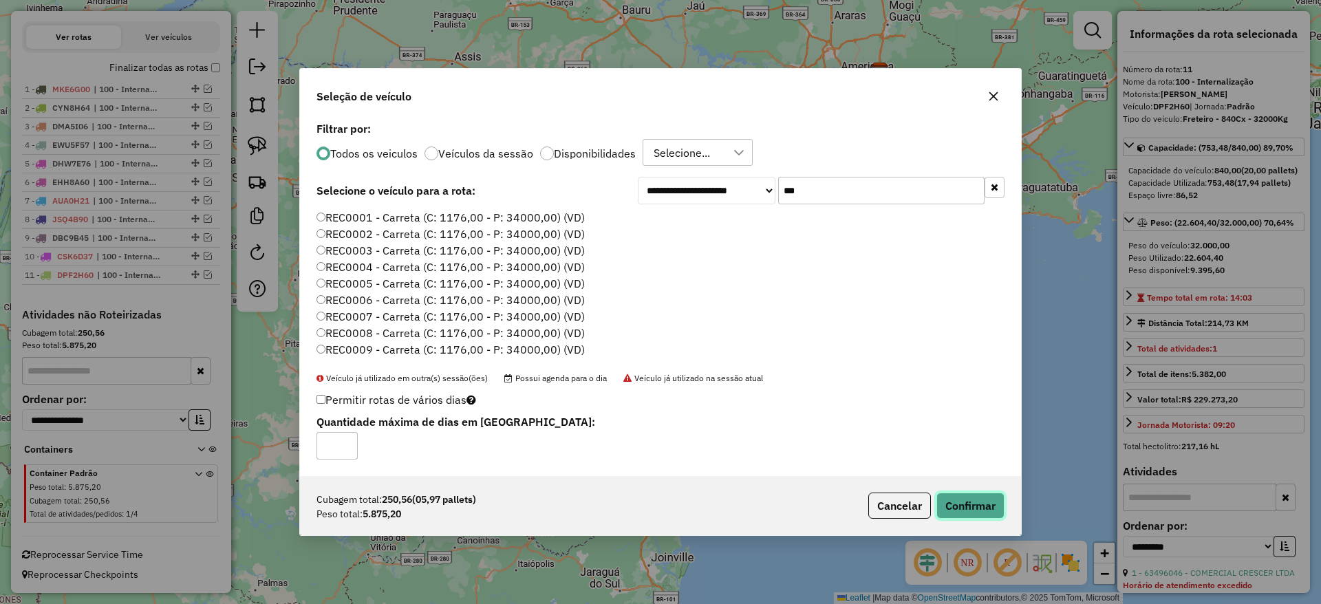
click at [951, 514] on button "Confirmar" at bounding box center [970, 506] width 68 height 26
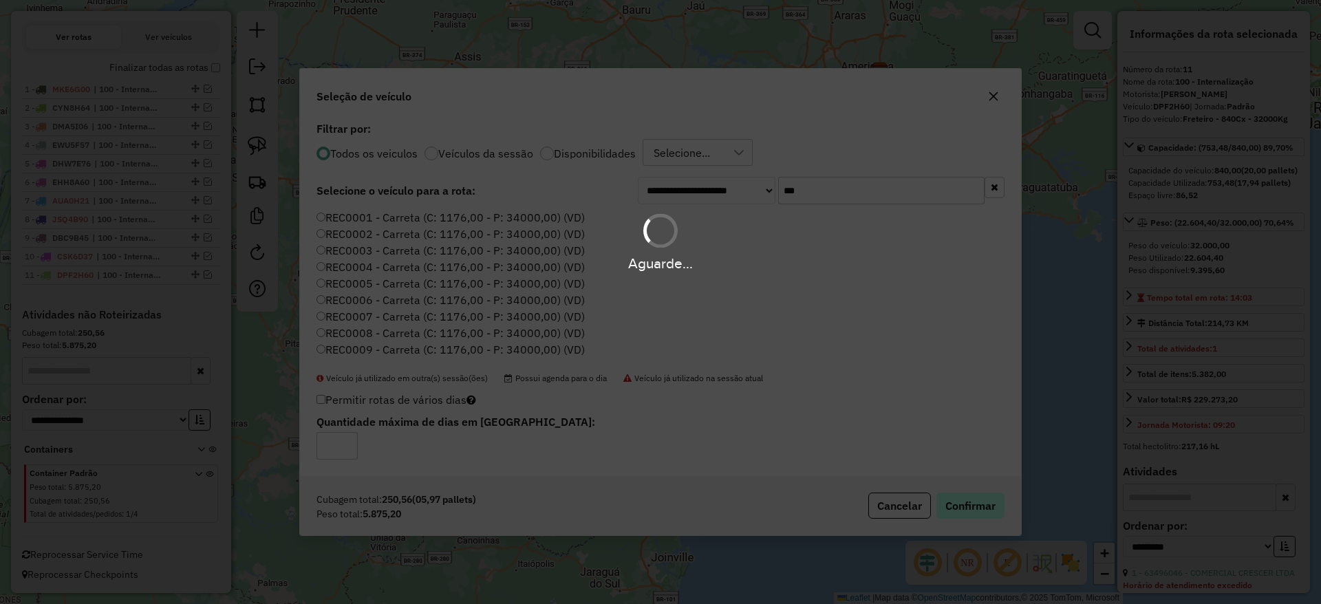
scroll to position [345, 0]
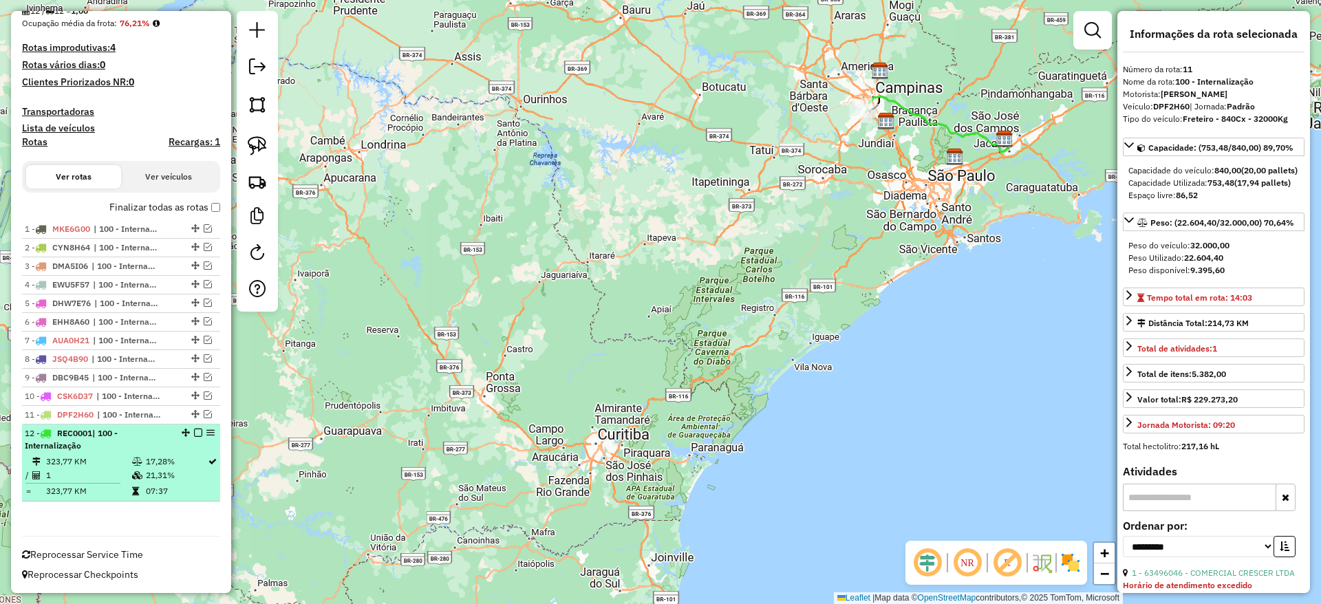
click at [194, 435] on em at bounding box center [198, 433] width 8 height 8
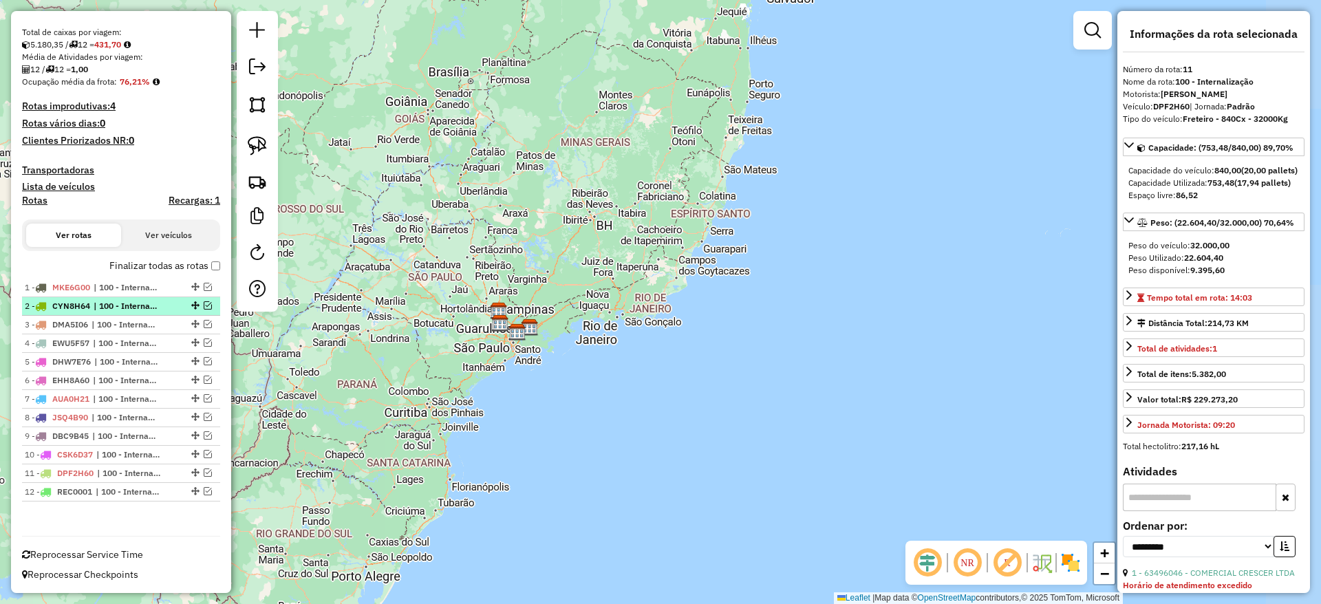
scroll to position [0, 0]
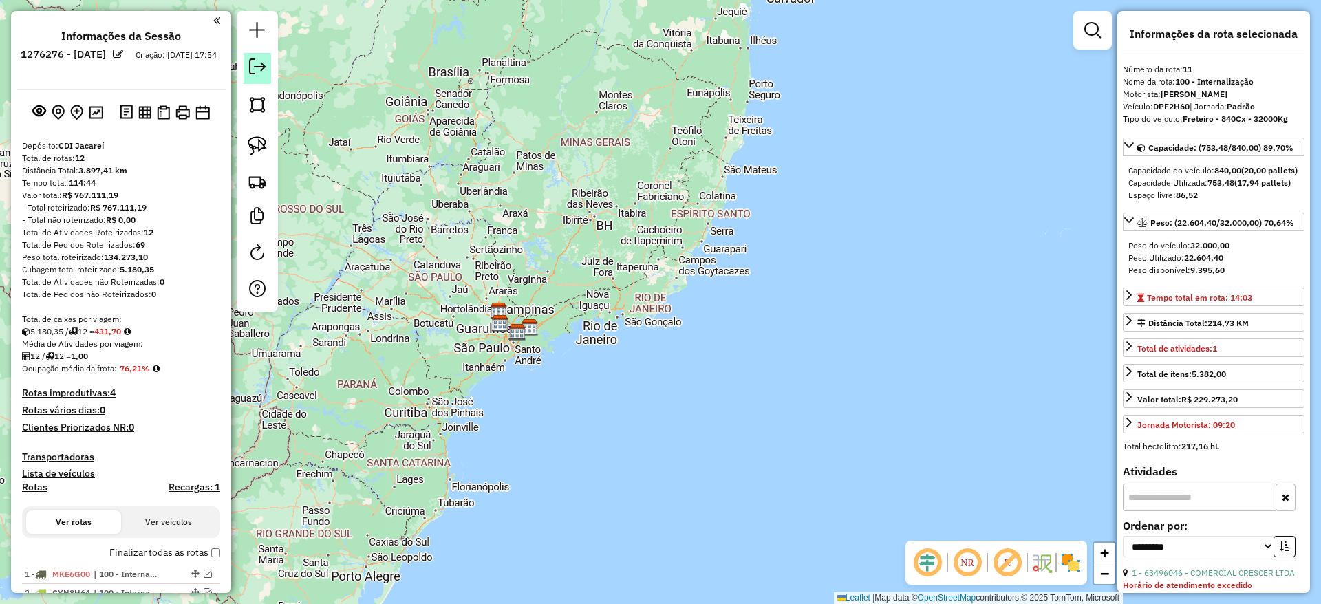
click at [256, 72] on em at bounding box center [257, 66] width 17 height 17
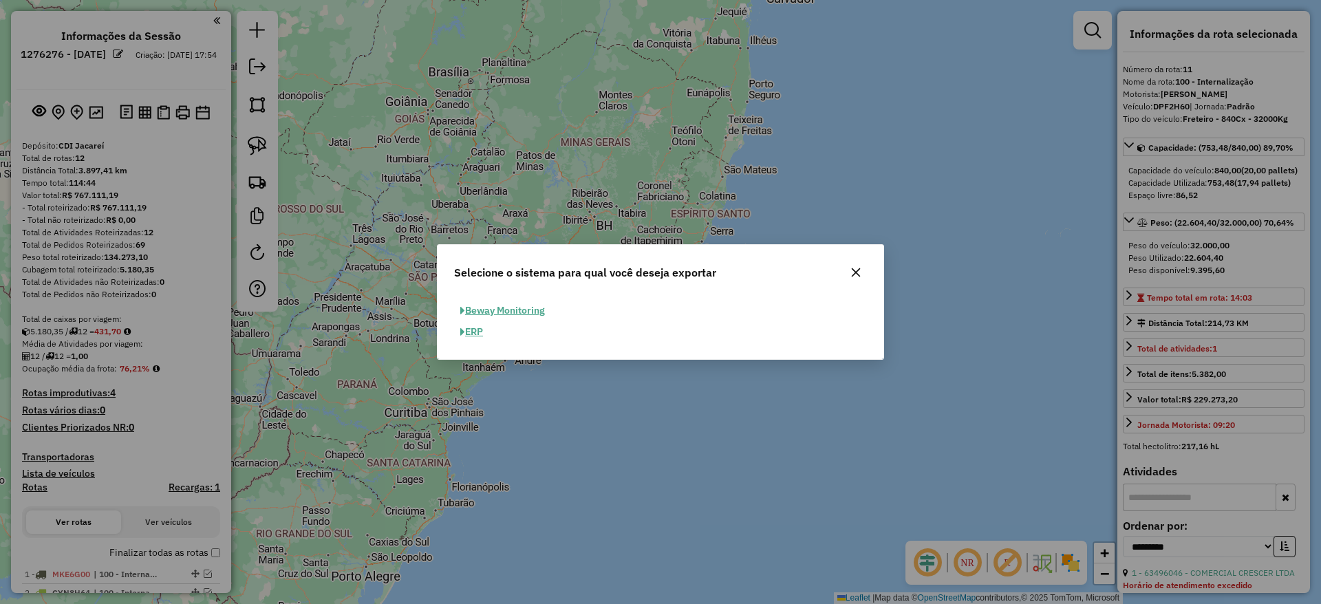
click at [467, 338] on button "ERP" at bounding box center [471, 331] width 35 height 21
select select "**"
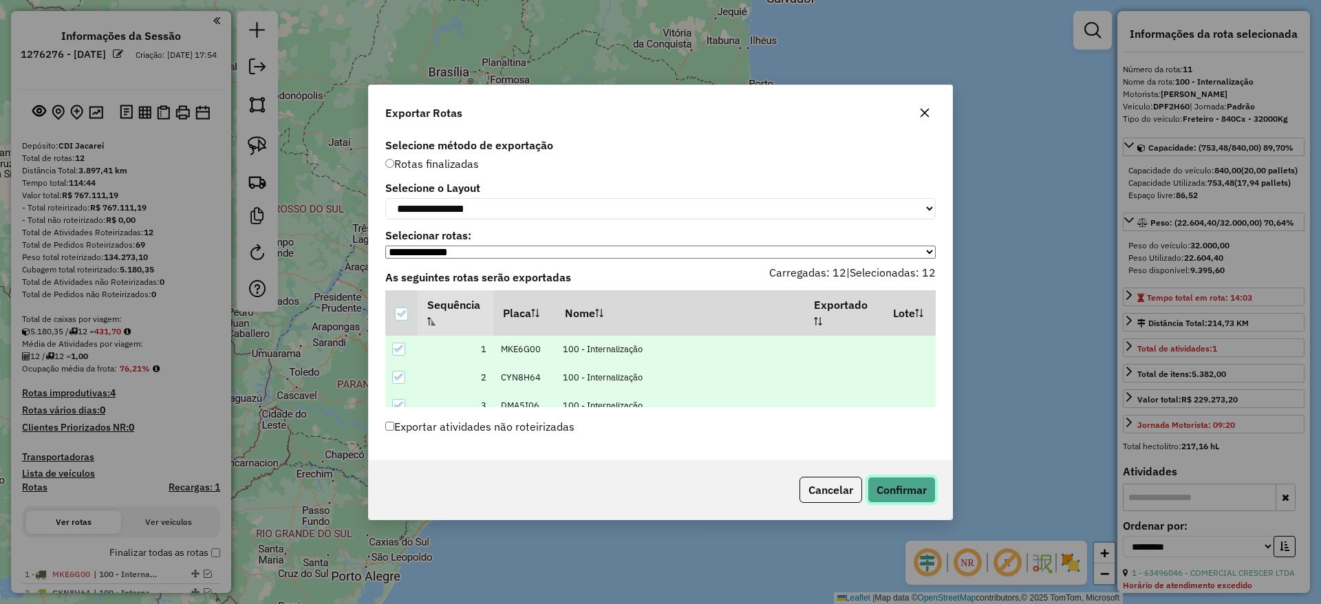
click at [903, 499] on button "Confirmar" at bounding box center [901, 490] width 68 height 26
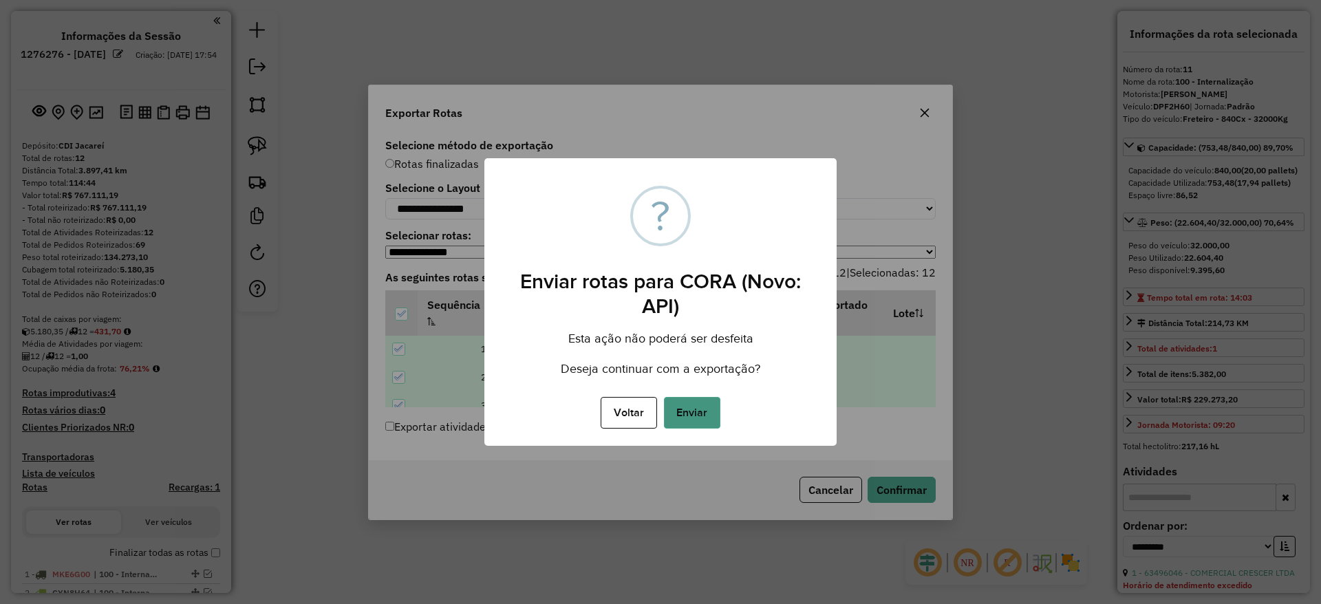
click at [711, 407] on button "Enviar" at bounding box center [692, 413] width 56 height 32
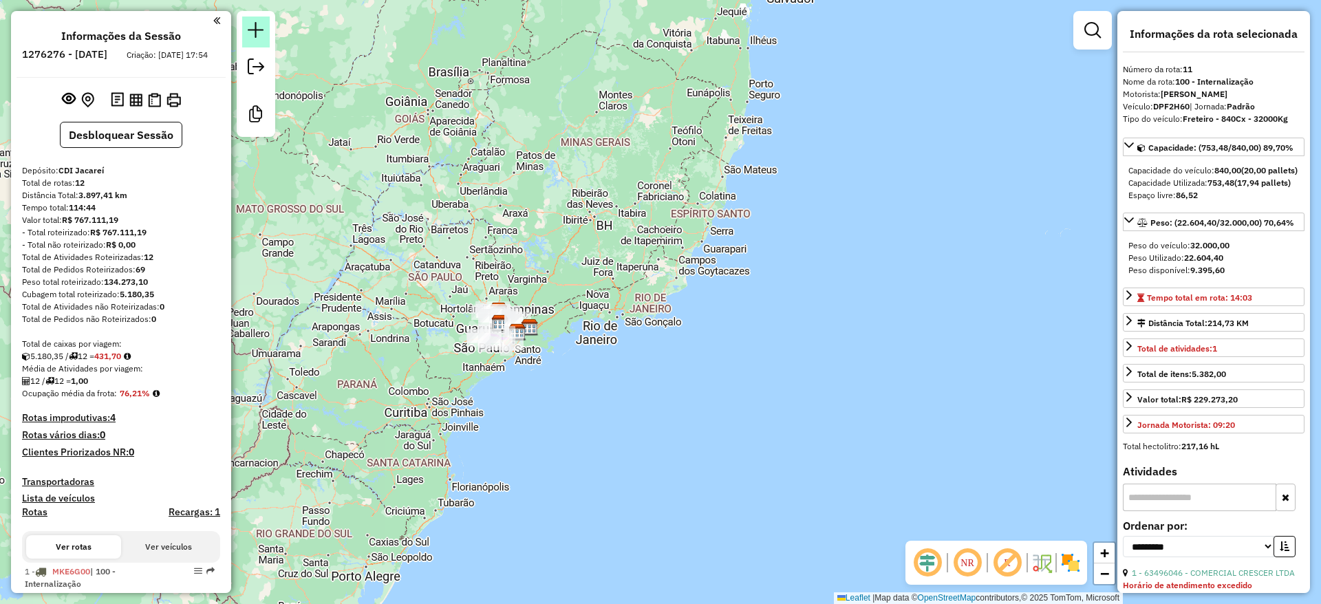
click at [258, 27] on em at bounding box center [256, 30] width 17 height 17
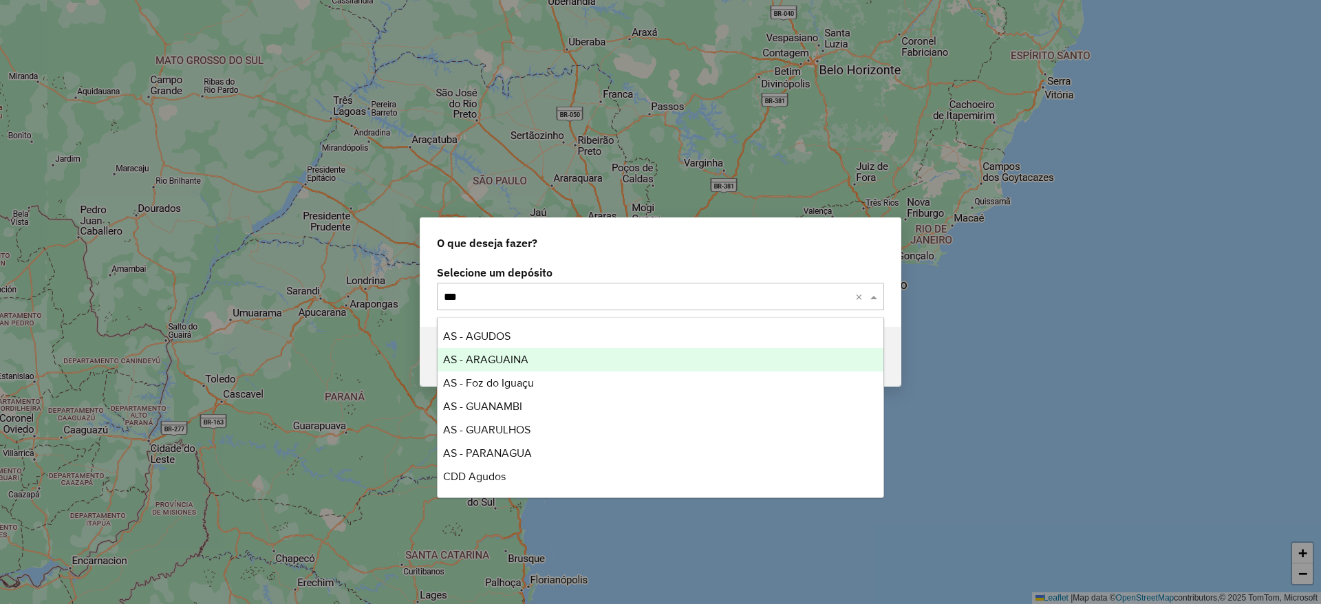
type input "****"
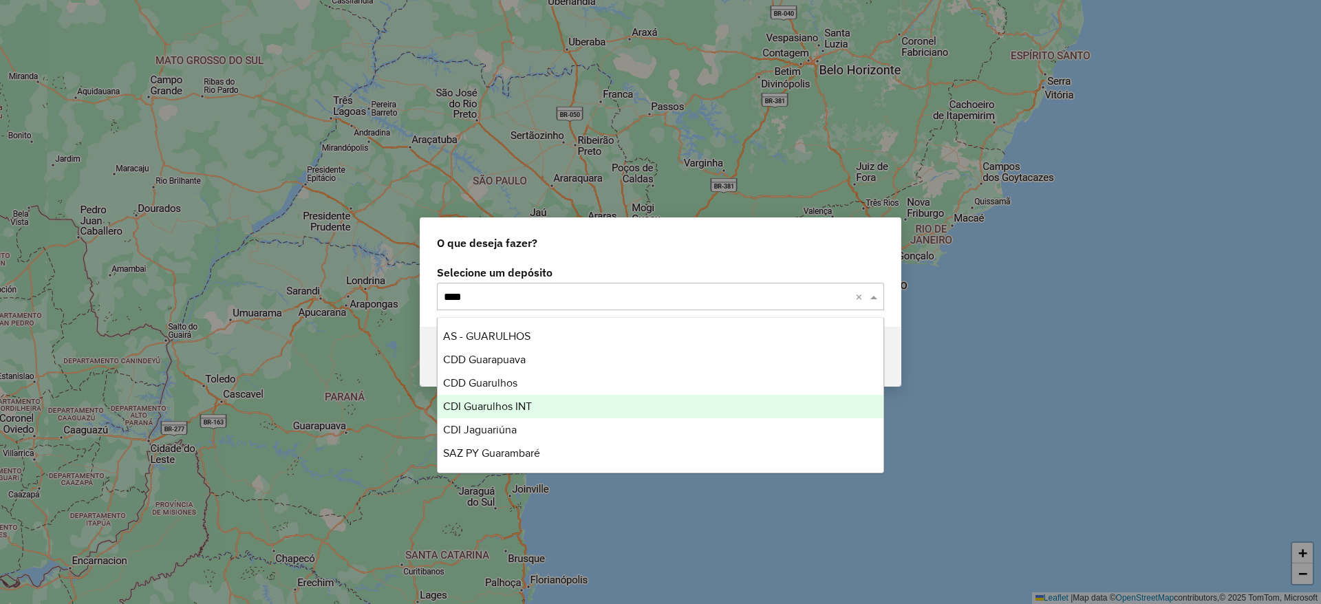
click at [517, 413] on div "CDI Guarulhos INT" at bounding box center [661, 406] width 446 height 23
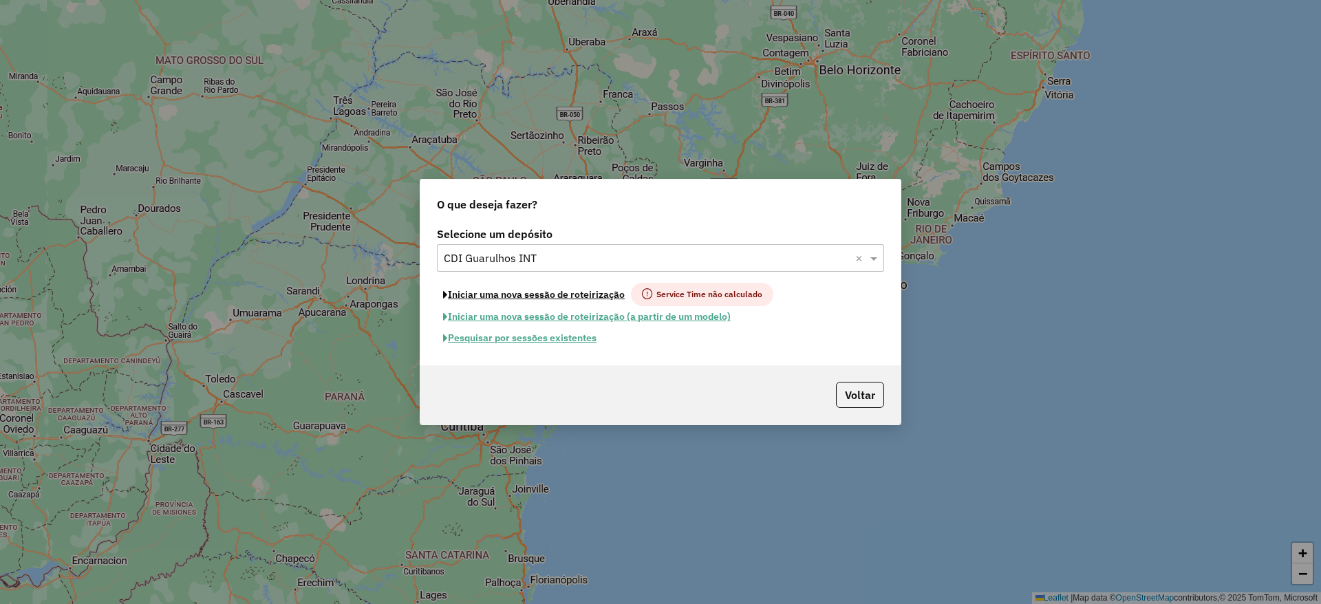
click at [501, 296] on button "Iniciar uma nova sessão de roteirização" at bounding box center [534, 294] width 194 height 23
select select "*"
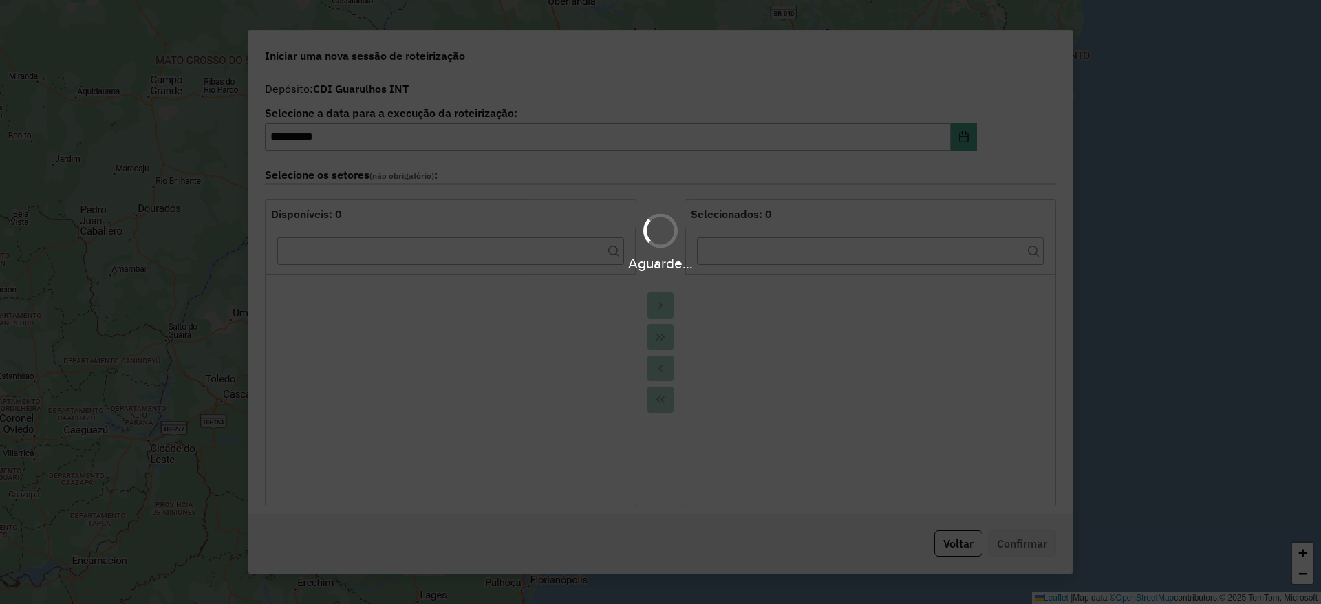
drag, startPoint x: 501, startPoint y: 296, endPoint x: 455, endPoint y: 288, distance: 47.0
click at [455, 288] on div "Aguarde..." at bounding box center [660, 302] width 1321 height 604
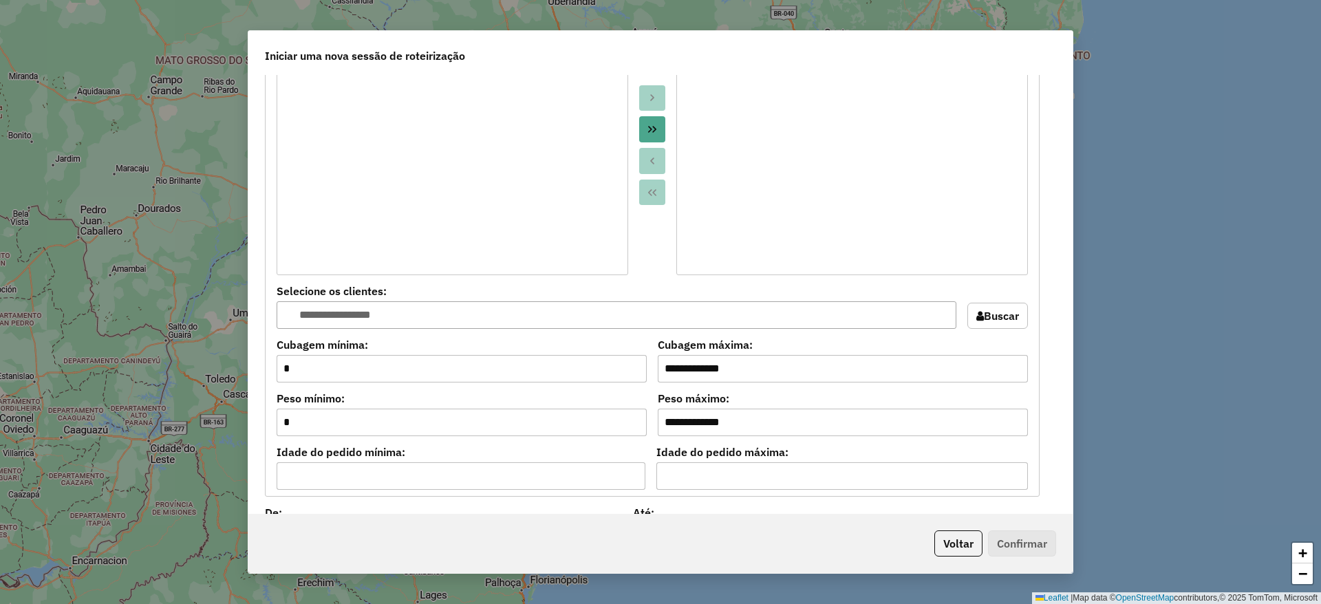
scroll to position [1377, 0]
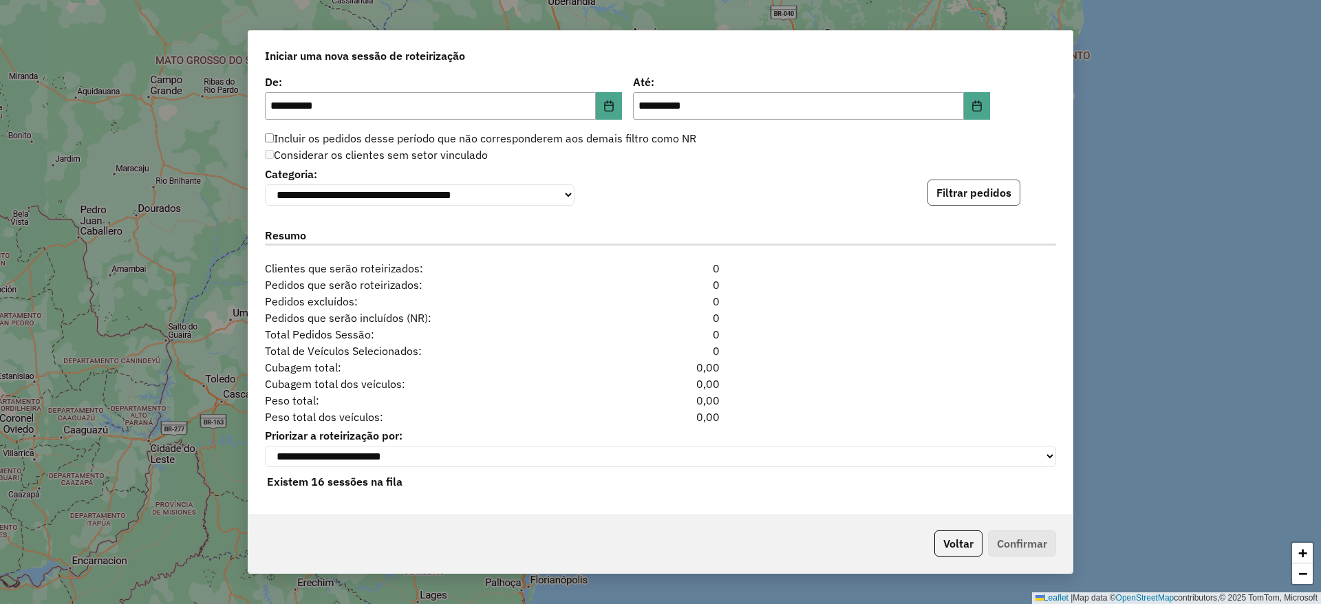
click at [933, 191] on button "Filtrar pedidos" at bounding box center [973, 193] width 93 height 26
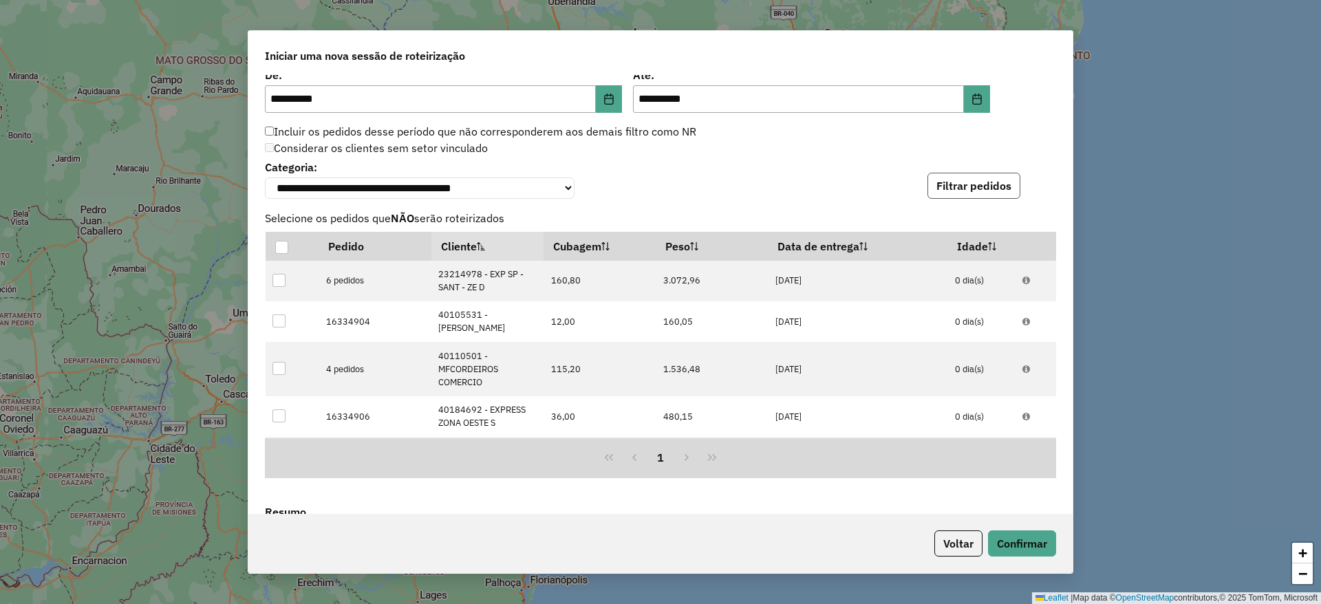
scroll to position [1676, 0]
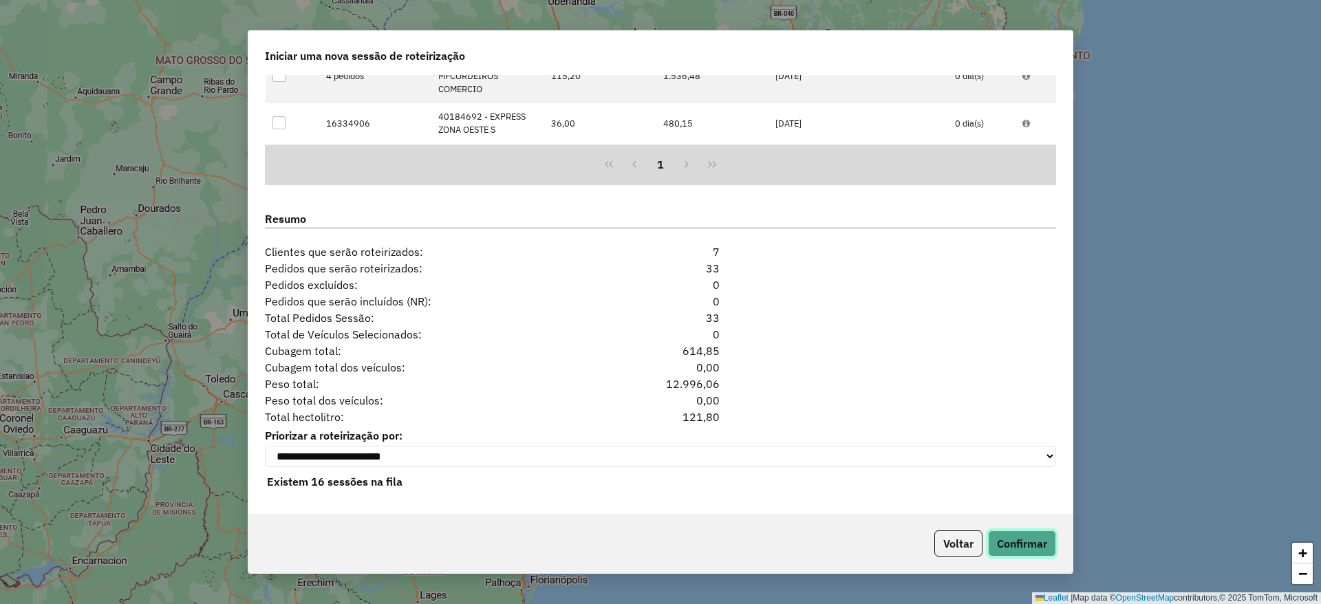
click at [1008, 532] on button "Confirmar" at bounding box center [1022, 543] width 68 height 26
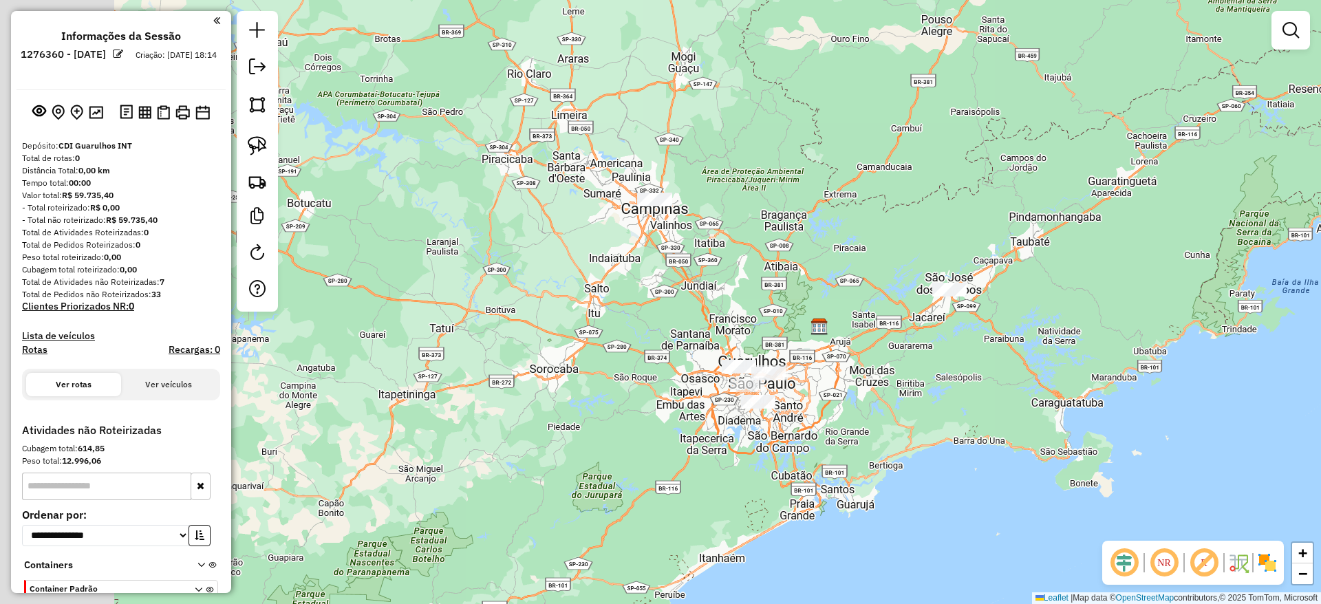
drag, startPoint x: 519, startPoint y: 268, endPoint x: 698, endPoint y: 279, distance: 178.5
click at [698, 279] on div "Janela de atendimento Grade de atendimento Capacidade Transportadoras Veículos …" at bounding box center [660, 302] width 1321 height 604
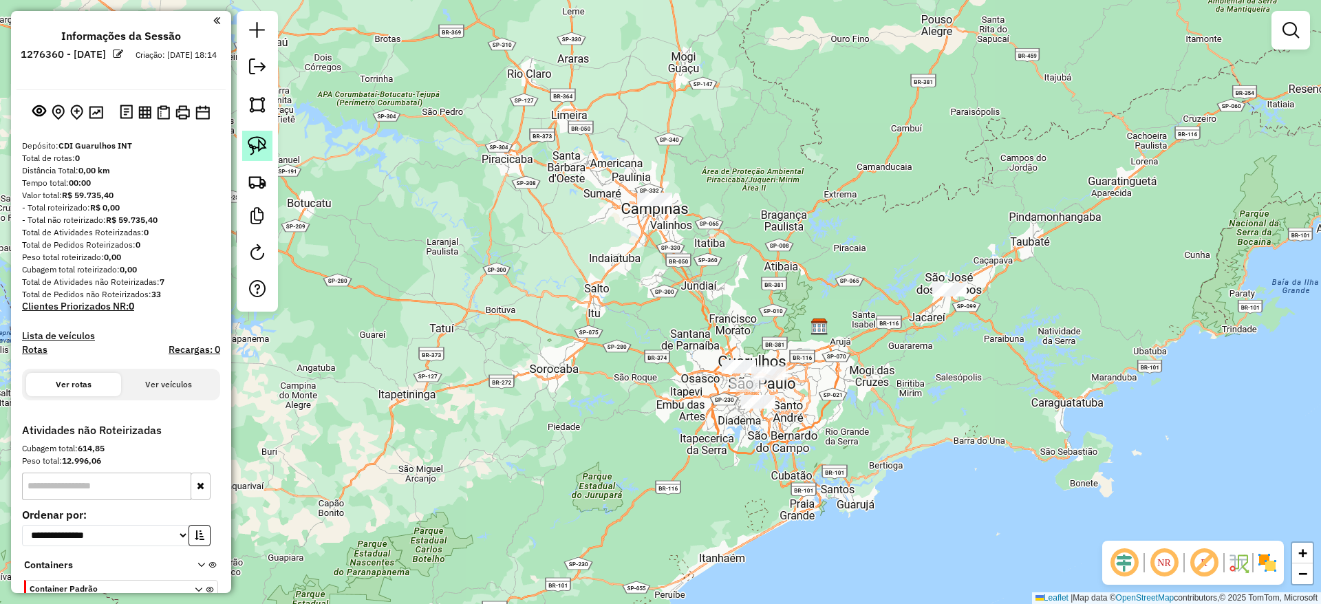
click at [249, 142] on img at bounding box center [257, 145] width 19 height 19
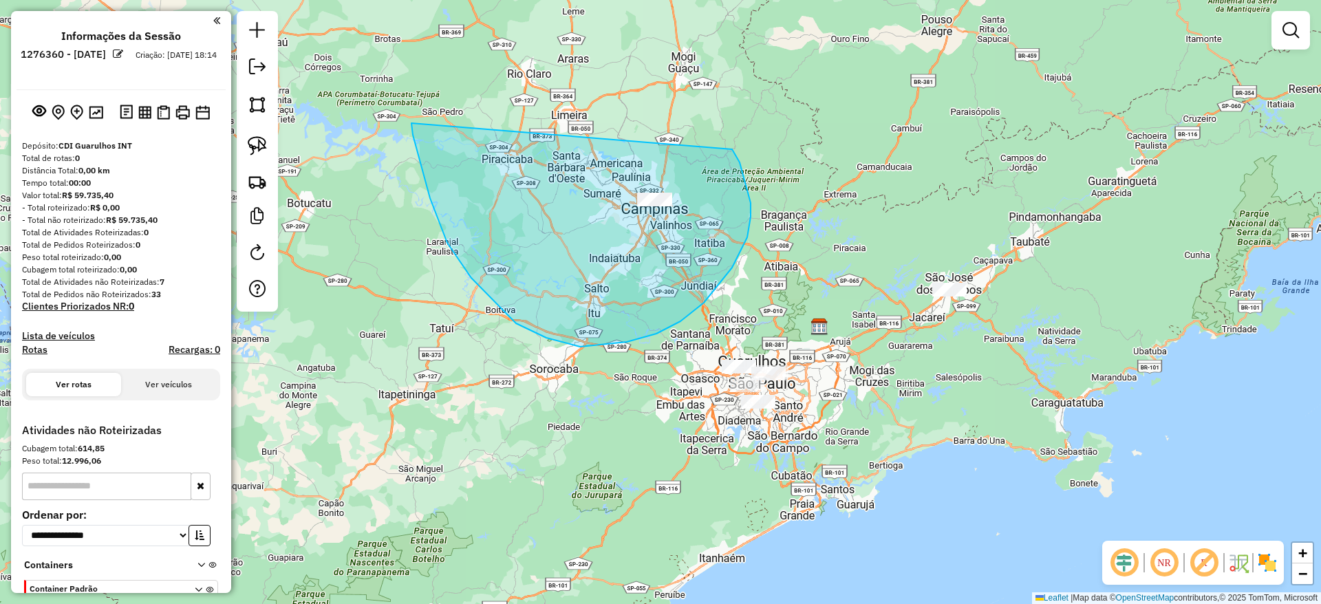
drag, startPoint x: 411, startPoint y: 123, endPoint x: 724, endPoint y: 131, distance: 313.1
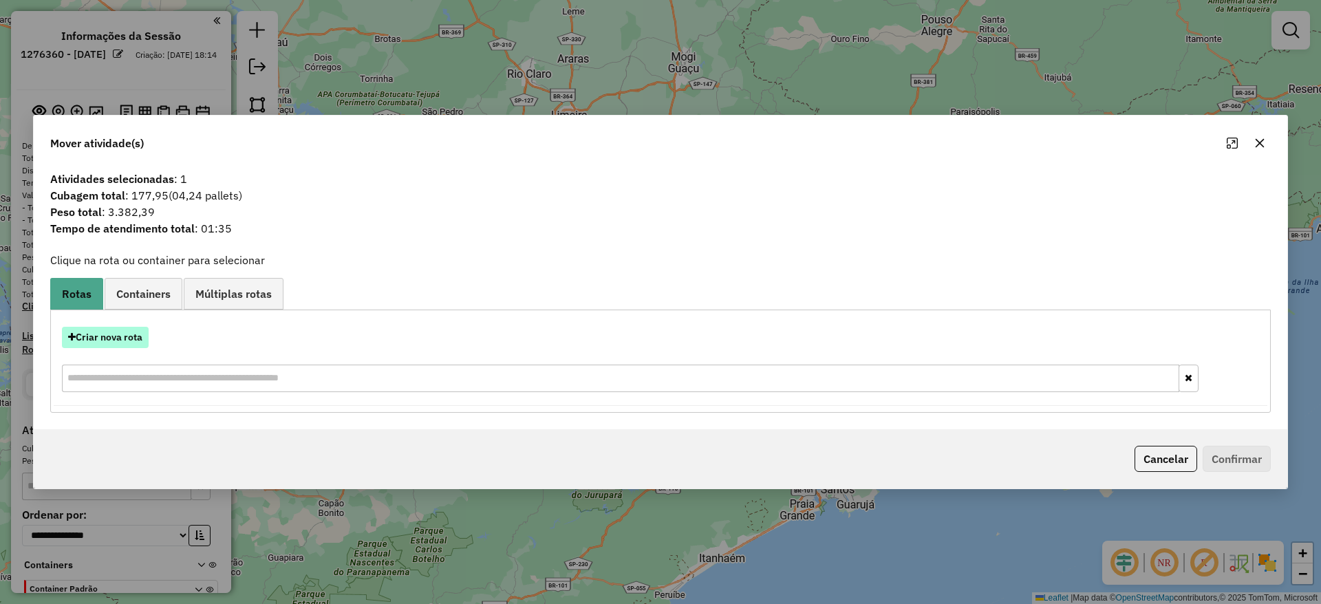
click at [111, 341] on button "Criar nova rota" at bounding box center [105, 337] width 87 height 21
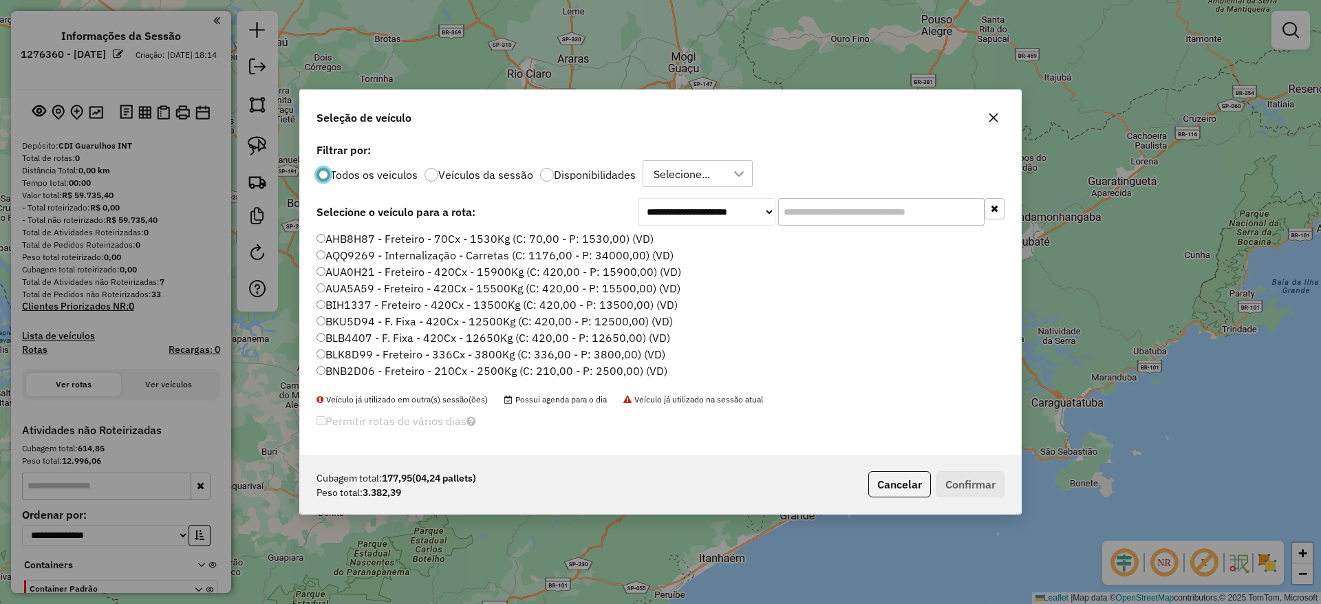
scroll to position [8, 4]
click at [822, 205] on input "text" at bounding box center [881, 212] width 206 height 28
paste input "*******"
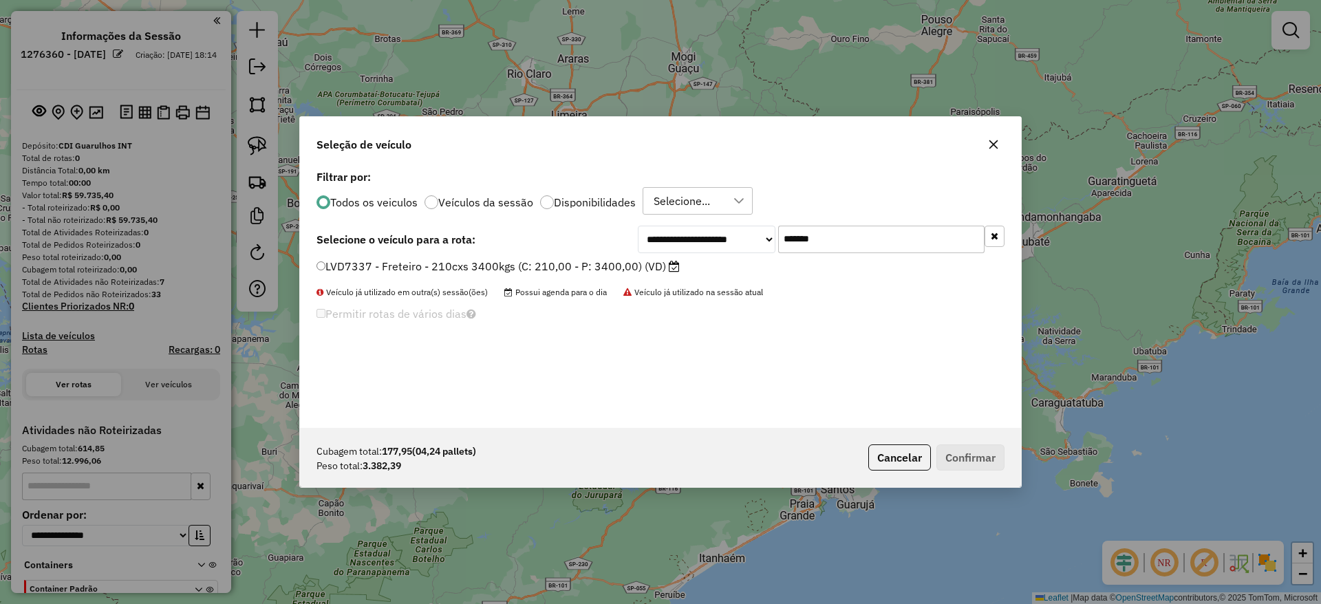
type input "*******"
click at [592, 267] on label "LVD7337 - Freteiro - 210cxs 3400kgs (C: 210,00 - P: 3400,00) (VD)" at bounding box center [497, 266] width 363 height 17
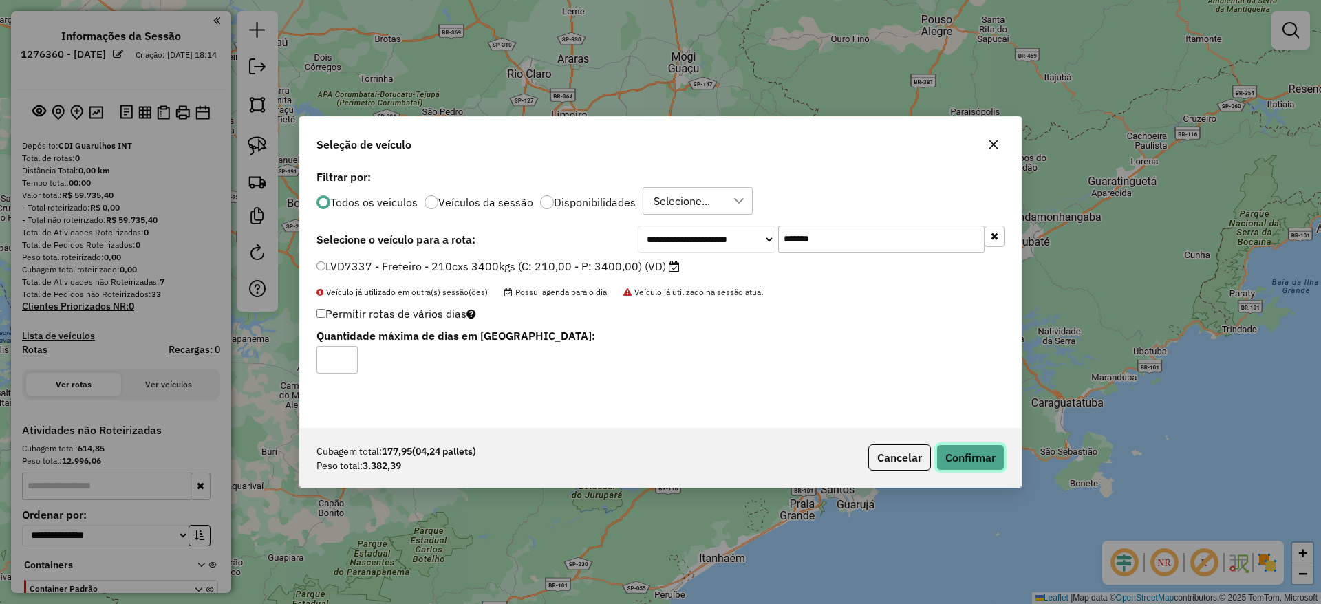
click at [973, 444] on button "Confirmar" at bounding box center [970, 457] width 68 height 26
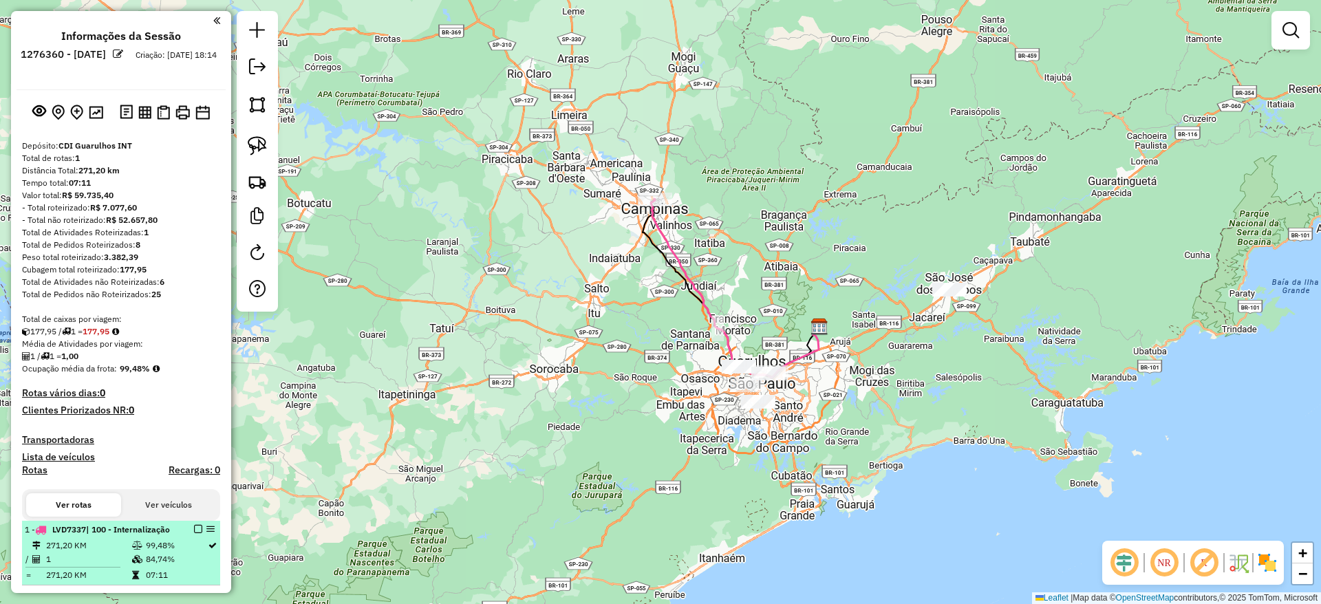
click at [194, 525] on em at bounding box center [198, 529] width 8 height 8
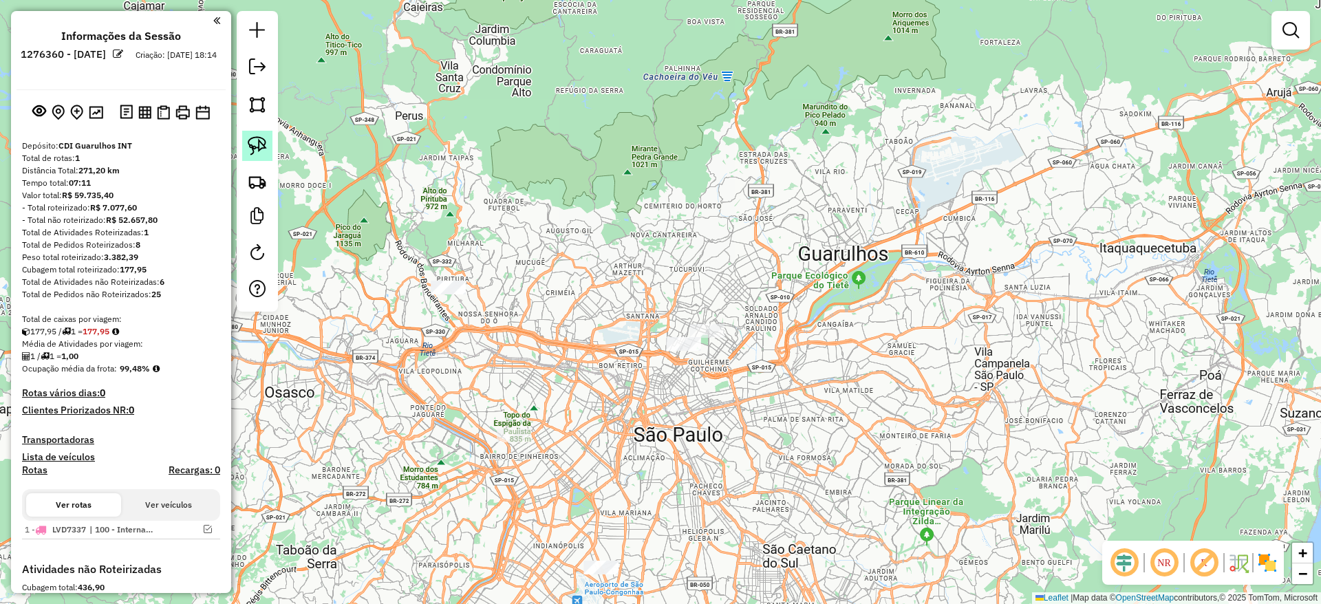
click at [258, 144] on img at bounding box center [257, 145] width 19 height 19
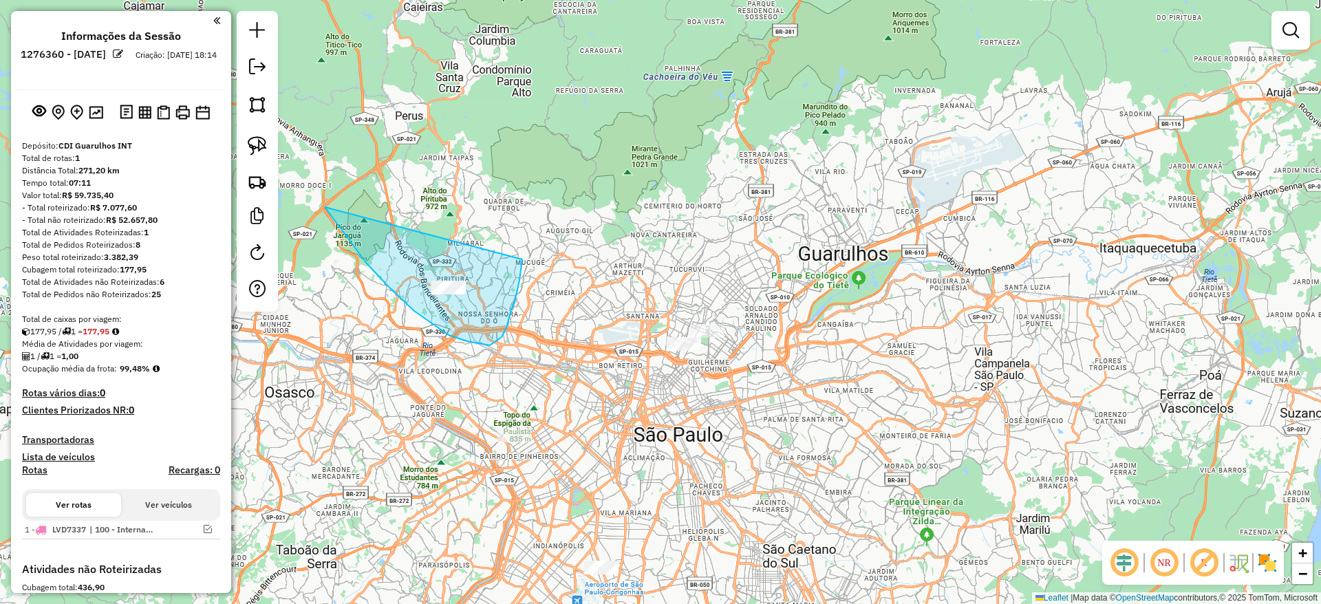
drag, startPoint x: 325, startPoint y: 207, endPoint x: 522, endPoint y: 252, distance: 202.4
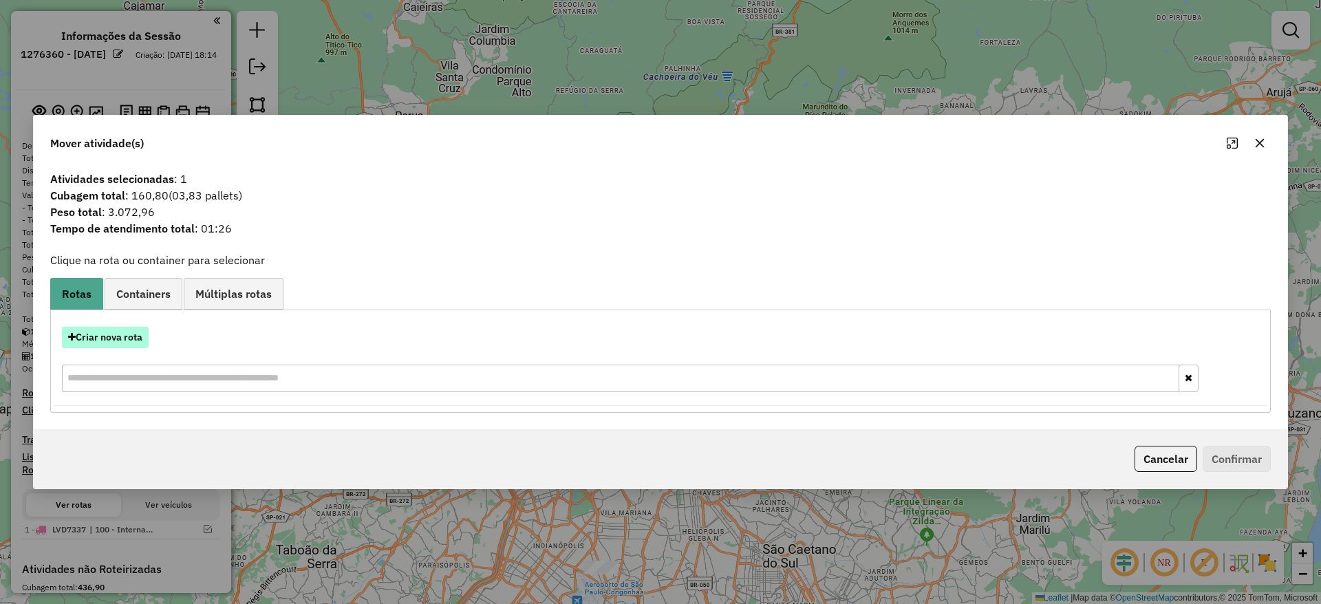
click at [108, 332] on button "Criar nova rota" at bounding box center [105, 337] width 87 height 21
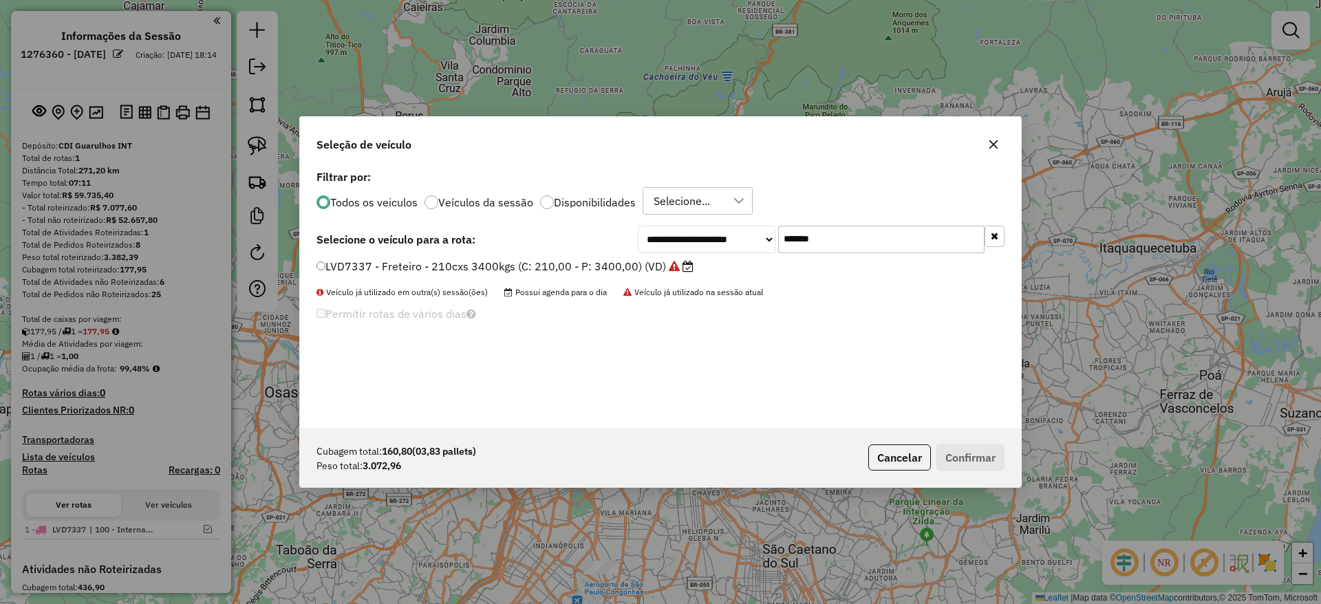
click at [793, 237] on input "*******" at bounding box center [881, 240] width 206 height 28
paste input "text"
click at [793, 237] on input "*******" at bounding box center [881, 240] width 206 height 28
type input "*******"
click at [598, 260] on label "DFS5A15 - Freteiro - 210cxs 3200kgs (C: 210,00 - P: 3200,00) (VD)" at bounding box center [498, 266] width 364 height 17
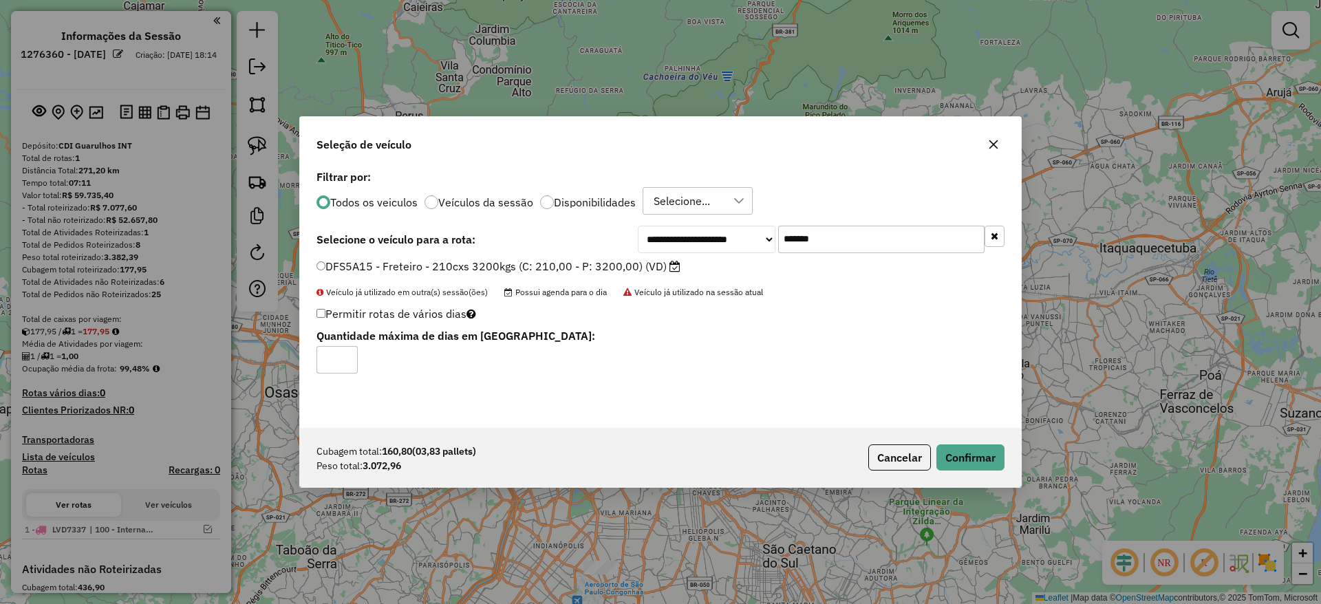
click at [959, 442] on div "Cubagem total: 160,80 (03,83 pallets) Peso total: 3.072,96 Cancelar Confirmar" at bounding box center [660, 457] width 721 height 59
click at [963, 446] on button "Confirmar" at bounding box center [970, 457] width 68 height 26
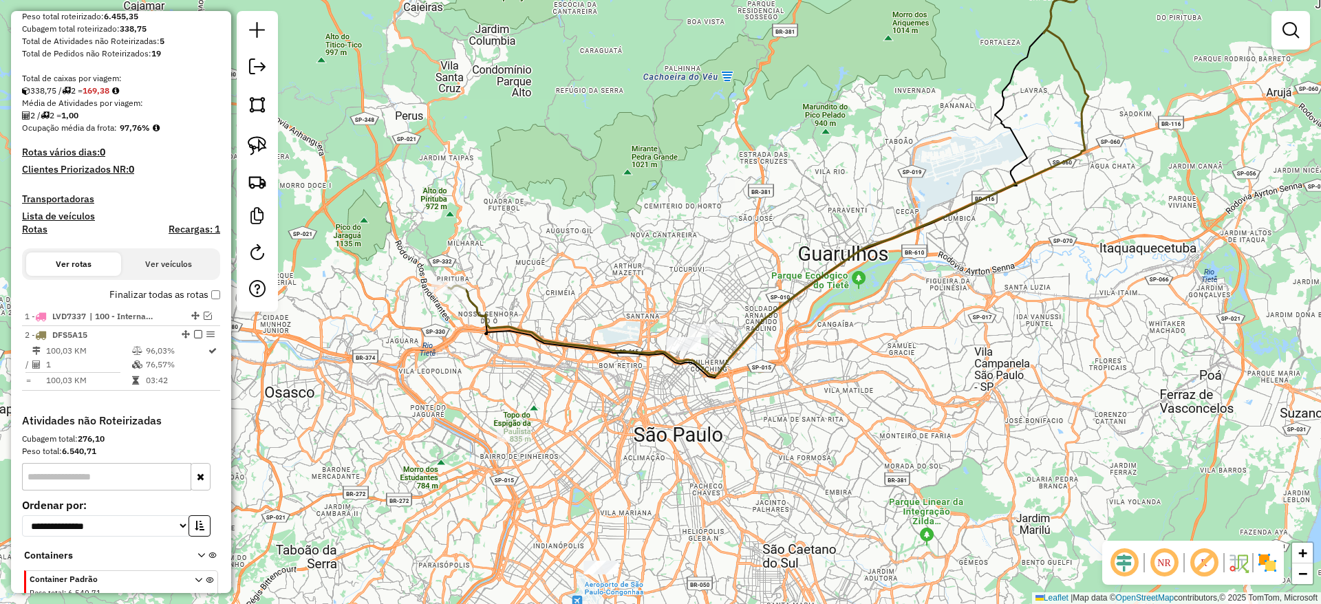
scroll to position [243, 0]
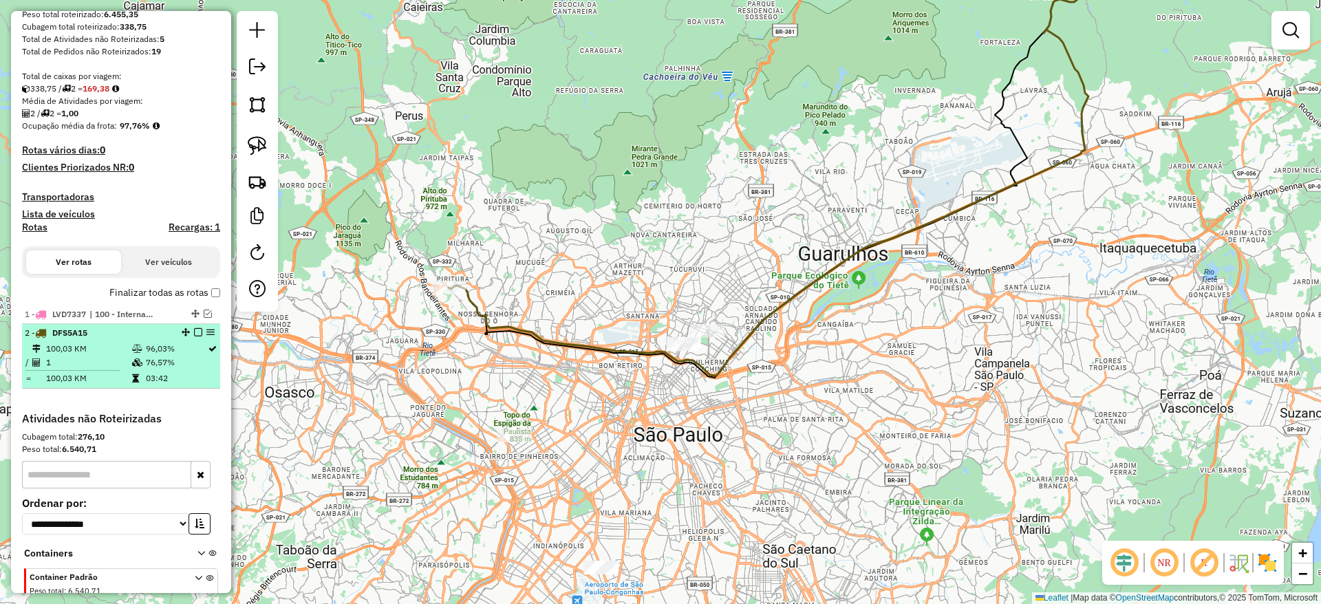
click at [195, 334] on em at bounding box center [198, 332] width 8 height 8
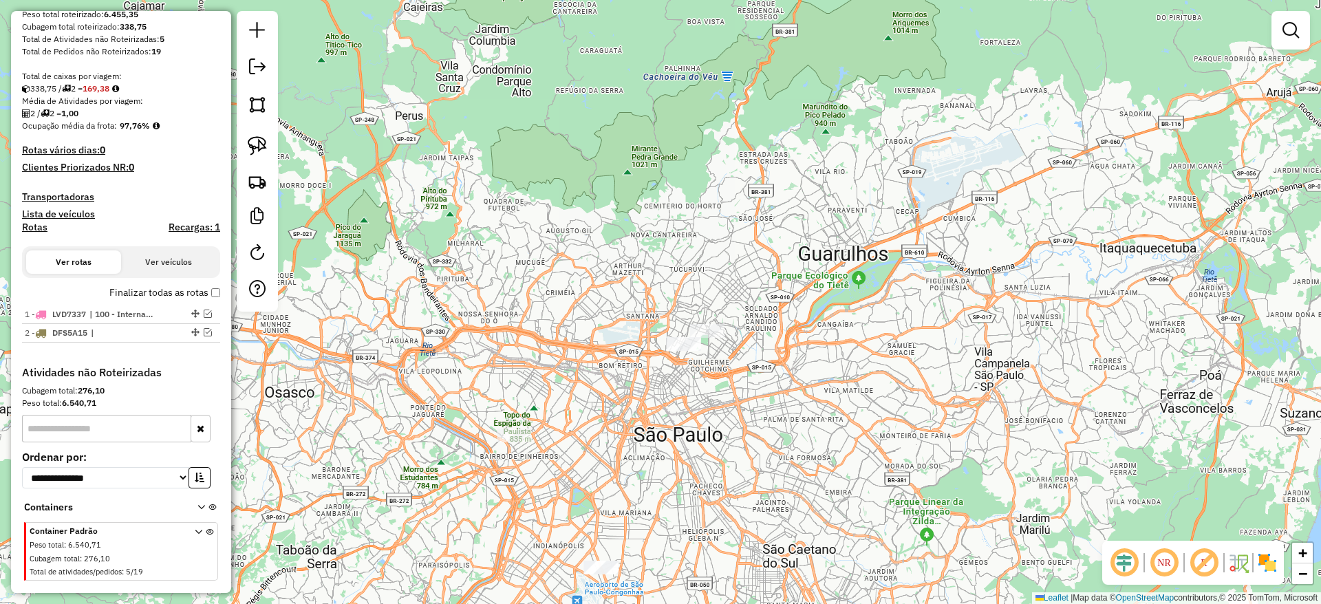
click at [364, 222] on div "Janela de atendimento Grade de atendimento Capacidade Transportadoras Veículos …" at bounding box center [660, 302] width 1321 height 604
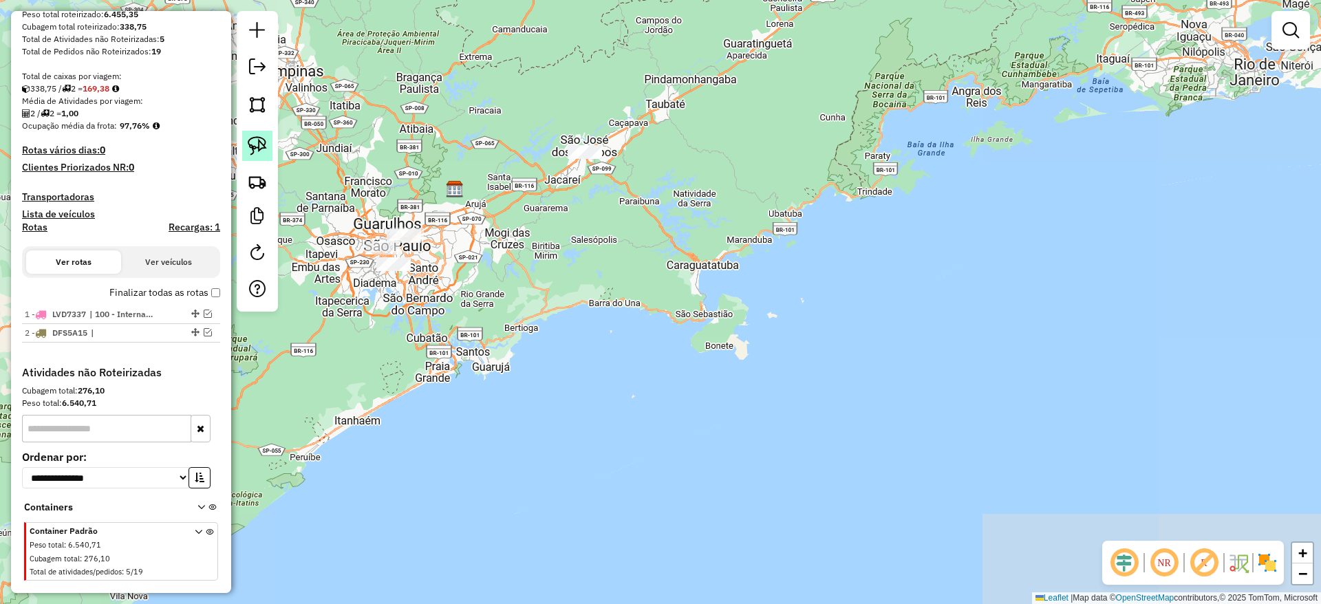
click at [261, 142] on img at bounding box center [257, 145] width 19 height 19
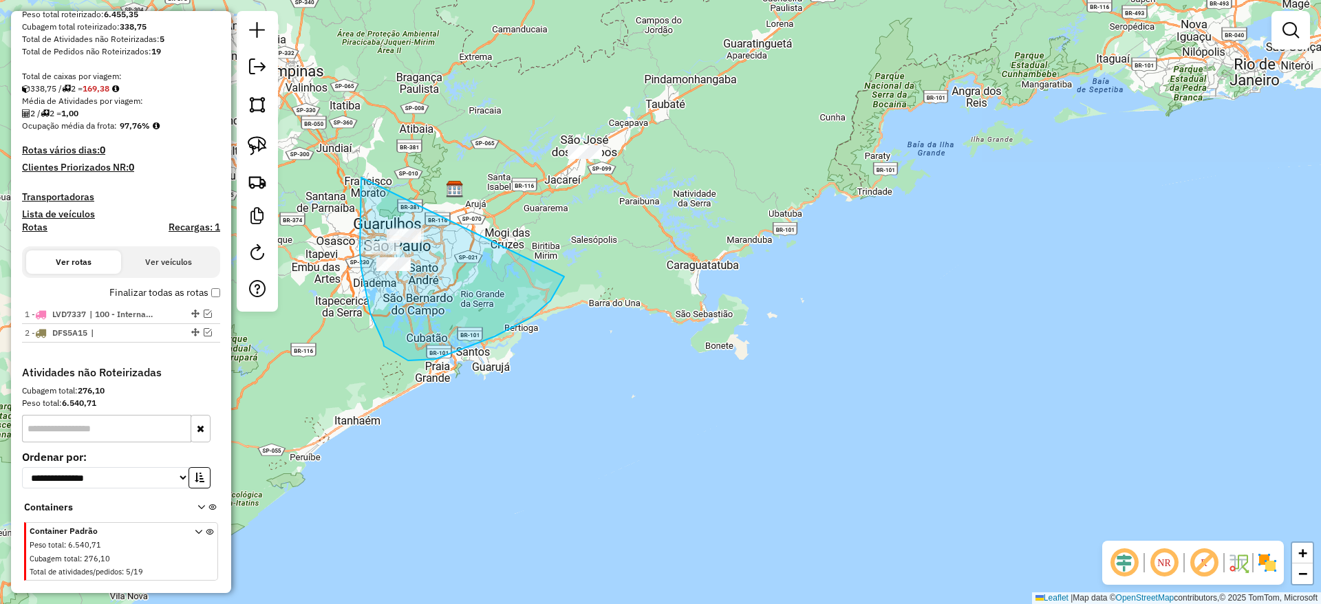
drag, startPoint x: 361, startPoint y: 177, endPoint x: 556, endPoint y: 230, distance: 201.8
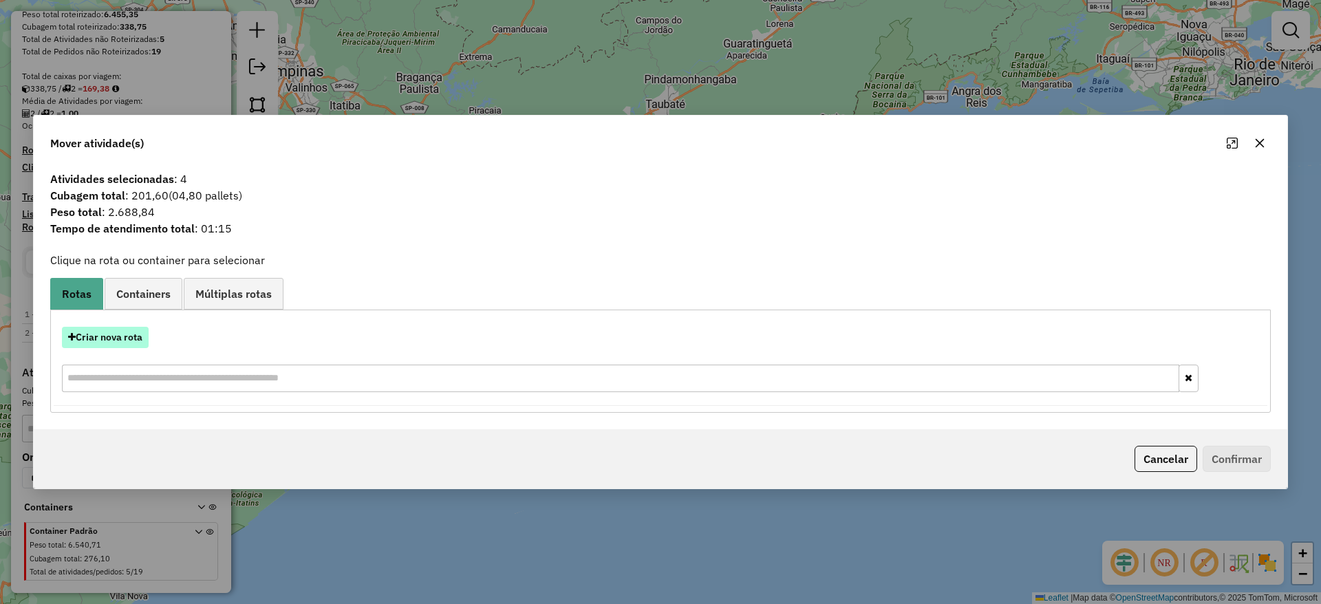
click at [129, 330] on button "Criar nova rota" at bounding box center [105, 337] width 87 height 21
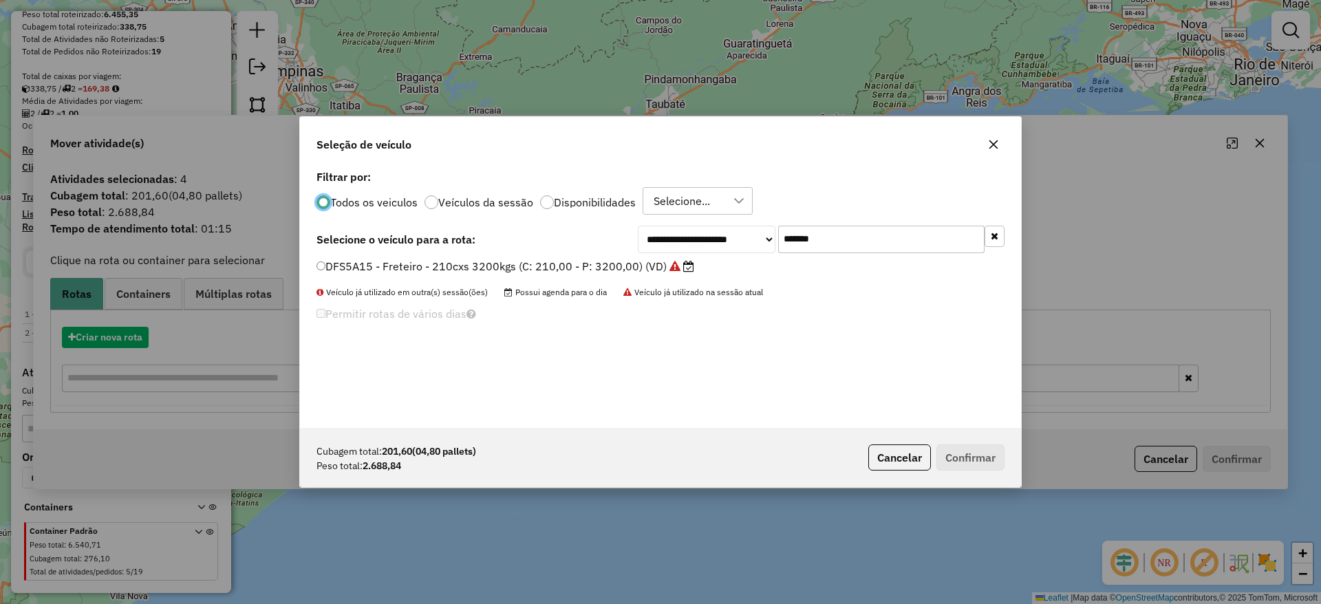
scroll to position [8, 4]
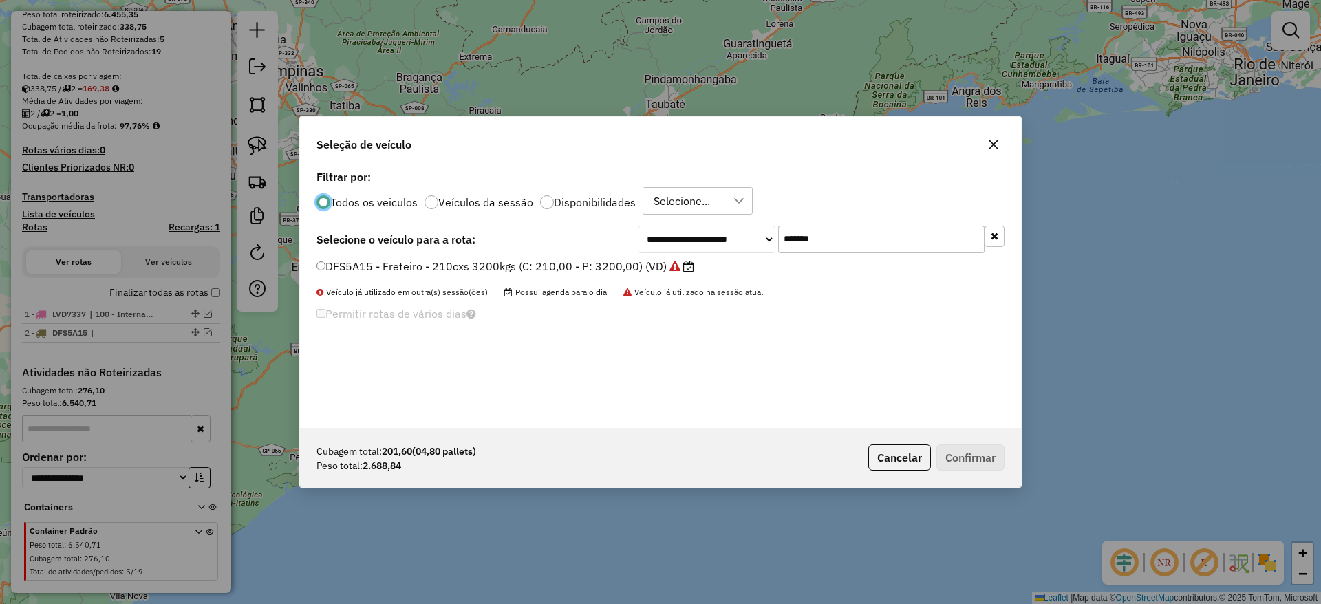
click at [837, 249] on input "*******" at bounding box center [881, 240] width 206 height 28
paste input "text"
click at [837, 249] on input "*******" at bounding box center [881, 240] width 206 height 28
type input "*******"
click at [618, 269] on label "CVP8G49 - Freteiro - 210Cx - 3200Kg (C: 210,00 - P: 3200,00) (VD)" at bounding box center [498, 266] width 364 height 17
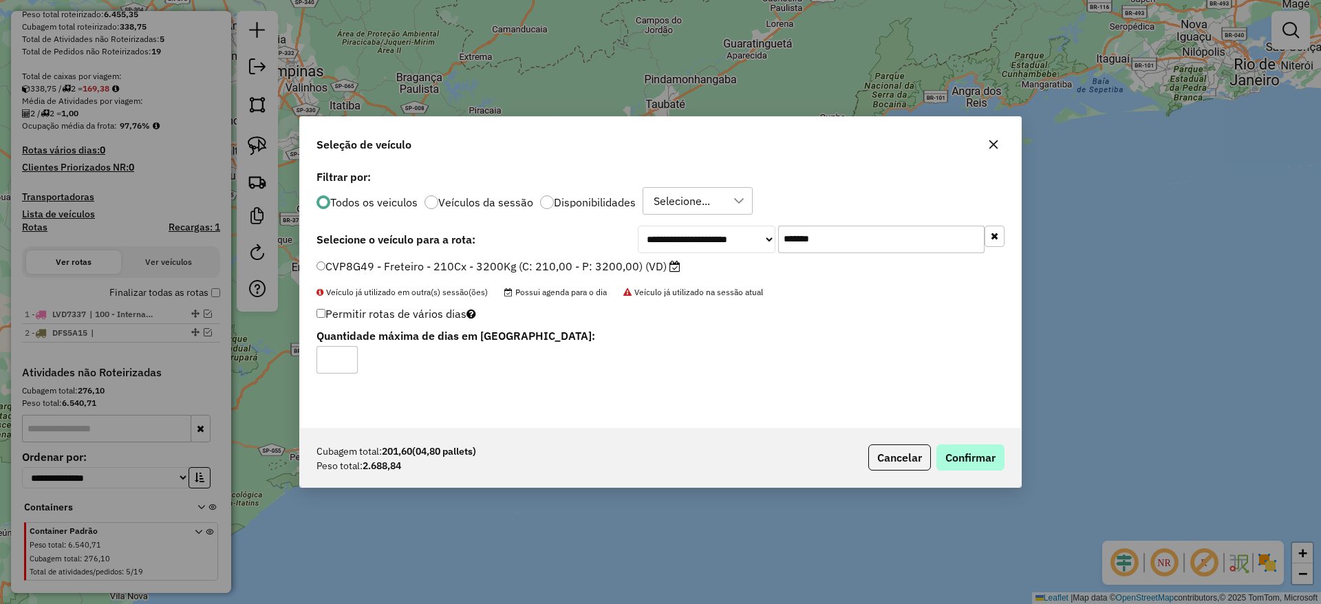
click at [948, 452] on button "Confirmar" at bounding box center [970, 457] width 68 height 26
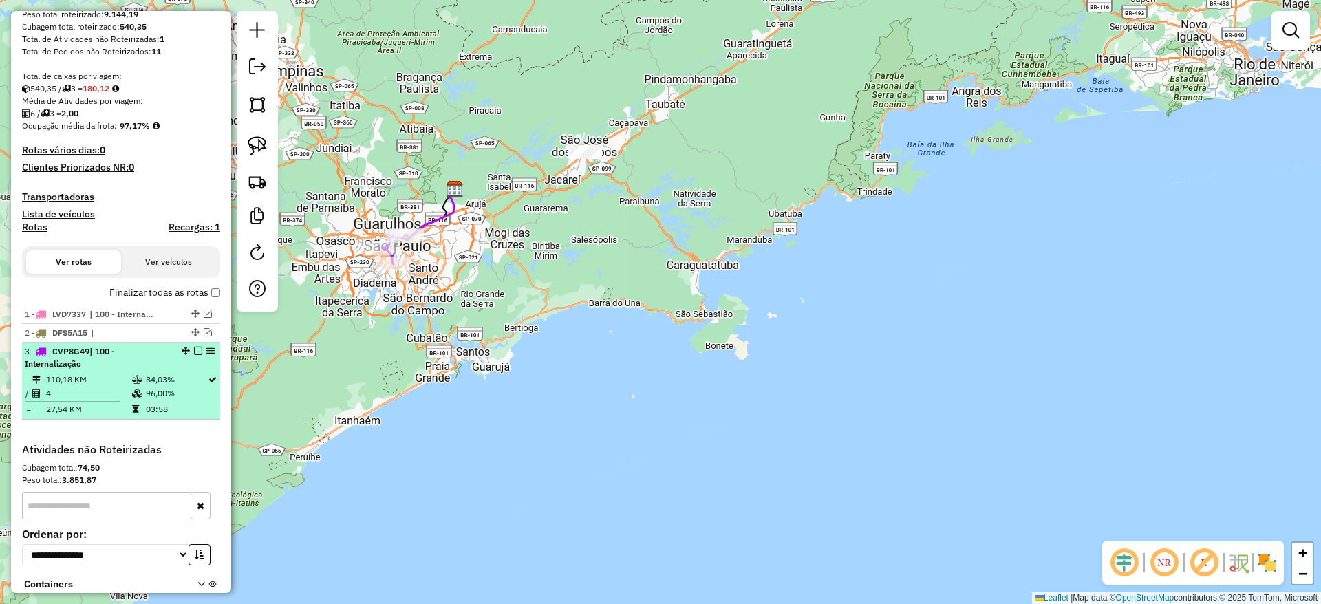
click at [197, 352] on em at bounding box center [198, 351] width 8 height 8
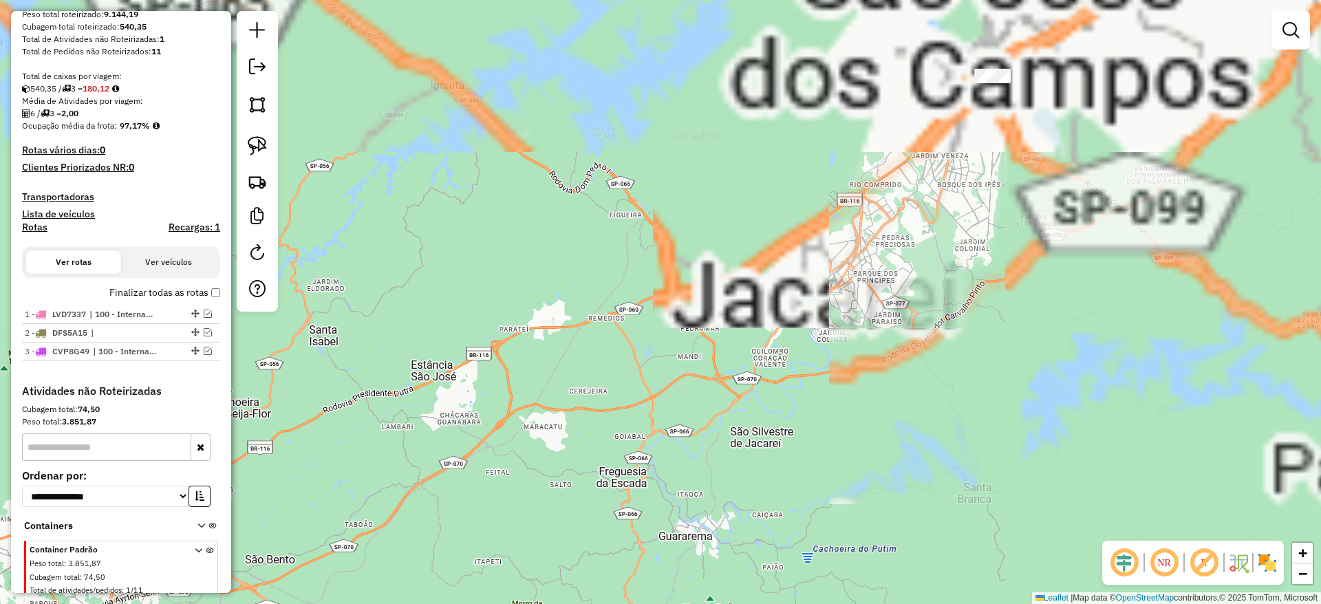
drag, startPoint x: 726, startPoint y: 169, endPoint x: 541, endPoint y: 350, distance: 259.3
click at [541, 350] on div "Janela de atendimento Grade de atendimento Capacidade Transportadoras Veículos …" at bounding box center [660, 302] width 1321 height 604
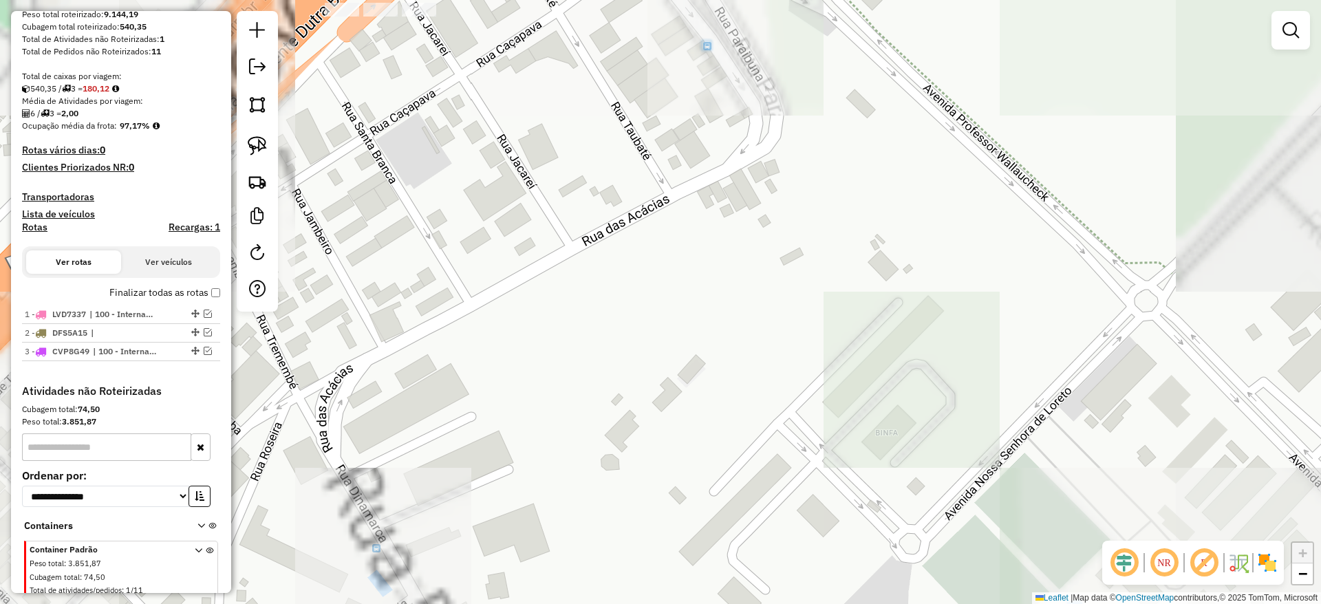
drag, startPoint x: 603, startPoint y: 194, endPoint x: 817, endPoint y: 340, distance: 258.4
click at [817, 340] on div "Janela de atendimento Grade de atendimento Capacidade Transportadoras Veículos …" at bounding box center [660, 302] width 1321 height 604
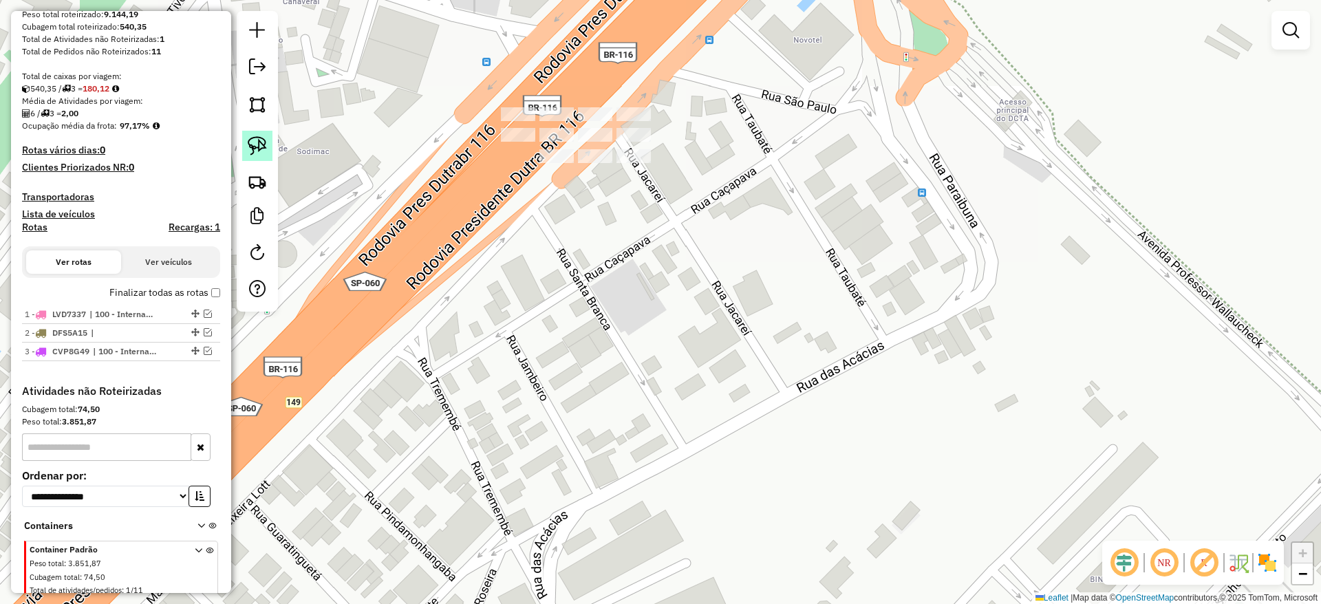
click at [256, 150] on img at bounding box center [257, 145] width 19 height 19
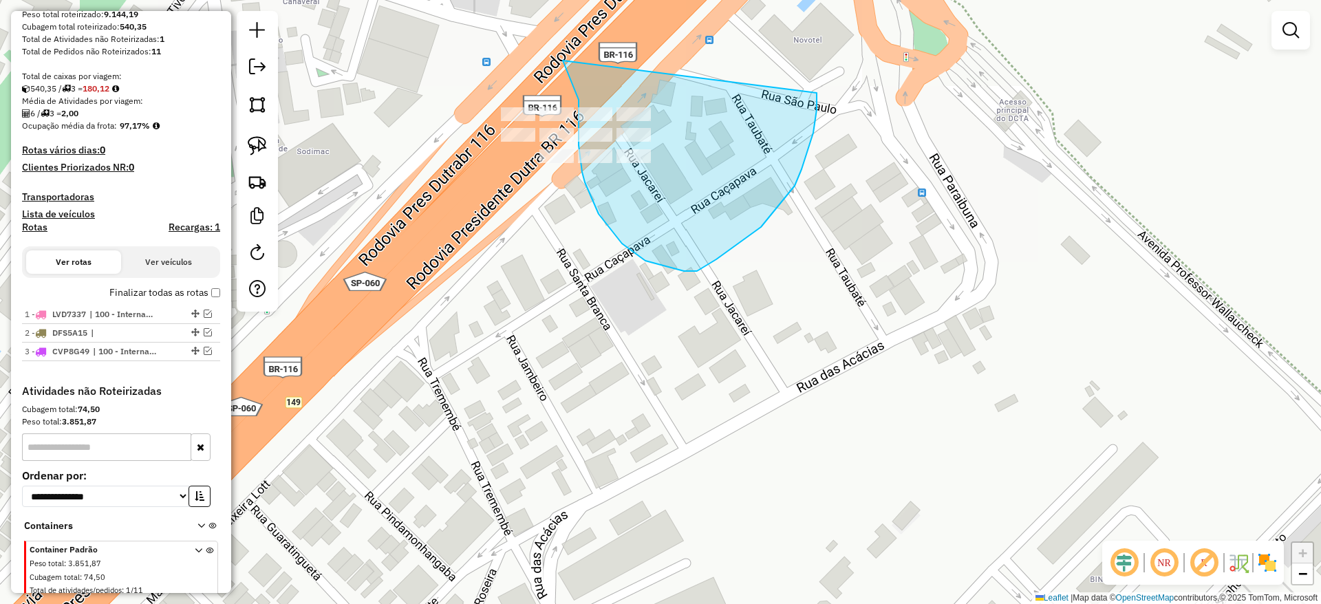
drag, startPoint x: 563, startPoint y: 61, endPoint x: 814, endPoint y: 81, distance: 252.6
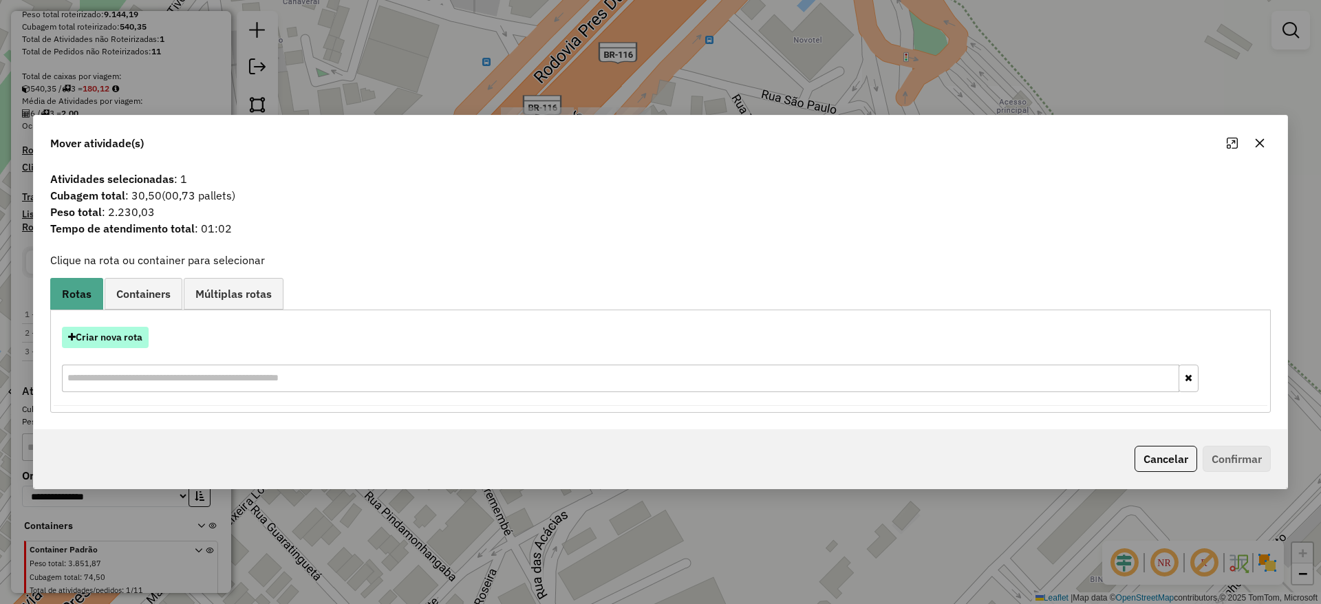
click at [122, 340] on button "Criar nova rota" at bounding box center [105, 337] width 87 height 21
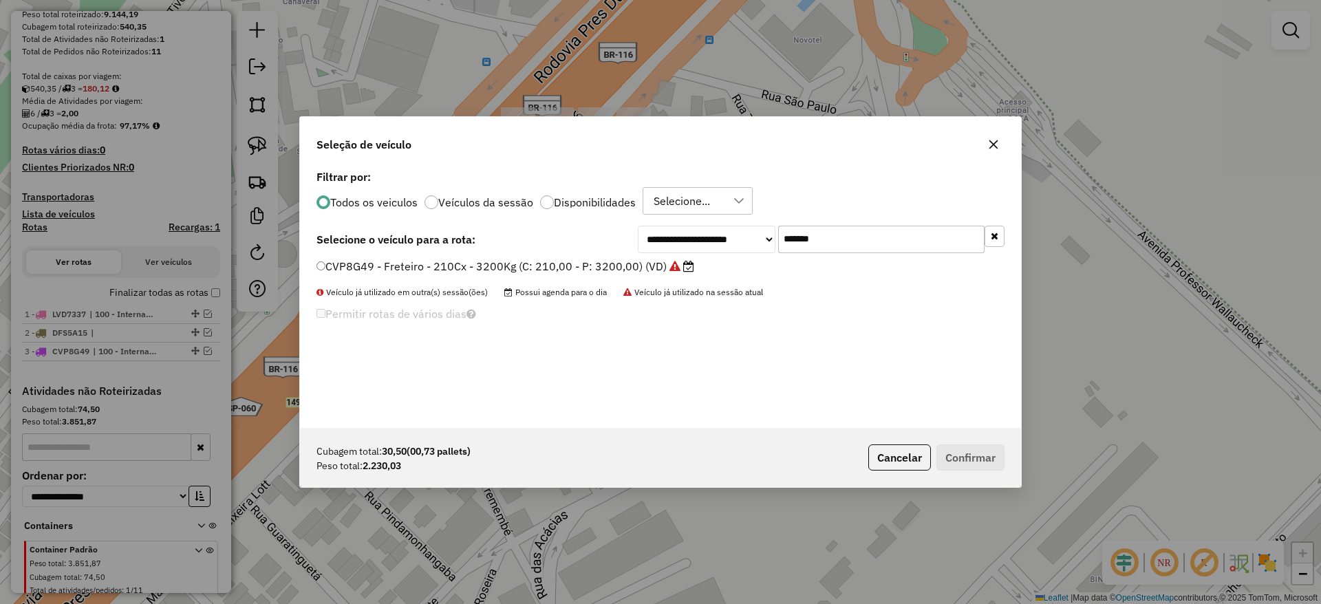
click at [874, 238] on input "*******" at bounding box center [881, 240] width 206 height 28
paste input "text"
click at [874, 238] on input "*******" at bounding box center [881, 240] width 206 height 28
type input "*******"
click at [572, 265] on label "DTE7A09 - VUC Internalizacao (C: 210,00 - P: 3000,00) (VD)" at bounding box center [479, 266] width 326 height 17
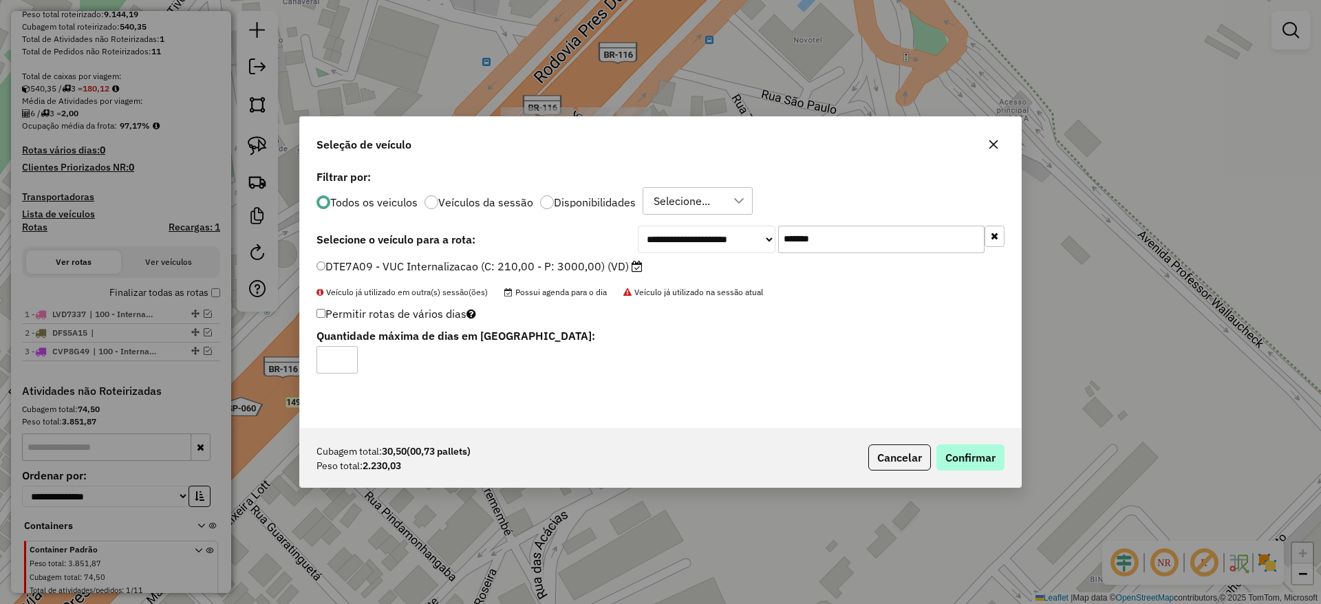
click at [979, 453] on button "Confirmar" at bounding box center [970, 457] width 68 height 26
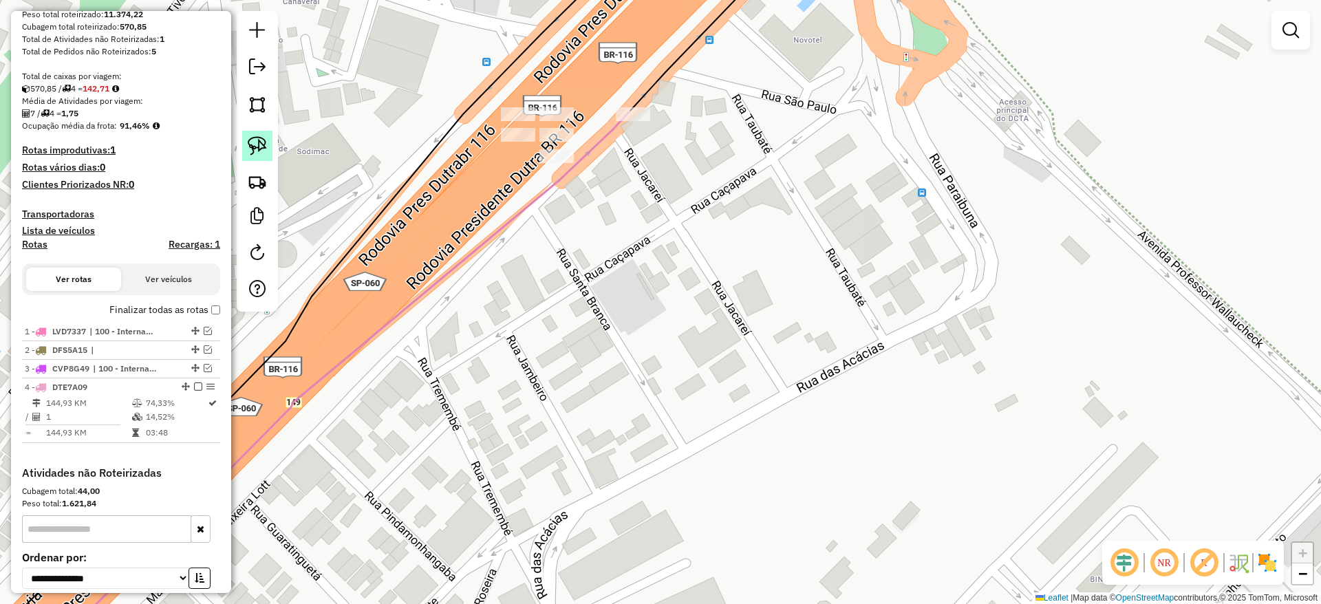
click at [263, 152] on img at bounding box center [257, 145] width 19 height 19
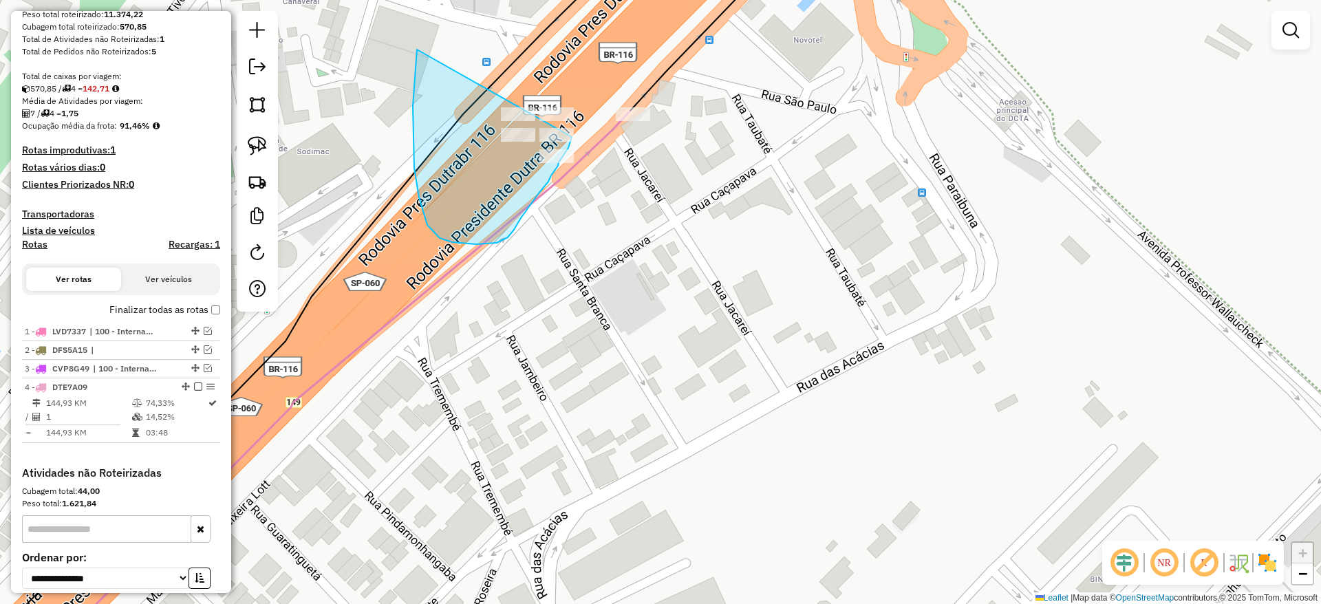
drag, startPoint x: 417, startPoint y: 50, endPoint x: 549, endPoint y: 47, distance: 132.1
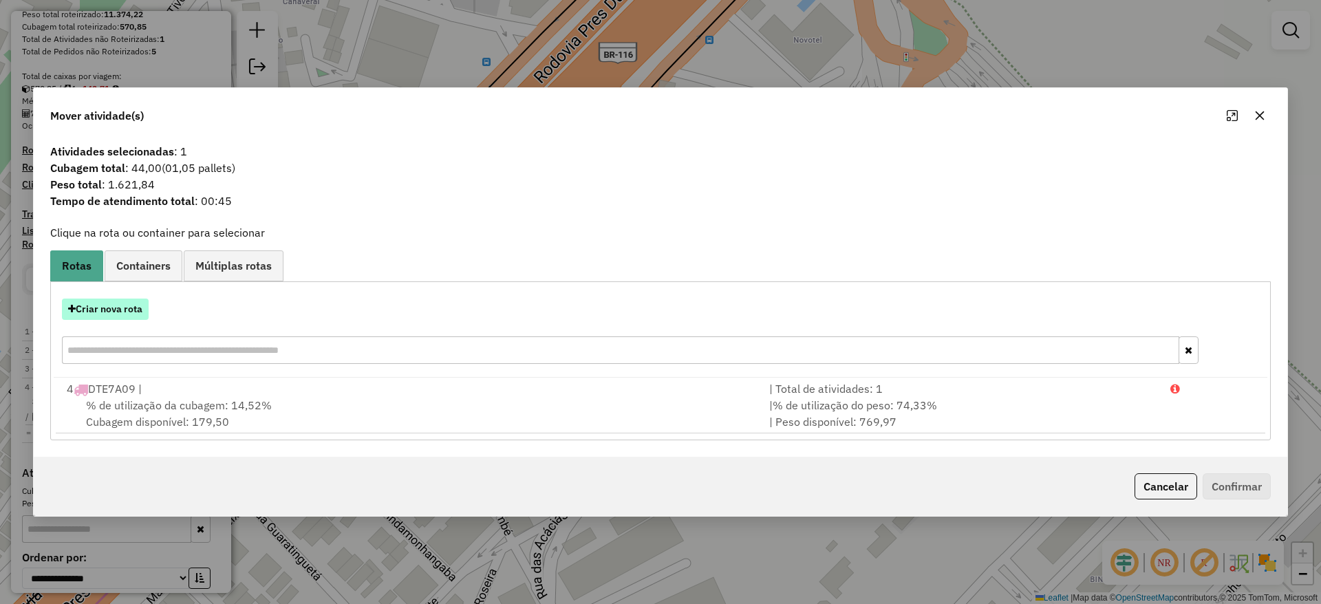
drag, startPoint x: 117, startPoint y: 294, endPoint x: 108, endPoint y: 312, distance: 20.6
click at [108, 312] on div "Criar nova rota" at bounding box center [660, 332] width 1213 height 89
click at [108, 312] on button "Criar nova rota" at bounding box center [105, 309] width 87 height 21
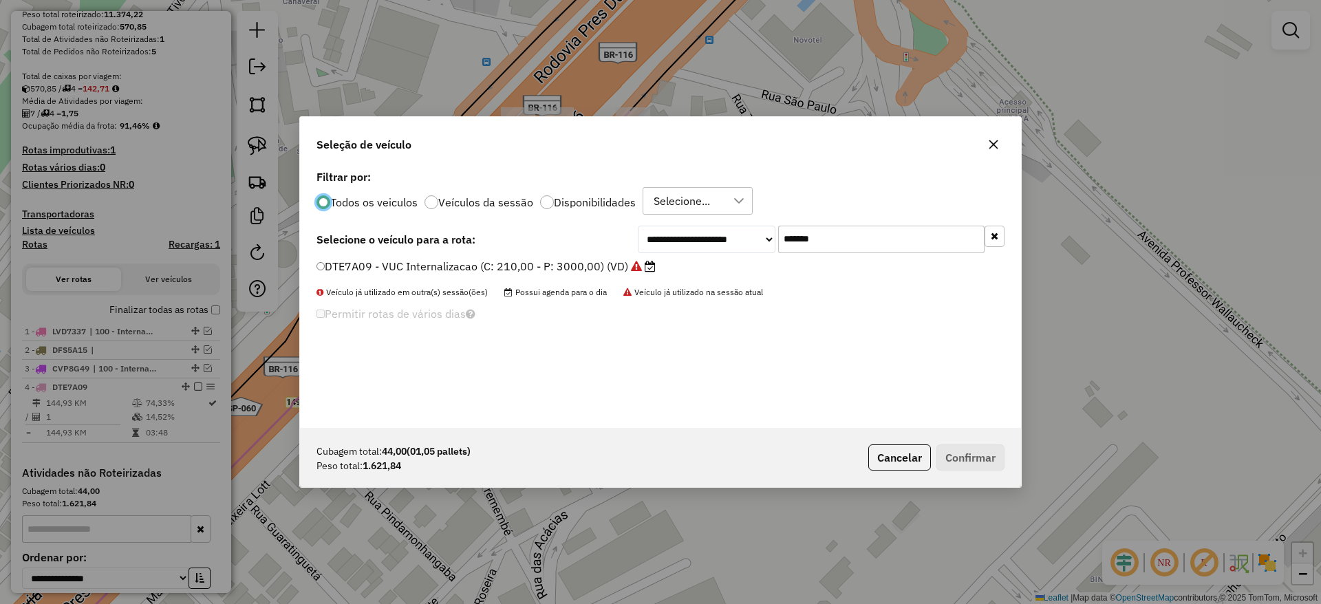
click at [837, 237] on input "*******" at bounding box center [881, 240] width 206 height 28
paste input "text"
click at [837, 237] on input "*******" at bounding box center [881, 240] width 206 height 28
type input "*******"
click at [607, 261] on label "FBO1B74 - VUC Internalizacao (C: 210,00 - P: 3000,00) (VD)" at bounding box center [479, 266] width 327 height 17
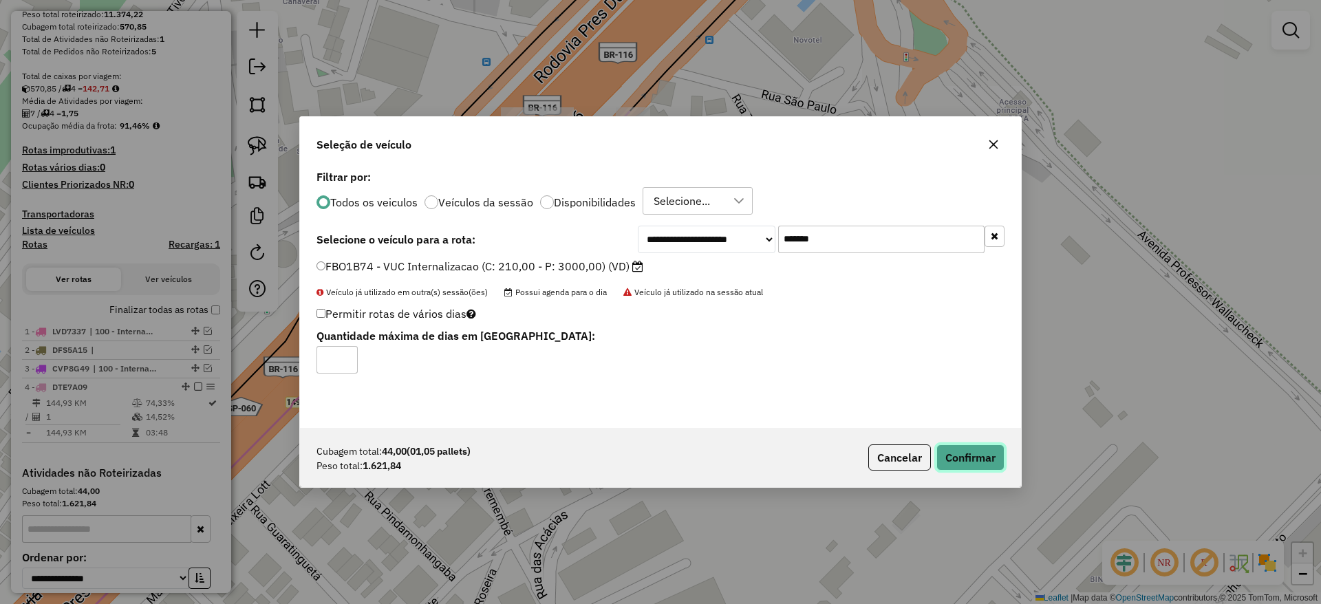
click at [952, 460] on button "Confirmar" at bounding box center [970, 457] width 68 height 26
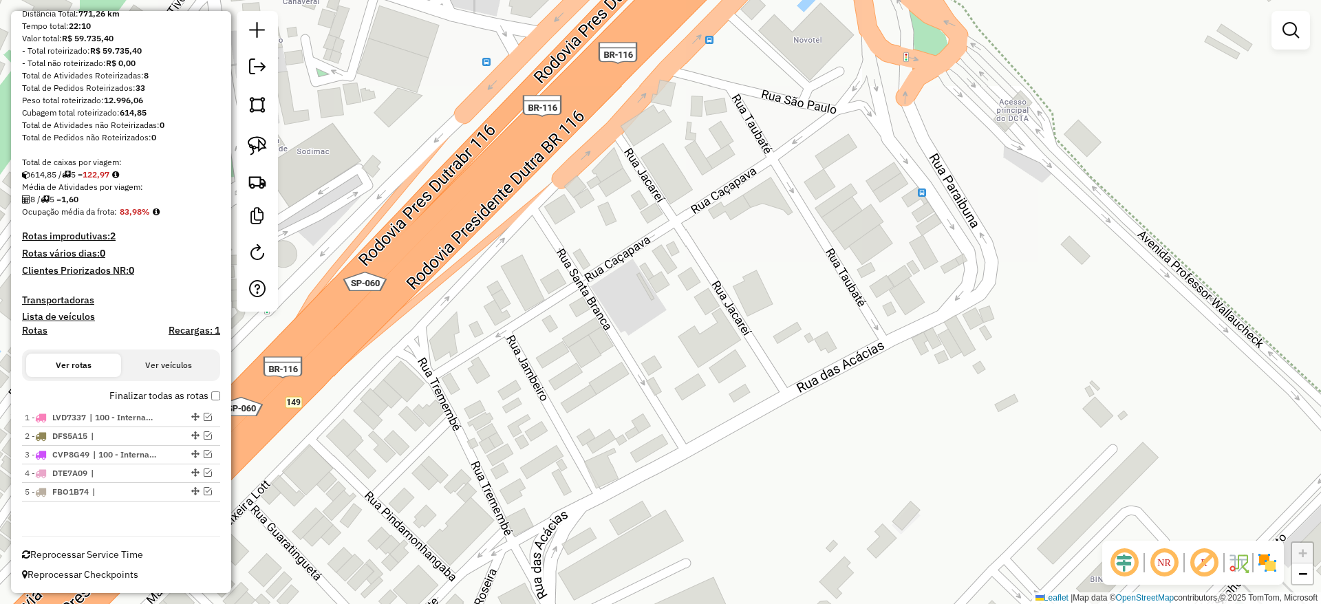
scroll to position [87, 0]
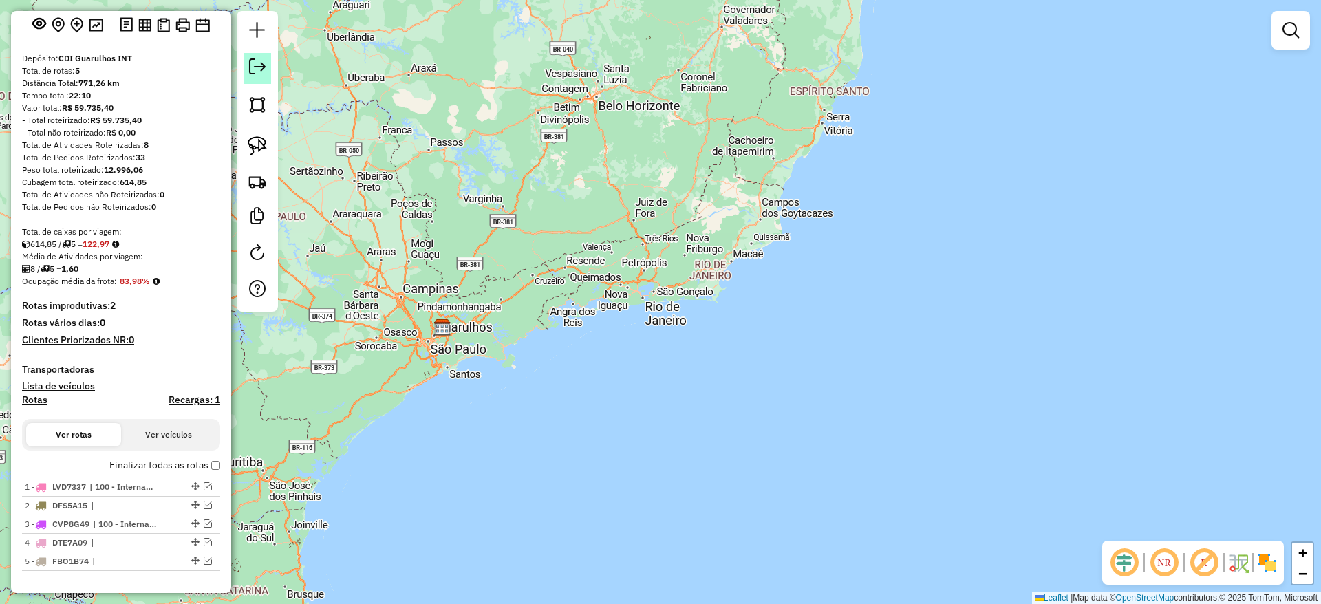
click at [252, 66] on em at bounding box center [257, 66] width 17 height 17
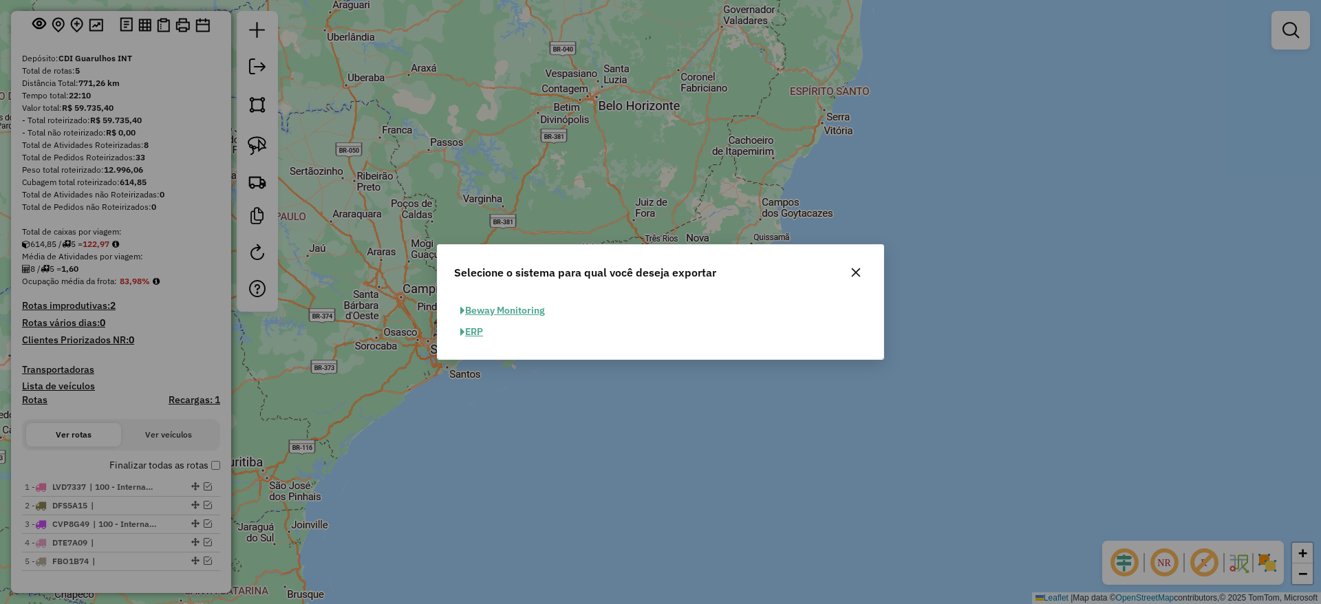
click at [464, 335] on span "button" at bounding box center [462, 332] width 5 height 10
select select "**"
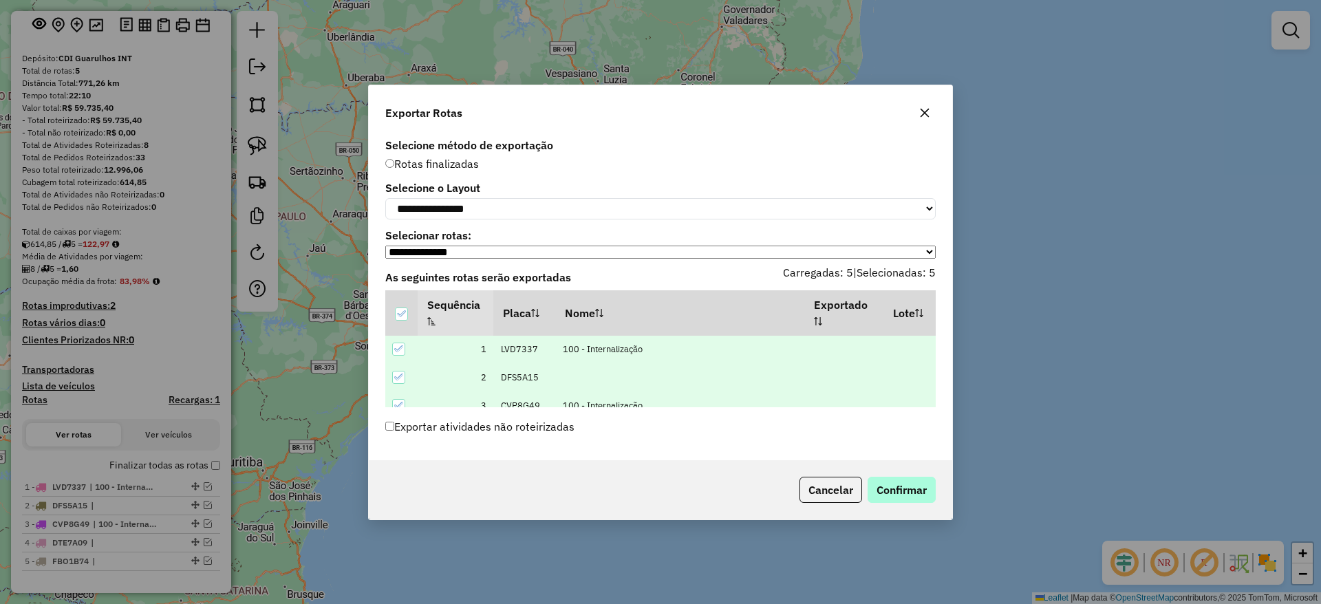
drag, startPoint x: 909, startPoint y: 473, endPoint x: 903, endPoint y: 488, distance: 16.4
click at [903, 488] on div "Cancelar Confirmar" at bounding box center [660, 489] width 583 height 59
click at [903, 488] on button "Confirmar" at bounding box center [901, 490] width 68 height 26
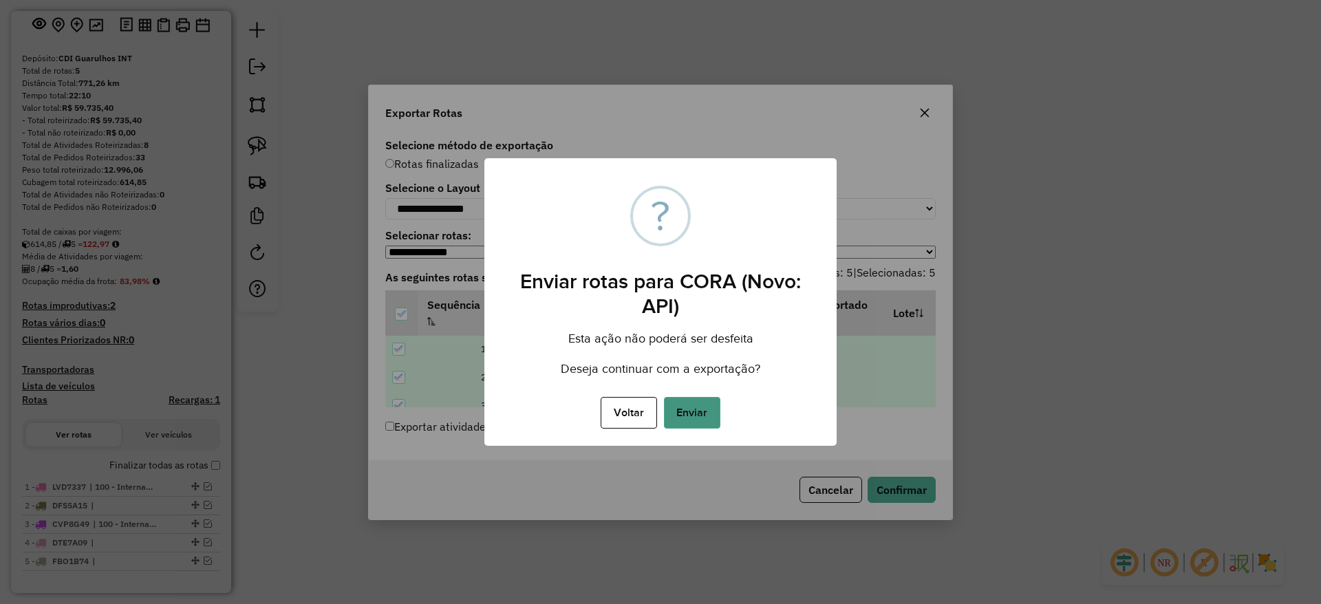
click at [712, 418] on button "Enviar" at bounding box center [692, 413] width 56 height 32
